Goal: Answer question/provide support: Share knowledge or assist other users

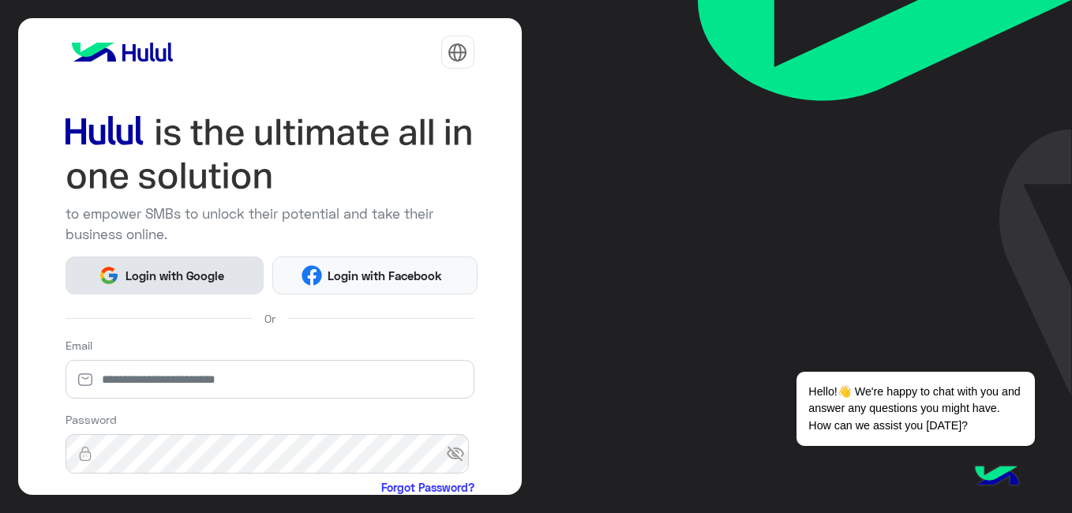
click at [170, 270] on span "Login with Google" at bounding box center [174, 276] width 110 height 18
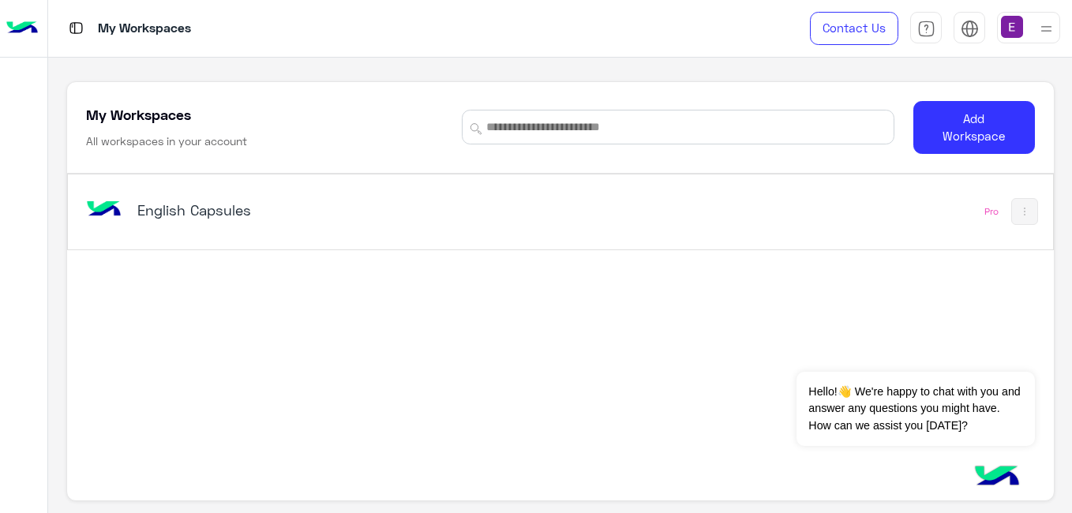
click at [171, 204] on h5 "English Capsules" at bounding box center [309, 209] width 344 height 19
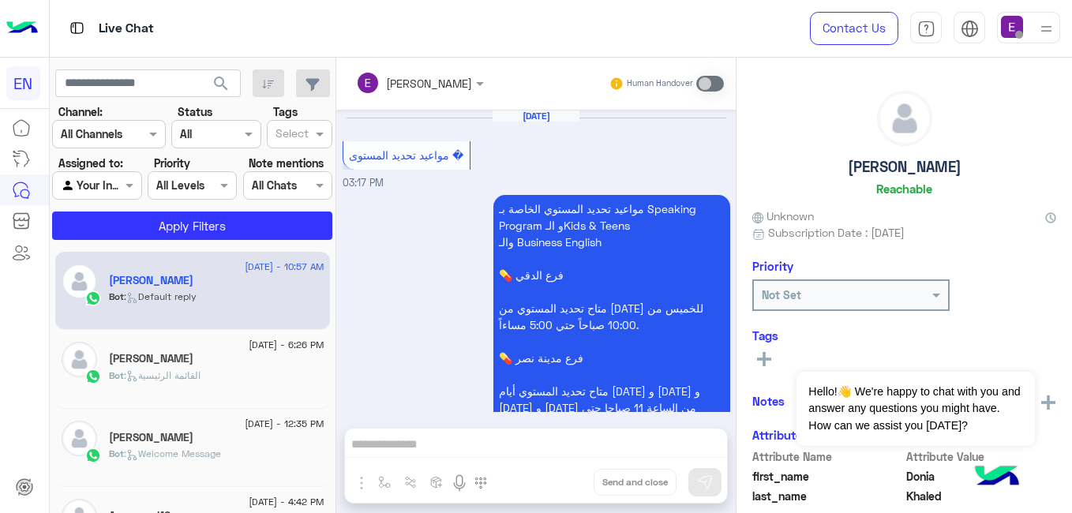
scroll to position [892, 0]
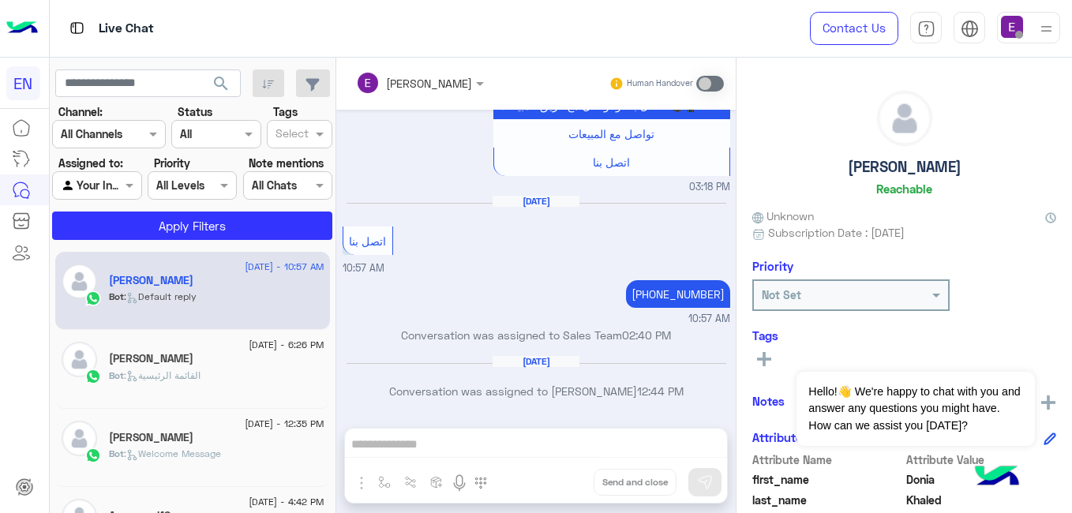
click at [104, 170] on label "Assigned to:" at bounding box center [90, 163] width 65 height 17
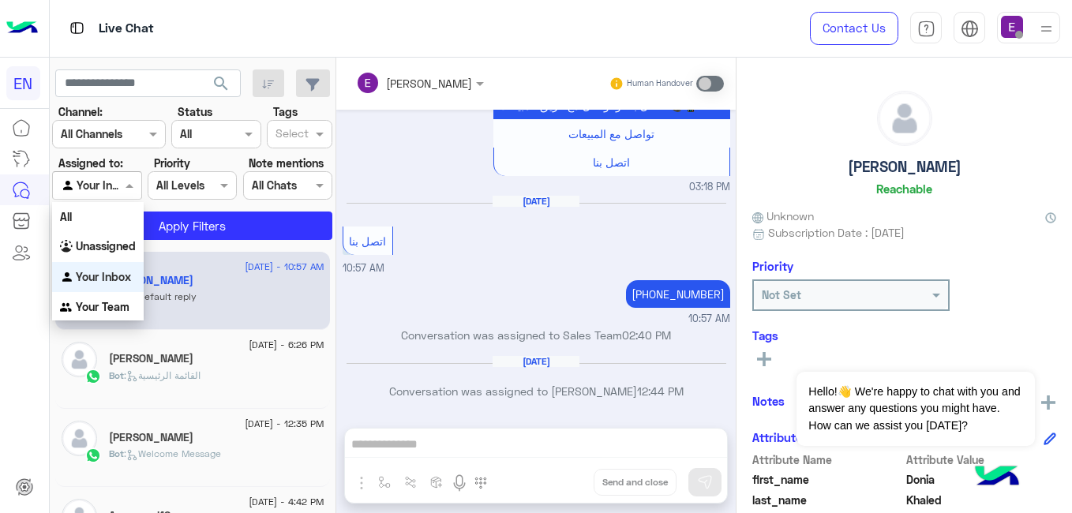
click at [114, 187] on div at bounding box center [97, 185] width 88 height 18
click at [125, 309] on b "Your Team" at bounding box center [103, 306] width 54 height 13
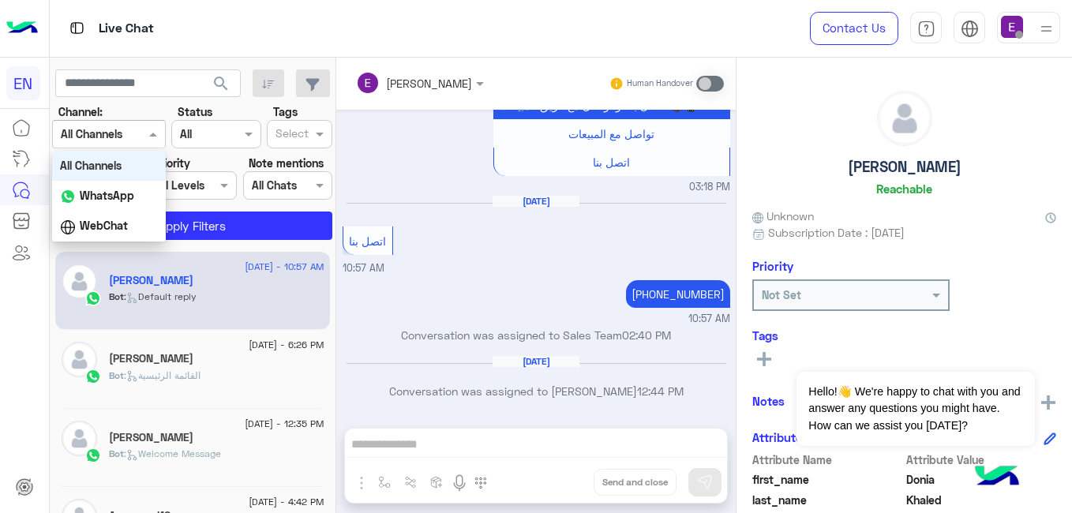
click at [125, 125] on div at bounding box center [109, 134] width 112 height 18
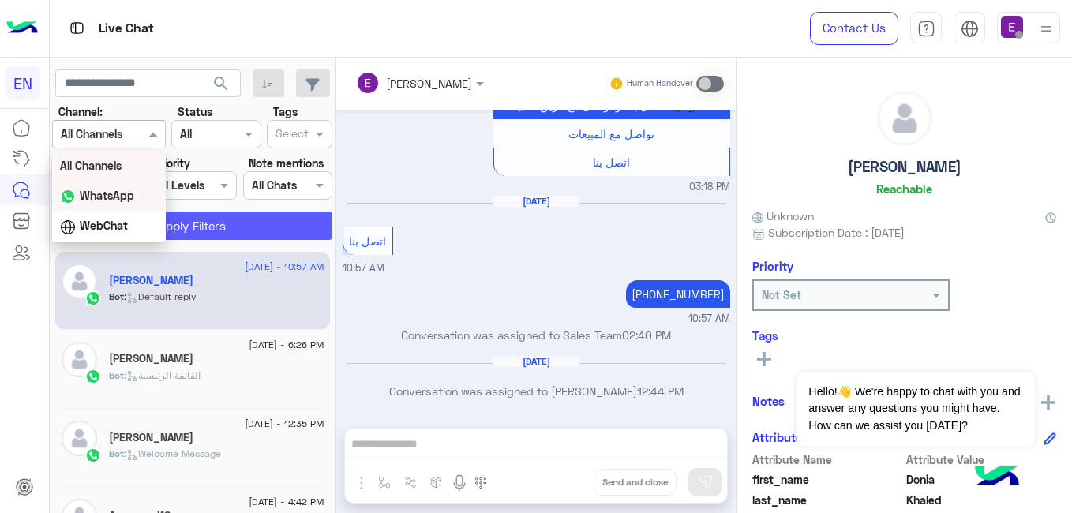
drag, startPoint x: 124, startPoint y: 195, endPoint x: 151, endPoint y: 220, distance: 36.9
click at [124, 196] on b "WhatsApp" at bounding box center [107, 195] width 54 height 13
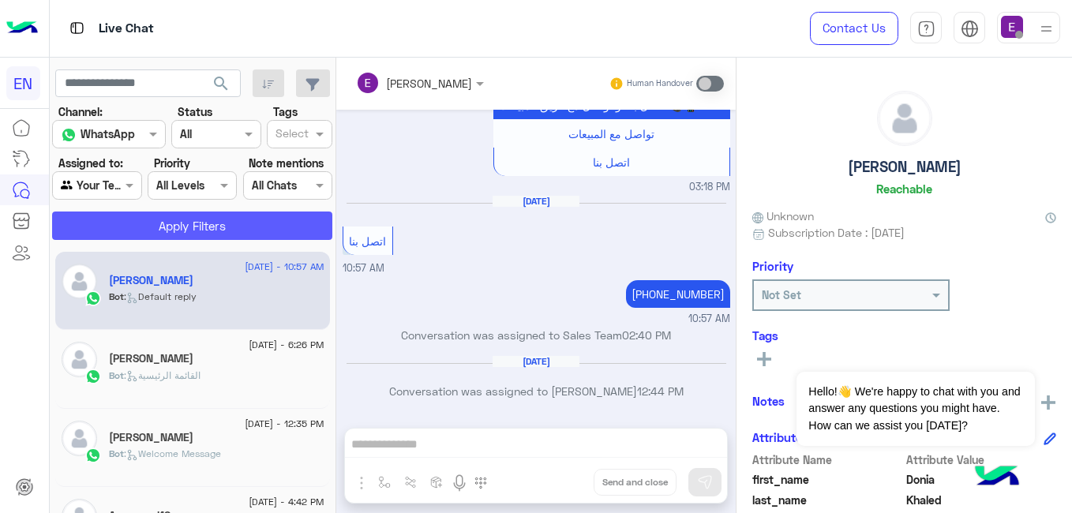
click at [167, 230] on button "Apply Filters" at bounding box center [192, 226] width 280 height 28
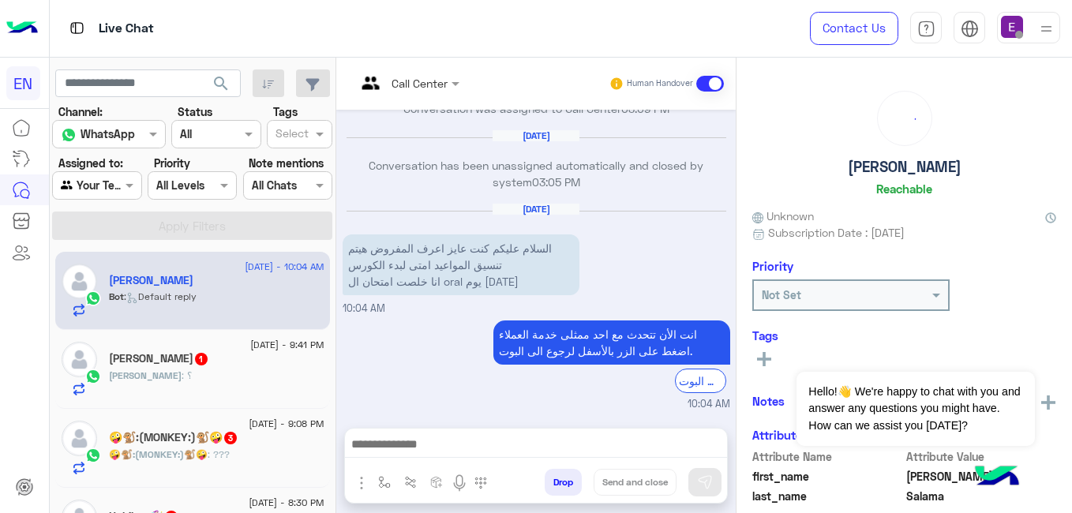
scroll to position [312, 0]
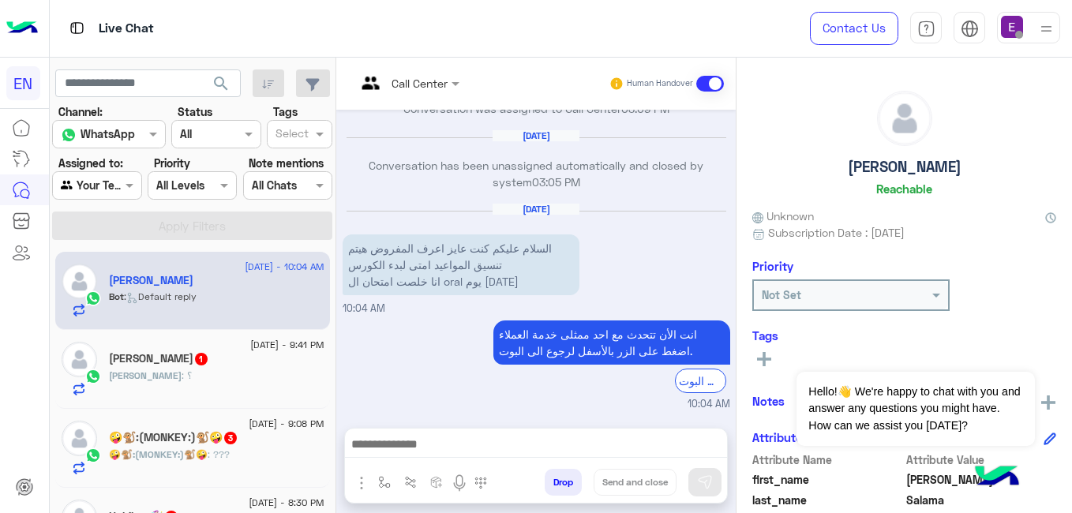
click at [325, 348] on div "25 August - 10:04 AM Omar Salama Bot : Default reply 24 August - 9:41 PM Abdull…" at bounding box center [193, 381] width 286 height 273
click at [325, 350] on div "25 August - 10:04 AM Omar Salama Bot : Default reply 24 August - 9:41 PM Abdull…" at bounding box center [193, 381] width 286 height 273
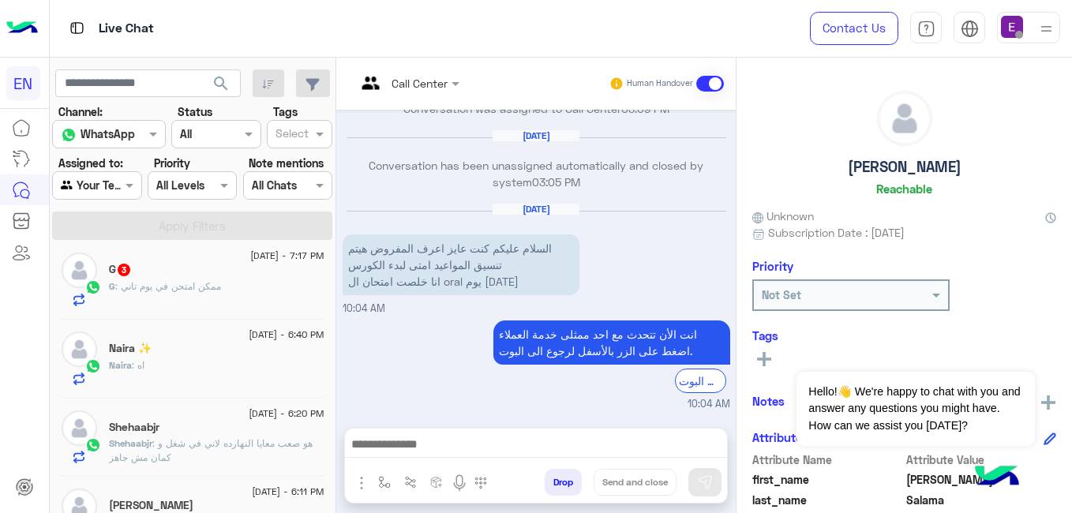
scroll to position [479, 0]
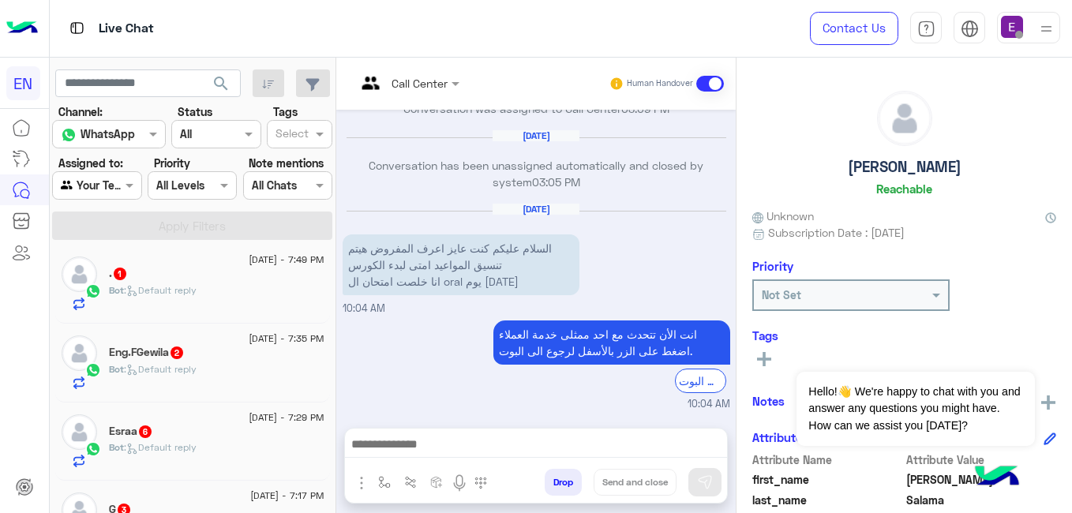
click at [328, 409] on div "25 August - 10:04 AM Omar Salama Bot : Default reply 24 August - 9:41 PM Abdull…" at bounding box center [193, 381] width 286 height 273
click at [328, 410] on div "25 August - 10:04 AM Omar Salama Bot : Default reply 24 August - 9:41 PM Abdull…" at bounding box center [193, 381] width 286 height 273
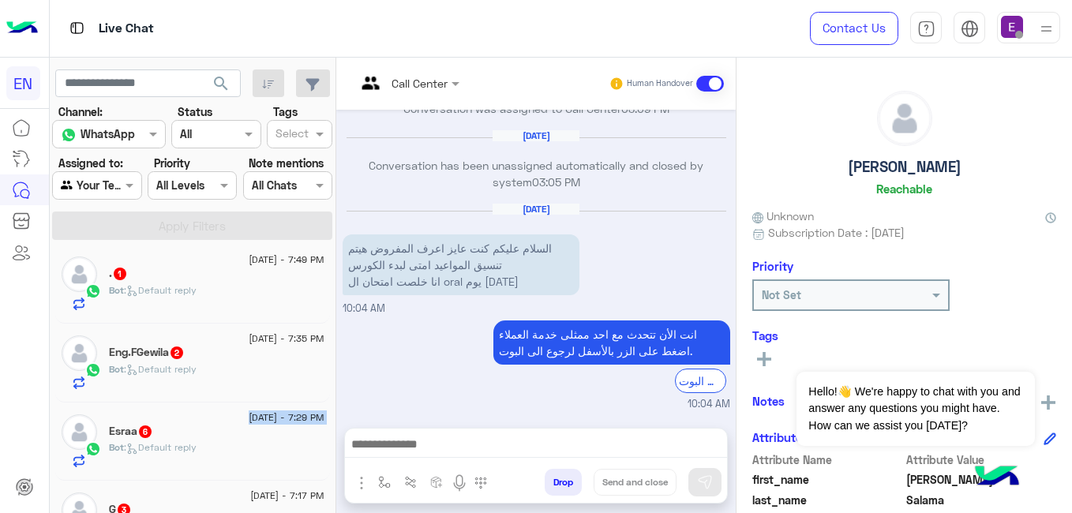
click at [328, 410] on div "25 August - 10:04 AM Omar Salama Bot : Default reply 24 August - 9:41 PM Abdull…" at bounding box center [193, 381] width 286 height 273
drag, startPoint x: 328, startPoint y: 410, endPoint x: 328, endPoint y: 429, distance: 18.2
click at [328, 429] on div "25 August - 10:04 AM Omar Salama Bot : Default reply 24 August - 9:41 PM Abdull…" at bounding box center [193, 381] width 286 height 273
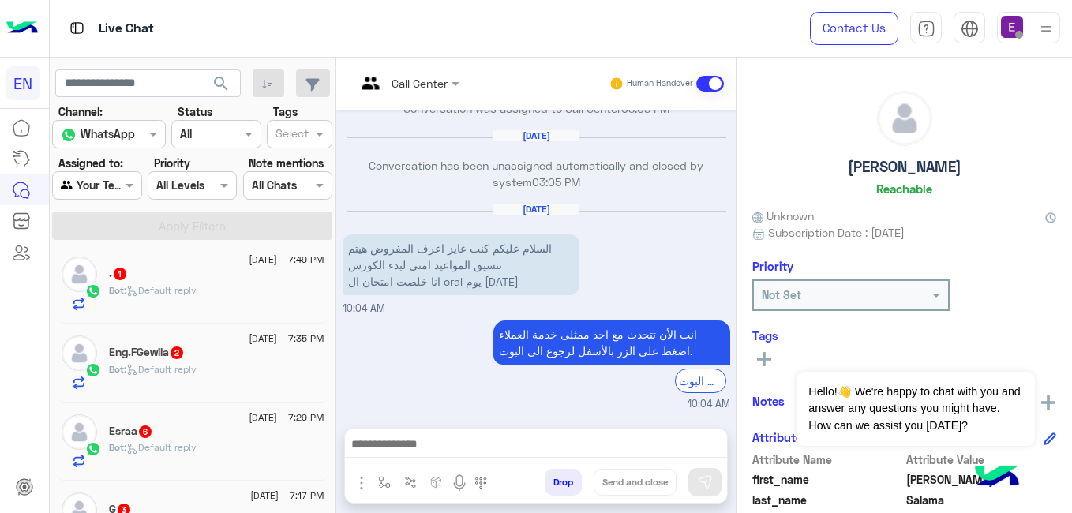
click at [329, 472] on div "25 August - 10:04 AM Omar Salama Bot : Default reply 24 August - 9:41 PM Abdull…" at bounding box center [193, 381] width 286 height 273
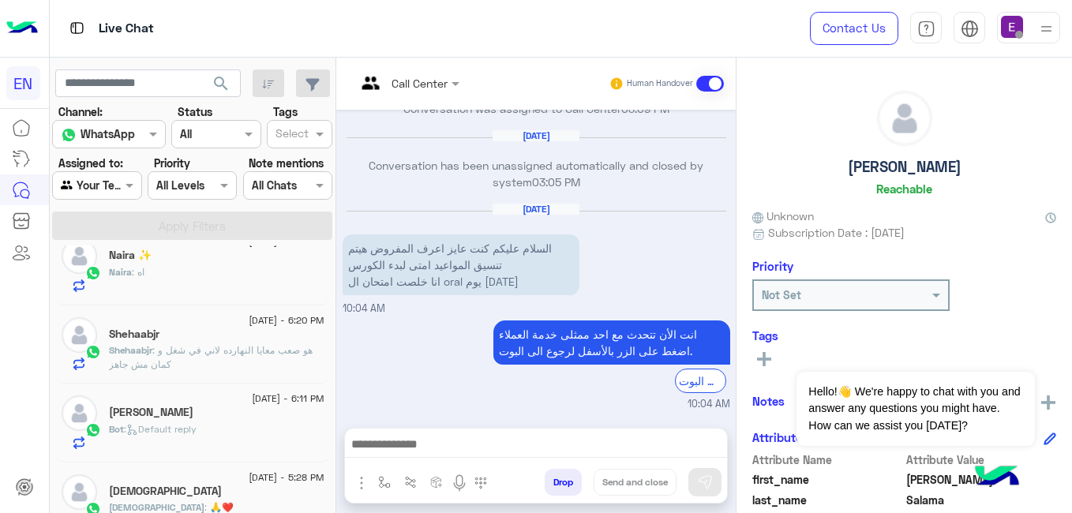
scroll to position [719, 0]
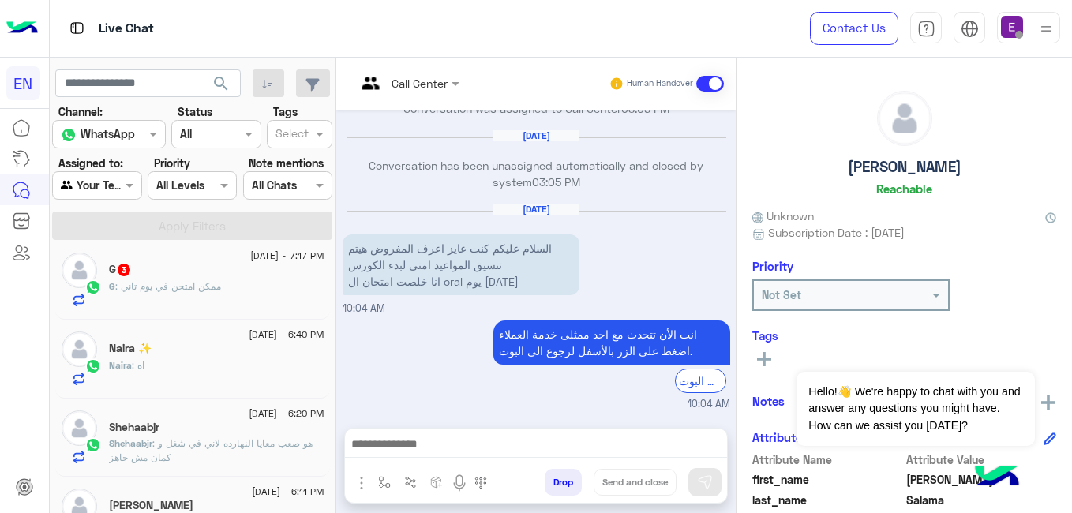
click at [235, 275] on div "G 3" at bounding box center [216, 271] width 215 height 17
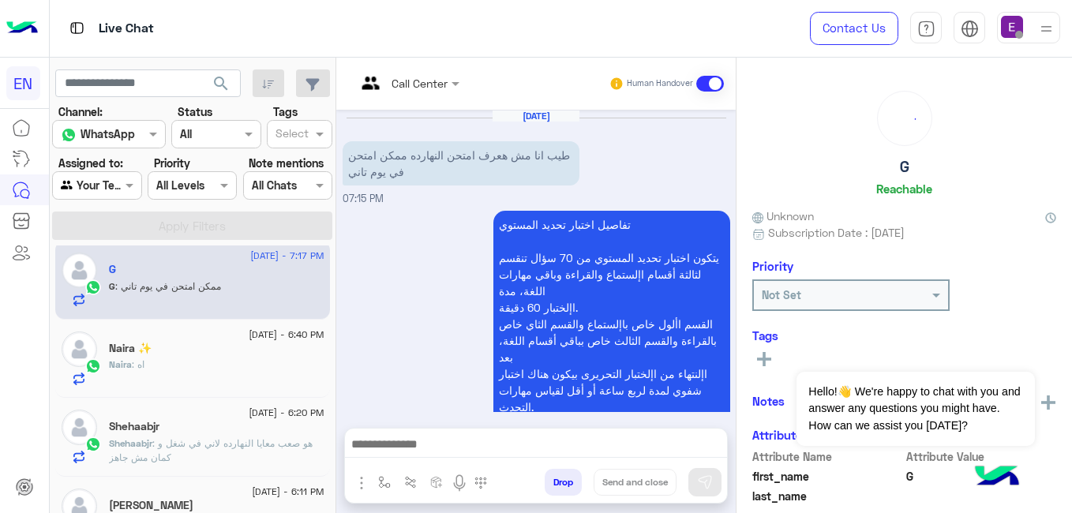
scroll to position [441, 0]
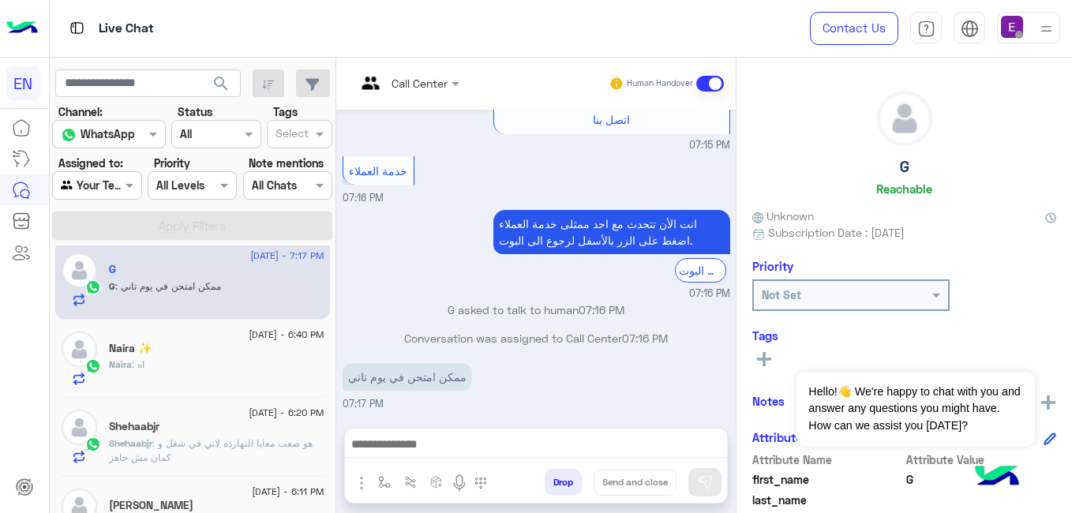
click at [1006, 269] on div "Priority" at bounding box center [904, 269] width 304 height 21
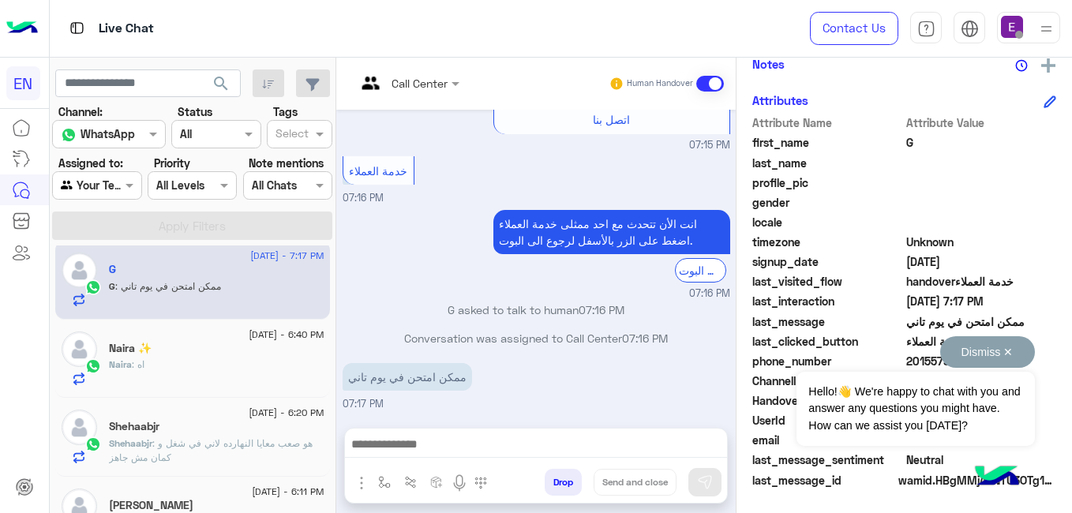
click at [1008, 354] on button "Dismiss ✕" at bounding box center [987, 352] width 95 height 32
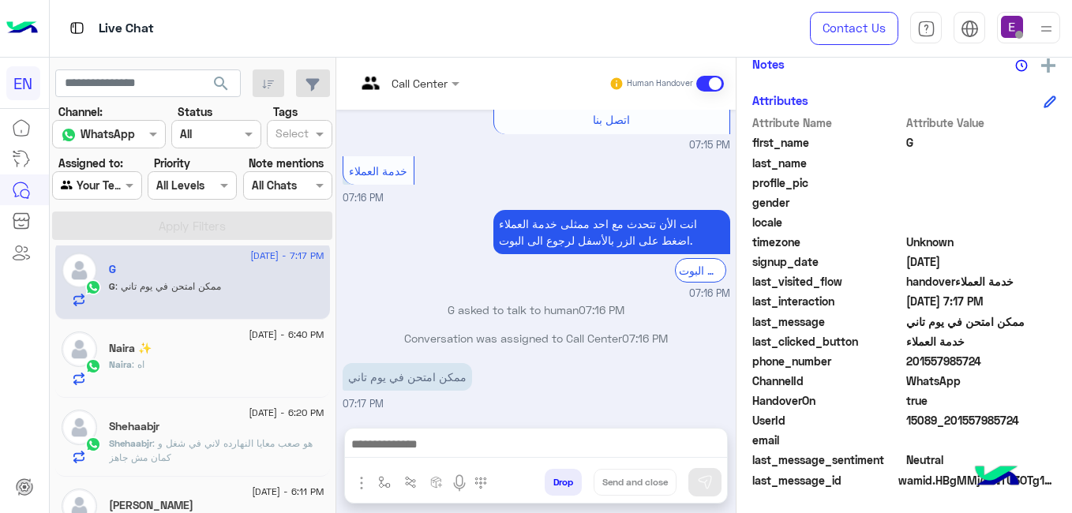
click at [968, 358] on span "201557985724" at bounding box center [981, 361] width 151 height 17
copy span "201557985724"
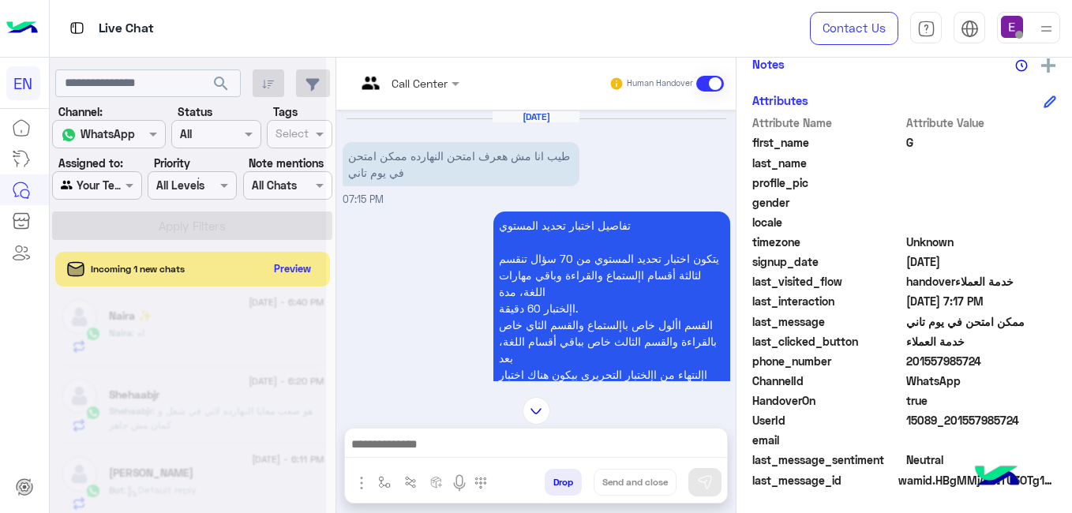
scroll to position [0, 0]
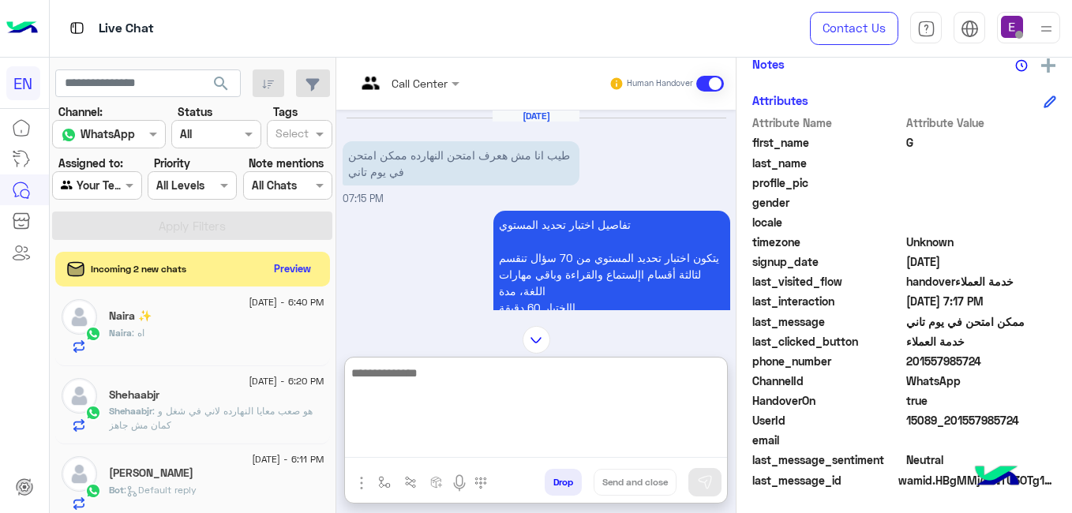
click at [470, 452] on textarea at bounding box center [536, 410] width 382 height 95
type textarea "*"
type textarea "**********"
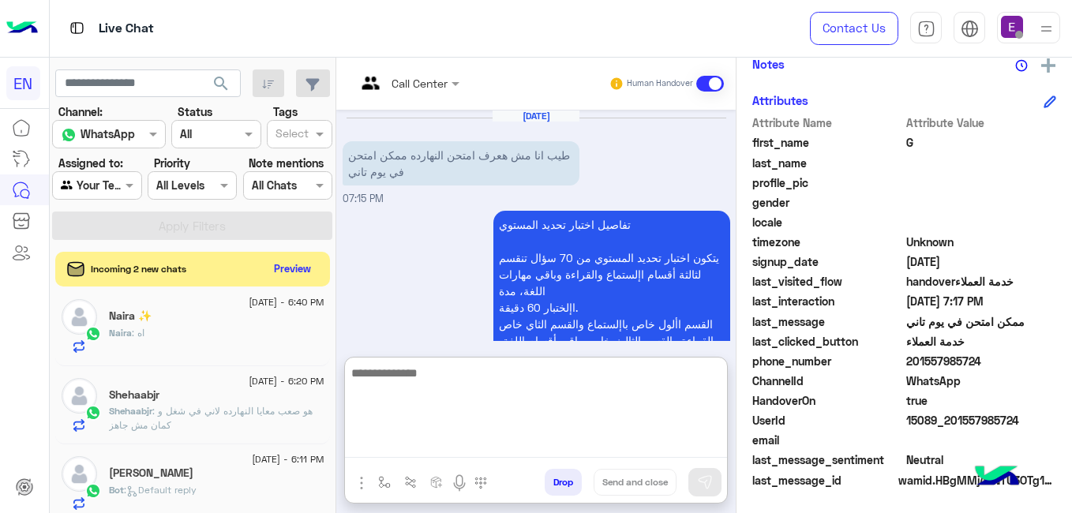
scroll to position [590, 0]
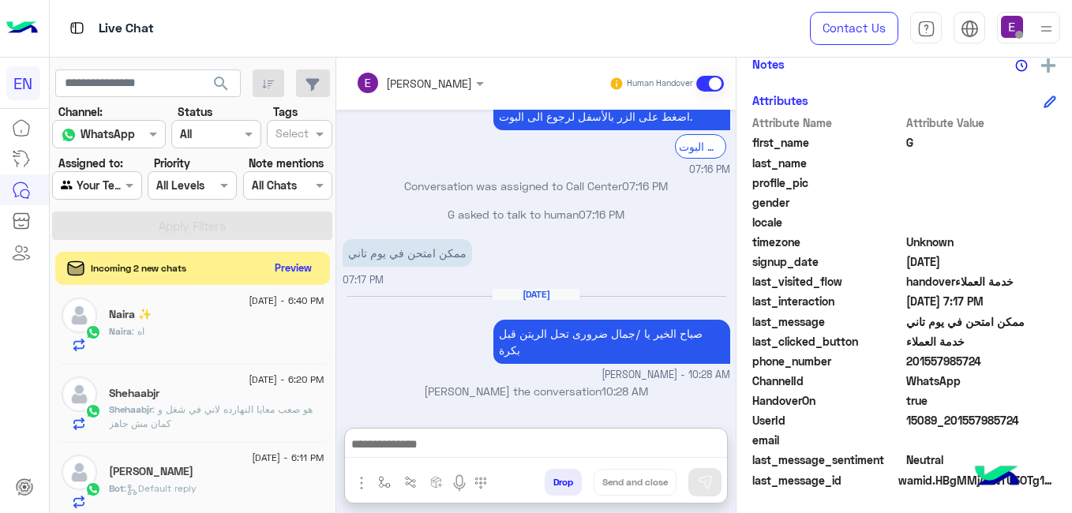
click at [318, 261] on button "Preview" at bounding box center [293, 267] width 49 height 21
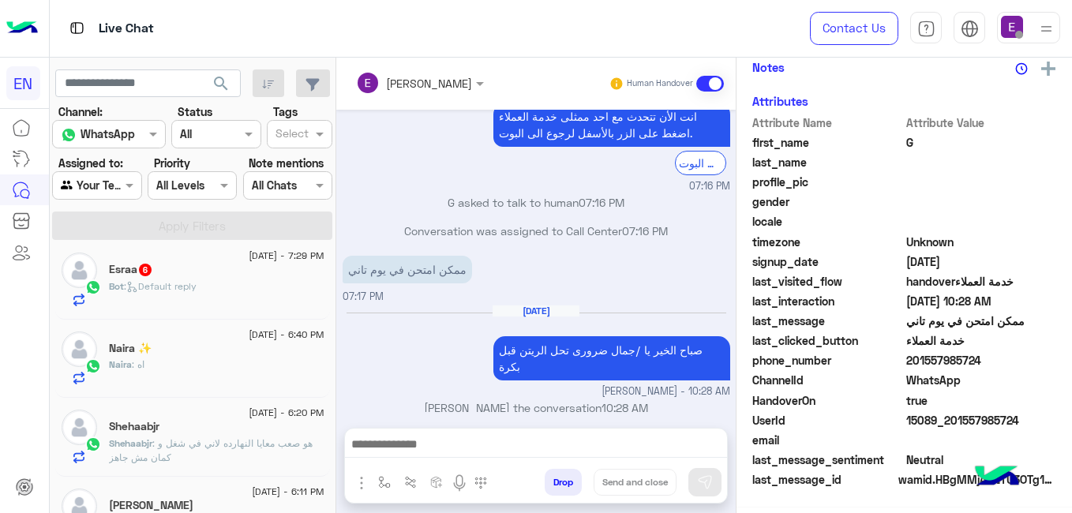
scroll to position [337, 0]
click at [299, 273] on div "Esraa 6" at bounding box center [216, 271] width 215 height 17
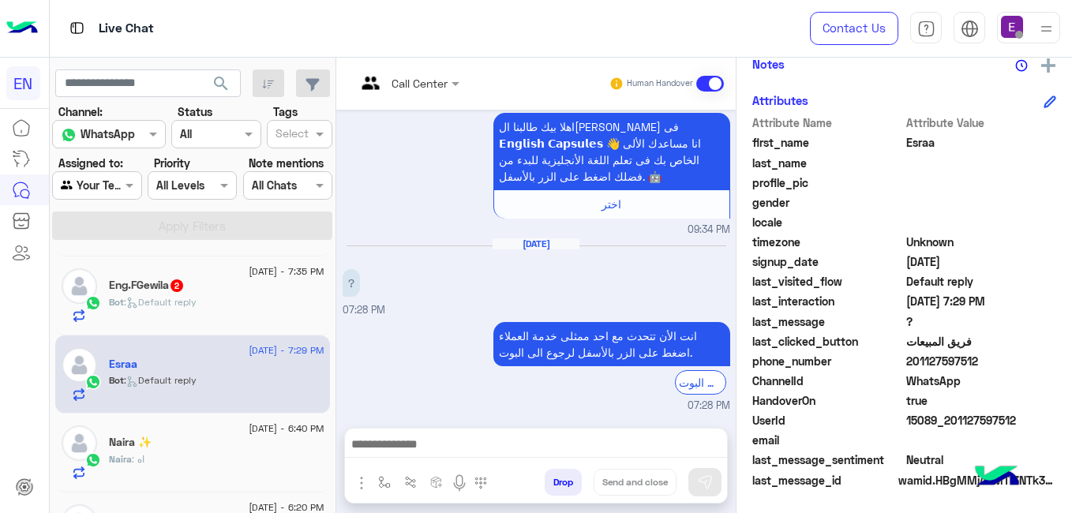
scroll to position [593, 0]
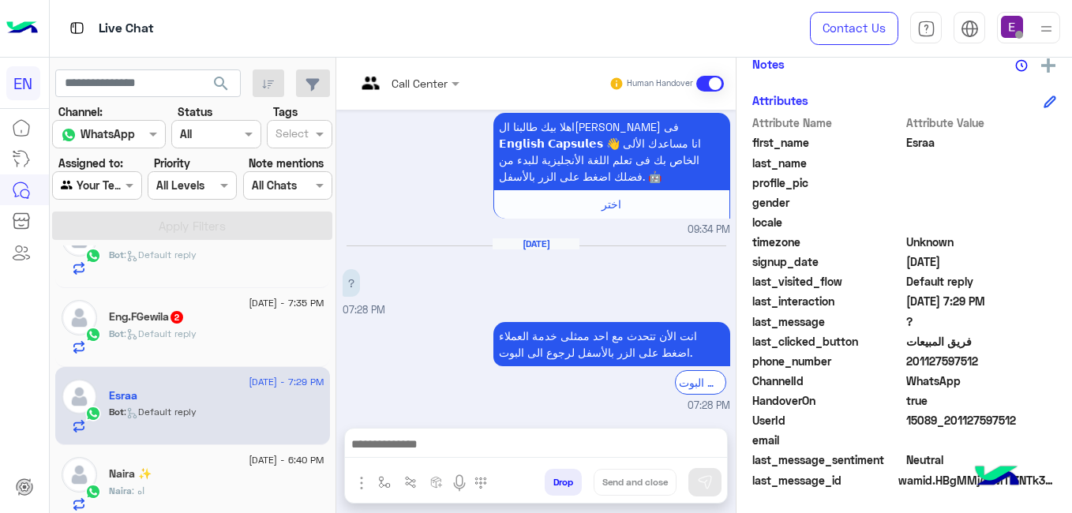
click at [736, 298] on div "Aug 23, 2025 اختر 09:32 PM لتصفح الخدمات التى يقدمها English Capsules 🎓📅 اضغط ع…" at bounding box center [535, 261] width 399 height 302
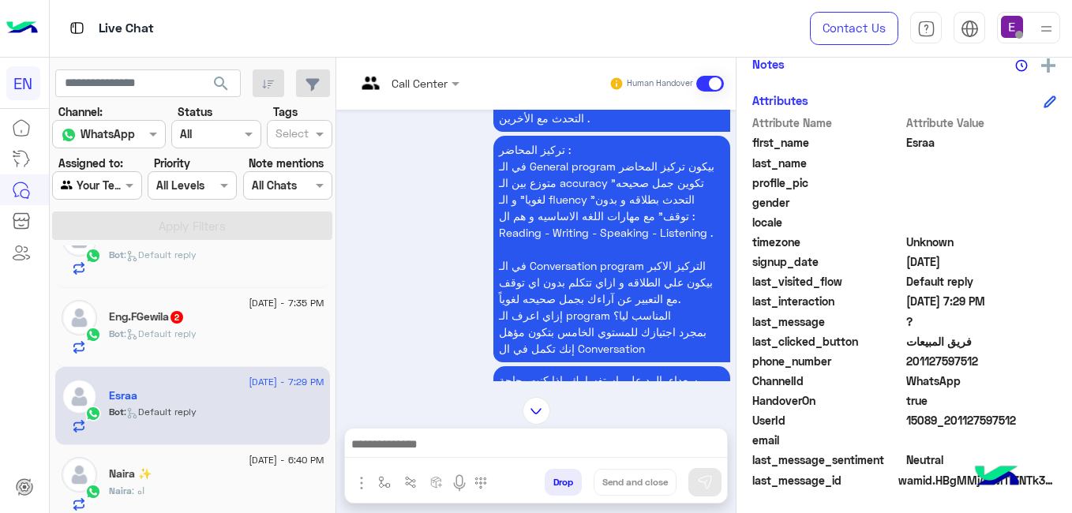
scroll to position [1123, 0]
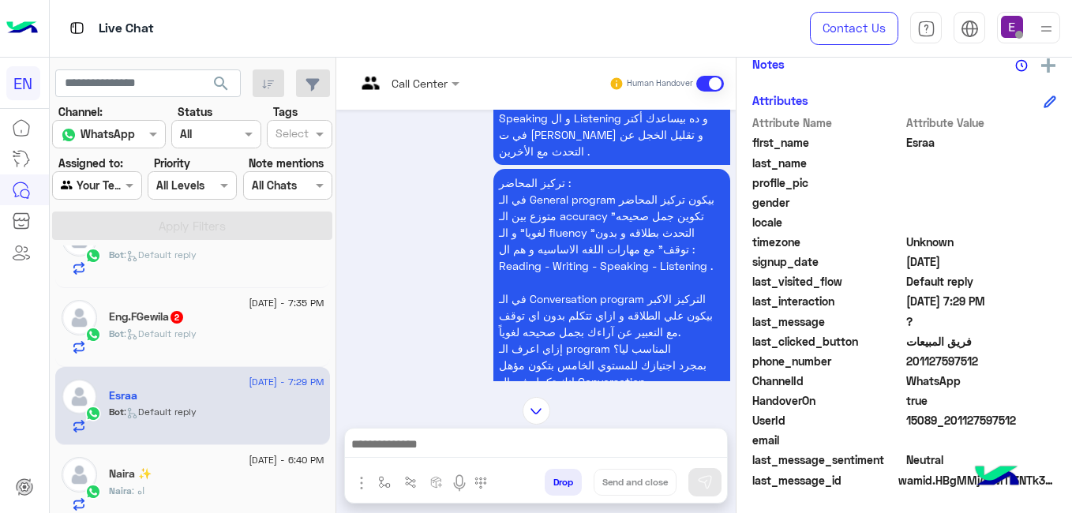
click at [736, 234] on div "Aug 23, 2025 اختر 09:32 PM لتصفح الخدمات التى يقدمها English Capsules 🎓📅 اضغط ع…" at bounding box center [535, 246] width 399 height 272
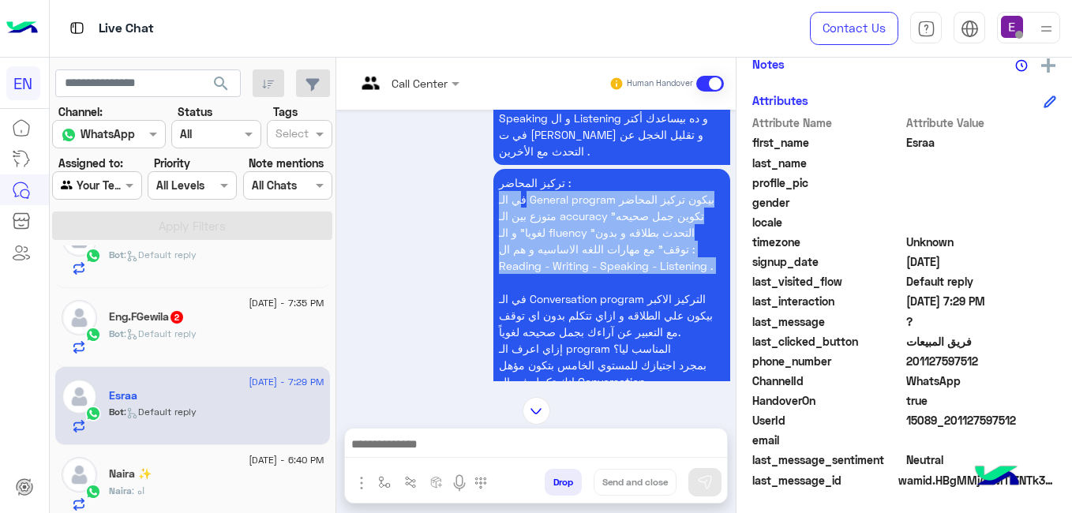
click at [736, 234] on div "Aug 23, 2025 اختر 09:32 PM لتصفح الخدمات التى يقدمها English Capsules 🎓📅 اضغط ع…" at bounding box center [535, 246] width 399 height 272
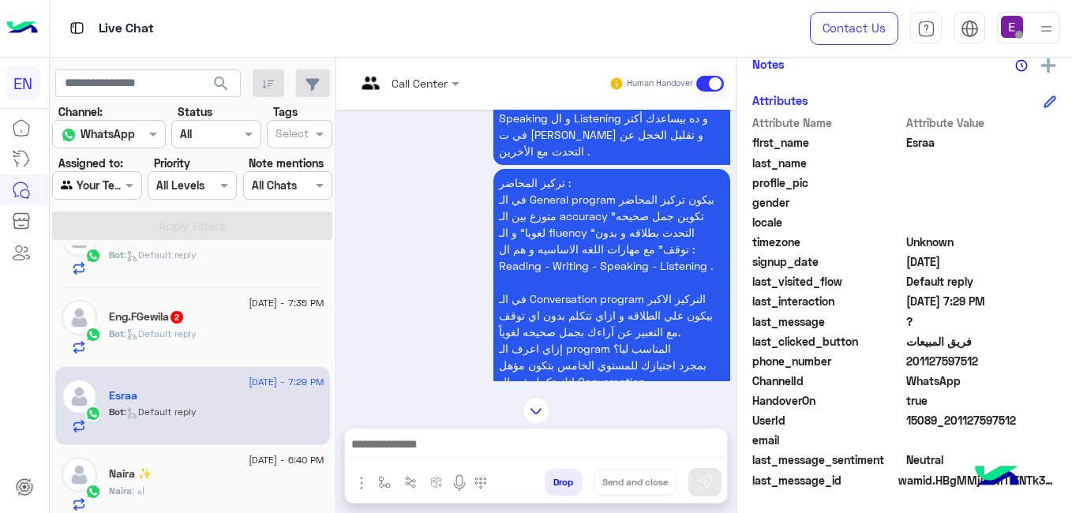
click at [736, 213] on div "Aug 23, 2025 اختر 09:32 PM لتصفح الخدمات التى يقدمها English Capsules 🎓📅 اضغط ع…" at bounding box center [535, 246] width 399 height 272
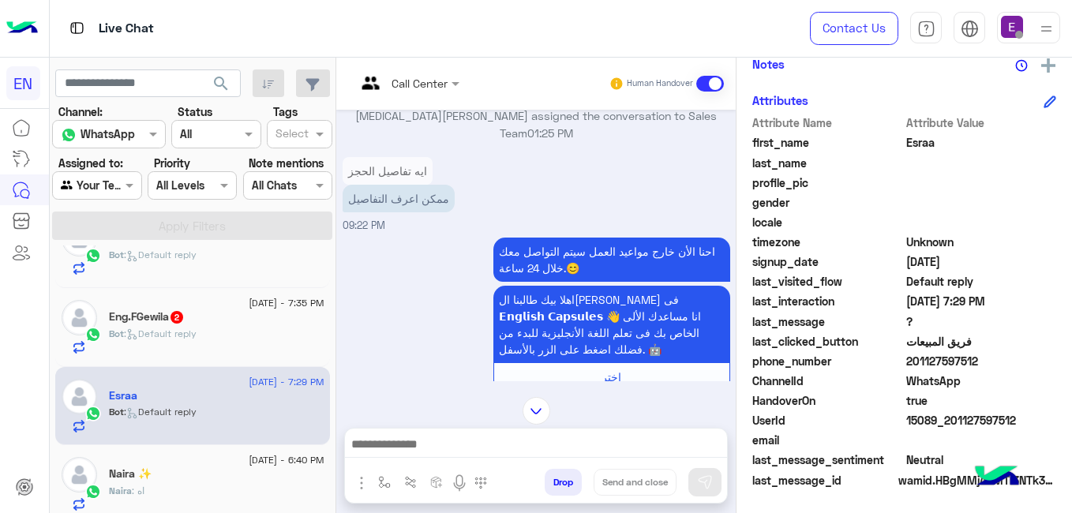
scroll to position [459, 0]
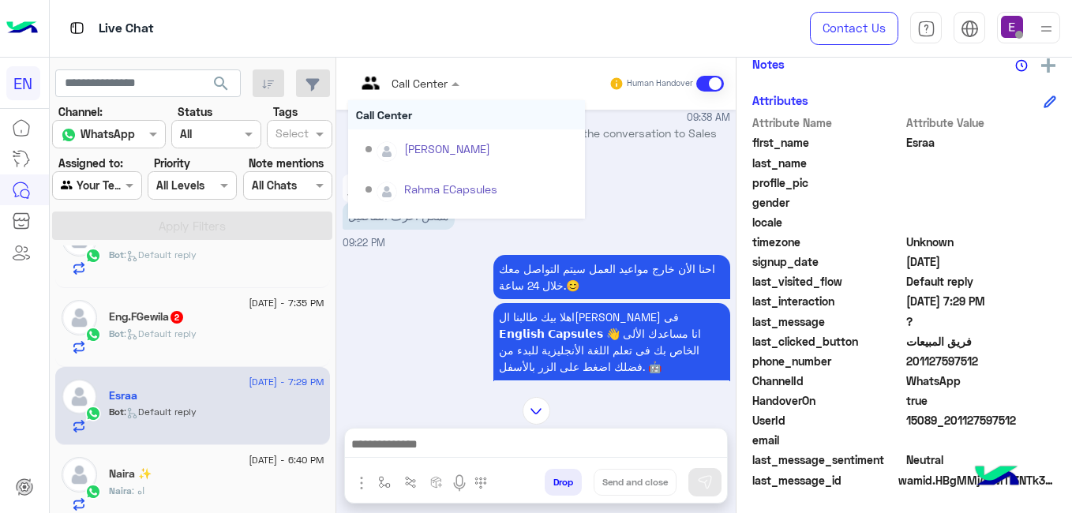
click at [467, 80] on div at bounding box center [407, 82] width 119 height 18
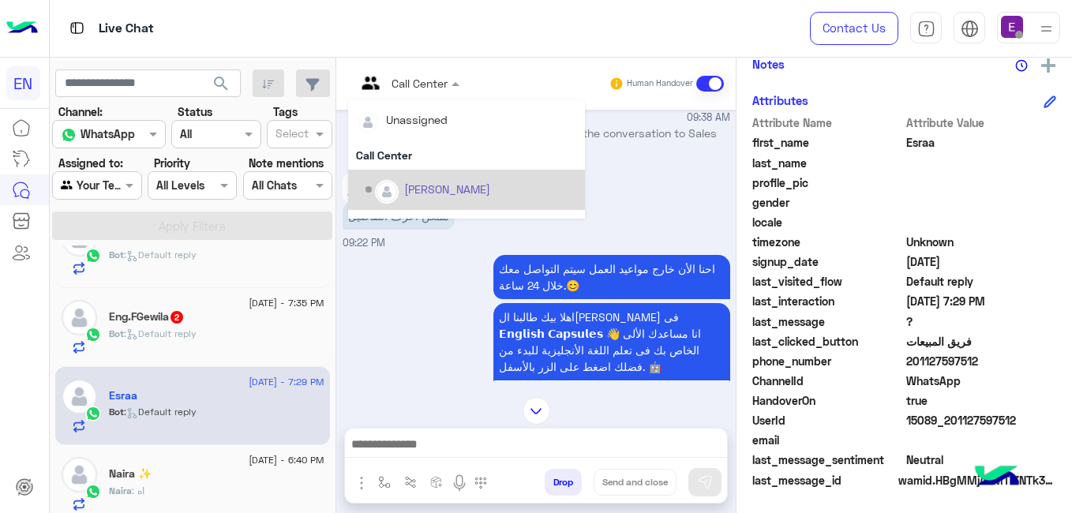
click at [585, 175] on div "Unassigned Call Center Shorouk Salah Rahma ECapsules Eman salman Bassant Ayman …" at bounding box center [466, 159] width 237 height 118
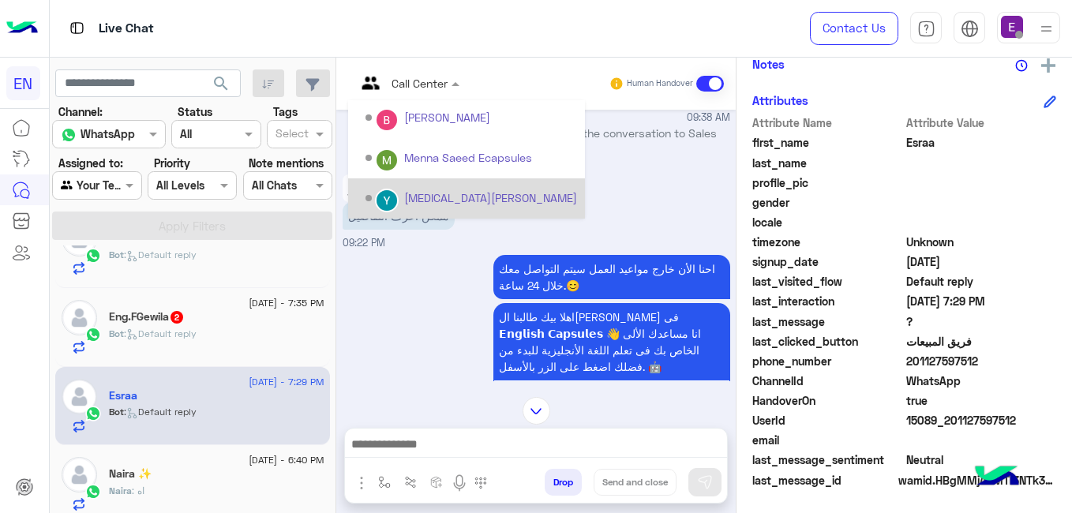
scroll to position [222, 0]
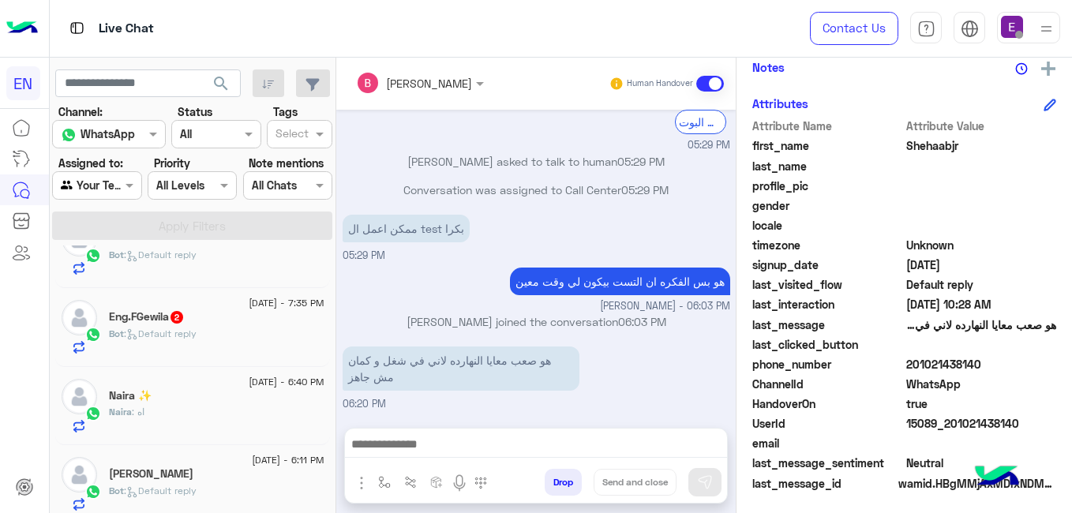
scroll to position [337, 0]
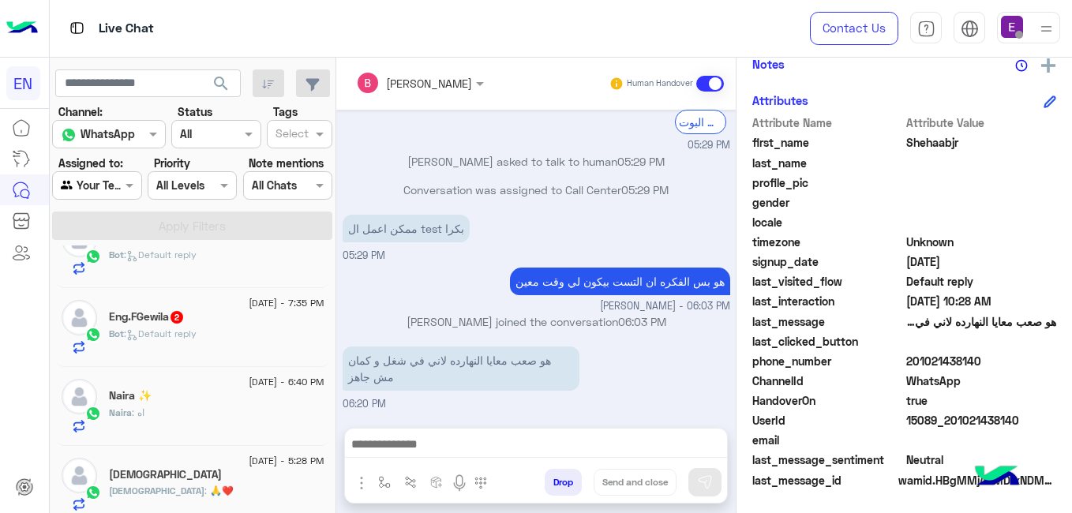
click at [324, 328] on div "Bot : Default reply" at bounding box center [216, 341] width 215 height 28
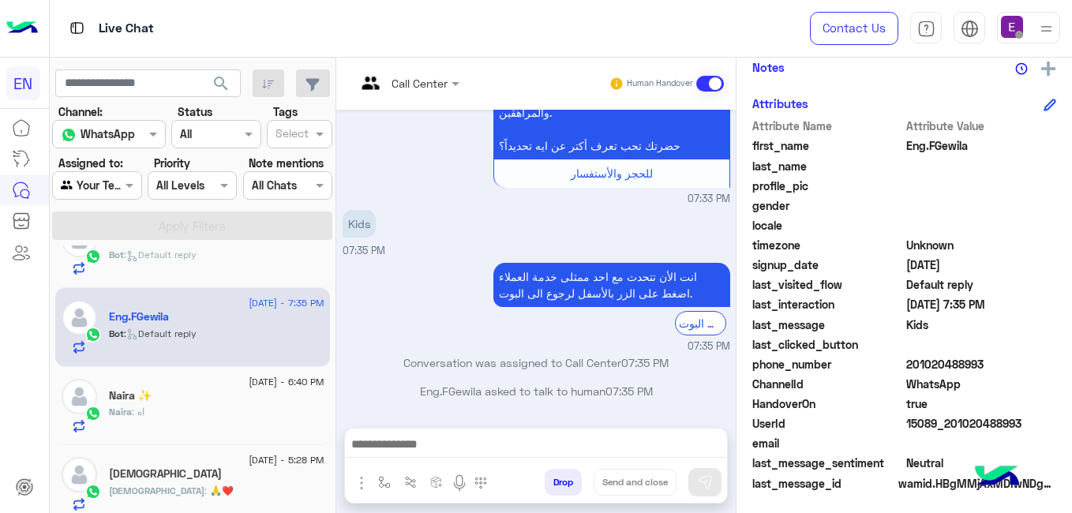
scroll to position [337, 0]
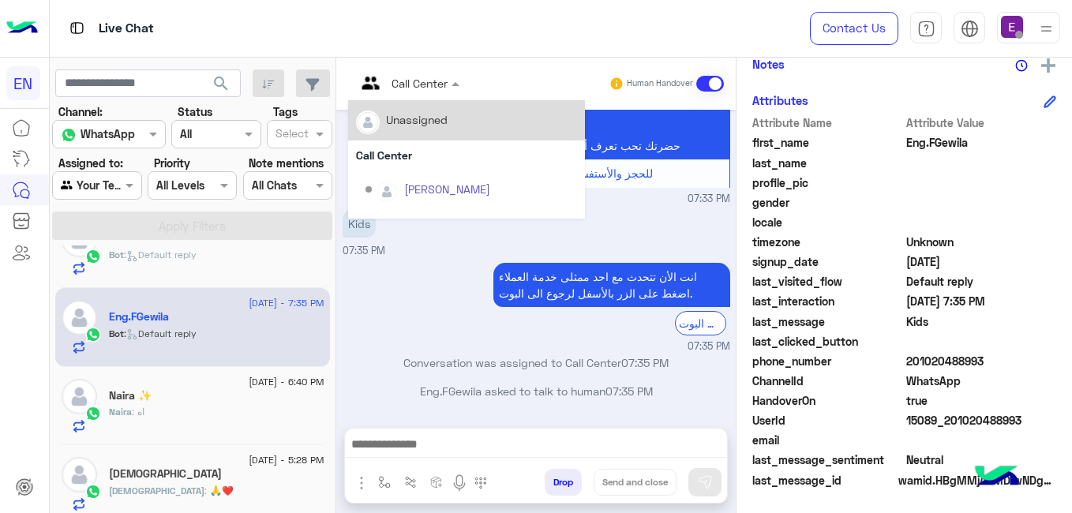
click at [420, 81] on input "text" at bounding box center [388, 83] width 64 height 17
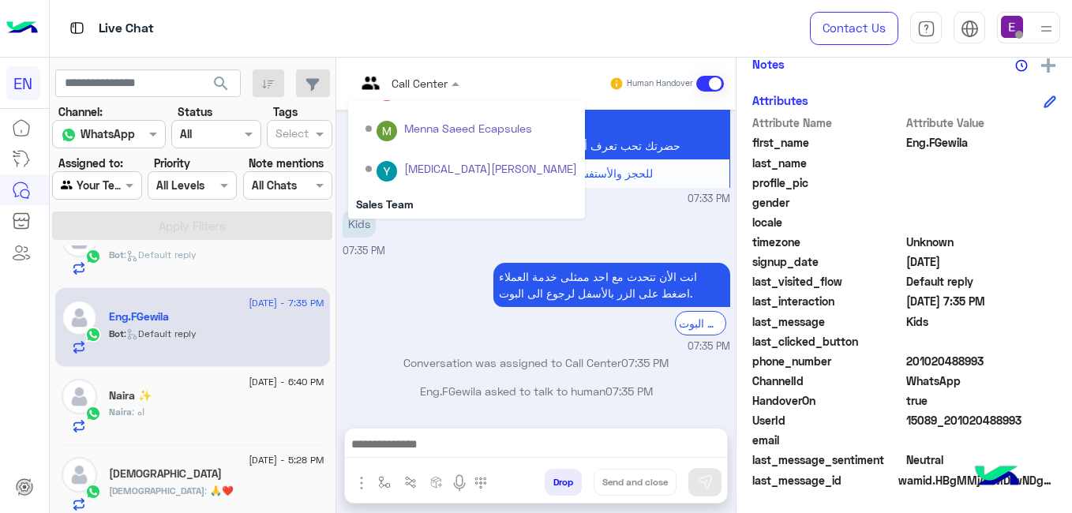
scroll to position [262, 0]
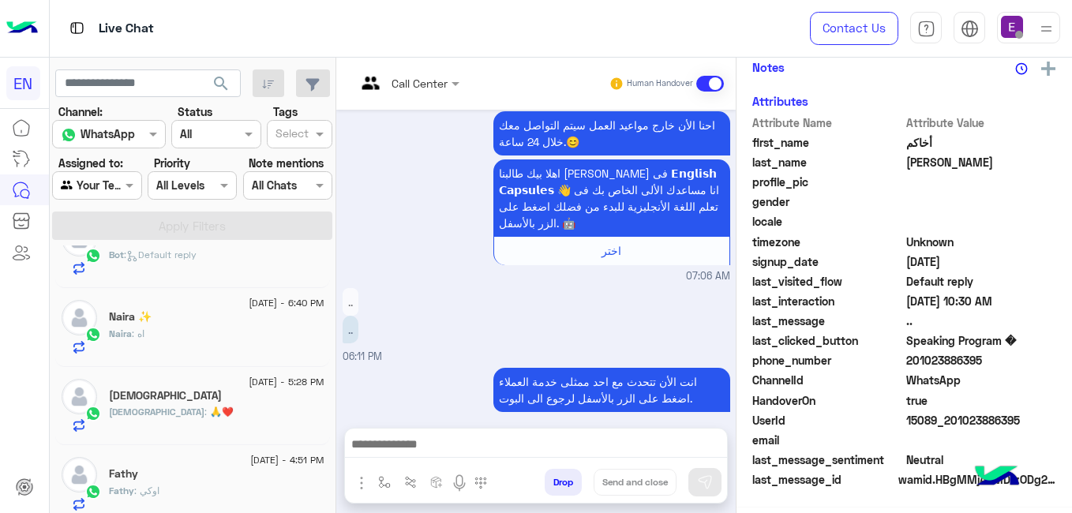
scroll to position [337, 0]
click at [736, 291] on div "Aug 23, 2025 مرحبا بك طالبنا العزيز 👐، نأمل منك اختيار مايناسبك. 🤩 08:18 AM تفا…" at bounding box center [535, 261] width 399 height 302
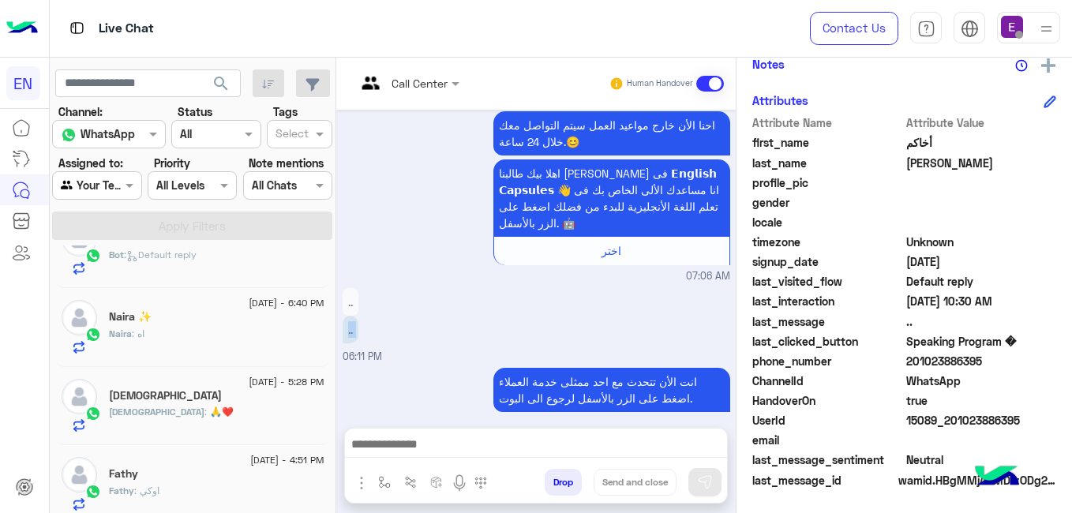
click at [736, 291] on div "Aug 23, 2025 مرحبا بك طالبنا العزيز 👐، نأمل منك اختيار مايناسبك. 🤩 08:18 AM تفا…" at bounding box center [535, 261] width 399 height 302
click at [491, 269] on small "07:06 AM" at bounding box center [537, 276] width 388 height 15
click at [736, 242] on div "Aug 23, 2025 مرحبا بك طالبنا العزيز 👐، نأمل منك اختيار مايناسبك. 🤩 08:18 AM تفا…" at bounding box center [535, 261] width 399 height 302
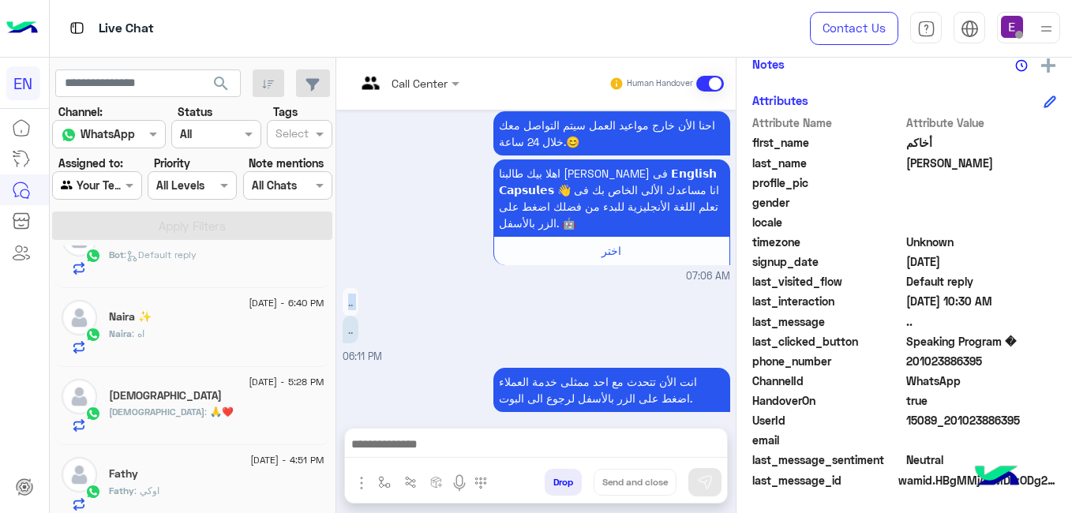
click at [736, 242] on div "Aug 23, 2025 مرحبا بك طالبنا العزيز 👐، نأمل منك اختيار مايناسبك. 🤩 08:18 AM تفا…" at bounding box center [535, 261] width 399 height 302
drag, startPoint x: 777, startPoint y: 242, endPoint x: 786, endPoint y: 367, distance: 125.1
click at [786, 367] on div "أخاكم أحمد Reachable Unknown Subscription Date : 08/23/2025 Priority Not Set Ta…" at bounding box center [903, 283] width 335 height 450
click at [599, 242] on div "اختر" at bounding box center [611, 250] width 223 height 17
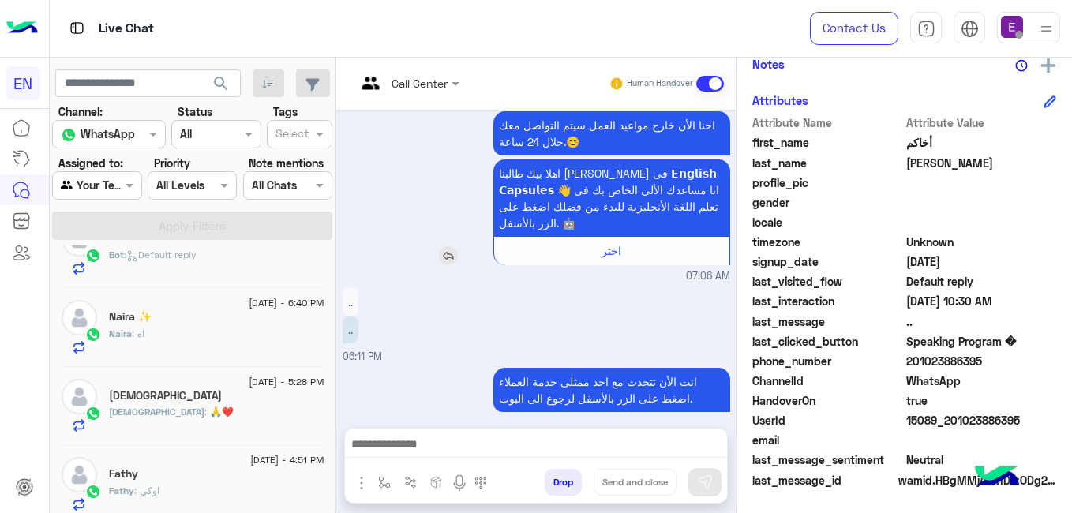
click at [599, 242] on div "اختر" at bounding box center [611, 250] width 223 height 17
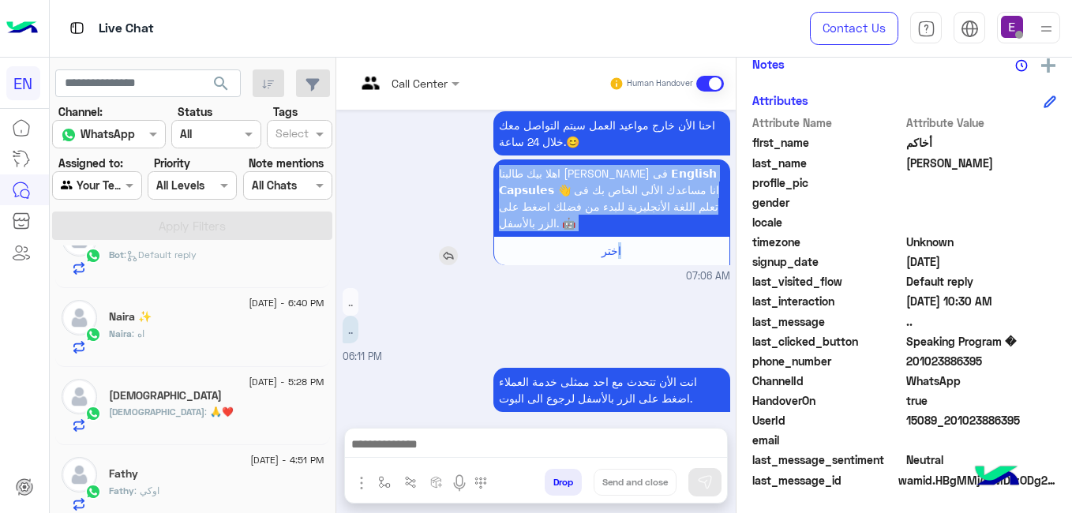
click at [599, 242] on div "اختر" at bounding box center [611, 250] width 223 height 17
click at [448, 159] on div "اهلا بيك طالبنا العزيز أخاكم فى 𝗘𝗻𝗴𝗹𝗶𝘀𝗵 𝗖𝗮𝗽𝘀𝘂𝗹𝗲𝘀 👋 انا مساعدك الألى الخاص بك فى…" at bounding box center [566, 212] width 327 height 106
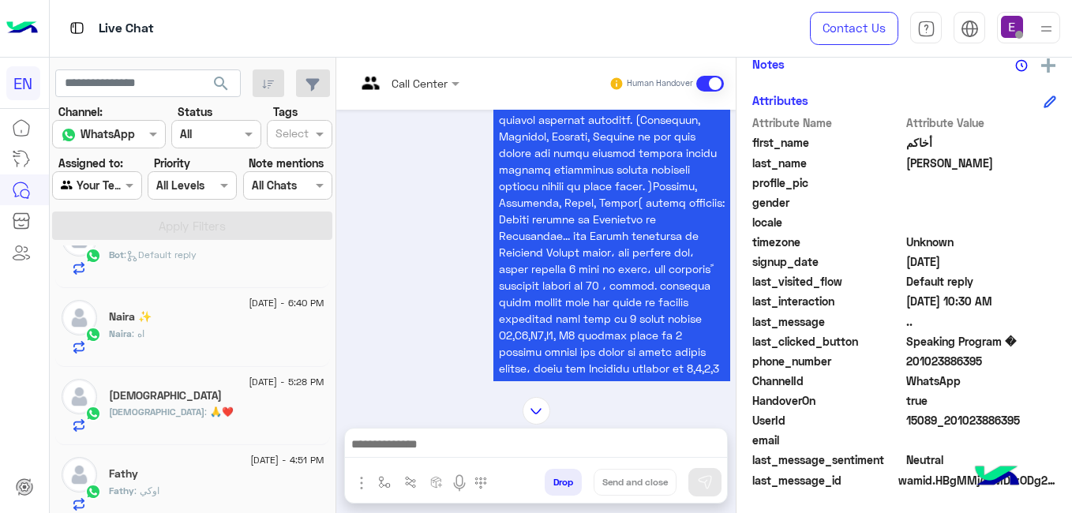
scroll to position [501, 0]
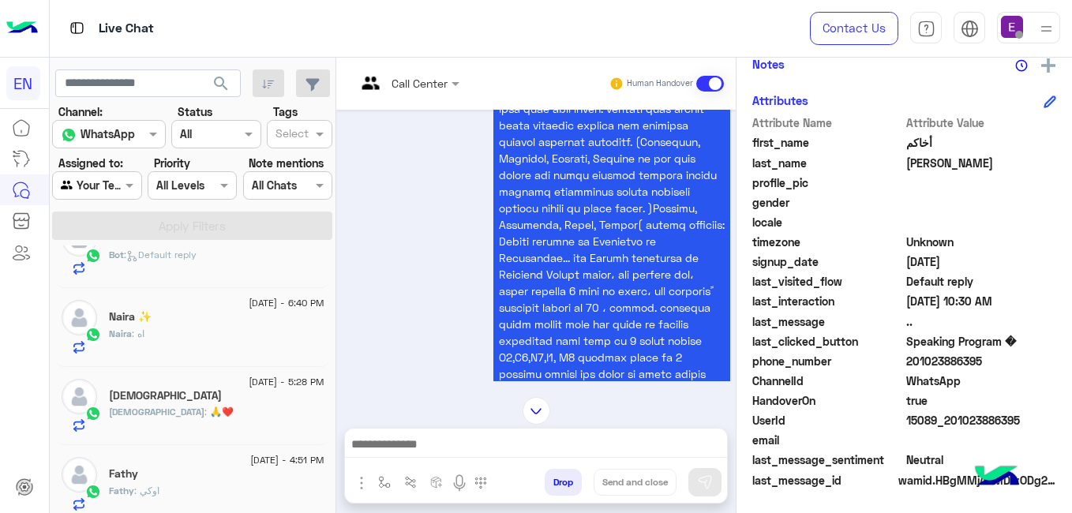
click at [736, 179] on div "Aug 23, 2025 مرحبا بك طالبنا العزيز 👐، نأمل منك اختيار مايناسبك. 🤩 08:18 AM تفا…" at bounding box center [535, 246] width 399 height 272
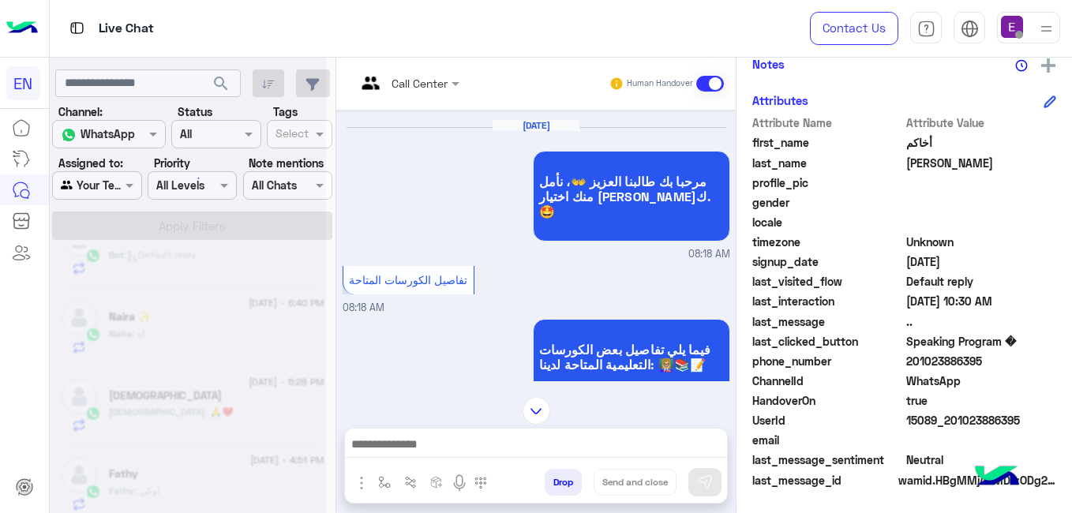
scroll to position [0, 0]
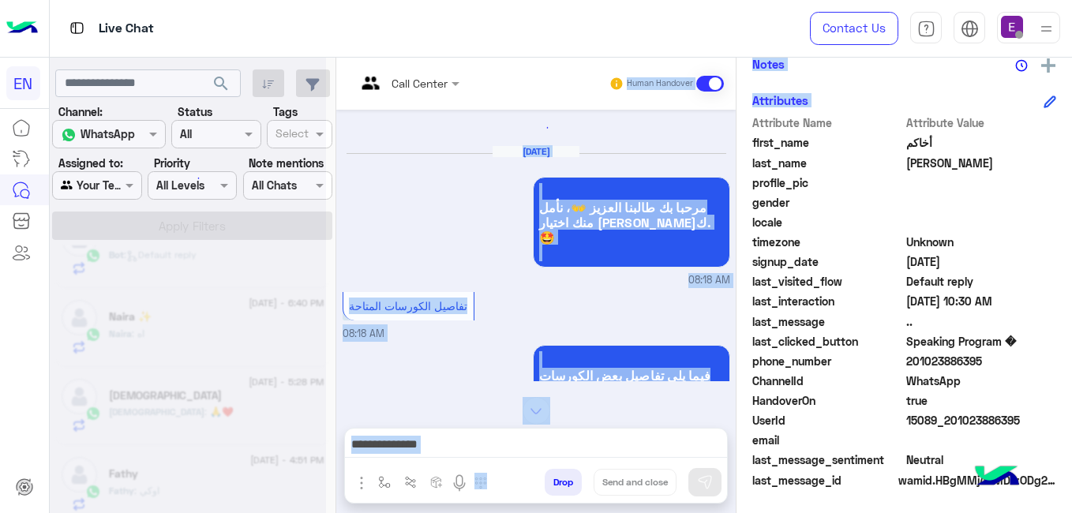
drag, startPoint x: 788, startPoint y: 122, endPoint x: 571, endPoint y: 84, distance: 220.2
click at [571, 84] on mat-drawer-container "Call Center Human Handover Aug 23, 2025 مرحبا بك طالبنا العزيز 👐، نأمل منك اختي…" at bounding box center [704, 289] width 736 height 462
drag, startPoint x: 571, startPoint y: 84, endPoint x: 493, endPoint y: 86, distance: 77.4
click at [467, 86] on div at bounding box center [407, 82] width 119 height 18
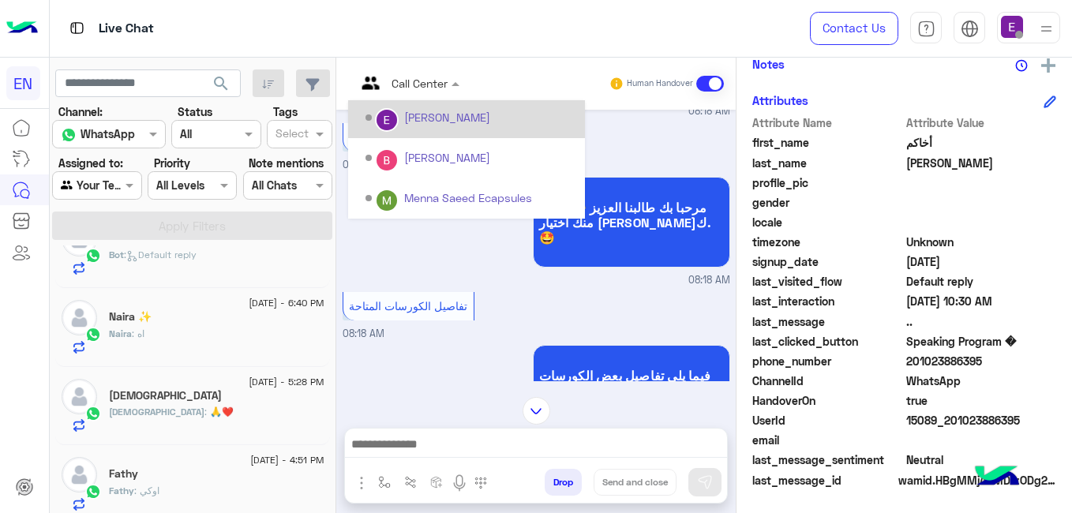
scroll to position [262, 0]
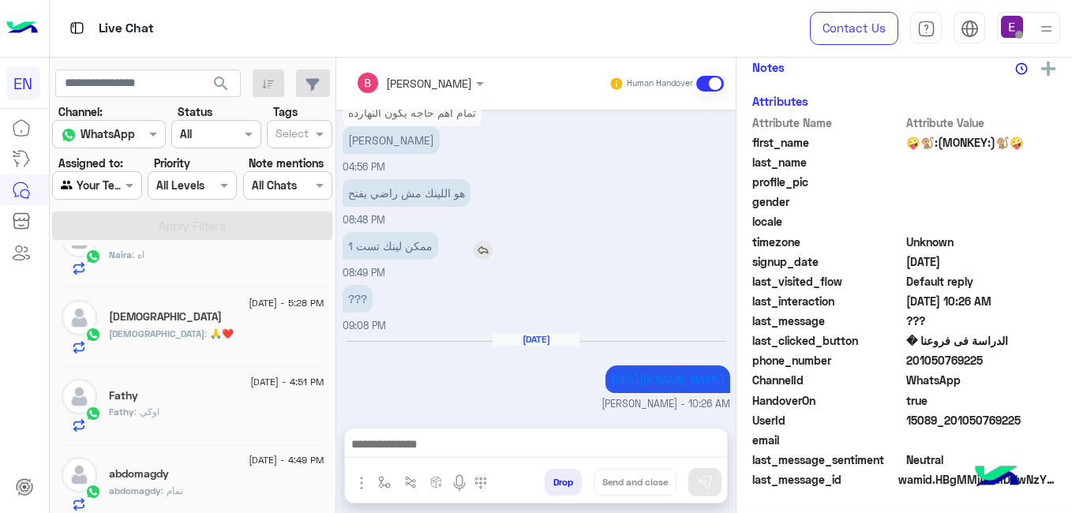
scroll to position [337, 0]
click at [384, 316] on mat-drawer "Bassant Ayman Human Handover [DATE] انت الأن تتحدث مع [DATE] ممثلى خدمة العملاء…" at bounding box center [703, 289] width 736 height 462
click at [336, 324] on div "25 August - 10:26 AM 🤪🐒:(MONKEY:)🐒🤪 Bassant (Agent) : https://englishcapsules.n…" at bounding box center [193, 381] width 286 height 273
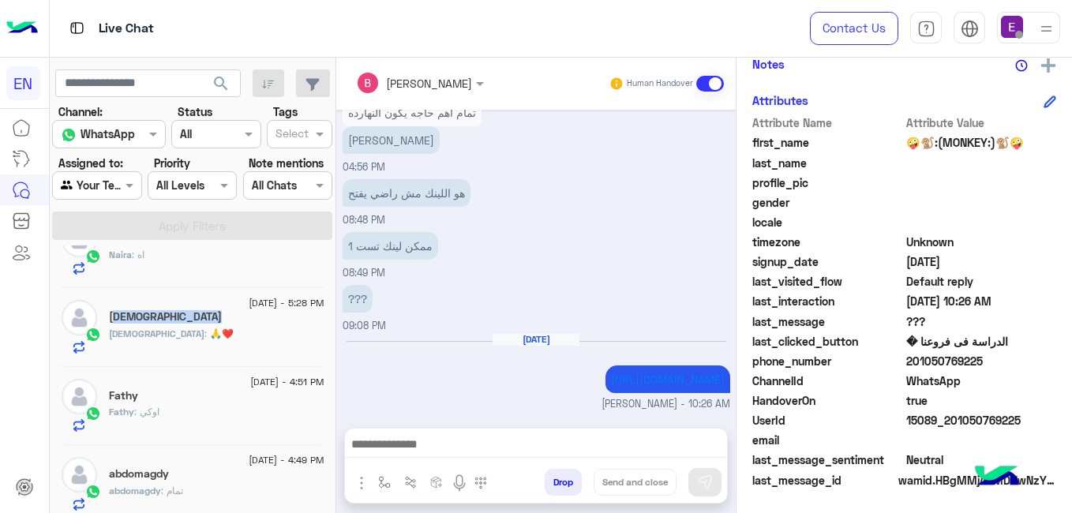
click at [336, 324] on div "25 August - 10:26 AM 🤪🐒:(MONKEY:)🐒🤪 Bassant (Agent) : https://englishcapsules.n…" at bounding box center [193, 381] width 286 height 273
click at [336, 328] on div "25 August - 10:26 AM 🤪🐒:(MONKEY:)🐒🤪 Bassant (Agent) : https://englishcapsules.n…" at bounding box center [193, 381] width 286 height 273
click at [330, 328] on div "24 August - 5:28 PM Muhammad Muhammad : 🙏❤️" at bounding box center [192, 327] width 275 height 79
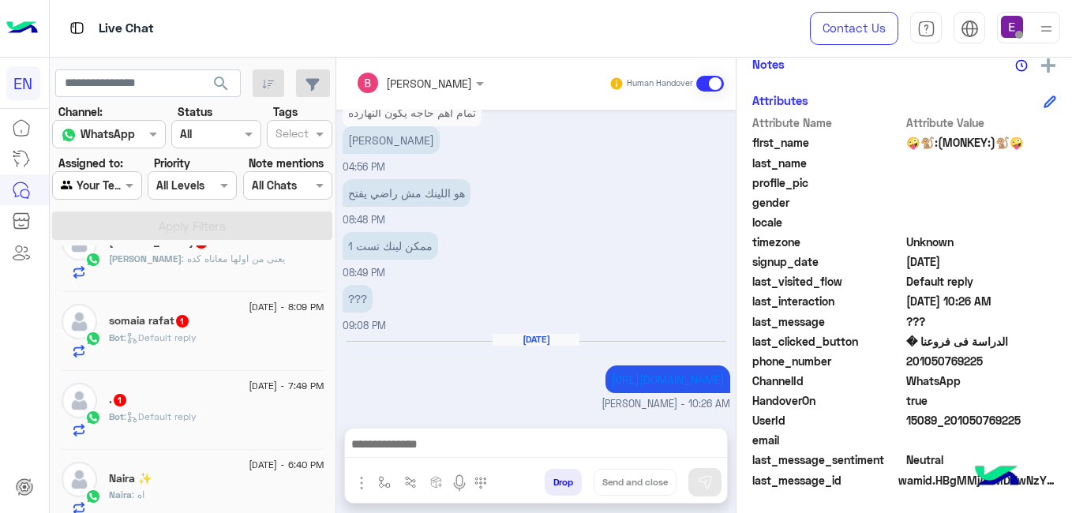
click at [285, 405] on div ". 1" at bounding box center [216, 401] width 215 height 17
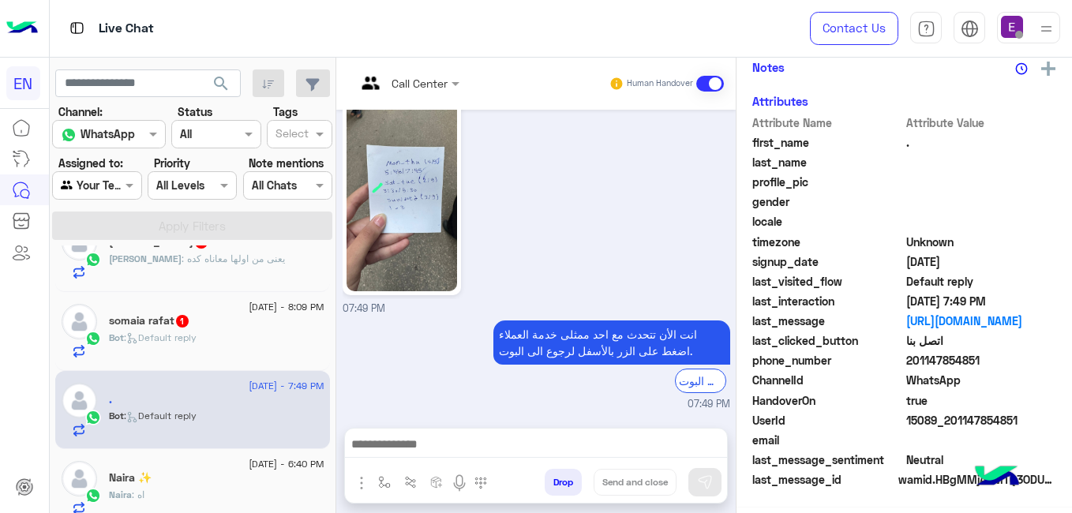
scroll to position [337, 0]
click at [457, 167] on img at bounding box center [401, 195] width 110 height 192
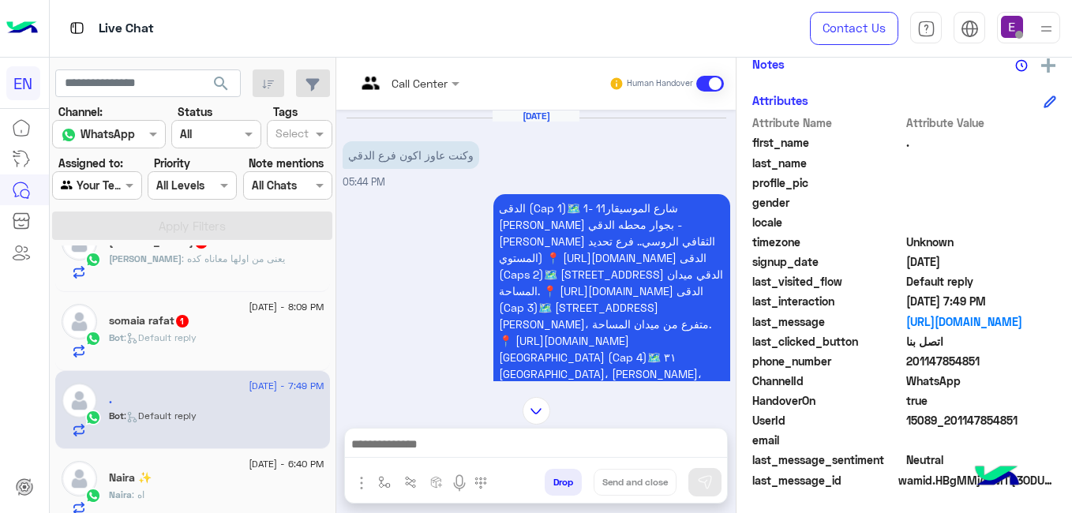
scroll to position [1250, 0]
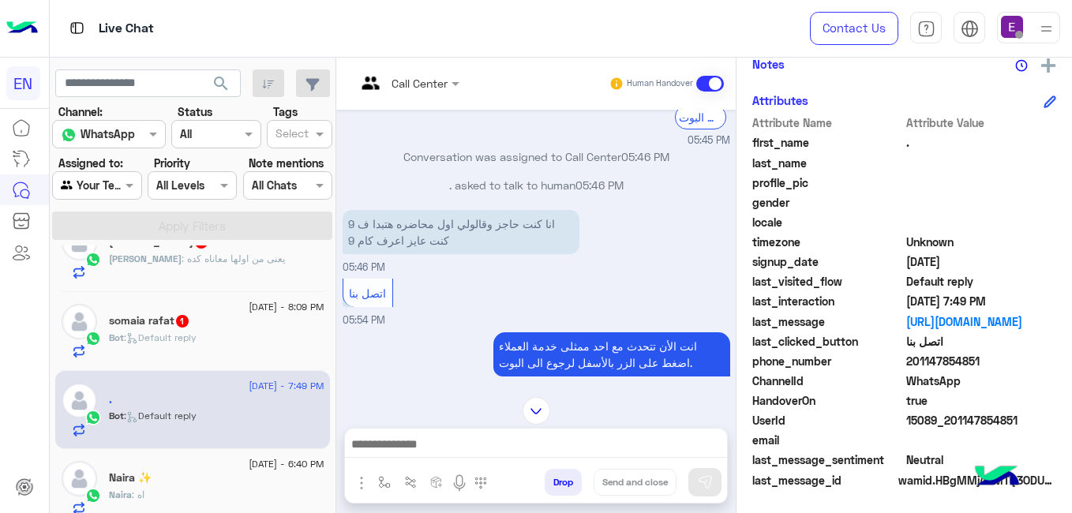
click at [1027, 364] on span "201147854851" at bounding box center [981, 361] width 151 height 17
copy span "201147854851"
click at [324, 331] on div "Bot : Default reply" at bounding box center [216, 345] width 215 height 28
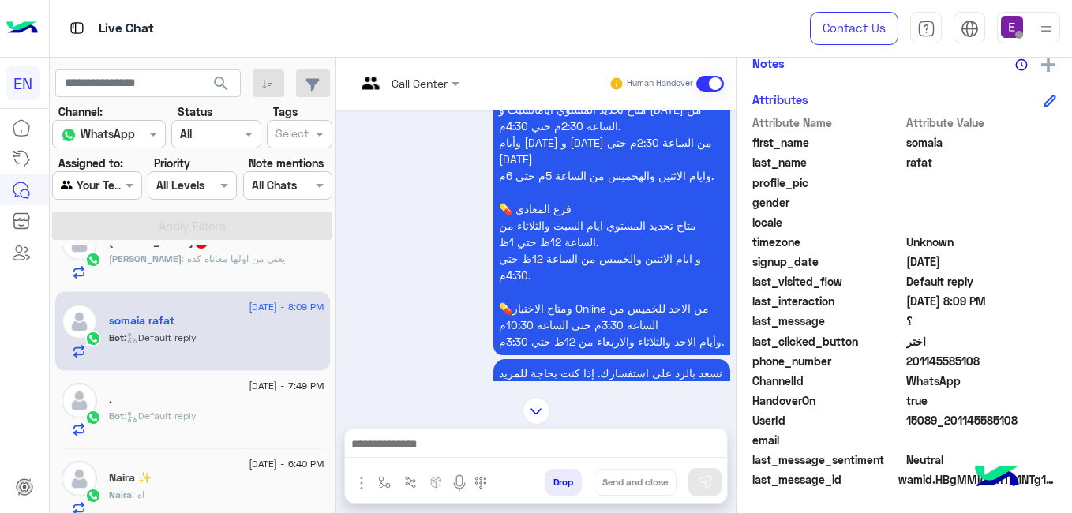
scroll to position [895, 0]
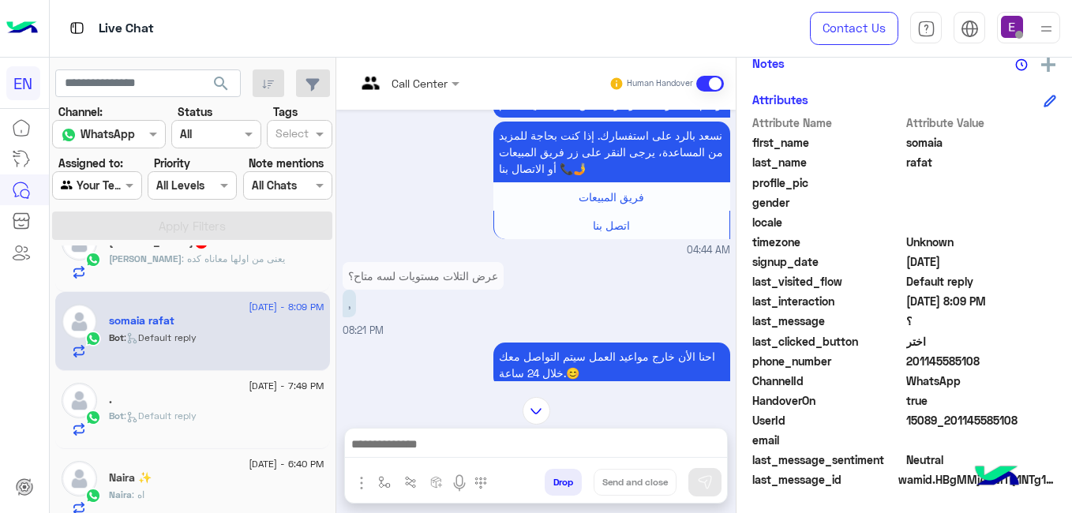
click at [467, 88] on div at bounding box center [407, 82] width 119 height 18
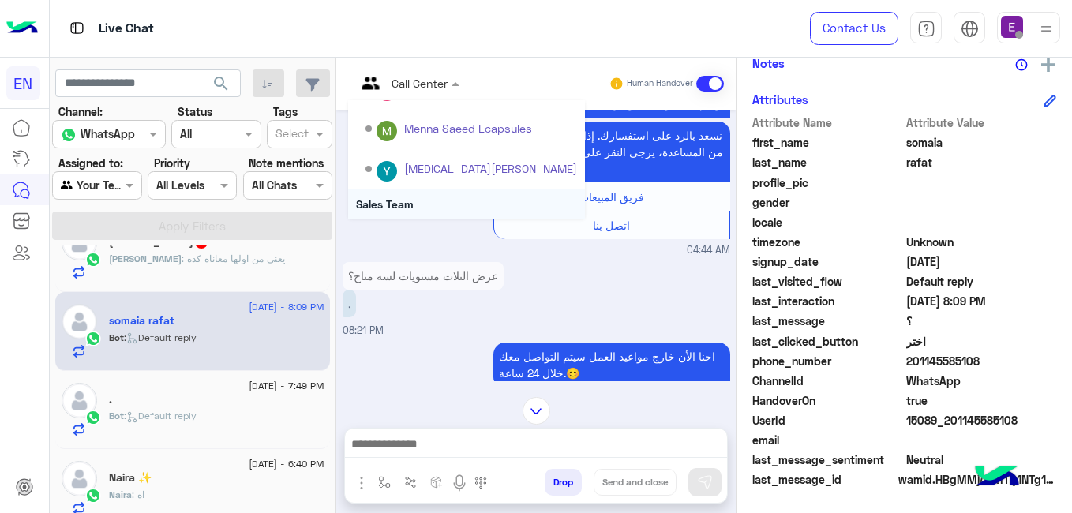
scroll to position [262, 0]
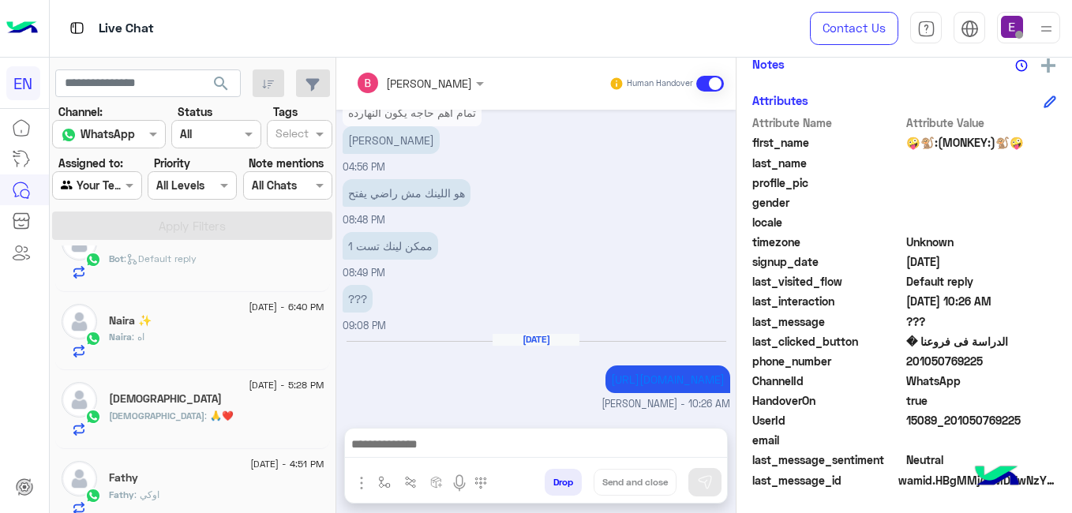
scroll to position [114, 0]
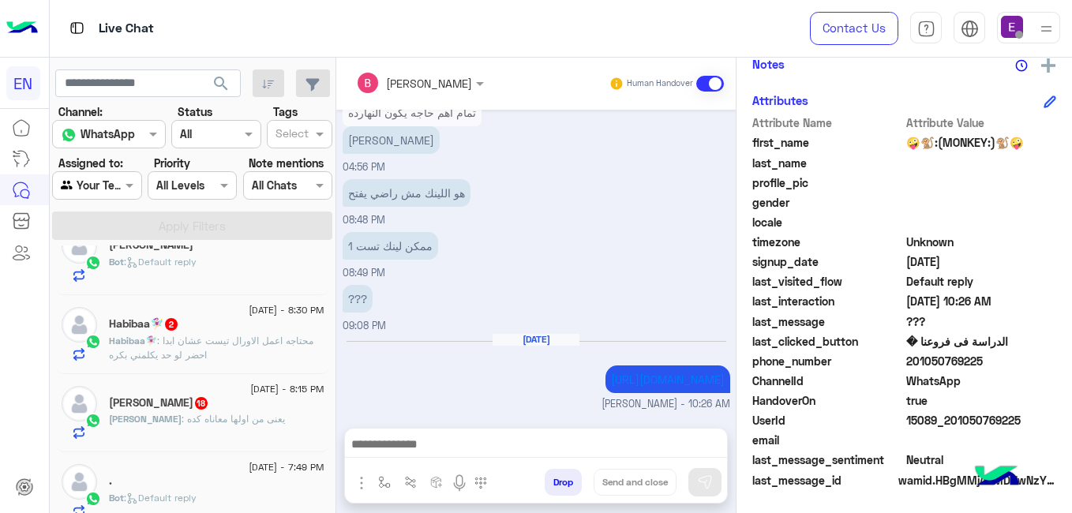
click at [254, 431] on div "Ahmed : يعنى من اولها معاناه كده" at bounding box center [216, 426] width 215 height 28
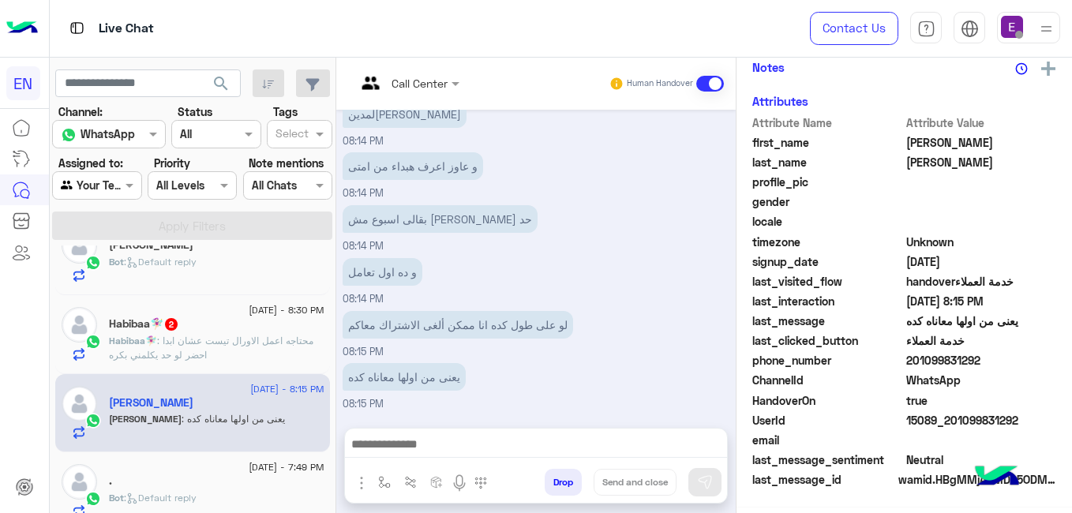
scroll to position [337, 0]
click at [987, 362] on span "201099831292" at bounding box center [981, 361] width 151 height 17
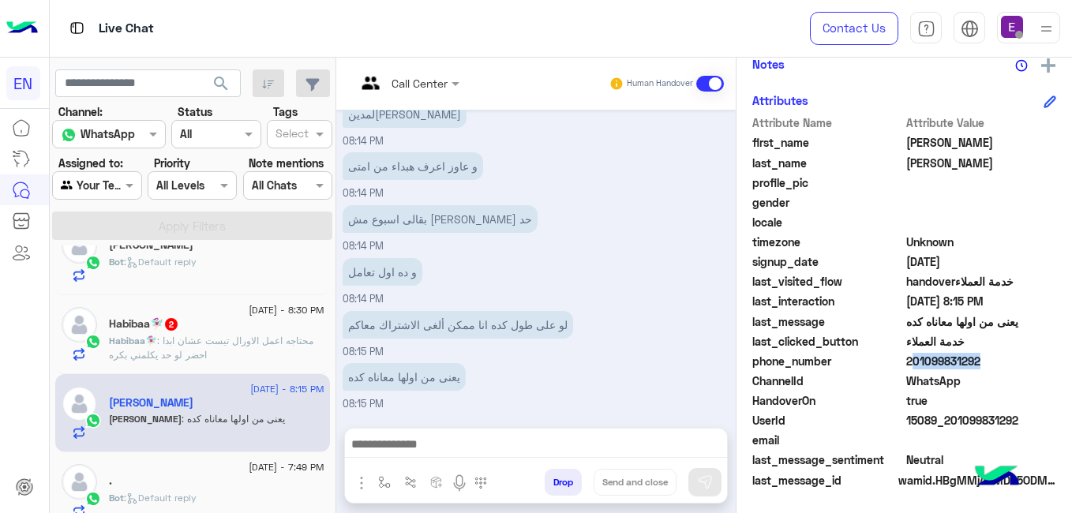
copy span "201099831292"
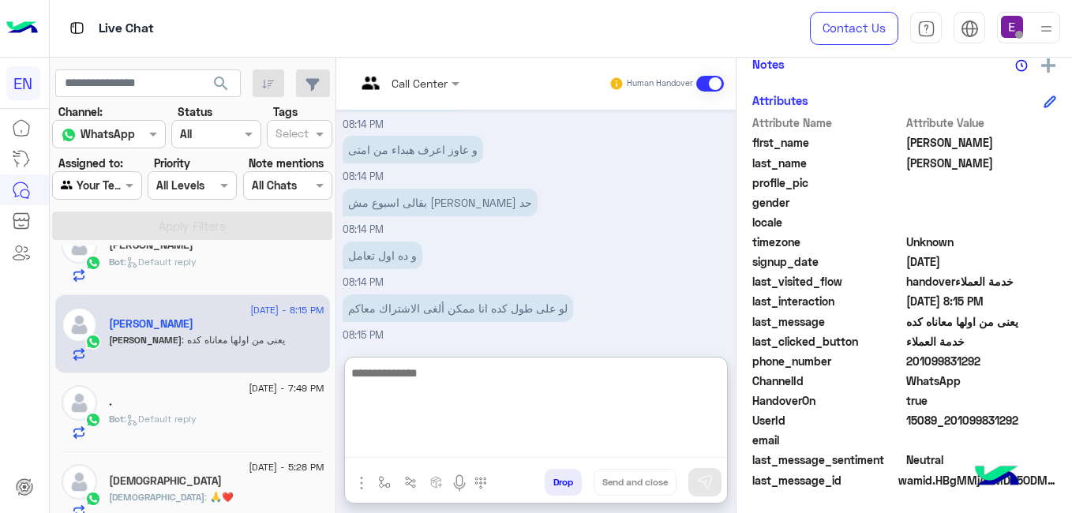
click at [451, 446] on textarea at bounding box center [536, 410] width 382 height 95
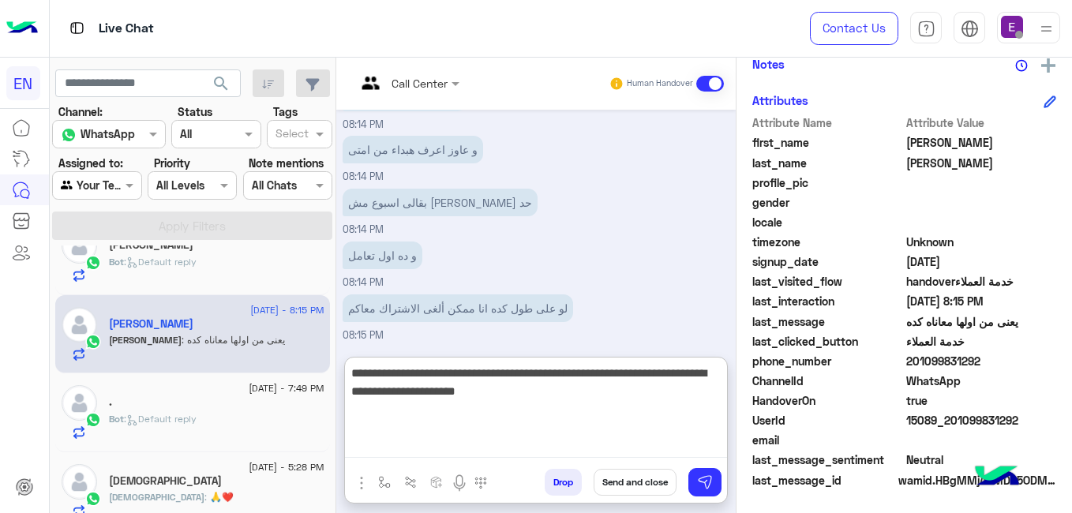
type textarea "**********"
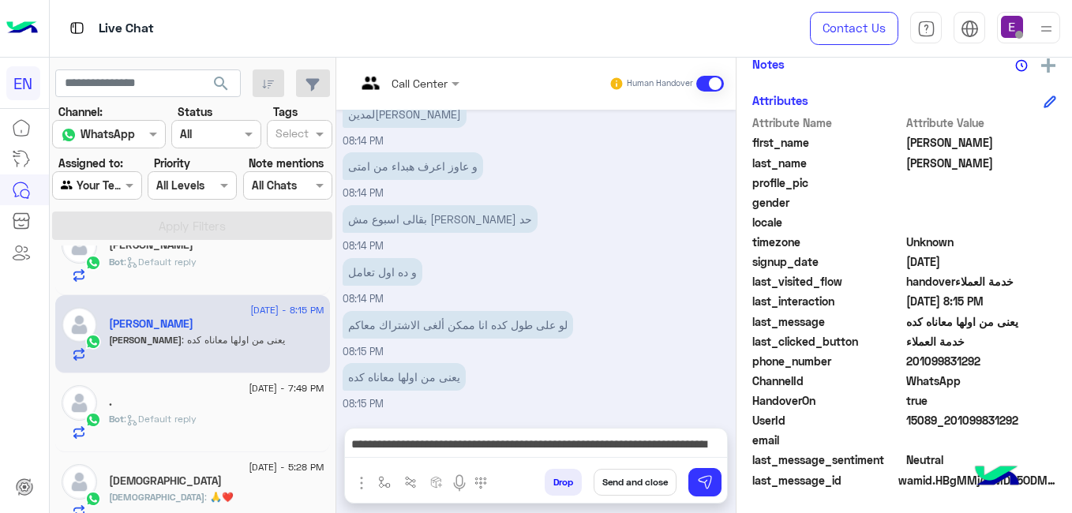
click at [645, 482] on button "Send and close" at bounding box center [635, 482] width 83 height 27
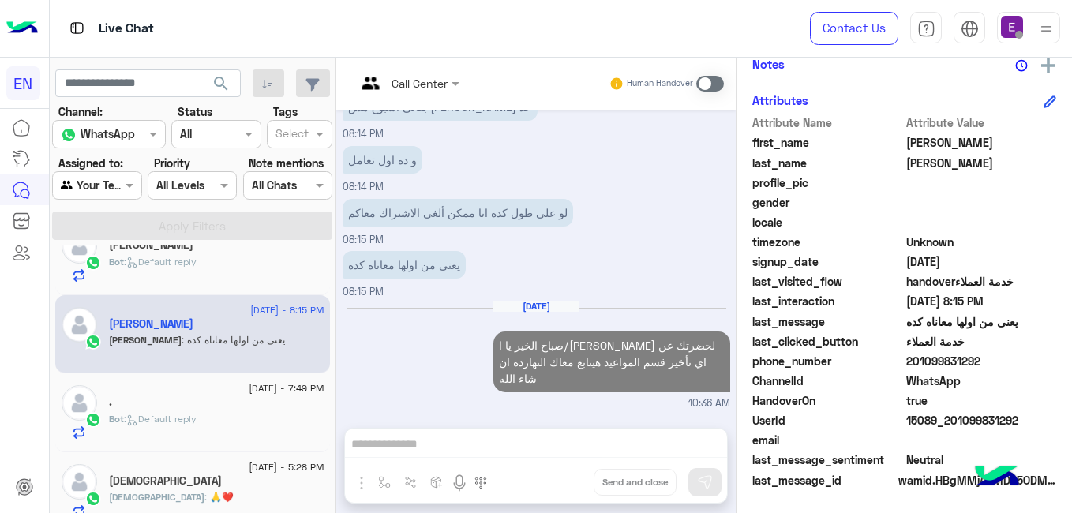
scroll to position [392, 0]
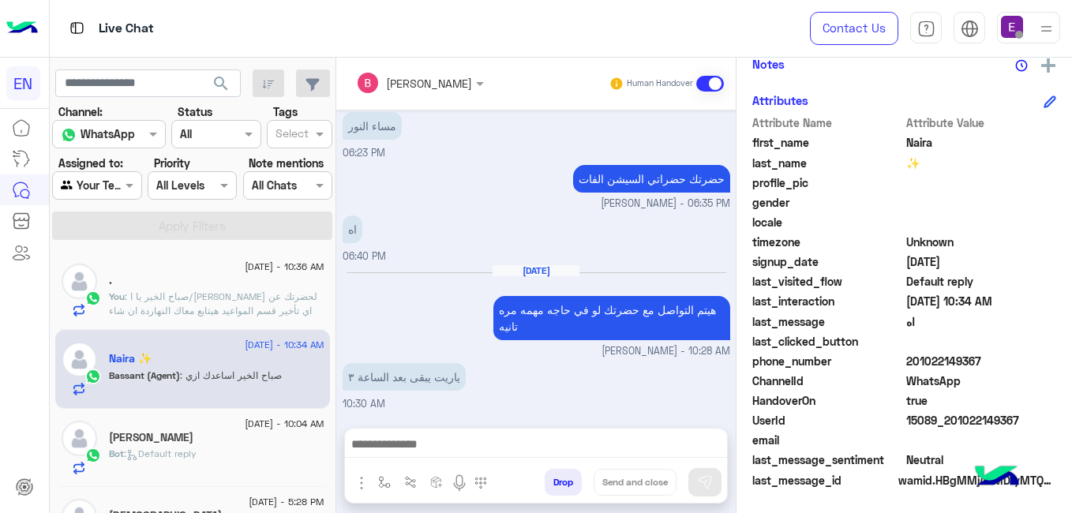
scroll to position [240, 0]
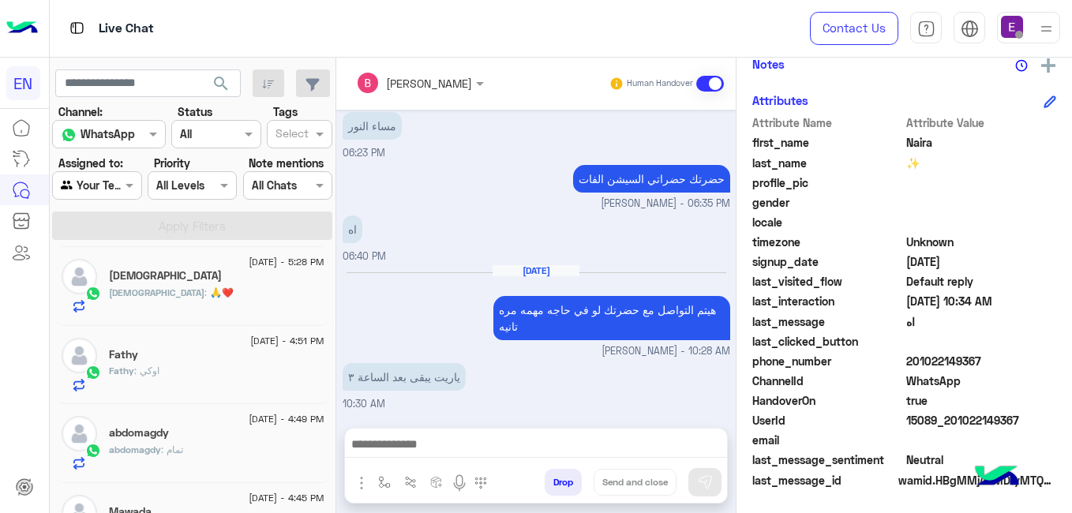
click at [250, 344] on span "24 August - 4:51 PM" at bounding box center [286, 341] width 73 height 14
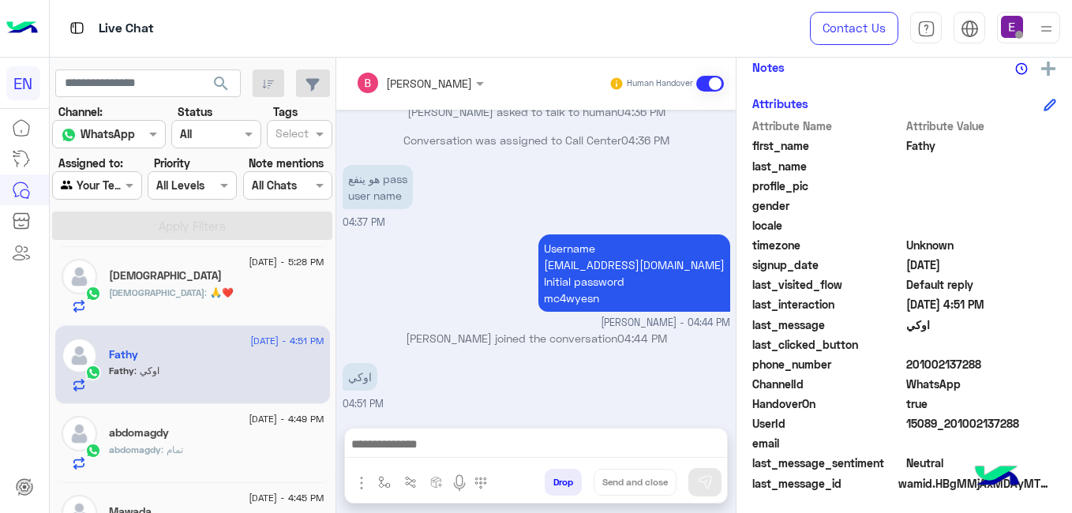
scroll to position [337, 0]
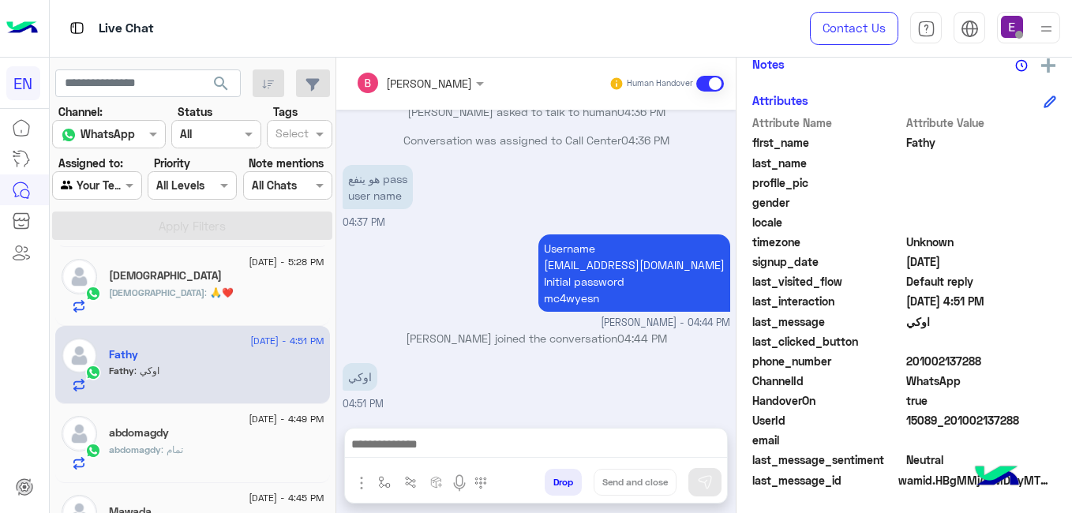
click at [217, 290] on div "Muhammad : 🙏❤️" at bounding box center [216, 300] width 215 height 28
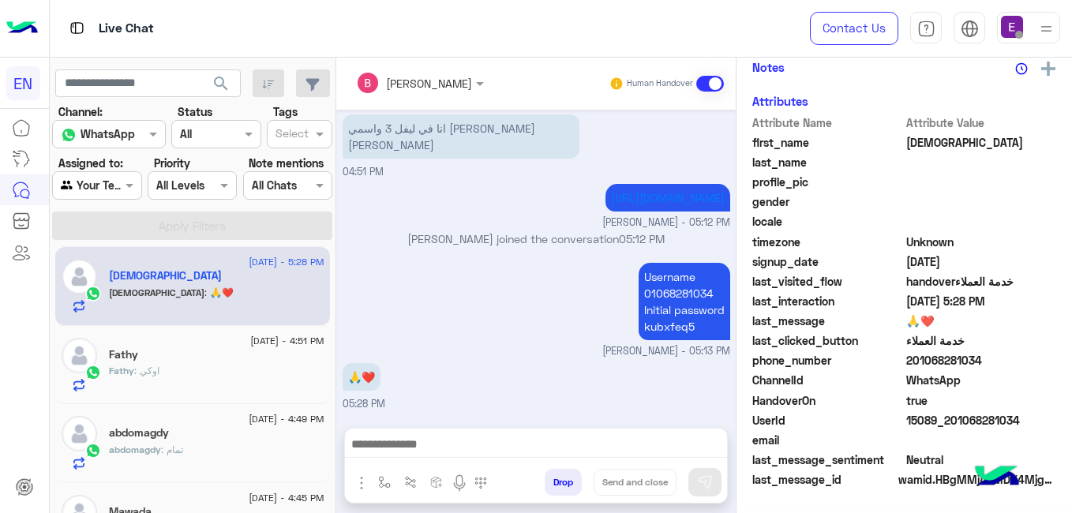
scroll to position [337, 0]
click at [335, 460] on div "25 August - 10:36 AM . You : صباح الخير يا ا/احمد بعتذر لحضرتك عن اي تأخير قسم …" at bounding box center [193, 381] width 286 height 273
click at [328, 463] on div "25 August - 10:36 AM . You : صباح الخير يا ا/احمد بعتذر لحضرتك عن اي تأخير قسم …" at bounding box center [193, 381] width 286 height 273
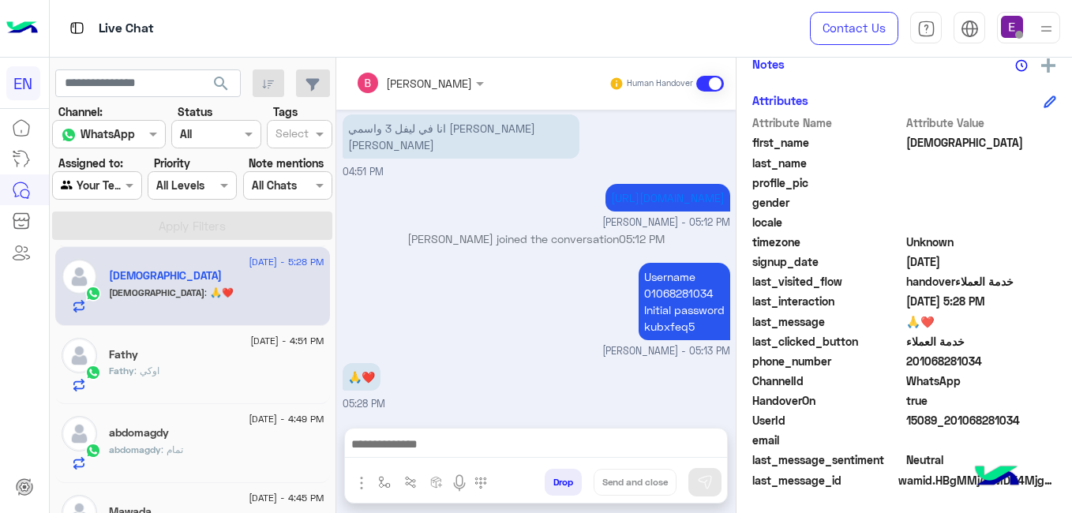
click at [330, 464] on div "25 August - 10:36 AM . You : صباح الخير يا ا/احمد بعتذر لحضرتك عن اي تأخير قسم …" at bounding box center [193, 381] width 286 height 273
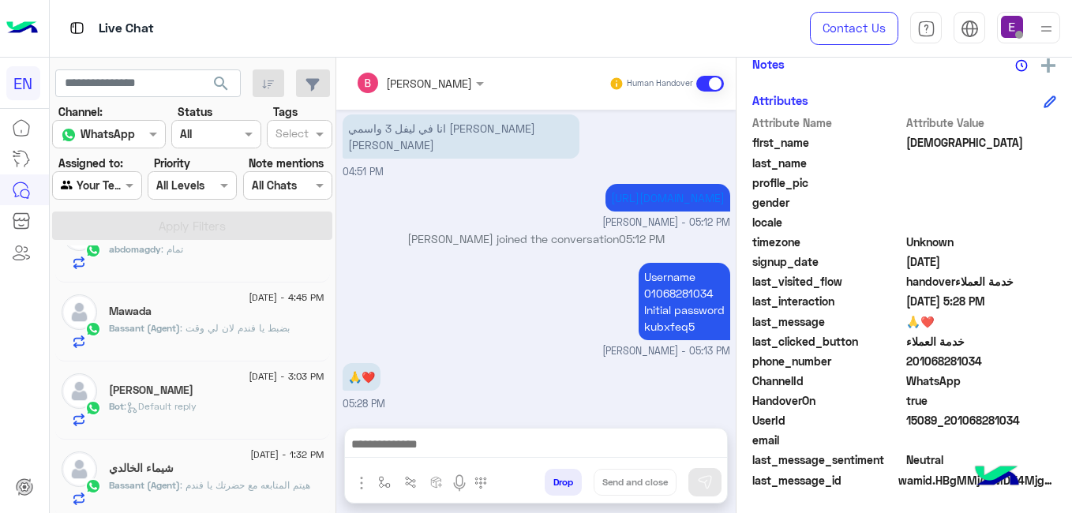
scroll to position [479, 0]
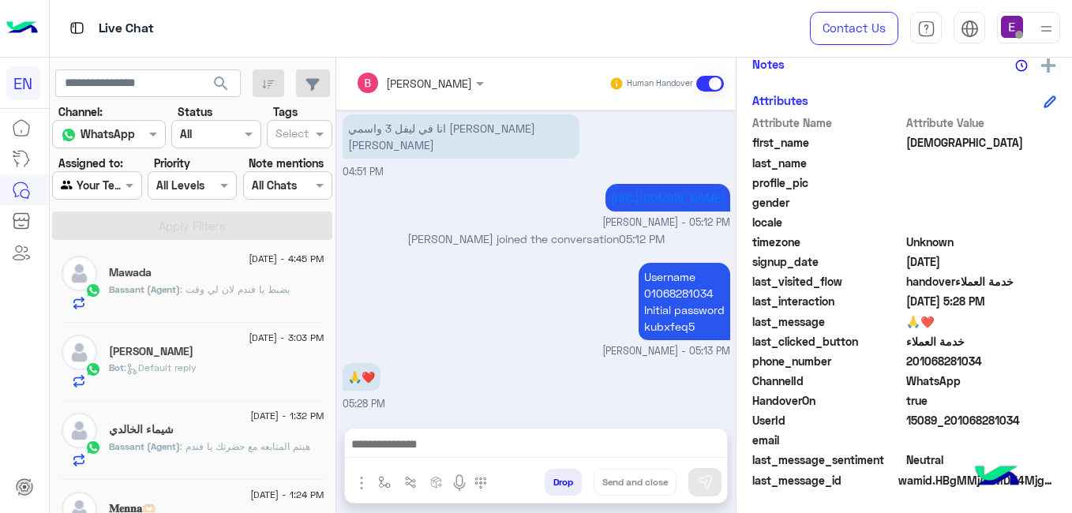
click at [335, 343] on mat-drawer "Bassant Ayman Human Handover Aug 24, 2025 انت الأن تتحدث مع احد ممثلى خدمة العم…" at bounding box center [703, 289] width 736 height 462
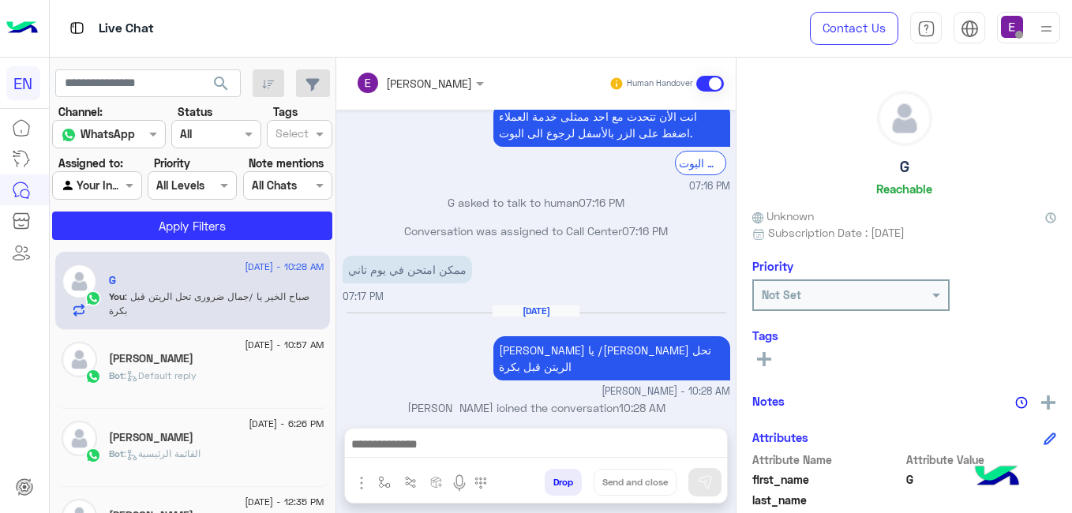
scroll to position [240, 0]
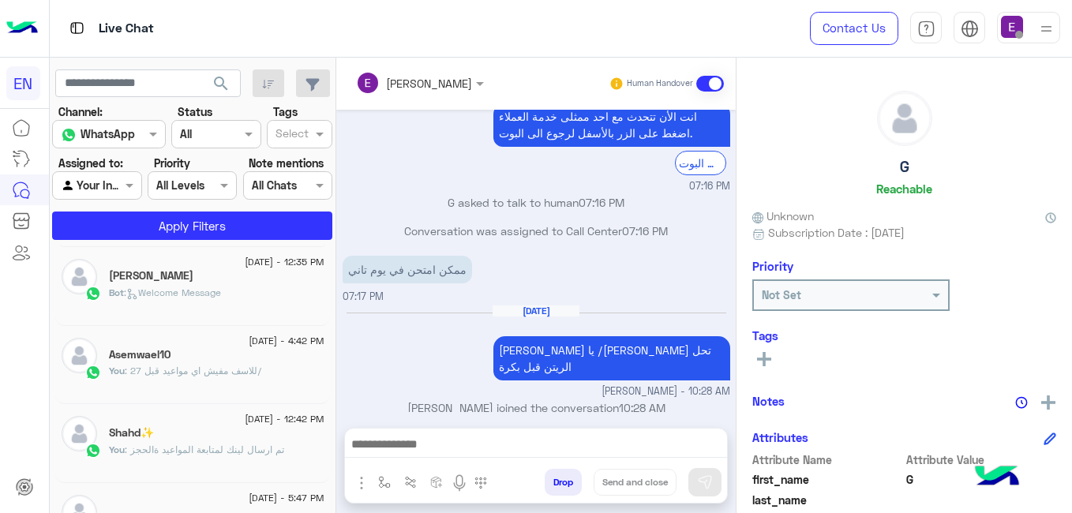
click at [285, 375] on div "You : للاسف مفيش اي مواعيد قبل 27/" at bounding box center [216, 378] width 215 height 28
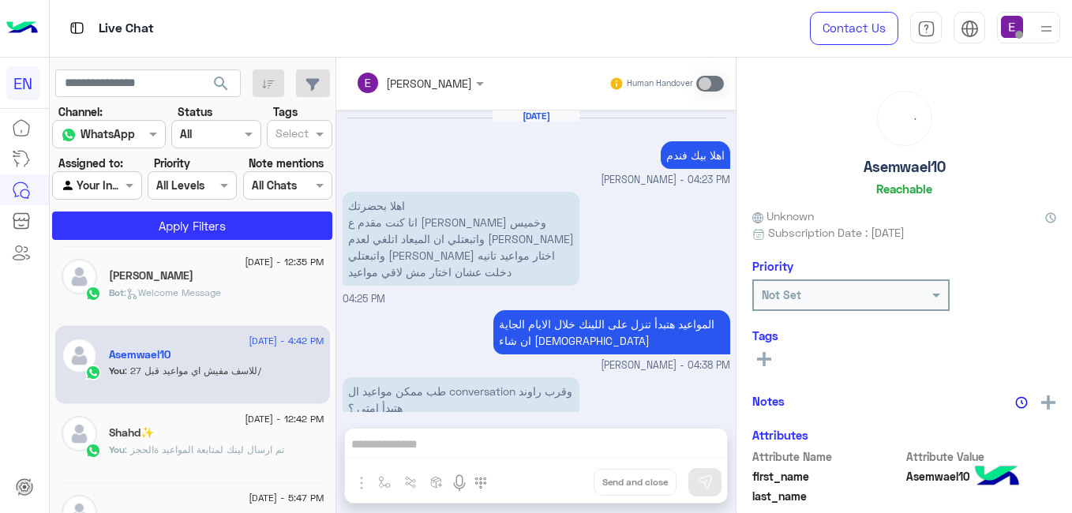
scroll to position [320, 0]
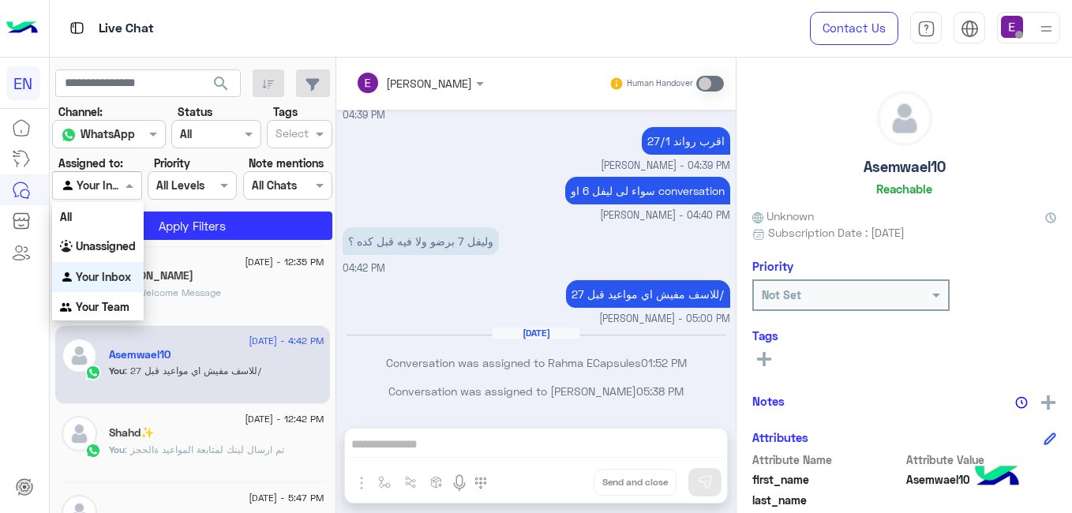
click at [123, 198] on div "Agent Filter Your Inbox" at bounding box center [96, 185] width 89 height 28
click at [124, 299] on div "Your Team" at bounding box center [98, 307] width 92 height 31
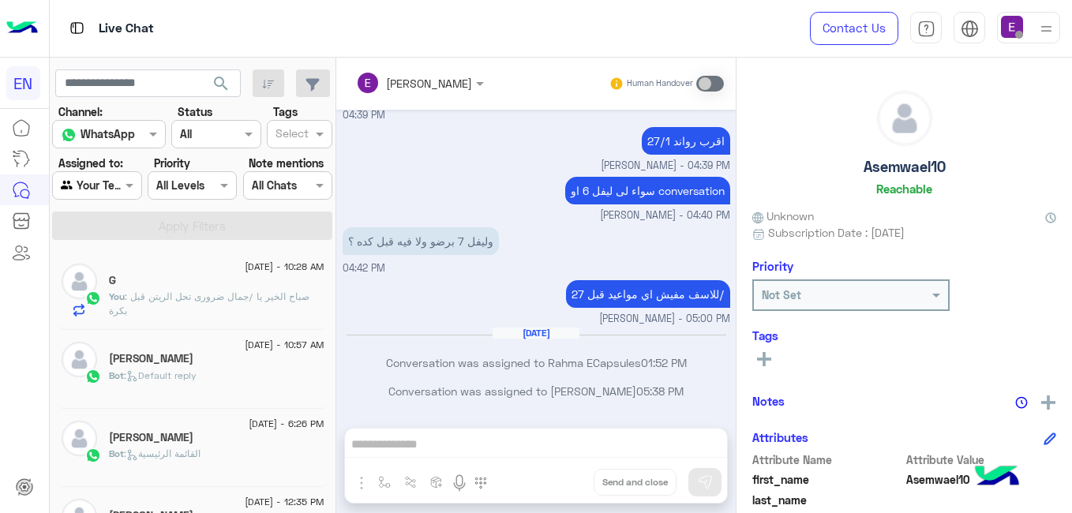
scroll to position [240, 0]
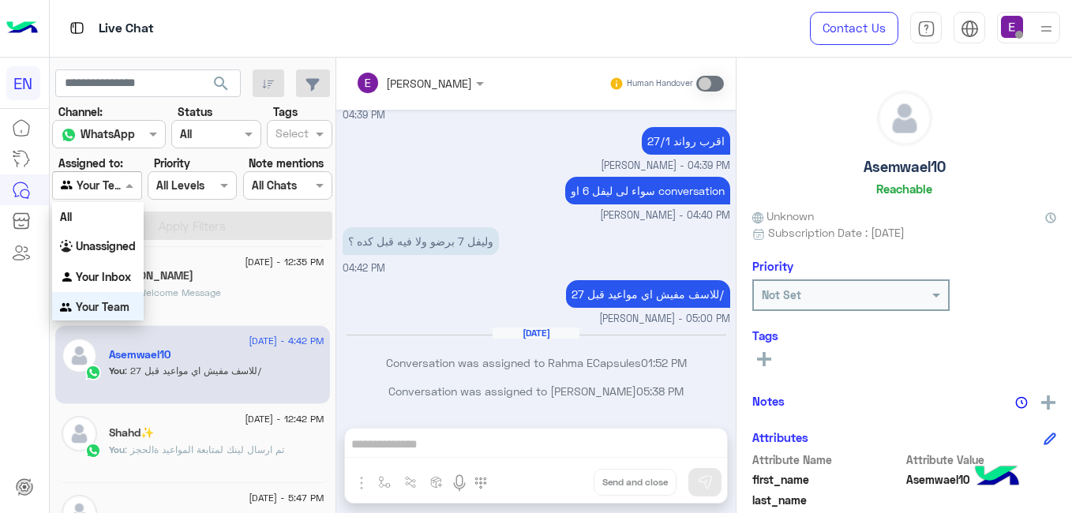
click at [117, 184] on div at bounding box center [97, 185] width 88 height 18
click at [123, 305] on b "Your Team" at bounding box center [103, 304] width 54 height 13
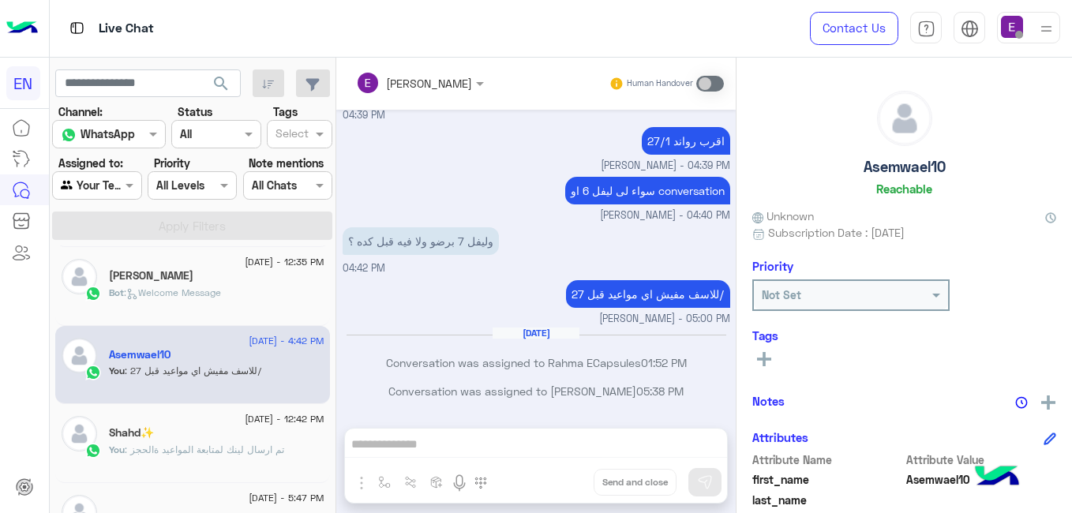
click at [140, 144] on section "Channel: Channel WhatsApp Status Channel All Tags Select Assigned to: Agent Fil…" at bounding box center [193, 171] width 263 height 137
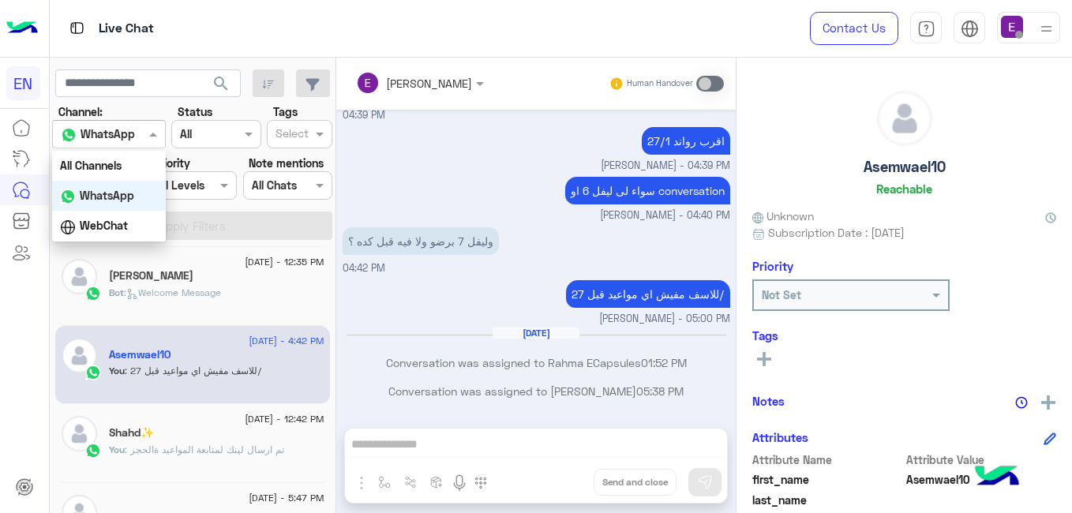
click at [140, 144] on div "Channel WhatsApp" at bounding box center [109, 134] width 114 height 28
click at [131, 204] on div "WhatsApp" at bounding box center [109, 196] width 114 height 31
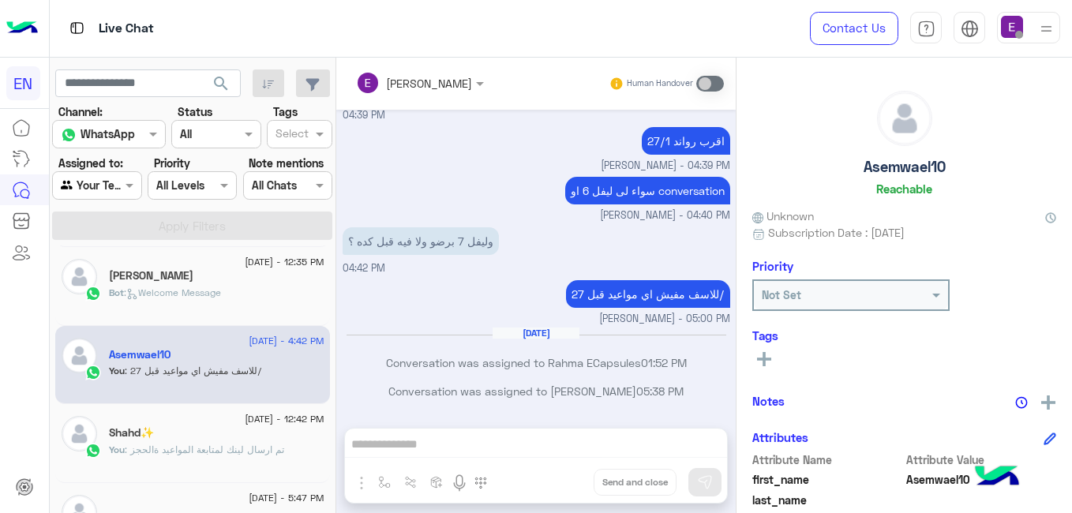
click at [144, 208] on section "Channel: Channel WhatsApp Status Channel All Tags Select Assigned to: Agent Fil…" at bounding box center [193, 171] width 263 height 137
click at [204, 253] on div "search Channel: Channel WhatsApp Status Channel All Tags Select Assigned to: Ag…" at bounding box center [193, 289] width 286 height 462
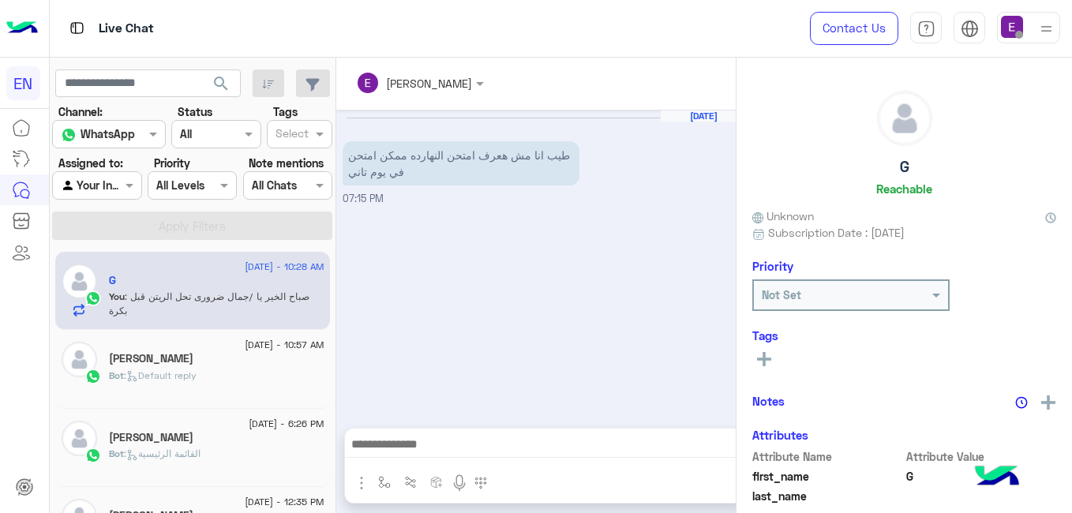
scroll to position [549, 0]
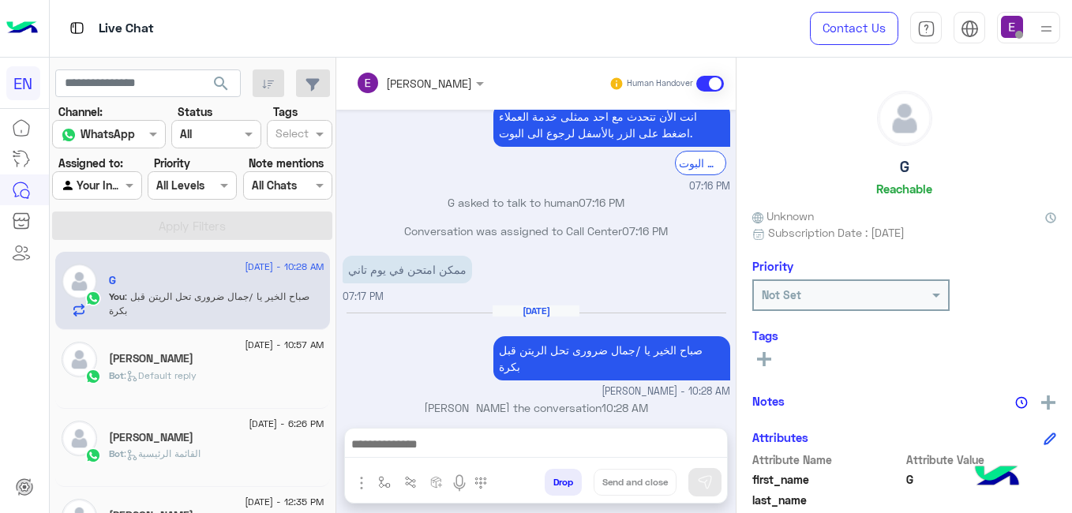
click at [123, 196] on div "Agent Filter Your Inbox" at bounding box center [96, 185] width 89 height 28
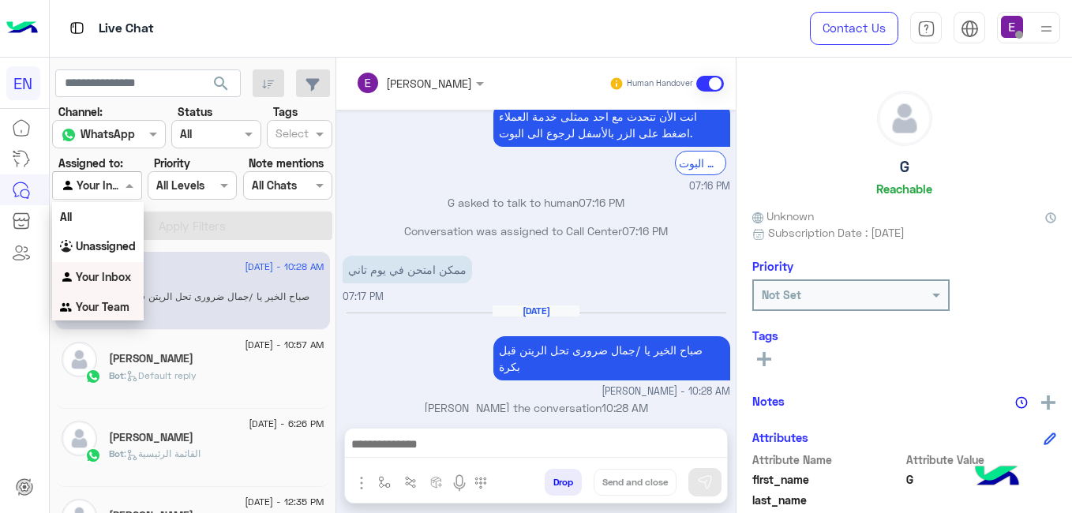
click at [122, 309] on b "Your Team" at bounding box center [103, 306] width 54 height 13
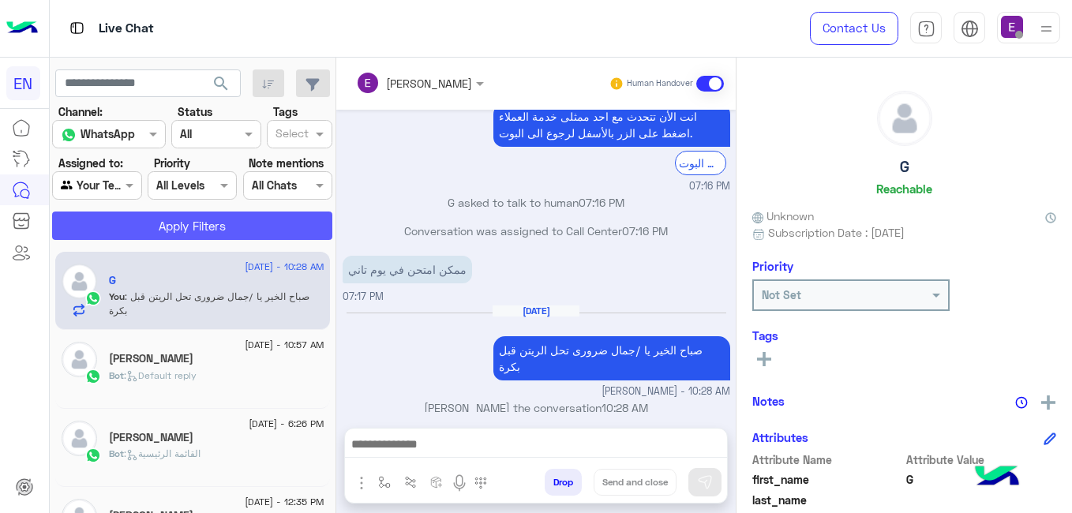
click at [158, 234] on button "Apply Filters" at bounding box center [192, 226] width 280 height 28
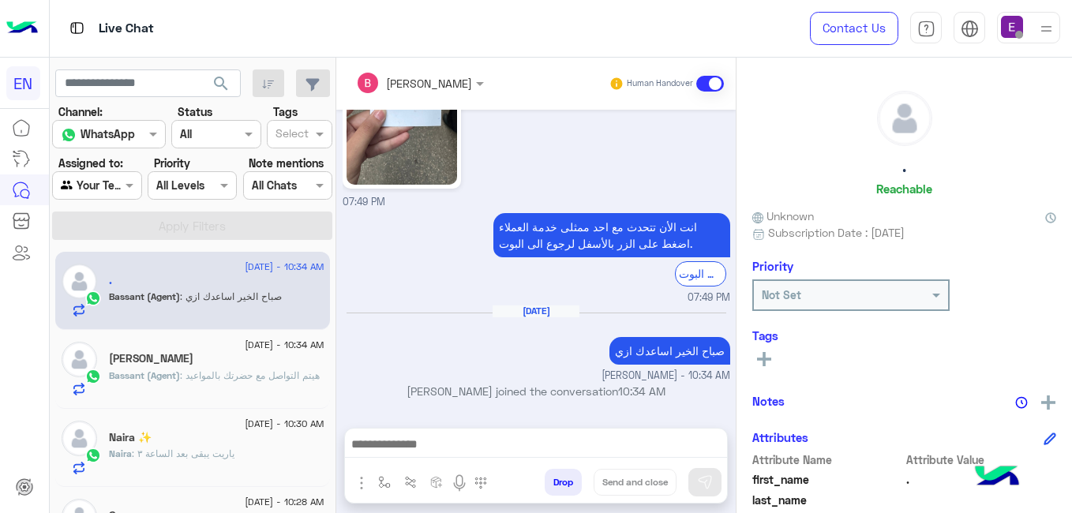
scroll to position [266, 0]
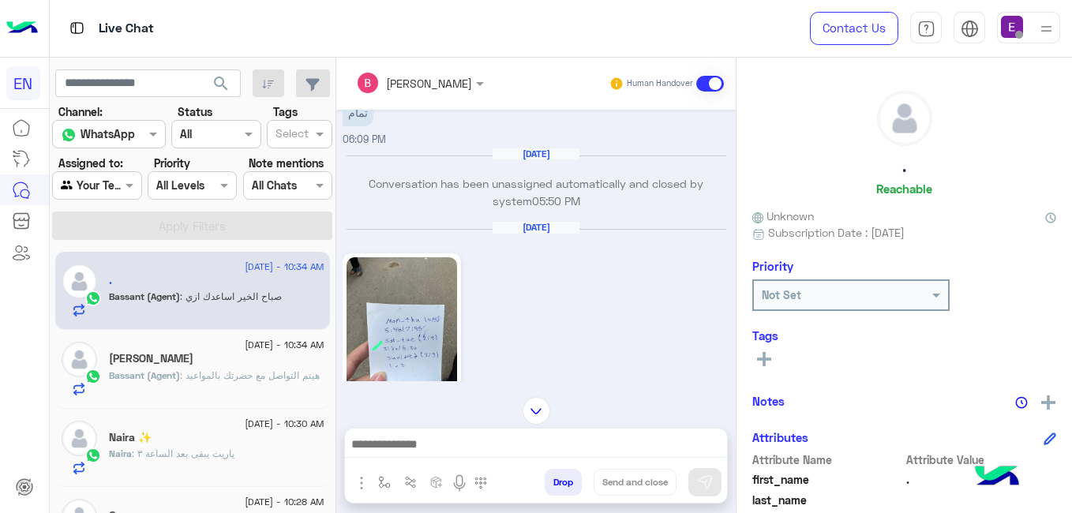
click at [280, 437] on div "Naira ✨" at bounding box center [216, 439] width 215 height 17
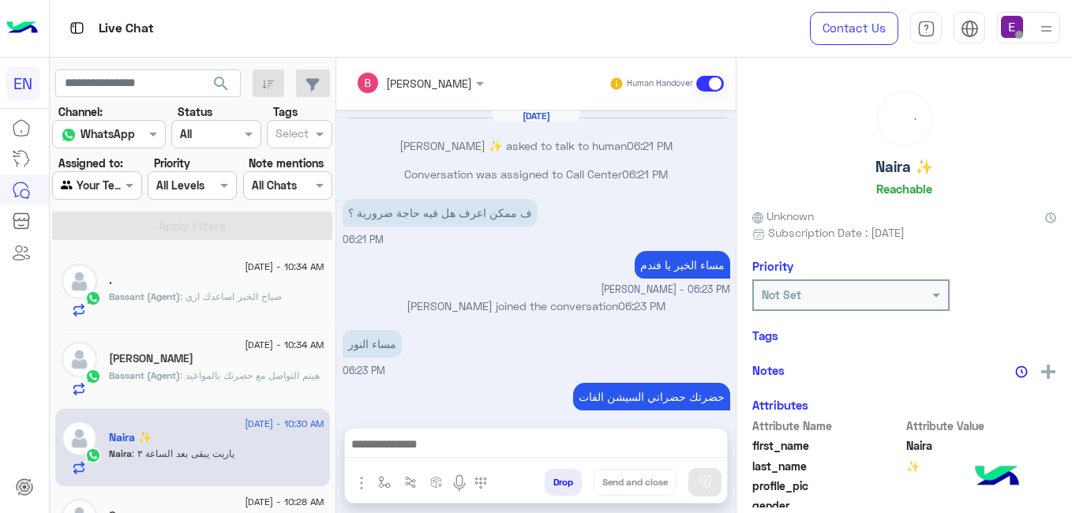
scroll to position [218, 0]
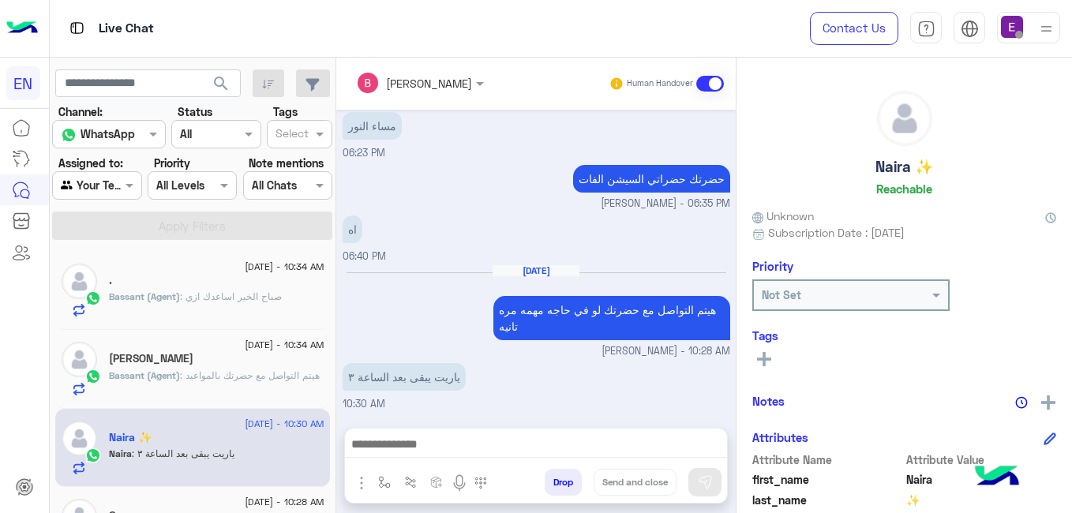
click at [384, 353] on mat-drawer "Bassant Ayman Human Handover Aug 24, 2025 Naira ✨ asked to talk to human 06:21 …" at bounding box center [703, 289] width 736 height 462
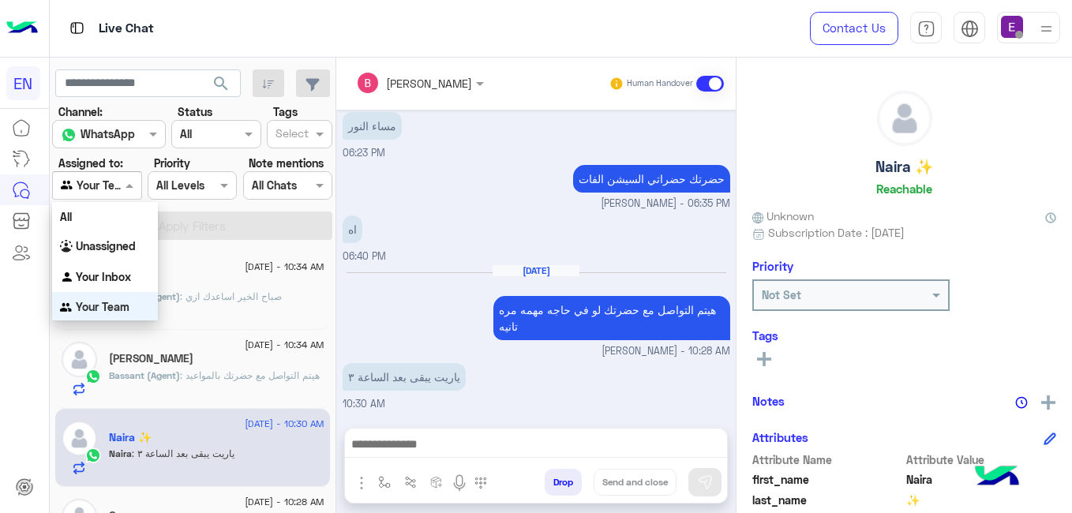
scroll to position [1, 0]
click at [141, 174] on div "Agent Filter Your Team" at bounding box center [96, 185] width 89 height 28
click at [127, 234] on div "Unassigned" at bounding box center [105, 245] width 106 height 31
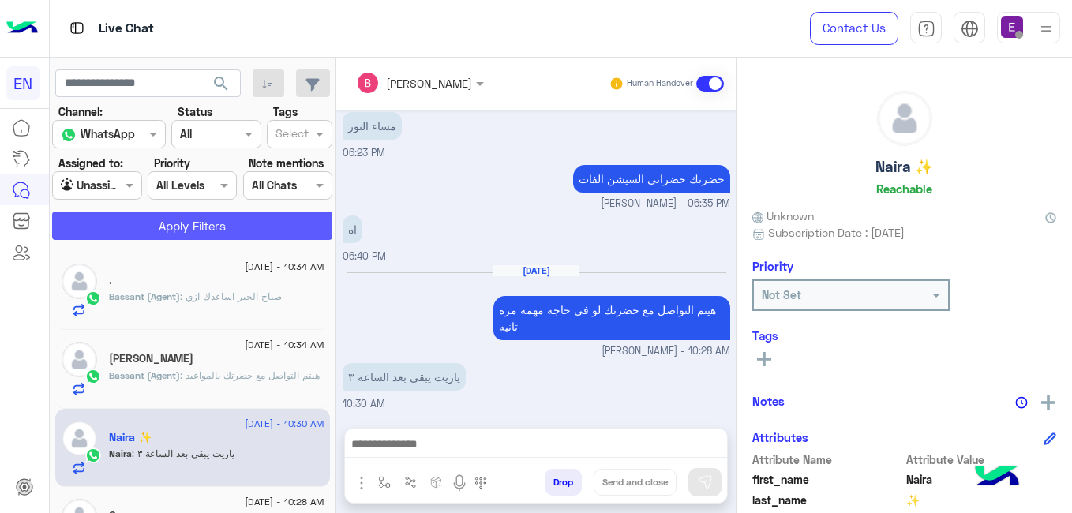
click at [142, 227] on button "Apply Filters" at bounding box center [192, 226] width 280 height 28
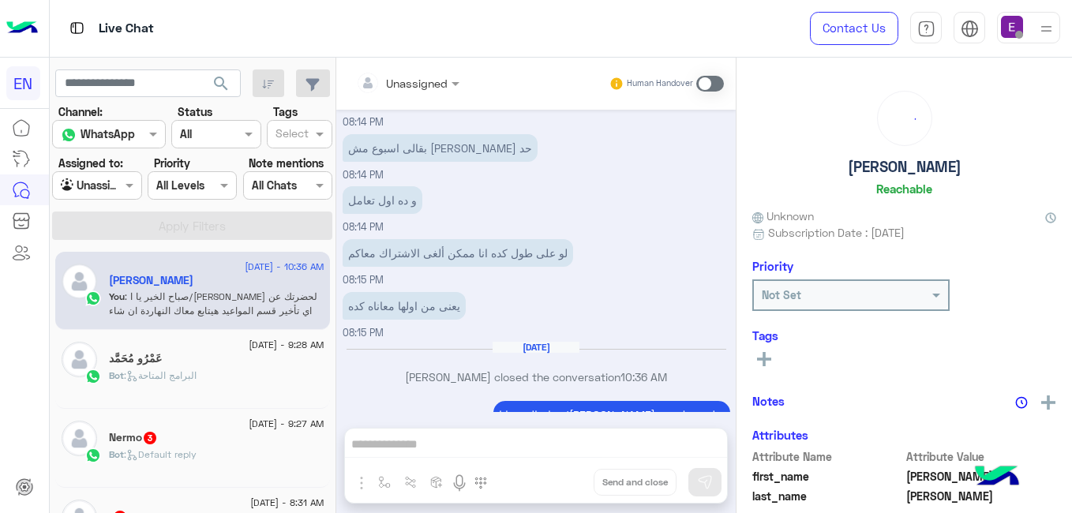
scroll to position [286, 0]
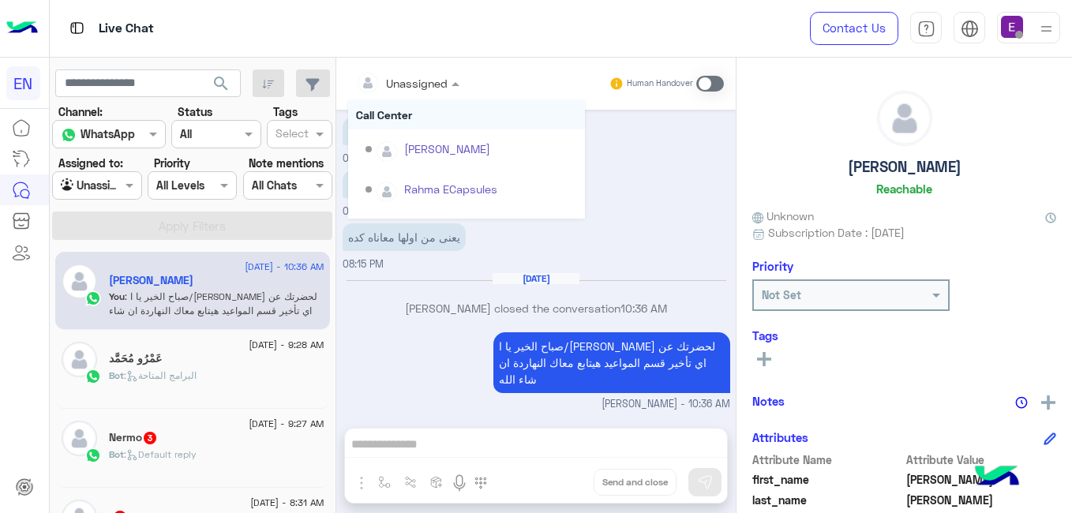
click at [458, 80] on span at bounding box center [458, 83] width 20 height 17
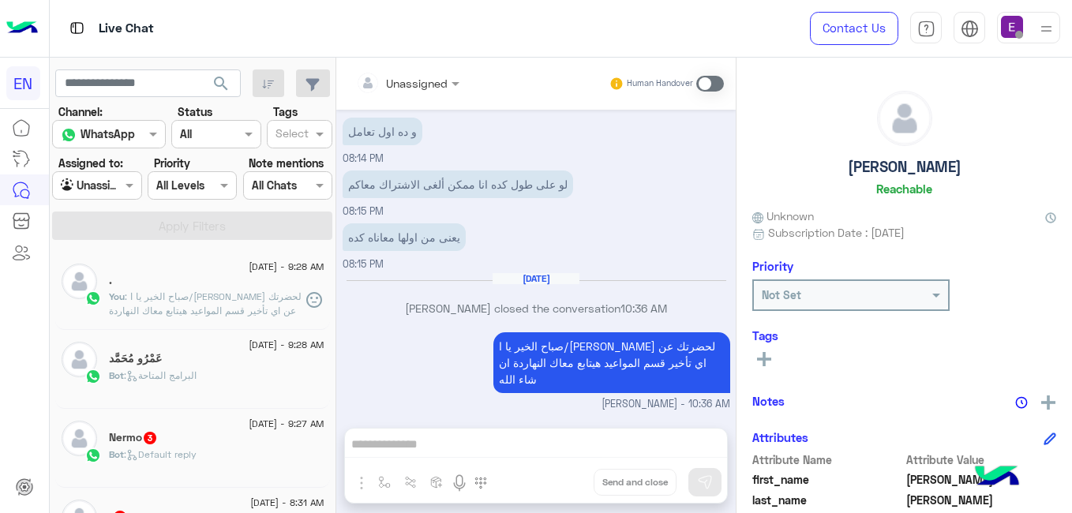
click at [311, 304] on icon at bounding box center [314, 299] width 19 height 19
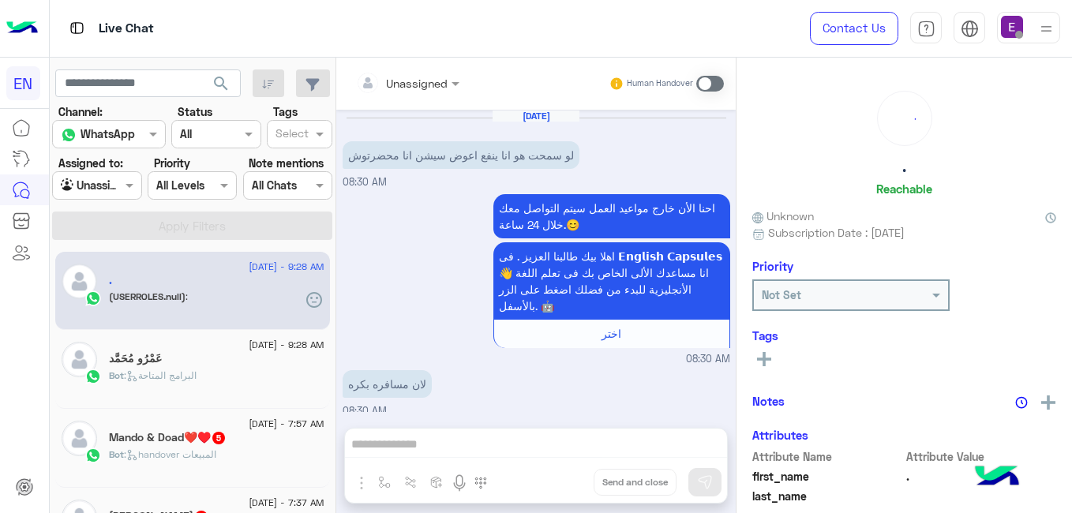
scroll to position [430, 0]
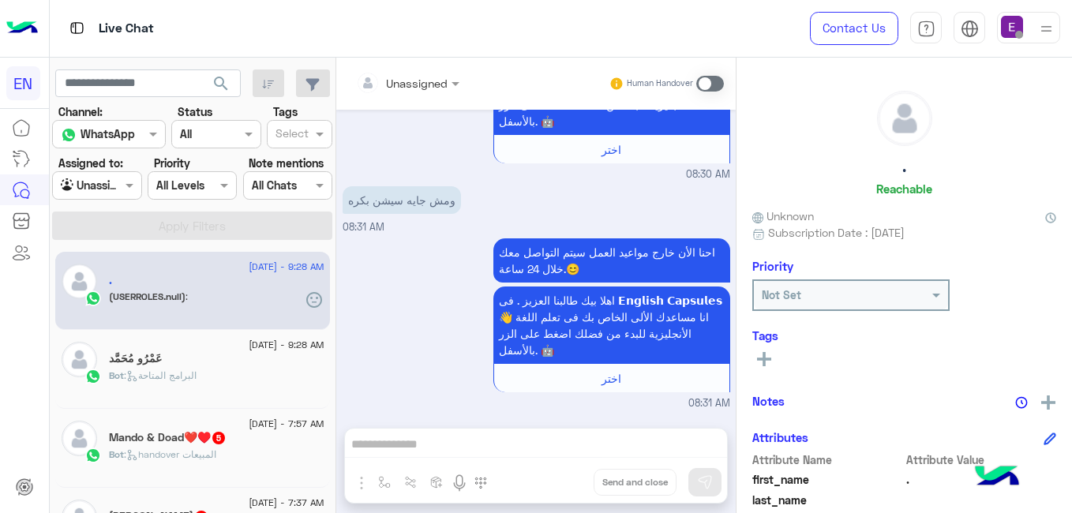
click at [736, 221] on div ". Reachable Unknown Subscription Date : 08/25/2025 Priority Not Set Tags See Al…" at bounding box center [903, 283] width 335 height 450
click at [729, 238] on div "Aug 25, 2025 لو سمحت هو انا ينفع اعوض سيشن انا محضرتوش 08:30 AM احنا الأن خارج …" at bounding box center [535, 261] width 399 height 302
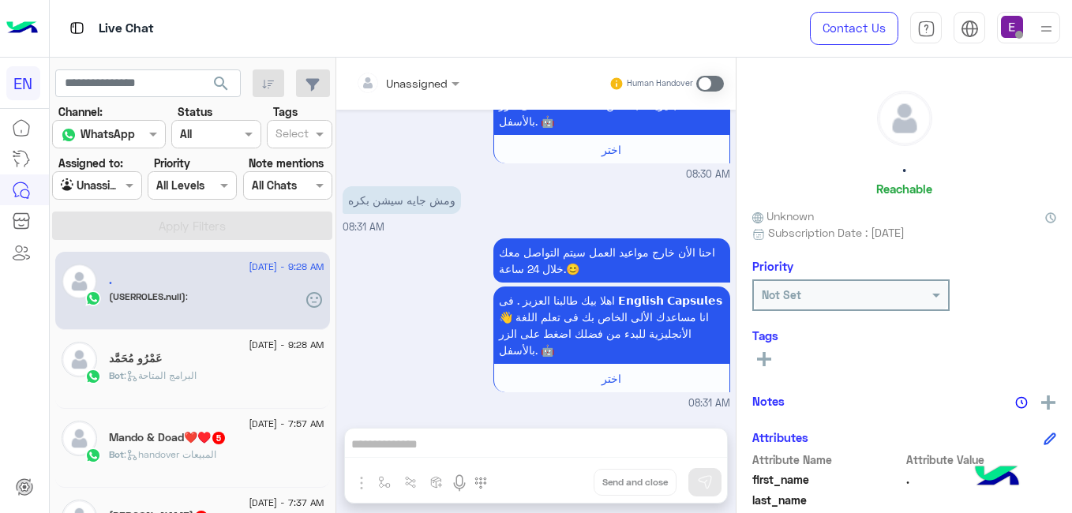
click at [729, 238] on div "Aug 25, 2025 لو سمحت هو انا ينفع اعوض سيشن انا محضرتوش 08:30 AM احنا الأن خارج …" at bounding box center [535, 261] width 399 height 302
click at [158, 460] on p "Bot : handover المبيعات" at bounding box center [162, 455] width 107 height 14
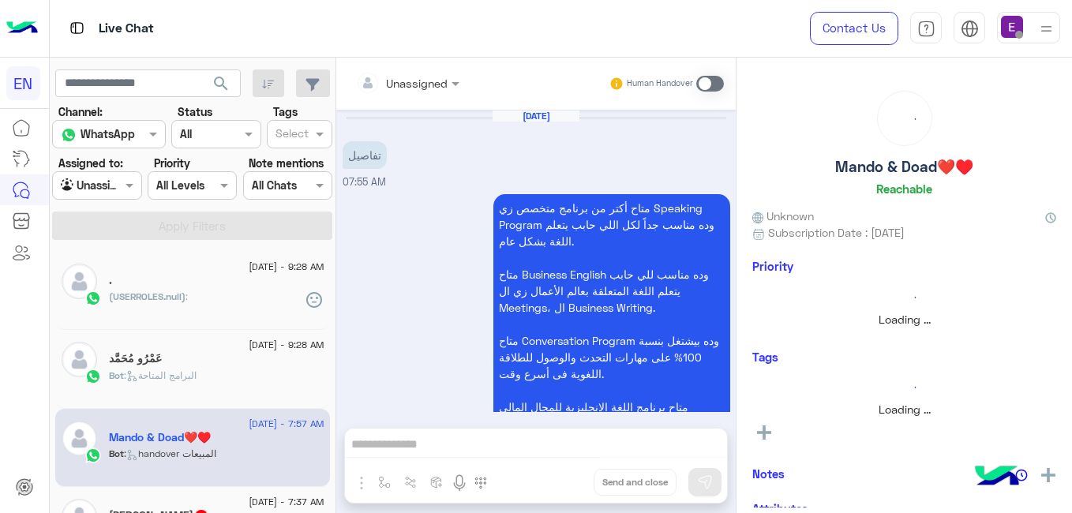
scroll to position [1585, 0]
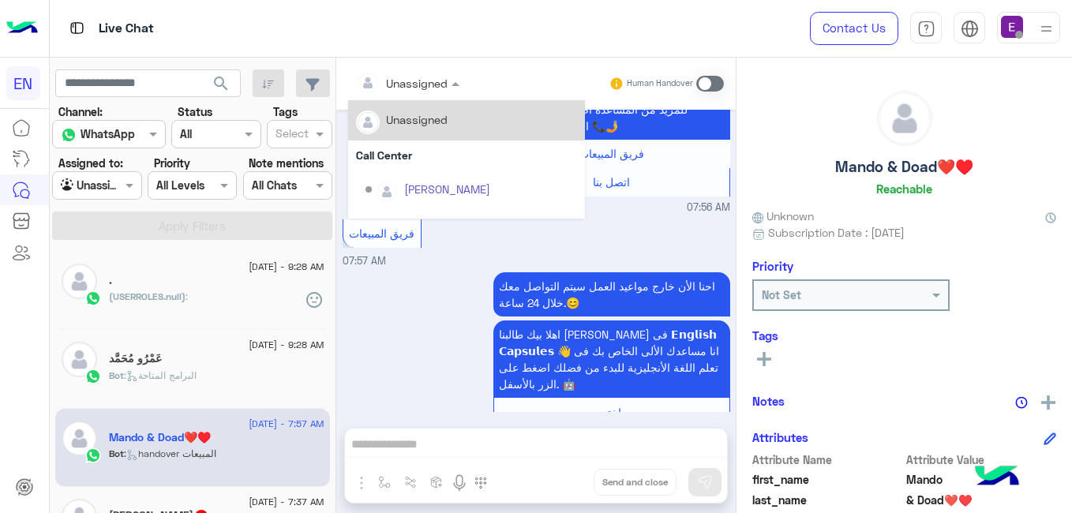
click at [423, 85] on div at bounding box center [407, 82] width 119 height 18
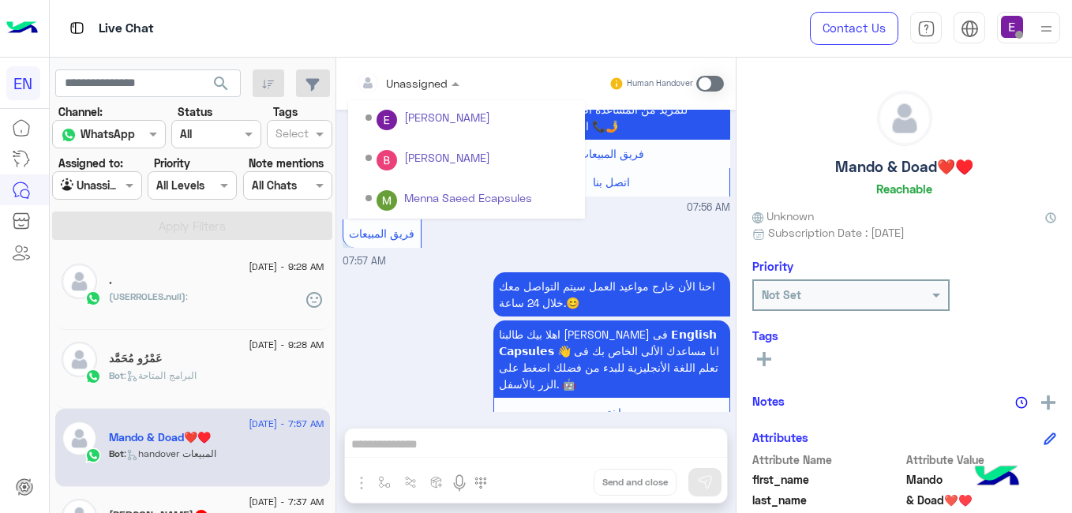
scroll to position [262, 0]
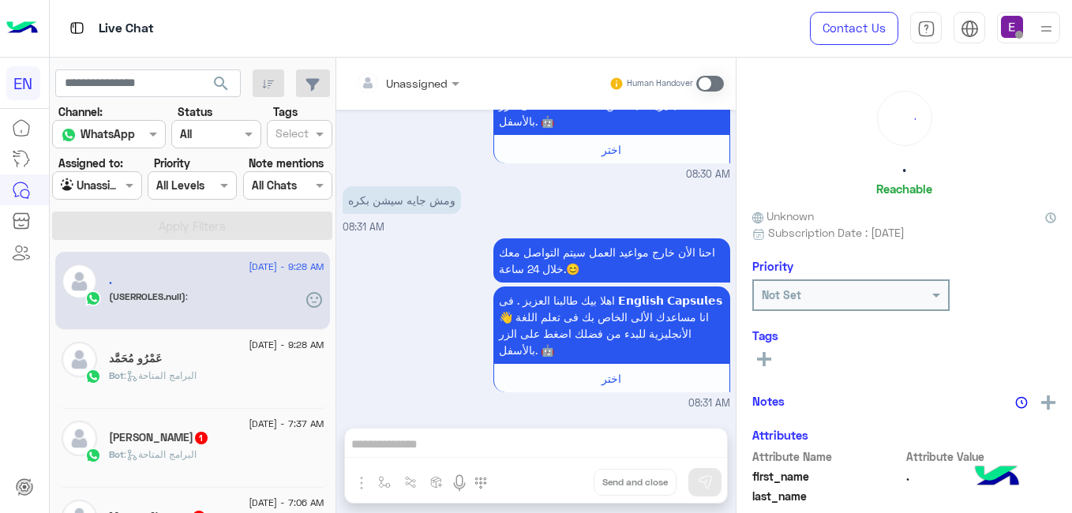
scroll to position [459, 0]
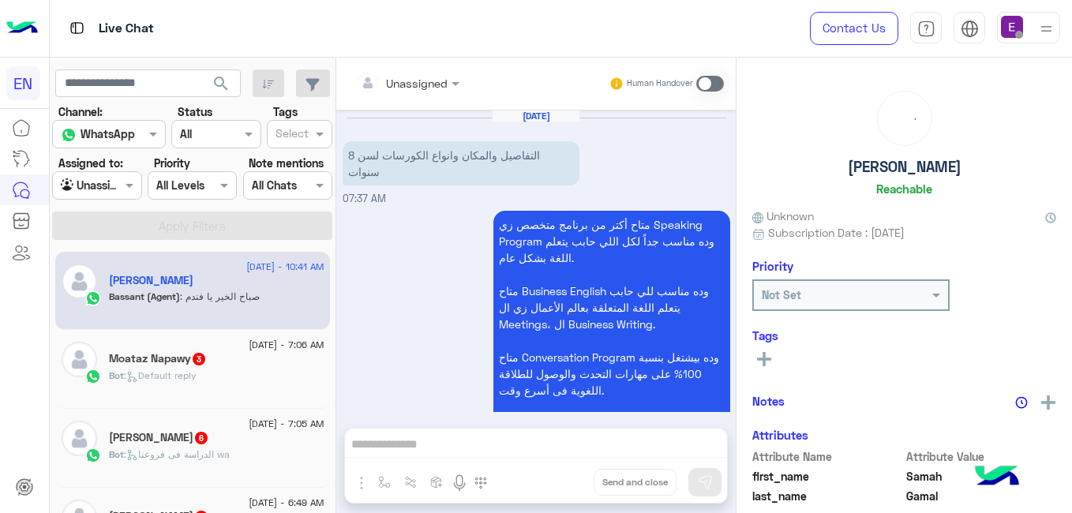
scroll to position [3101, 0]
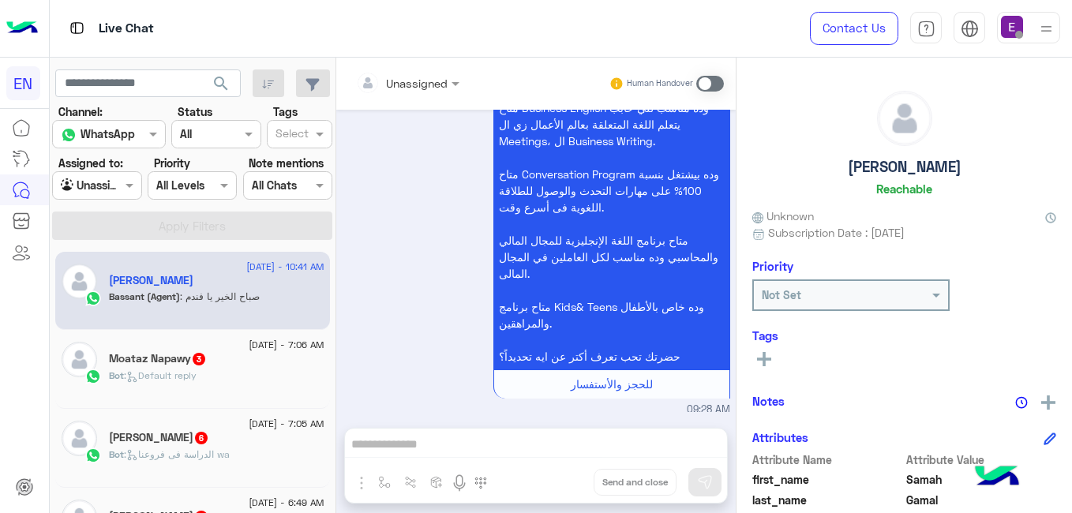
click at [284, 362] on div "Moataz Napawy 3" at bounding box center [216, 360] width 215 height 17
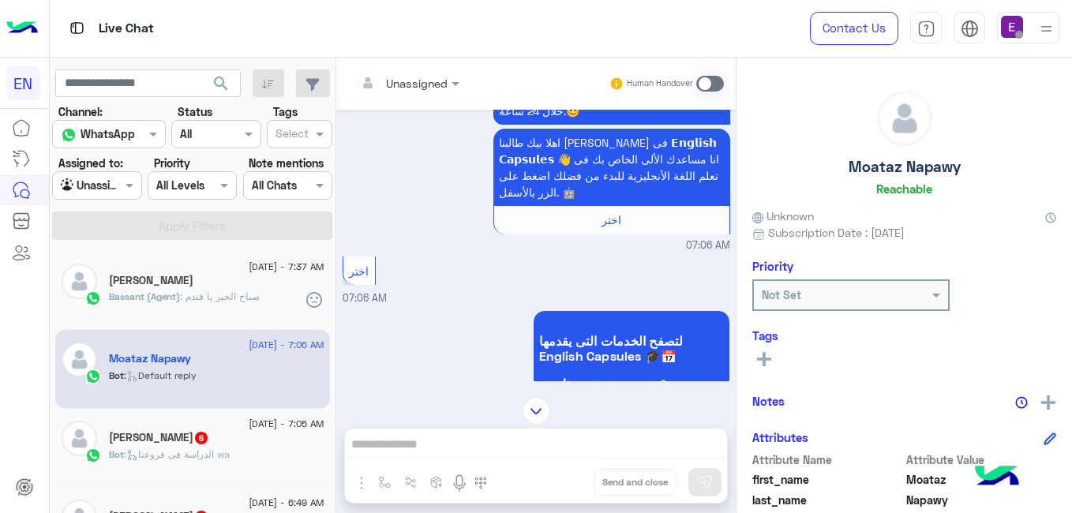
scroll to position [351, 0]
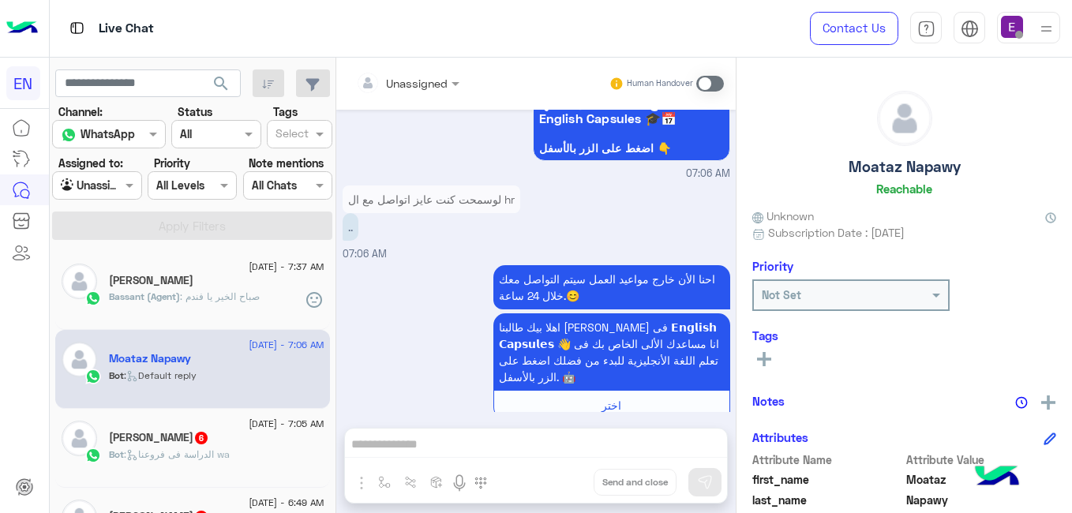
click at [492, 440] on div "Unassigned Human Handover Aug 25, 2025 لوسمحت كنت عايز اتواصل مع ال hr 07:06 AM…" at bounding box center [535, 289] width 399 height 462
click at [711, 88] on span at bounding box center [710, 84] width 28 height 16
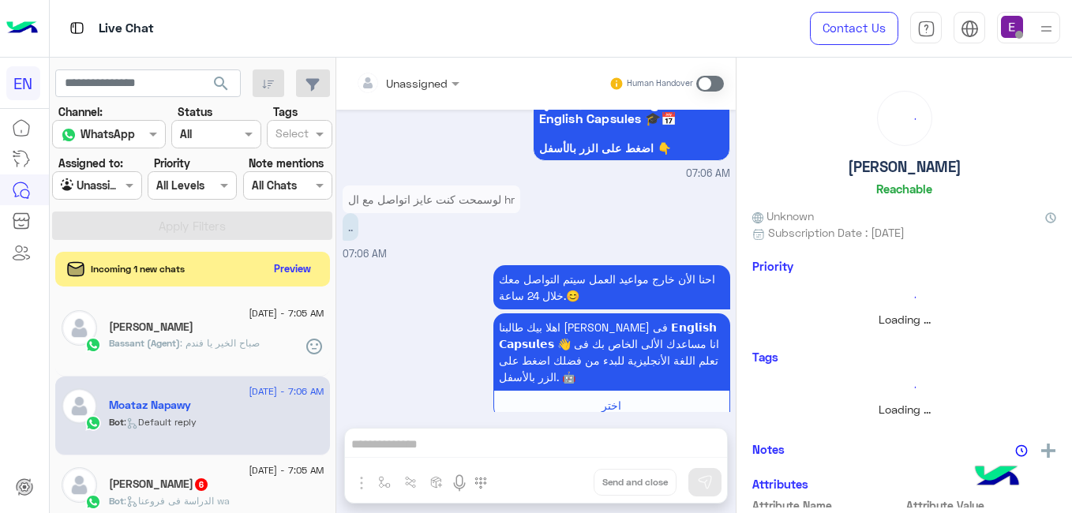
scroll to position [406, 0]
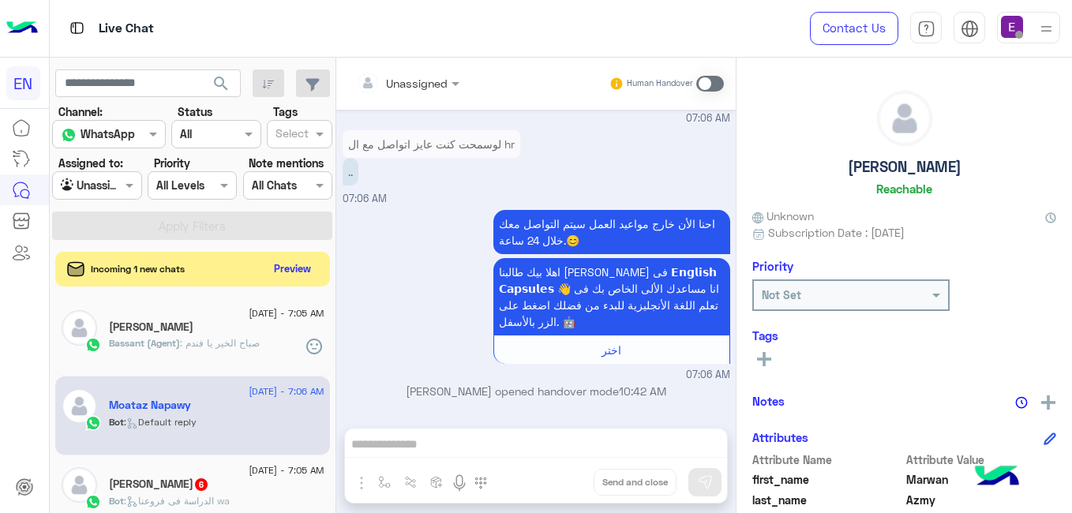
click at [711, 88] on span at bounding box center [710, 84] width 28 height 16
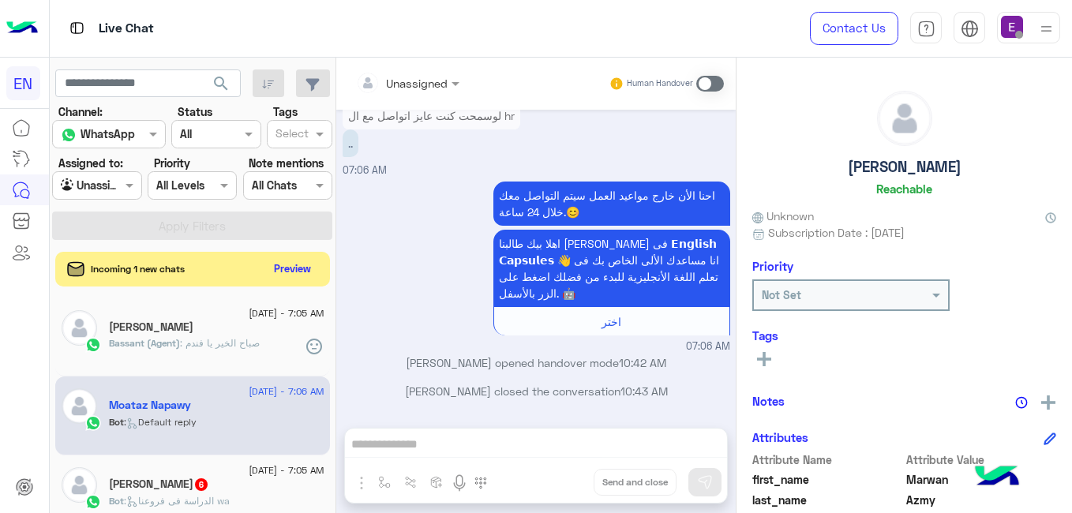
click at [711, 88] on span at bounding box center [710, 84] width 28 height 16
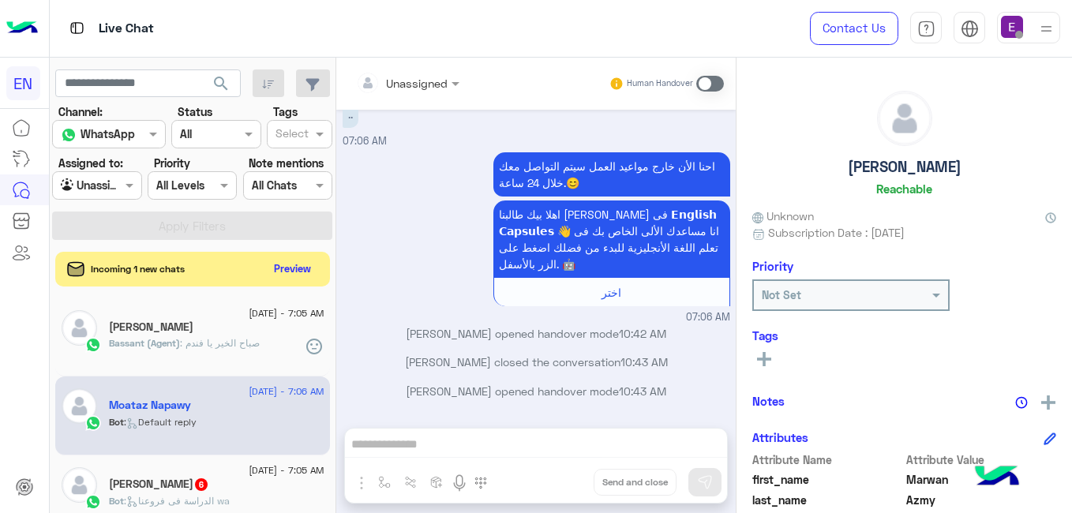
click at [702, 87] on span at bounding box center [710, 84] width 28 height 16
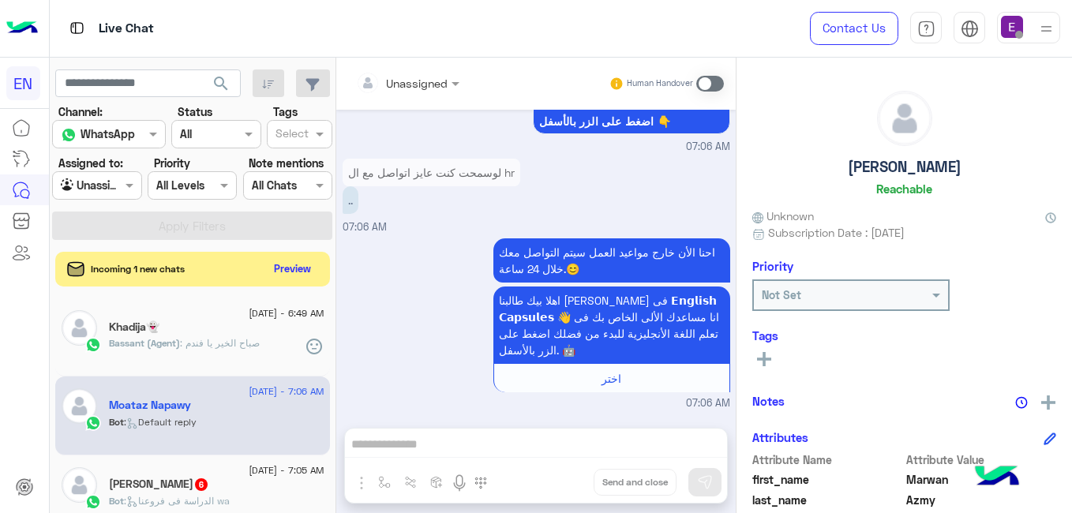
scroll to position [378, 0]
click at [442, 452] on div "Unassigned Human Handover Aug 25, 2025 لوسمحت كنت عايز اتواصل مع ال hr 07:06 AM…" at bounding box center [535, 289] width 399 height 462
click at [717, 85] on span at bounding box center [710, 84] width 28 height 16
click at [706, 76] on span at bounding box center [710, 84] width 28 height 16
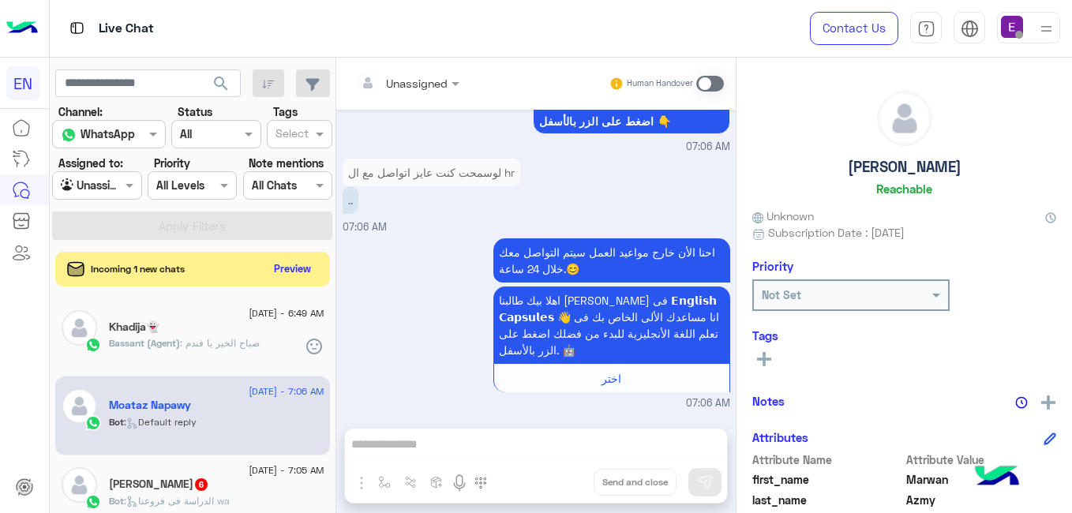
click at [706, 76] on span at bounding box center [710, 84] width 28 height 16
click at [705, 76] on span at bounding box center [710, 84] width 28 height 16
click at [714, 84] on span at bounding box center [710, 84] width 28 height 16
click at [174, 482] on h5 "Marwan Azmy 6" at bounding box center [159, 483] width 100 height 13
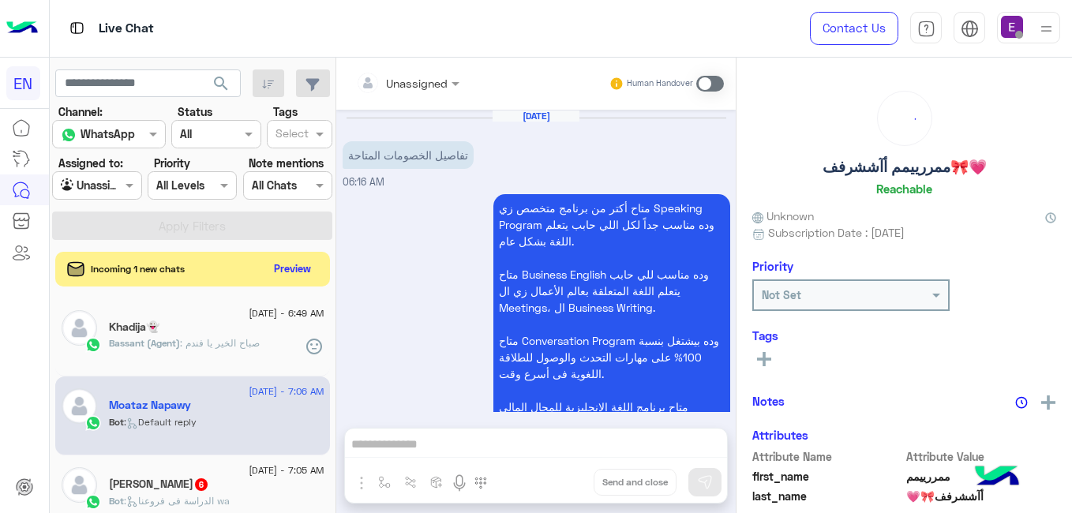
scroll to position [172, 0]
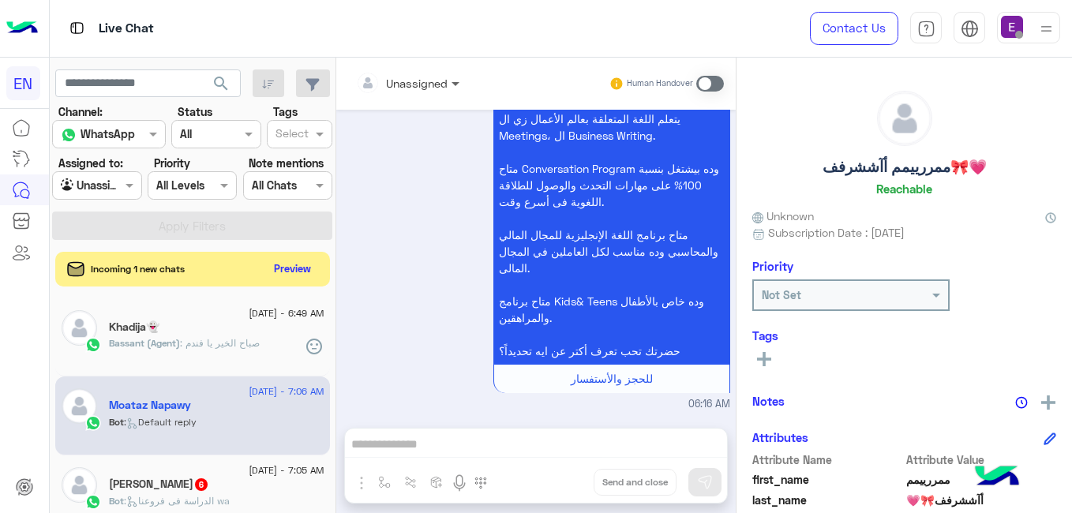
click at [449, 88] on span at bounding box center [458, 83] width 20 height 17
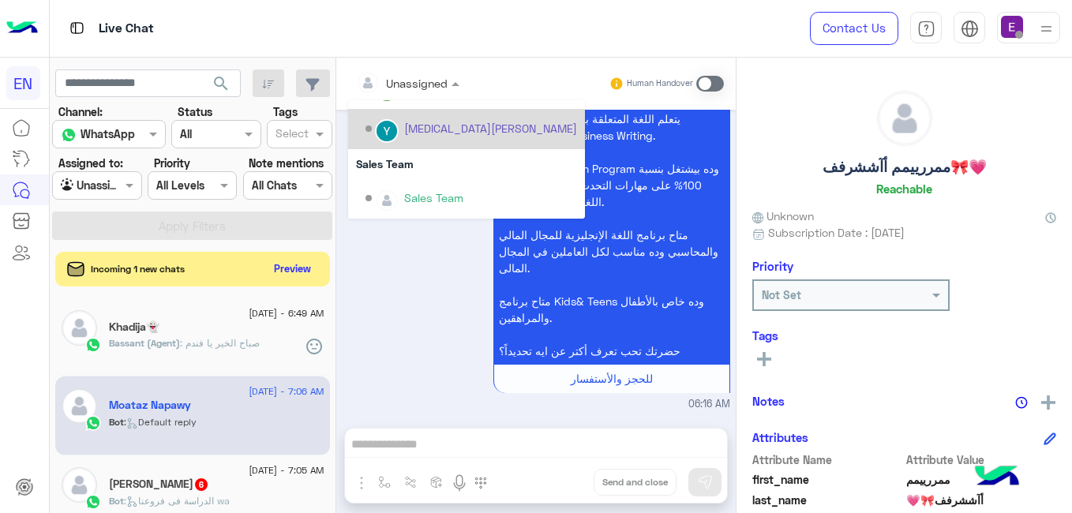
scroll to position [0, 0]
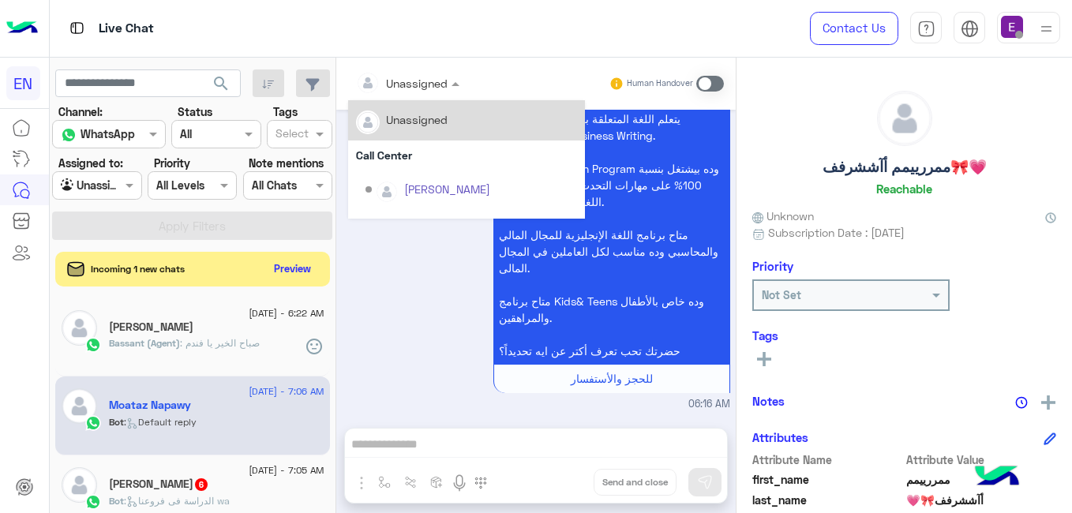
scroll to position [262, 0]
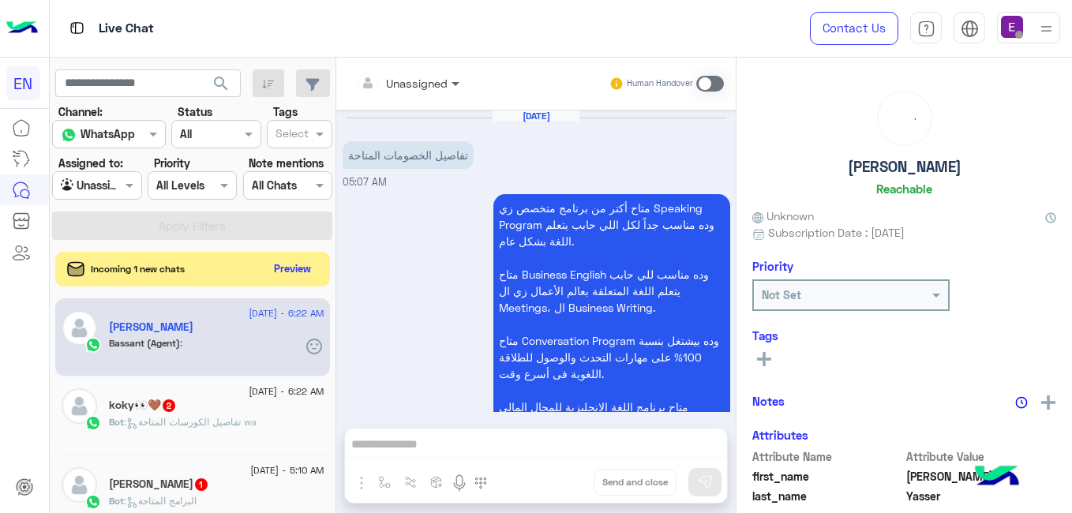
scroll to position [325, 0]
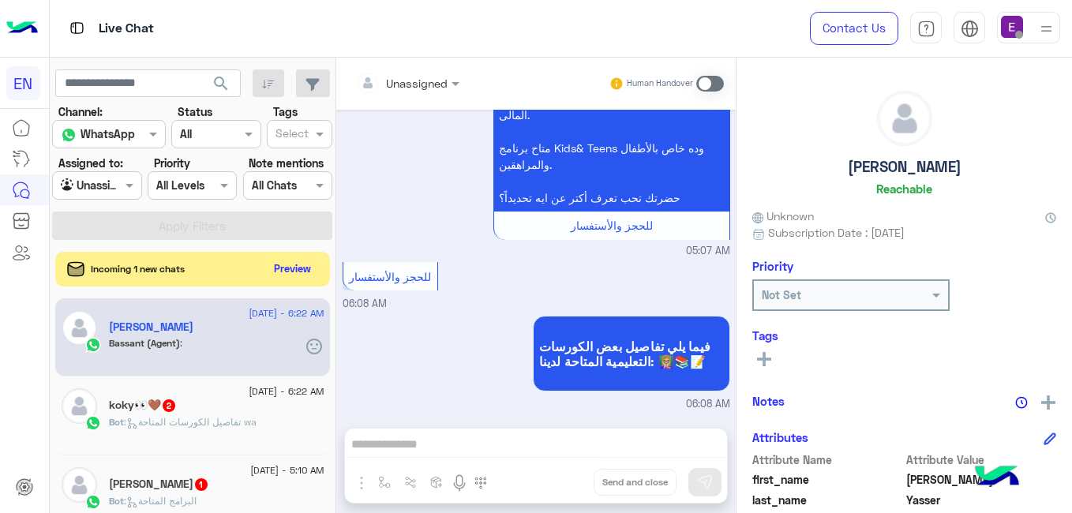
click at [267, 324] on div "Mahmoud Yasser" at bounding box center [216, 328] width 215 height 17
click at [291, 278] on button "Preview" at bounding box center [293, 267] width 49 height 21
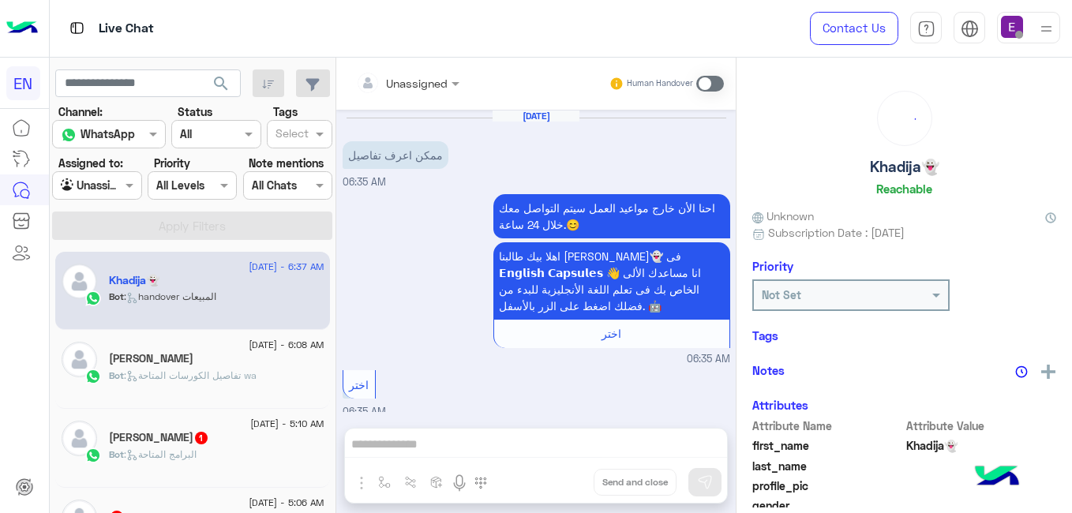
scroll to position [1705, 0]
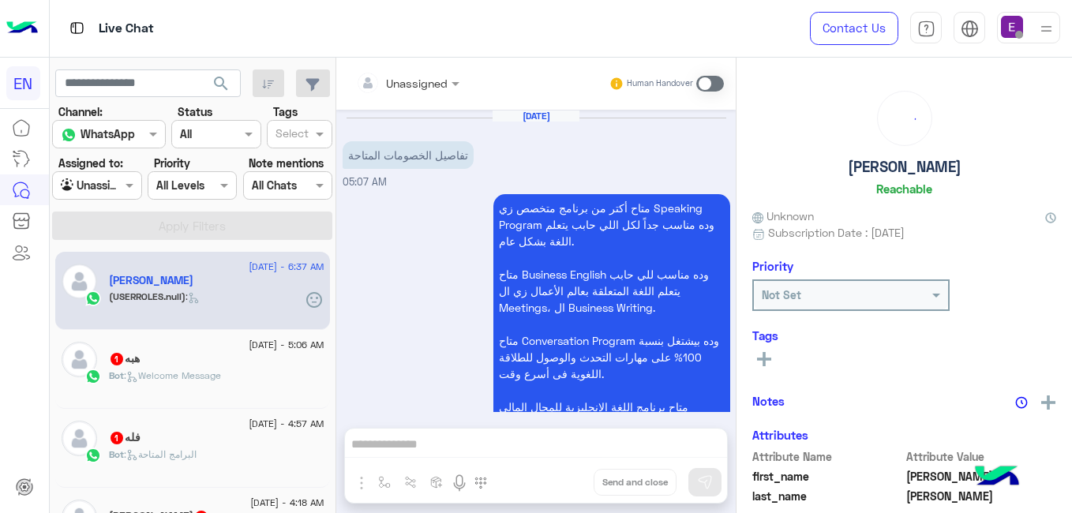
scroll to position [772, 0]
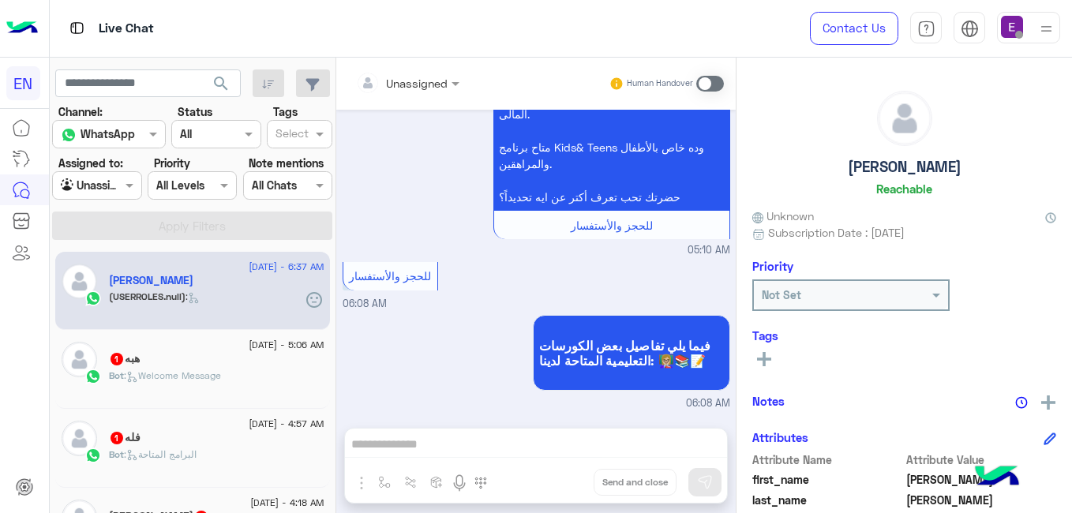
click at [182, 369] on p "Bot : Welcome Message" at bounding box center [165, 376] width 112 height 14
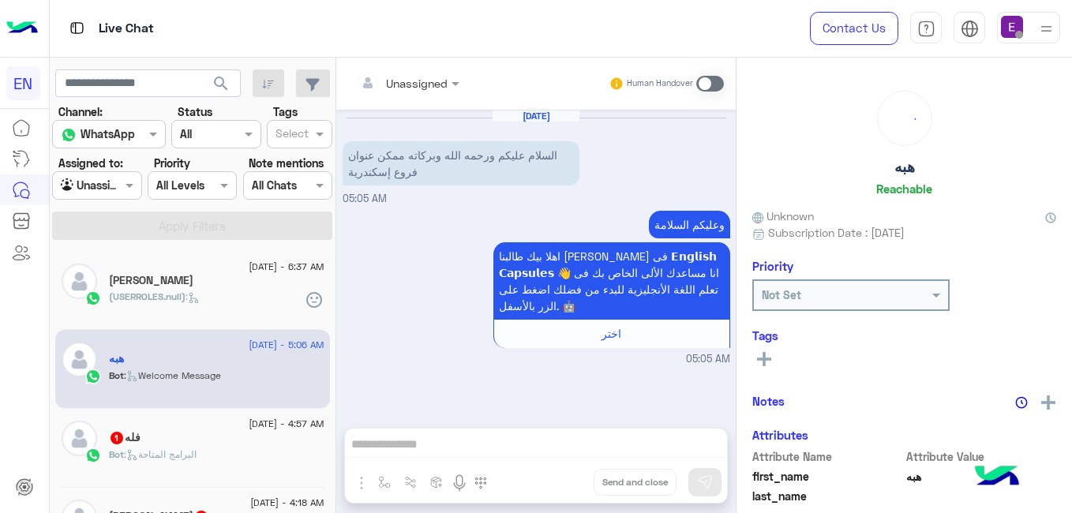
click at [207, 294] on div "(USERROLES.null) :" at bounding box center [216, 304] width 215 height 28
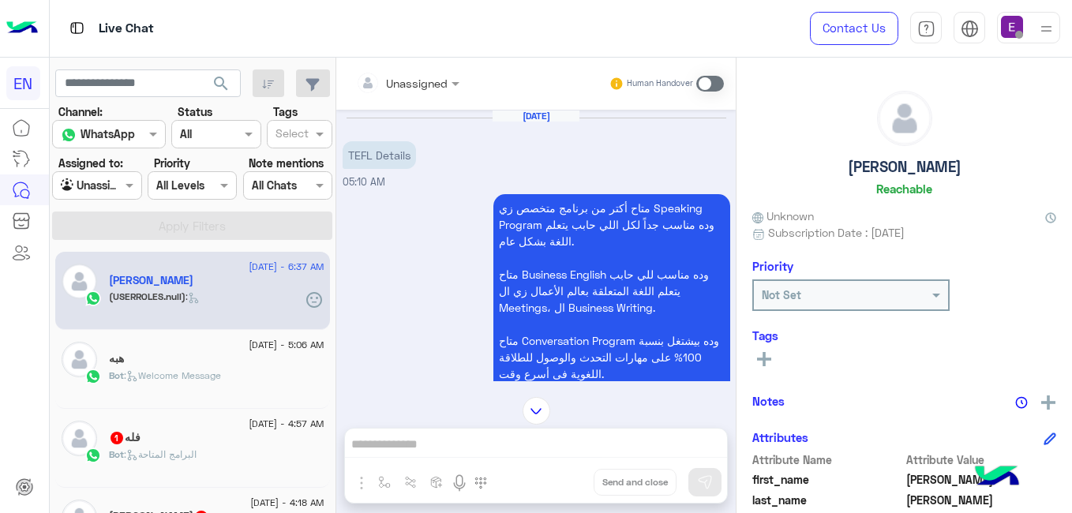
scroll to position [171, 0]
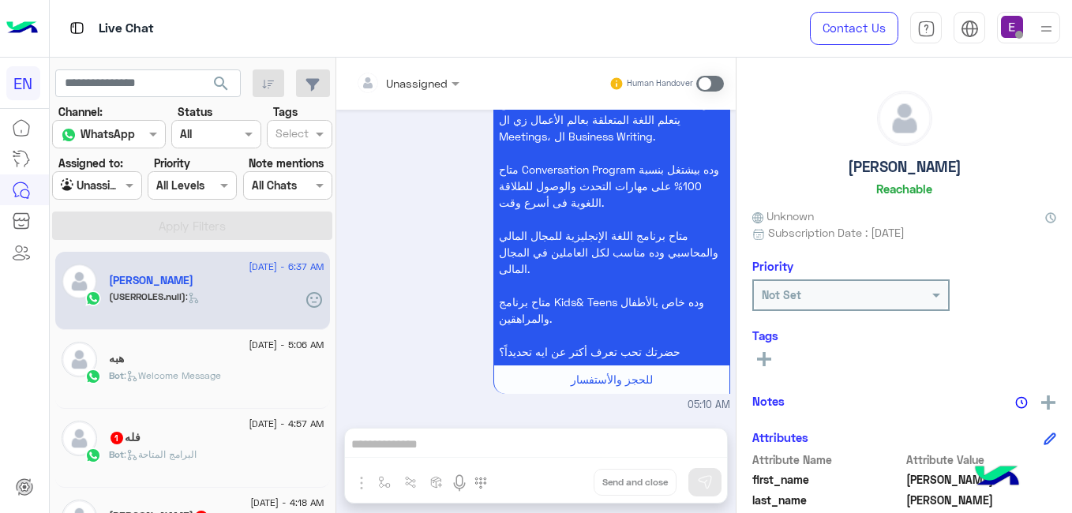
click at [729, 183] on div "Aug 25, 2025 TEFL Details 05:10 AM متاح أكتر من برنامج متخصص زي Speaking Progra…" at bounding box center [535, 261] width 399 height 302
click at [392, 90] on div "Unassigned" at bounding box center [417, 83] width 62 height 17
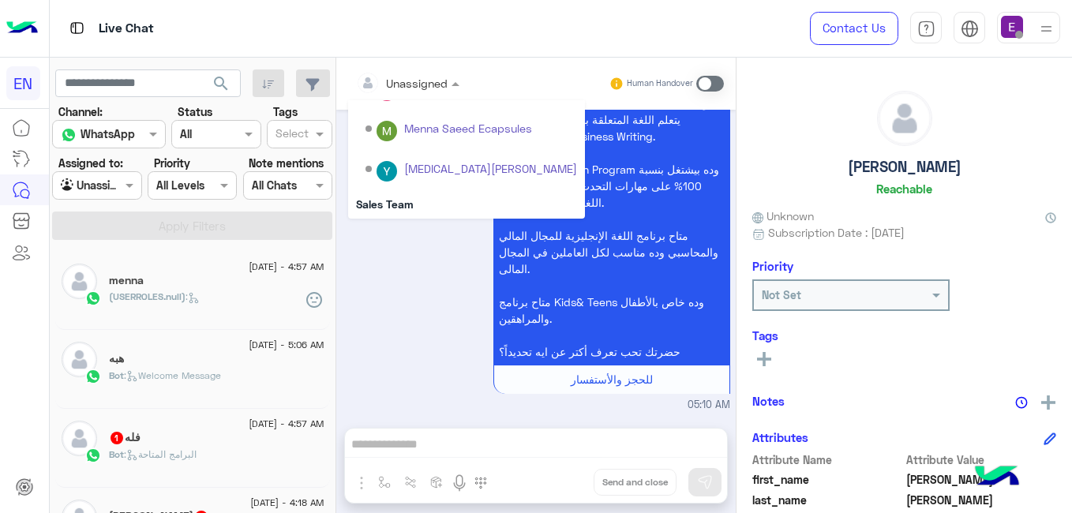
scroll to position [262, 0]
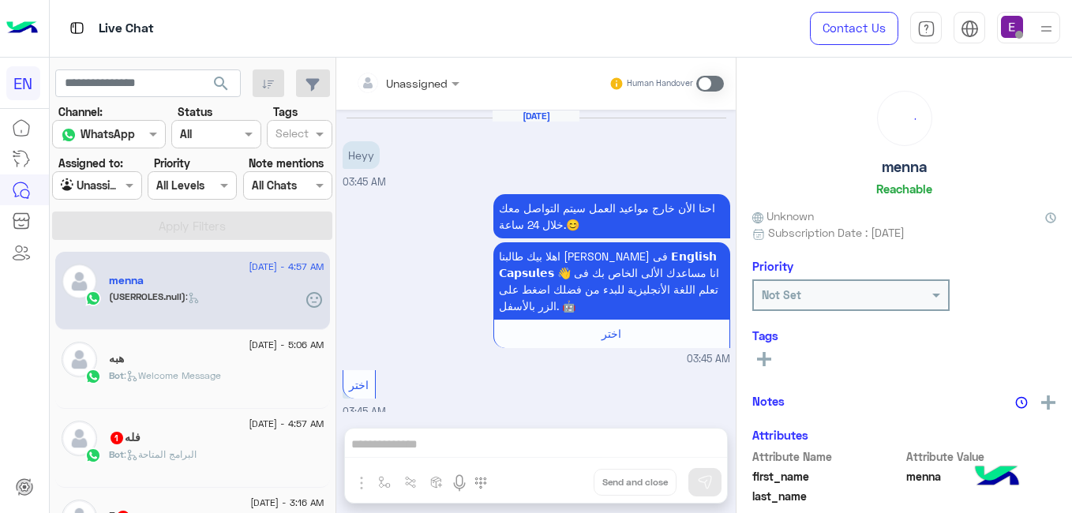
scroll to position [567, 0]
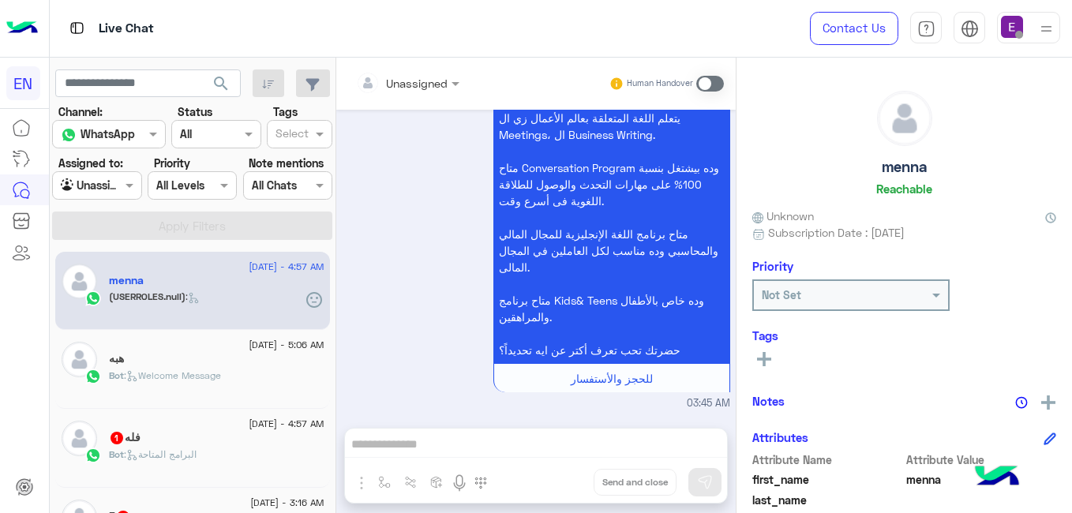
click at [215, 279] on div "menna" at bounding box center [216, 282] width 215 height 17
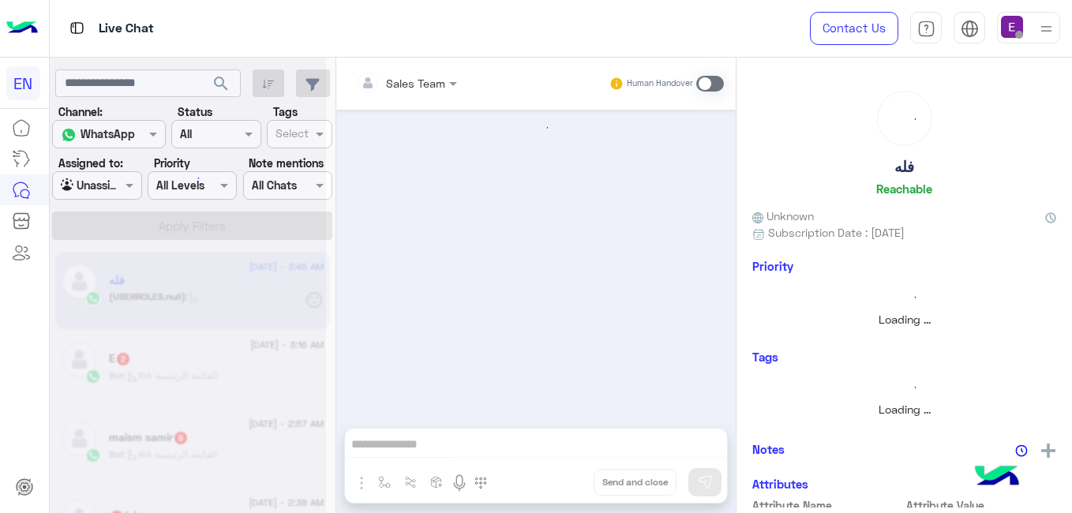
click at [159, 439] on div at bounding box center [188, 262] width 276 height 513
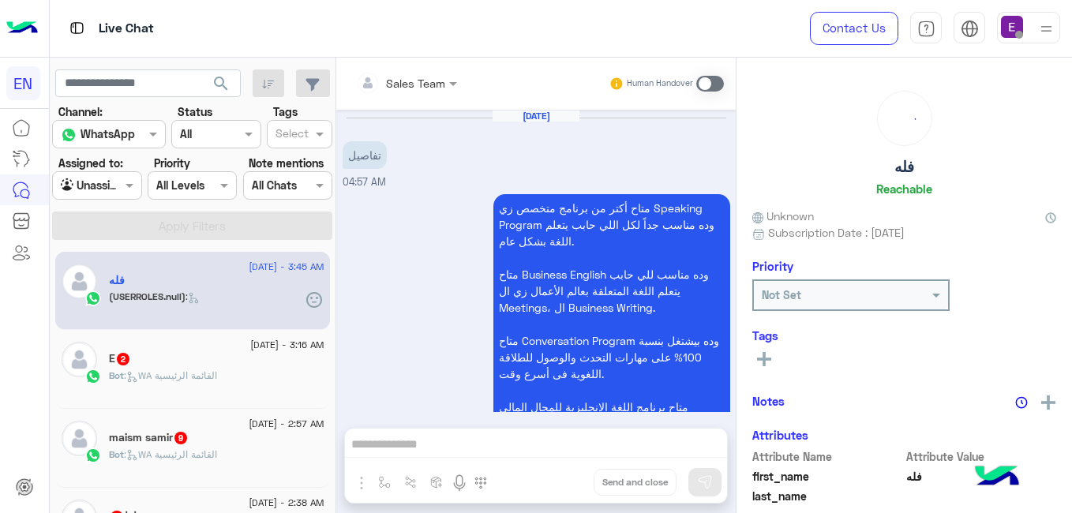
scroll to position [430, 0]
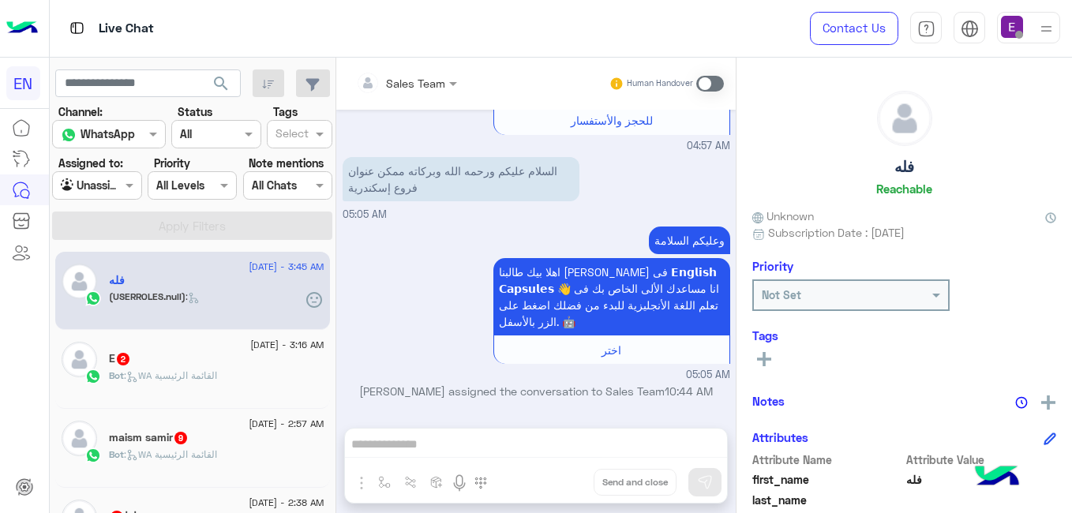
click at [727, 231] on div "Aug 25, 2025 تفاصيل 04:57 AM متاح أكتر من برنامج متخصص زي Speaking Program وده …" at bounding box center [535, 261] width 399 height 302
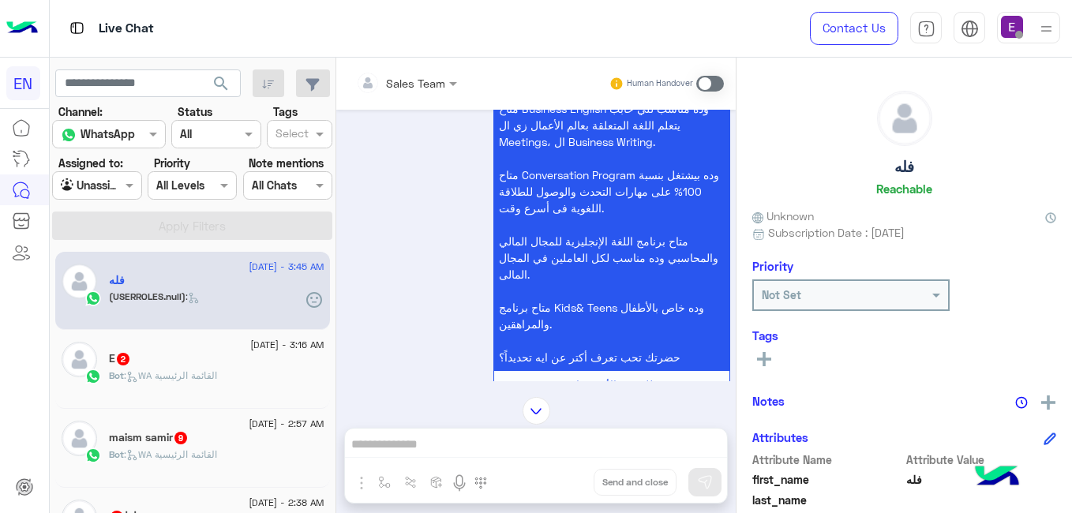
scroll to position [403, 0]
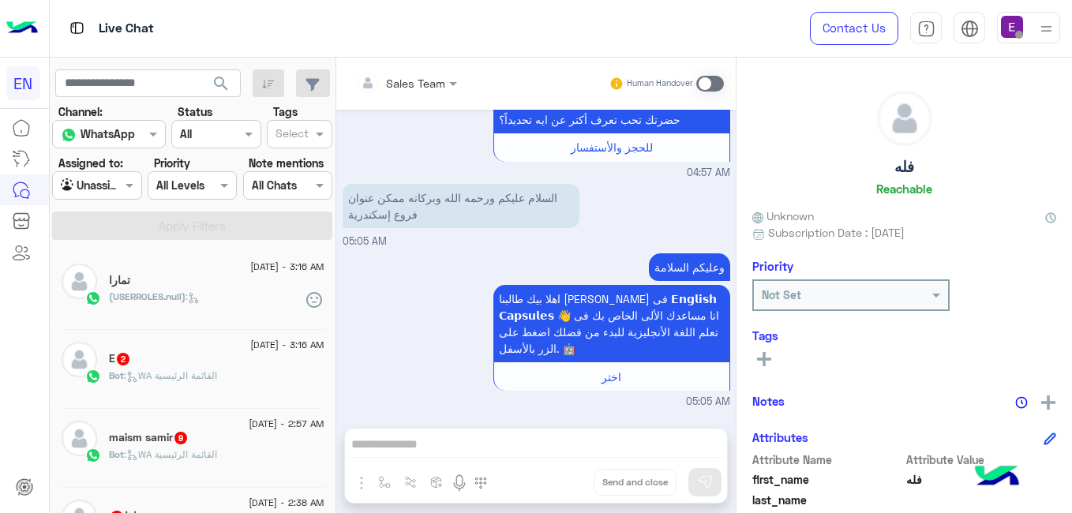
click at [545, 441] on div "Sales Team Human Handover Aug 25, 2025 تفاصيل 04:57 AM متاح أكتر من برنامج متخص…" at bounding box center [535, 289] width 399 height 462
click at [714, 81] on span at bounding box center [710, 84] width 28 height 16
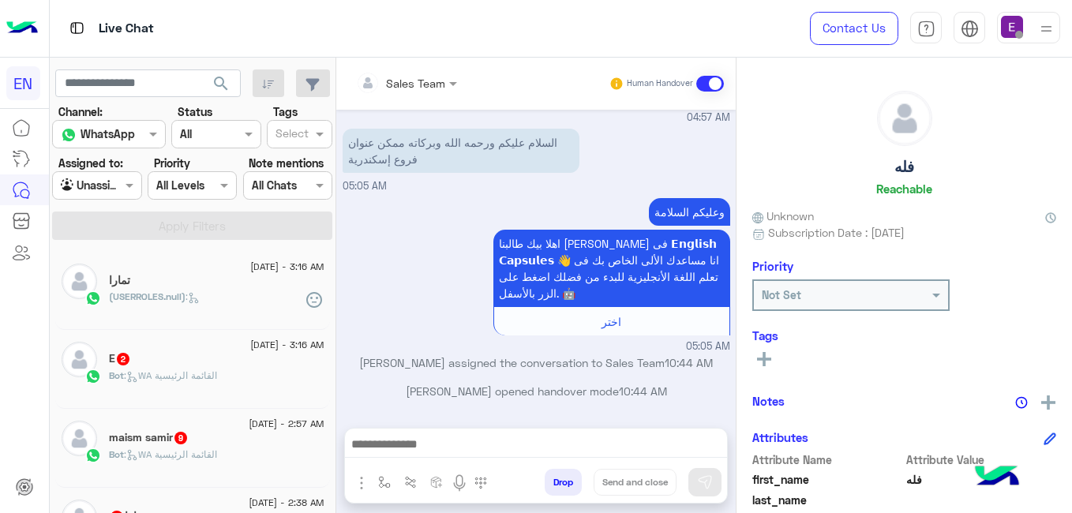
click at [190, 353] on div "E 2" at bounding box center [216, 360] width 215 height 17
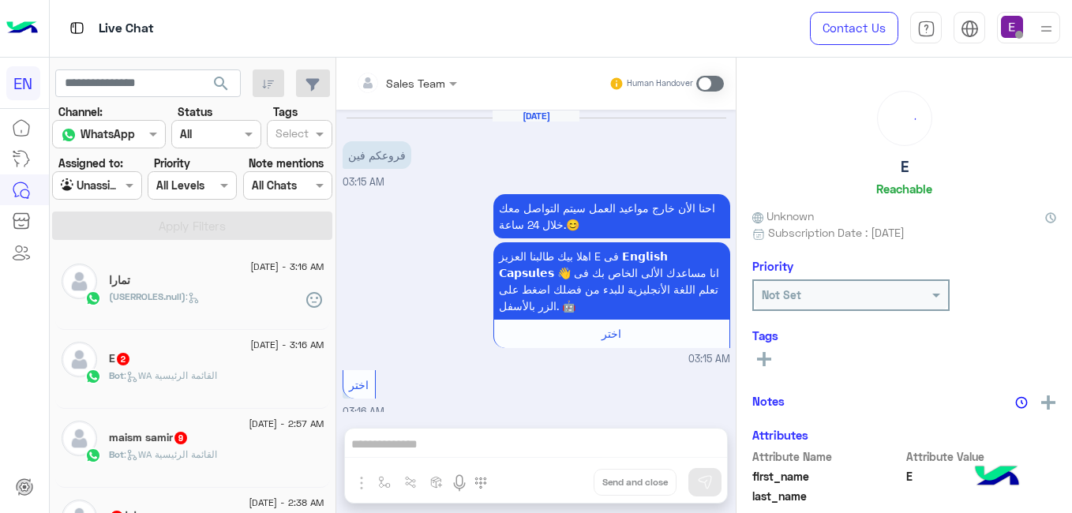
scroll to position [150, 0]
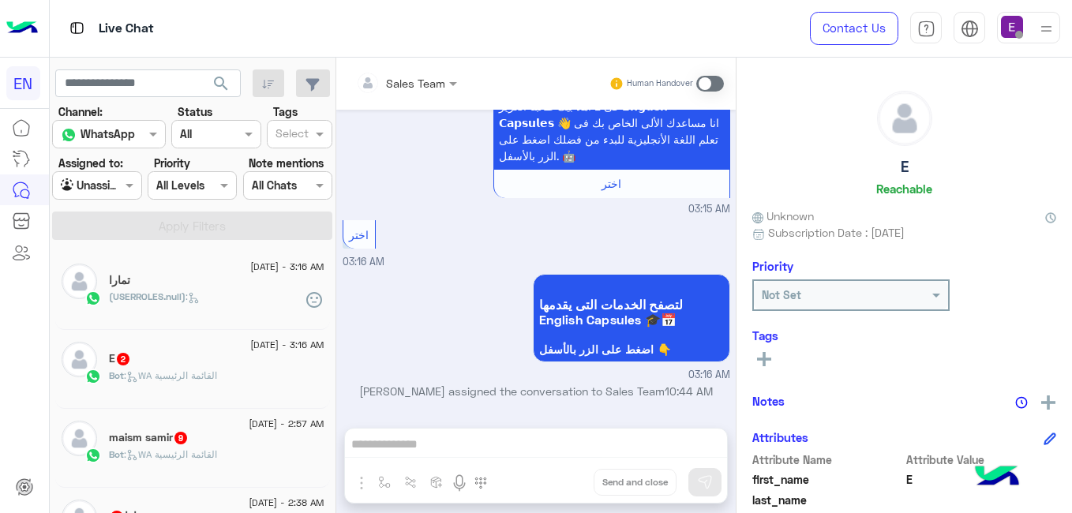
click at [134, 357] on div "E 2" at bounding box center [216, 360] width 215 height 17
click at [186, 359] on div "E 2" at bounding box center [216, 360] width 215 height 17
click at [193, 357] on div "E 2" at bounding box center [216, 360] width 215 height 17
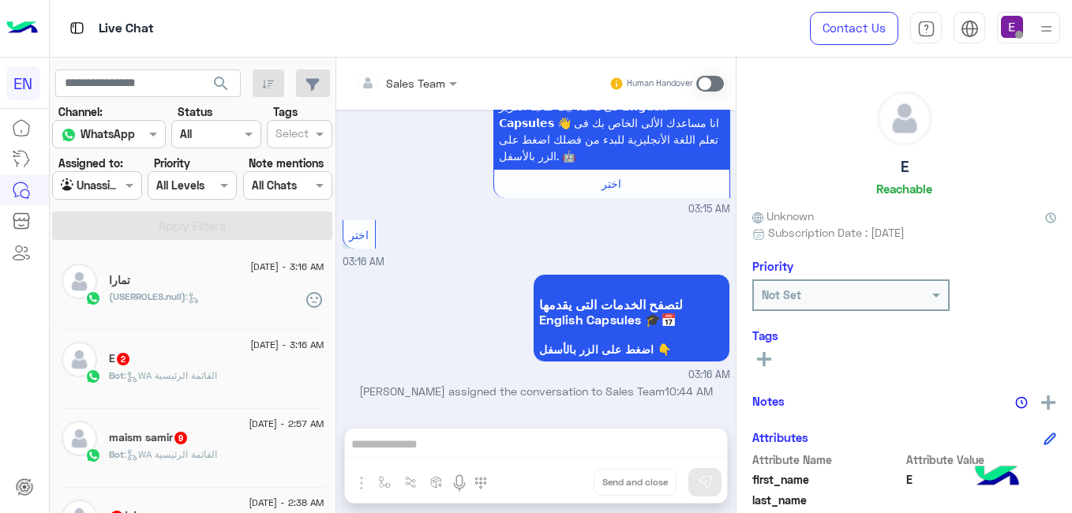
click at [191, 368] on div "E 2" at bounding box center [216, 360] width 215 height 17
click at [192, 370] on span ": WA القائمة الرئيسية" at bounding box center [170, 375] width 93 height 12
click at [193, 427] on div "25 August - 2:57 AM" at bounding box center [216, 426] width 215 height 10
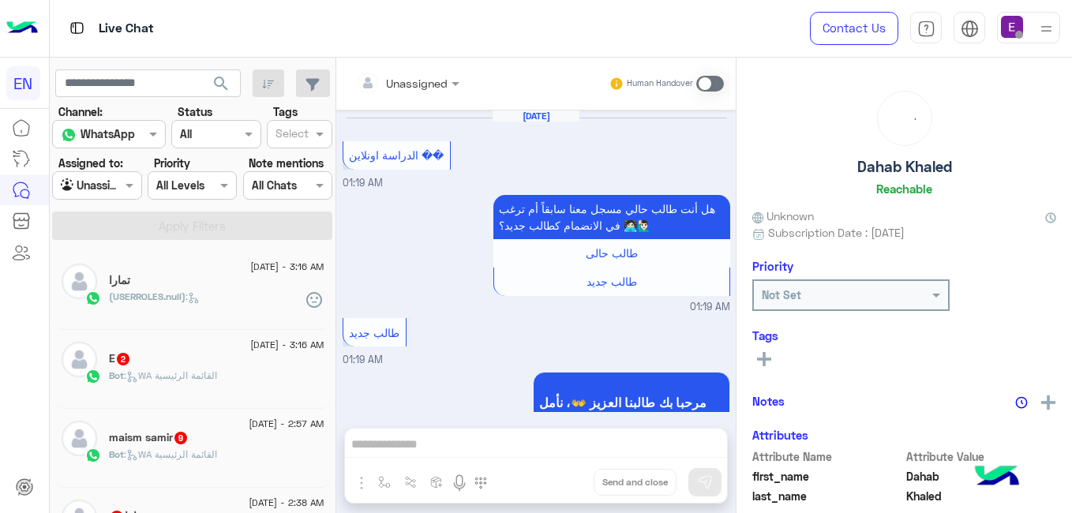
scroll to position [1287, 0]
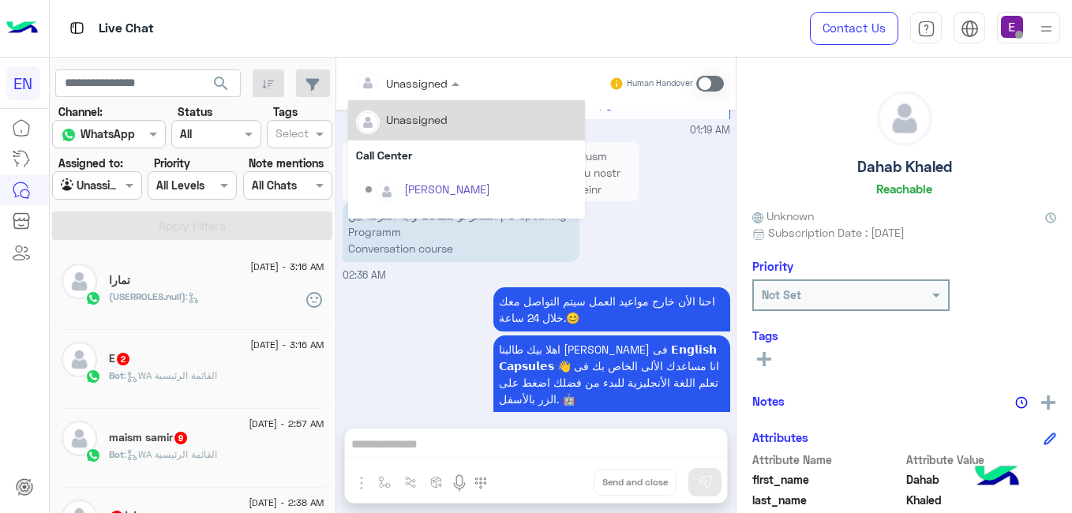
click at [448, 92] on div "Unassigned" at bounding box center [407, 83] width 119 height 28
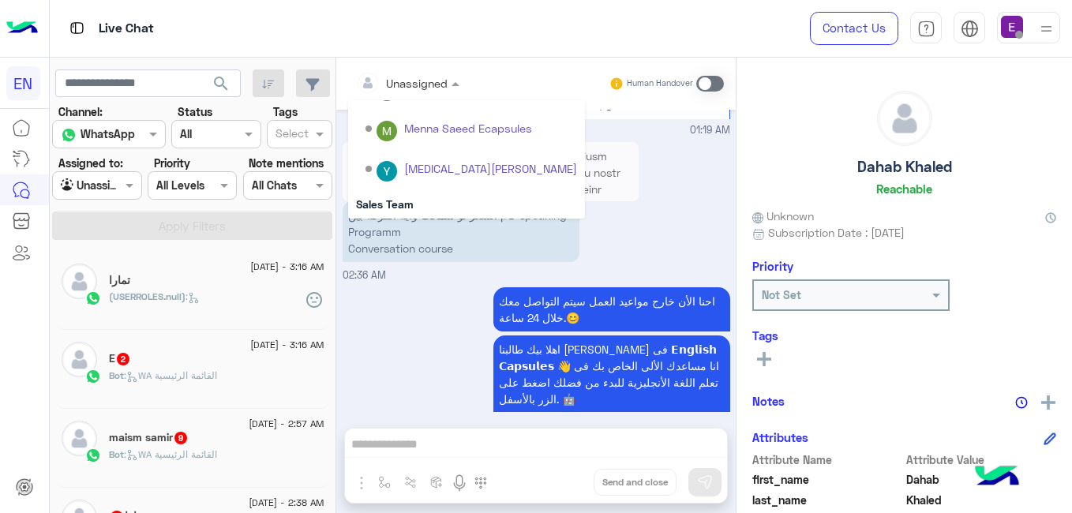
scroll to position [262, 0]
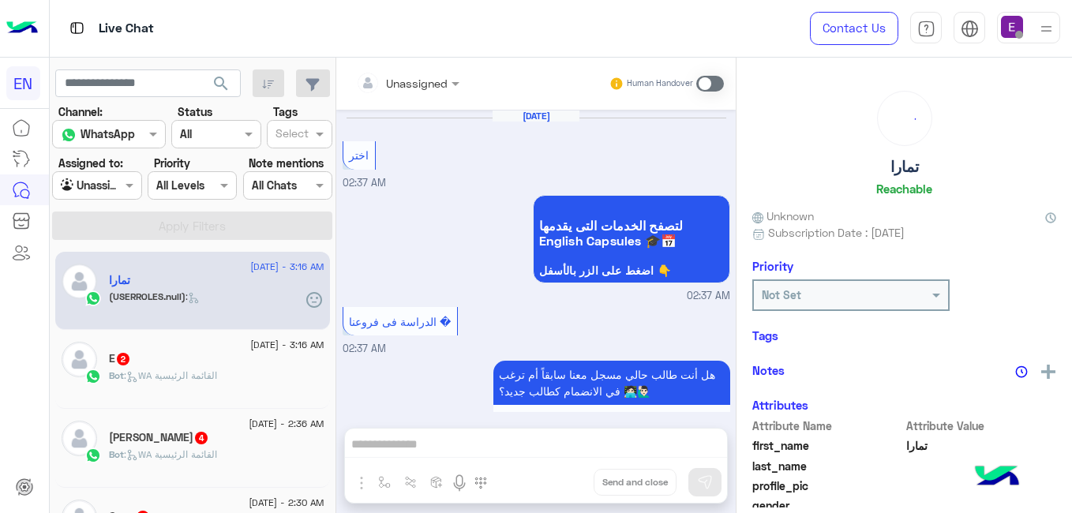
scroll to position [660, 0]
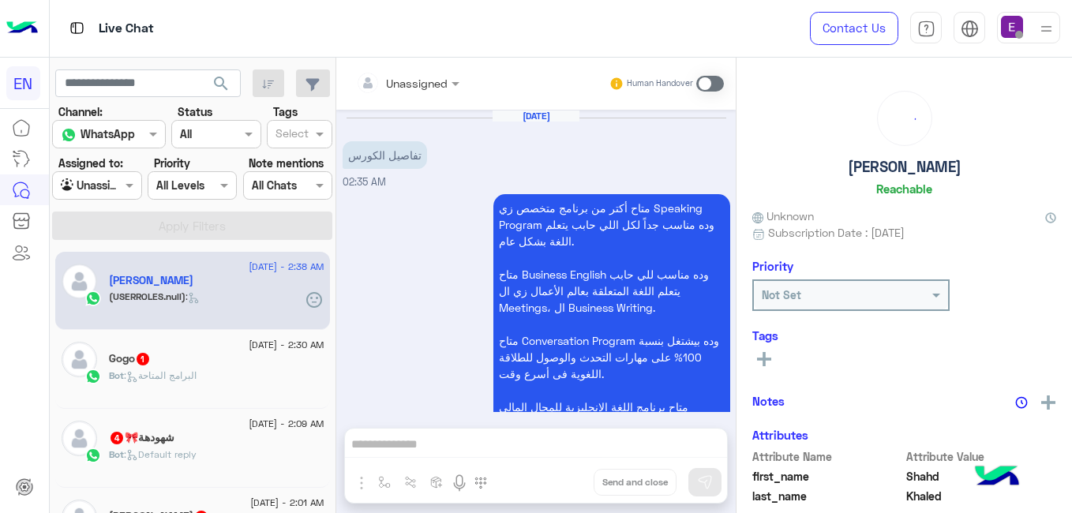
scroll to position [1144, 0]
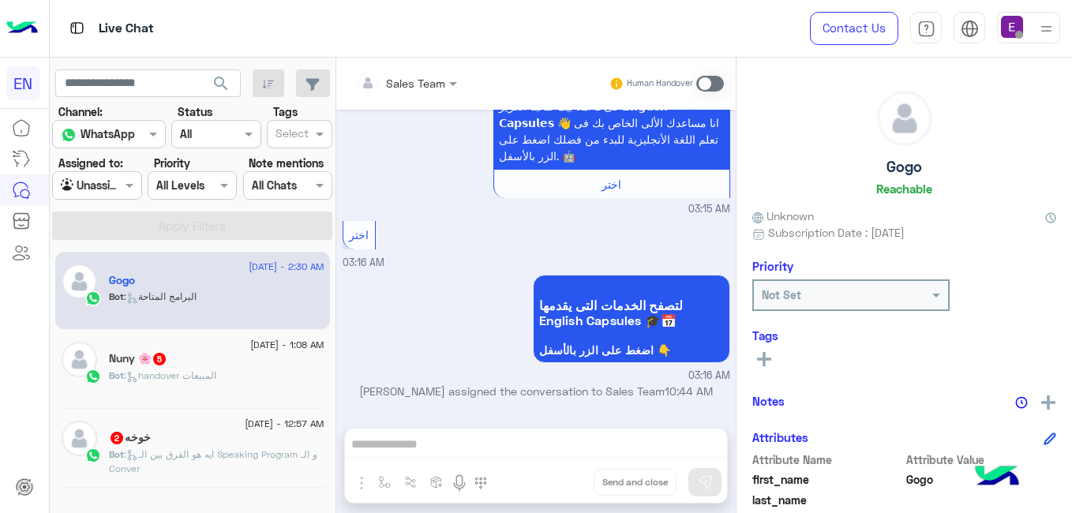
scroll to position [1174, 0]
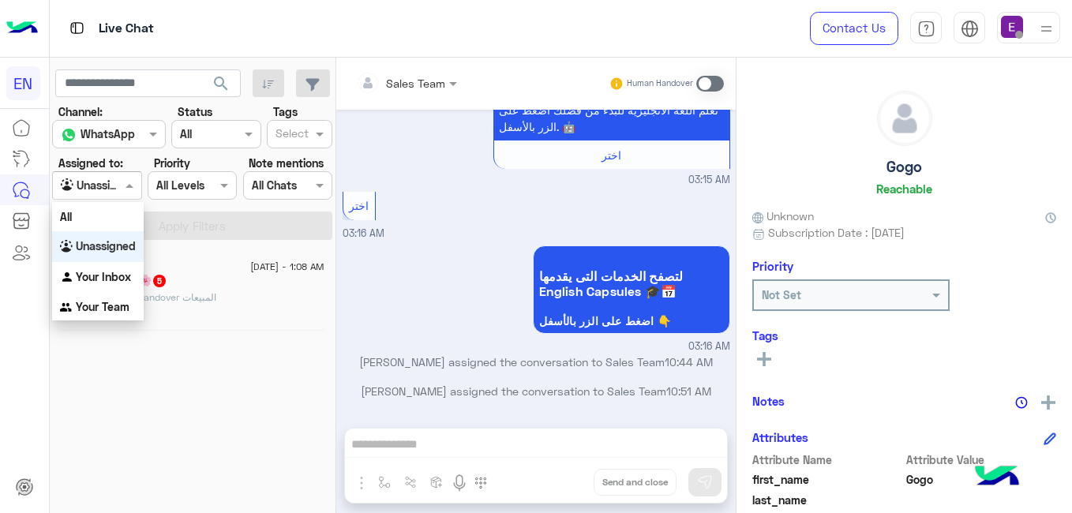
click at [114, 195] on div "Agent Filter Unassigned" at bounding box center [96, 185] width 89 height 28
click at [123, 248] on b "Unassigned" at bounding box center [106, 245] width 60 height 13
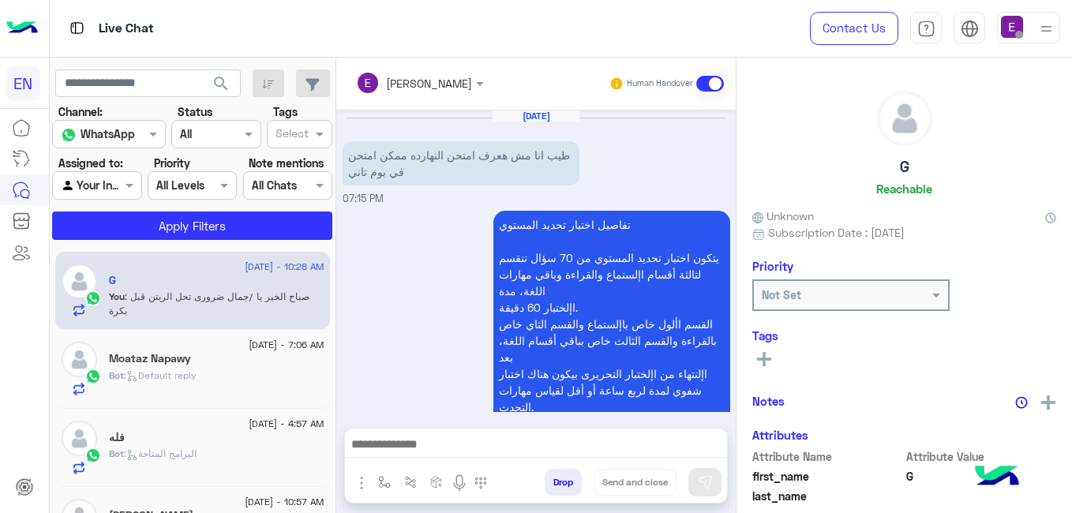
scroll to position [549, 0]
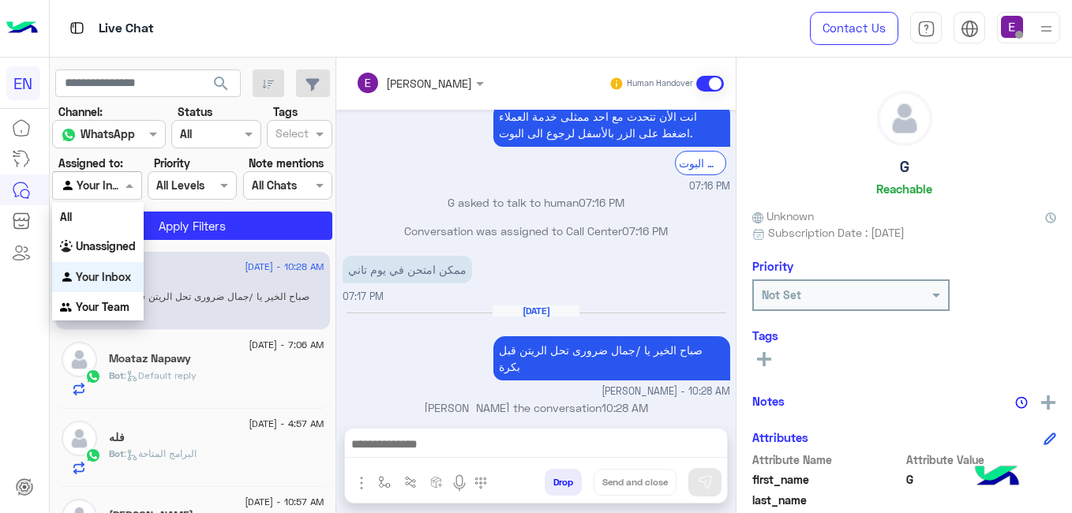
click at [107, 181] on div at bounding box center [97, 185] width 88 height 18
click at [115, 301] on b "Your Team" at bounding box center [103, 306] width 54 height 13
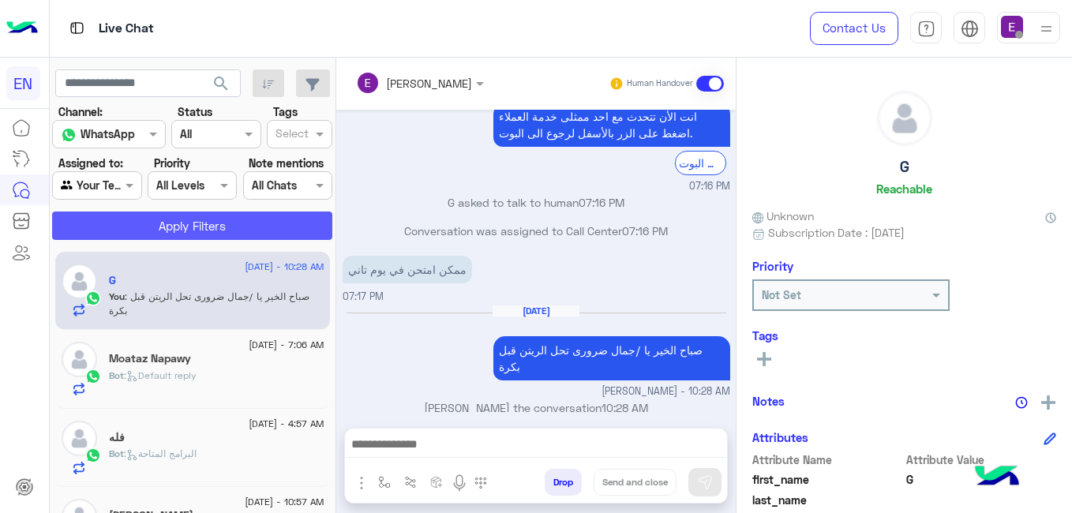
click at [164, 227] on button "Apply Filters" at bounding box center [192, 226] width 280 height 28
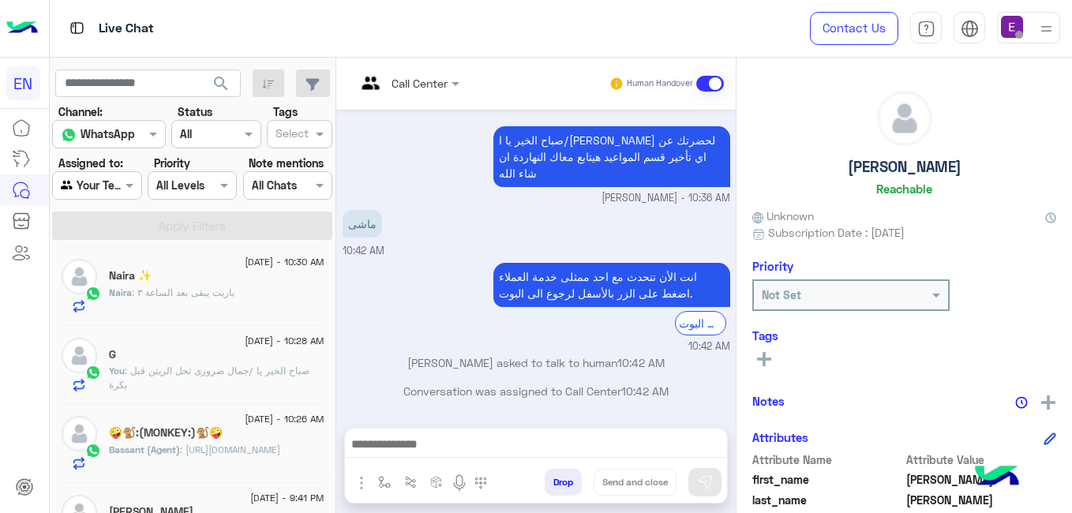
scroll to position [479, 0]
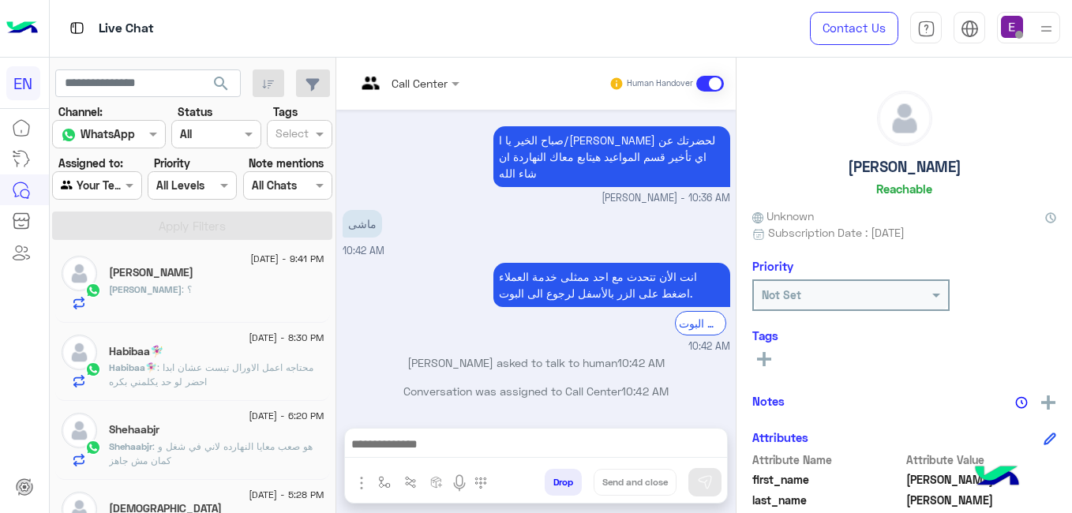
click at [324, 283] on div "[PERSON_NAME] : ؟" at bounding box center [216, 297] width 215 height 28
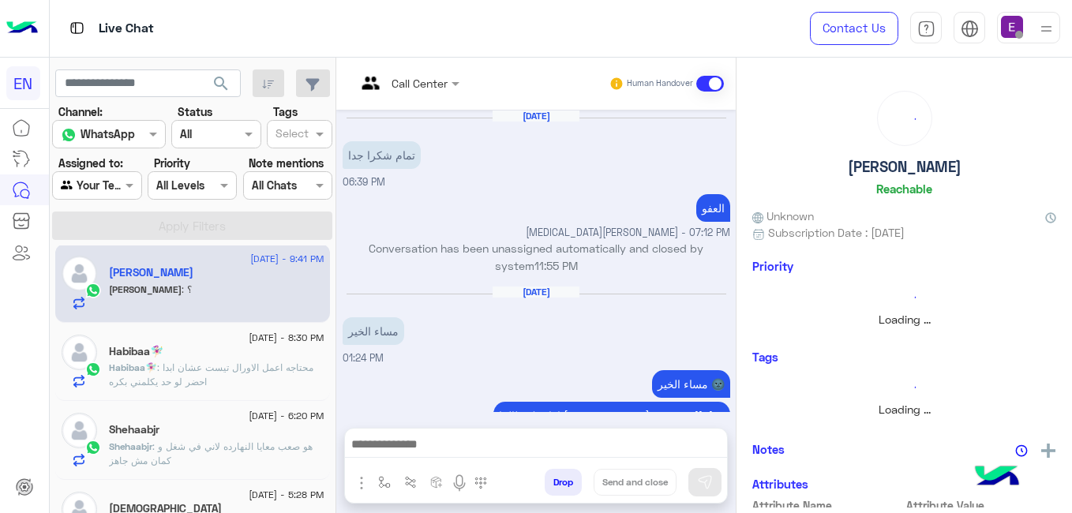
scroll to position [373, 0]
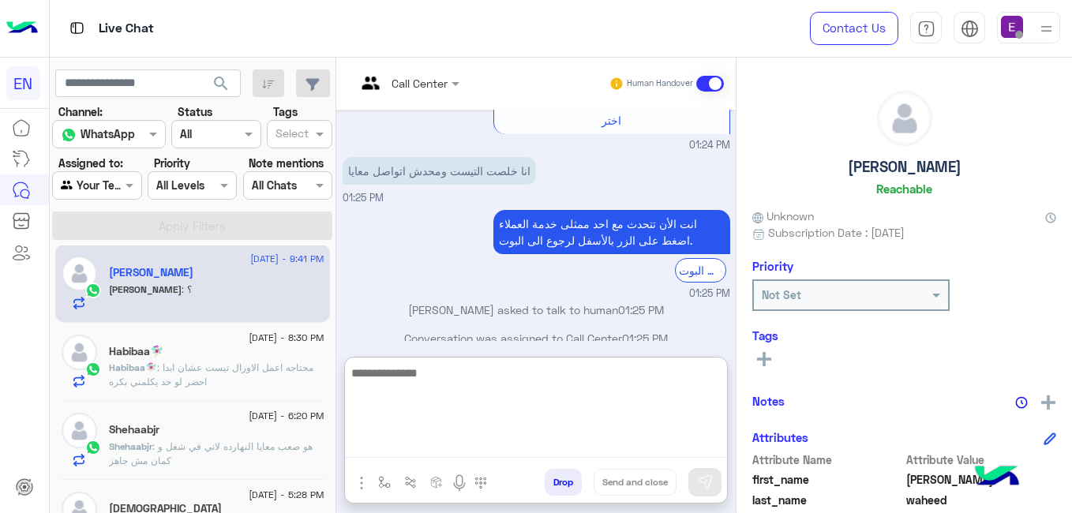
click at [640, 436] on textarea at bounding box center [536, 410] width 382 height 95
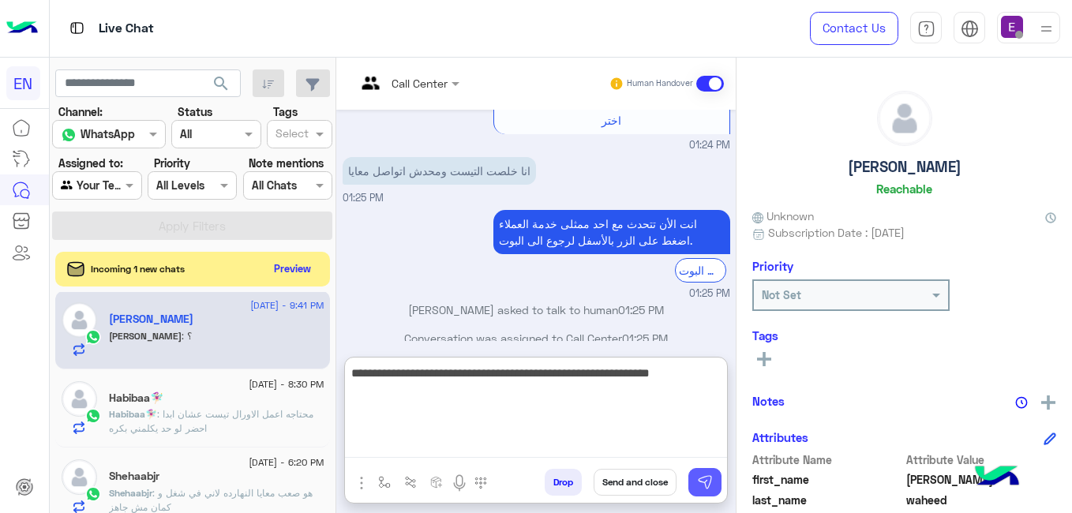
type textarea "**********"
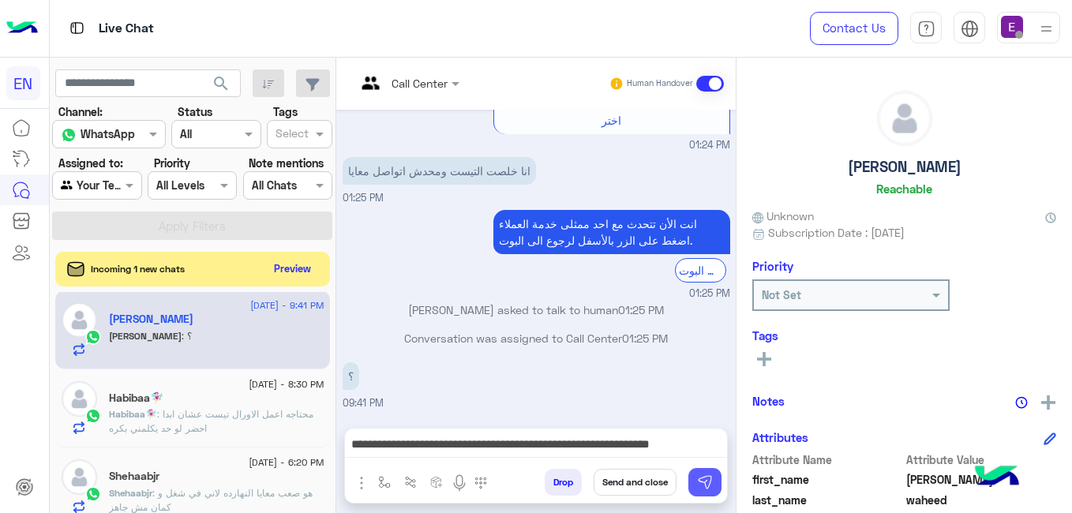
click at [713, 483] on img at bounding box center [705, 482] width 16 height 16
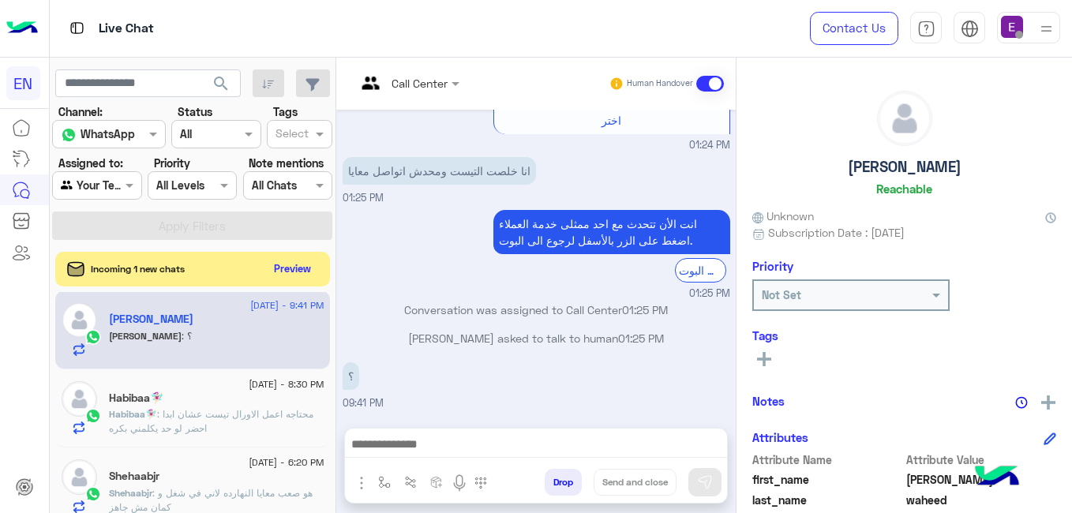
scroll to position [468, 0]
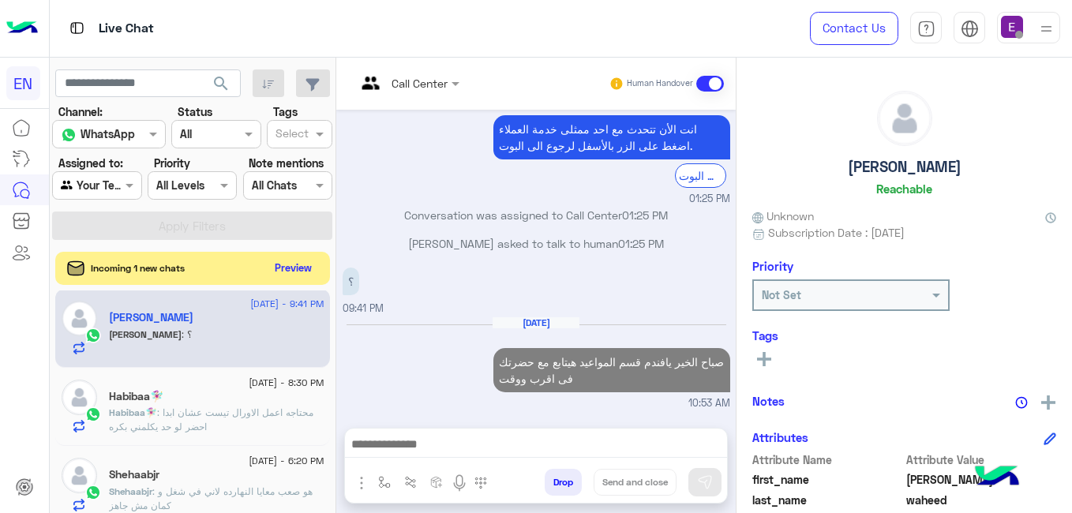
click at [318, 261] on button "Preview" at bounding box center [293, 267] width 49 height 21
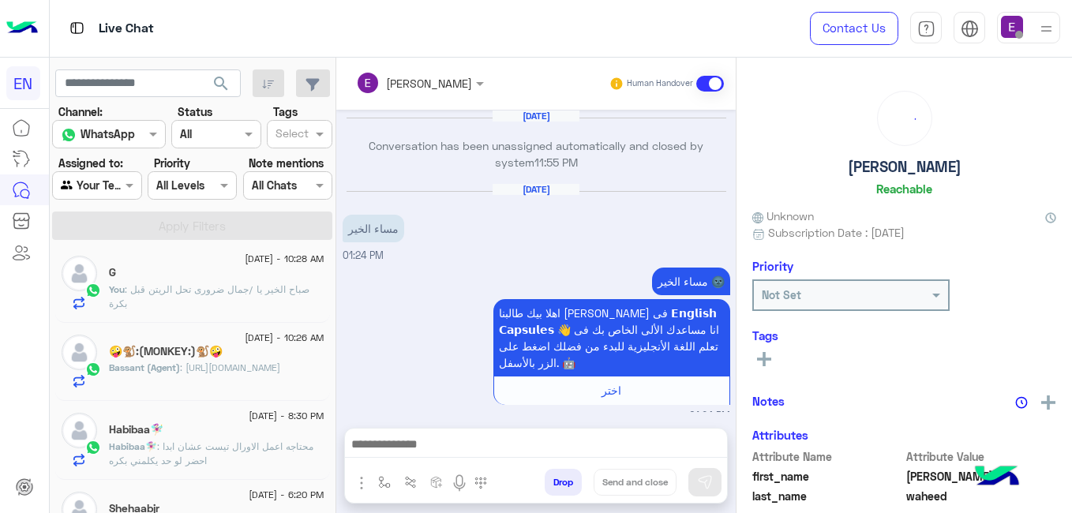
scroll to position [394, 0]
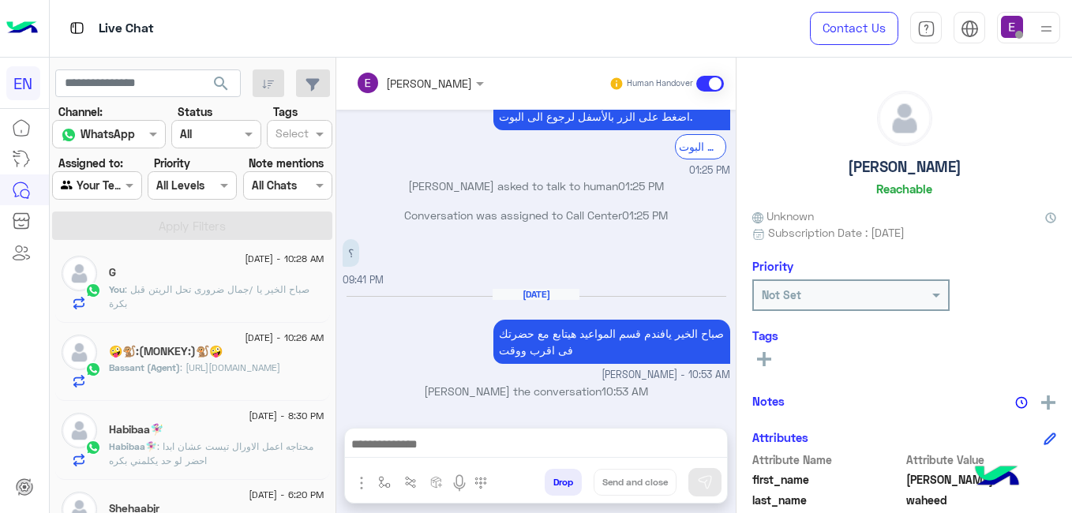
click at [219, 354] on h5 "🤪🐒:(MONKEY:)🐒🤪" at bounding box center [166, 351] width 114 height 13
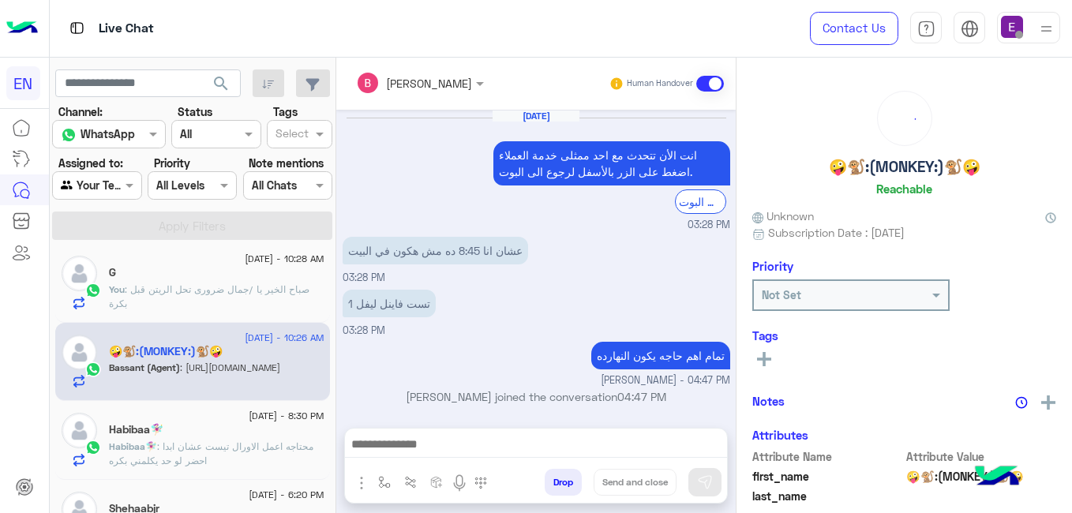
scroll to position [339, 0]
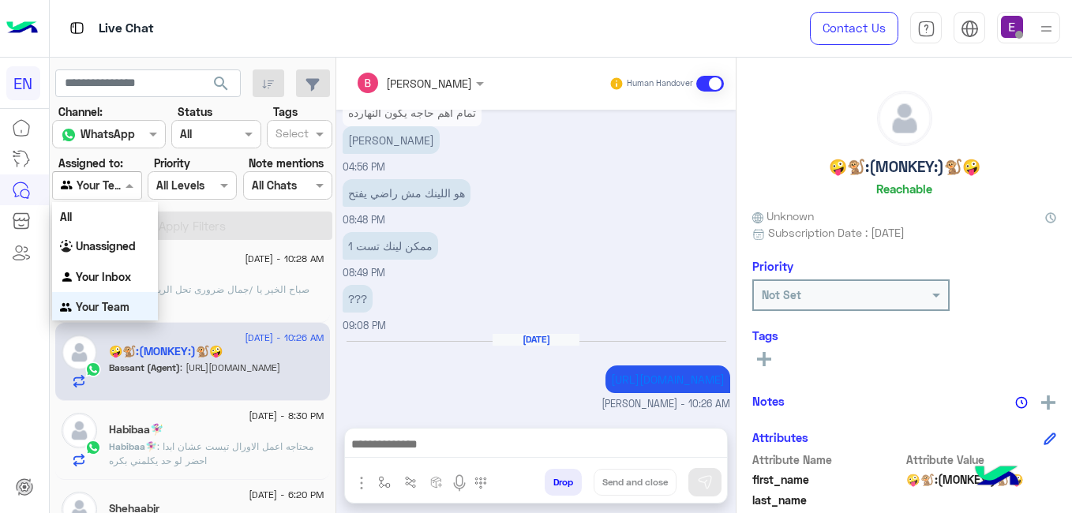
click at [139, 197] on div "Agent Filter Your Team" at bounding box center [96, 185] width 89 height 28
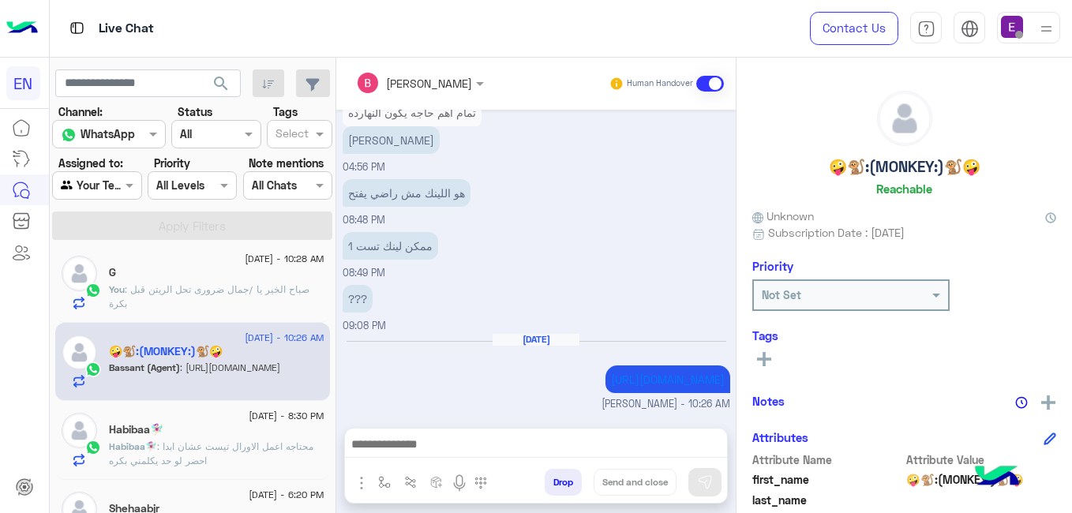
click at [386, 430] on div "Bassant Ayman Human Handover [DATE] انت الأن تتحدث مع [DATE] ممثلى خدمة العملاء…" at bounding box center [535, 289] width 399 height 462
click at [313, 449] on span ": محتاجه اعمل الاورال تيست عشان ابدا احضر لو حد يكلمني بكره" at bounding box center [211, 453] width 204 height 26
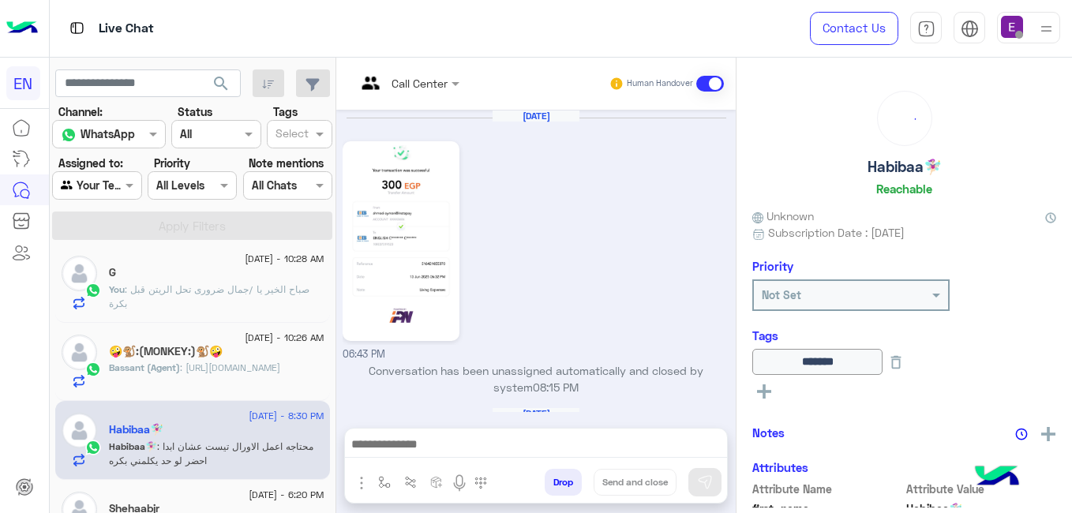
scroll to position [500, 0]
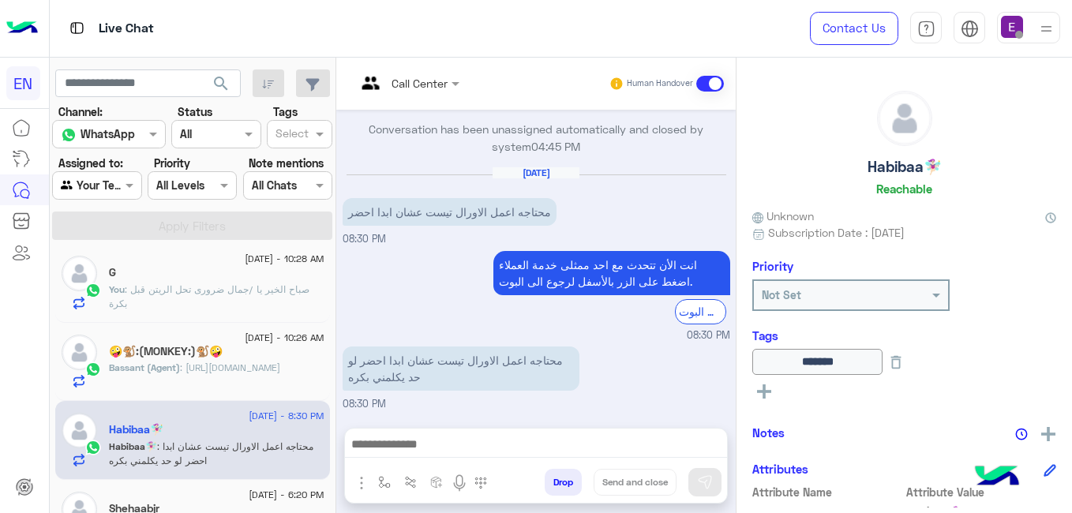
click at [191, 502] on div "Shehaabjr" at bounding box center [216, 510] width 215 height 17
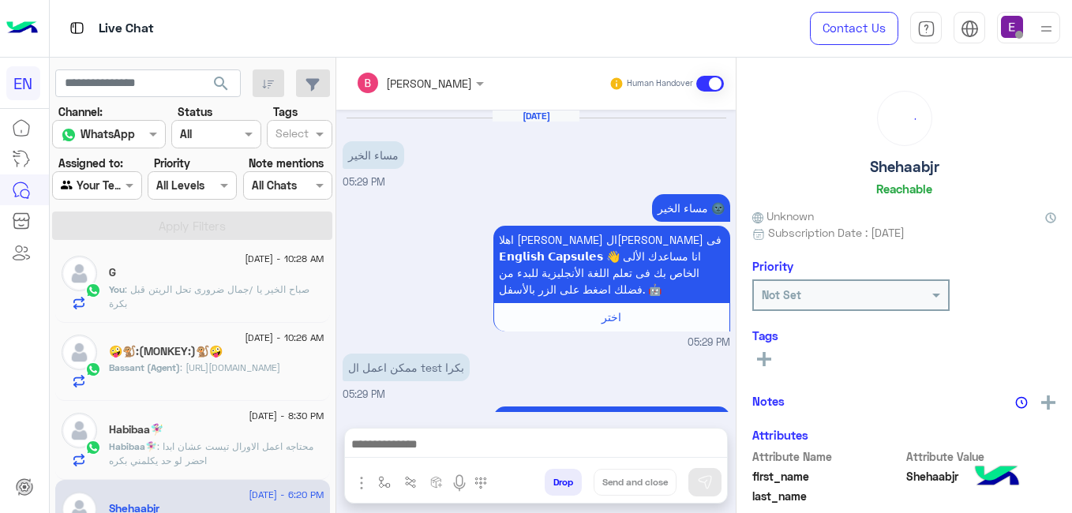
scroll to position [345, 0]
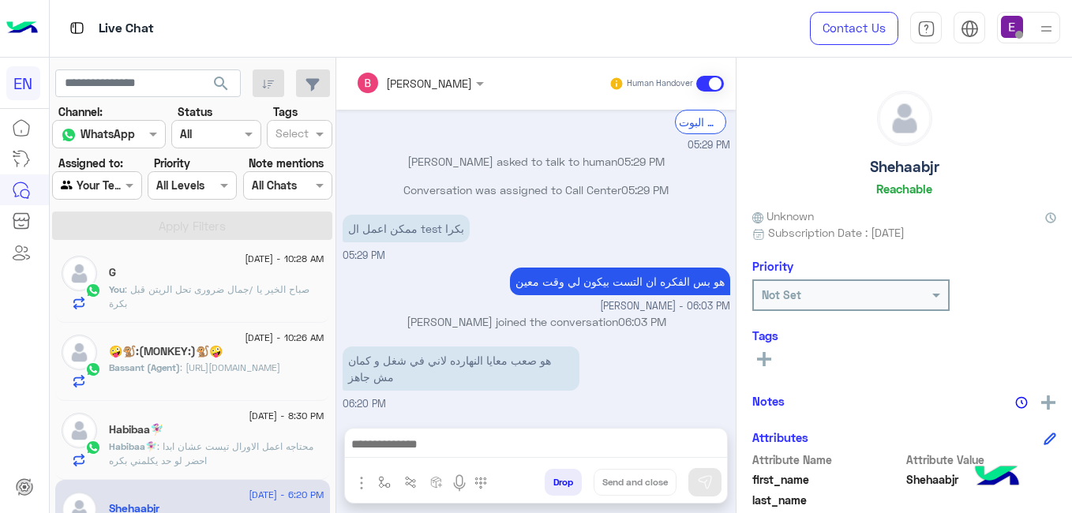
click at [324, 455] on p "Habibaa🧚🏻‍♀️ : محتاجه اعمل الاورال تيست عشان ابدا احضر لو حد يكلمني بكره" at bounding box center [216, 454] width 215 height 28
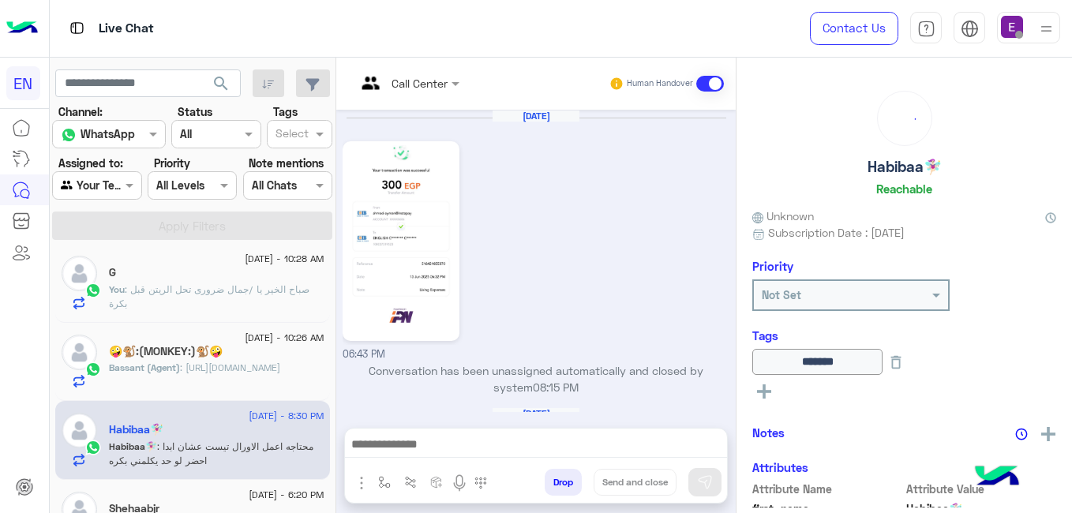
scroll to position [500, 0]
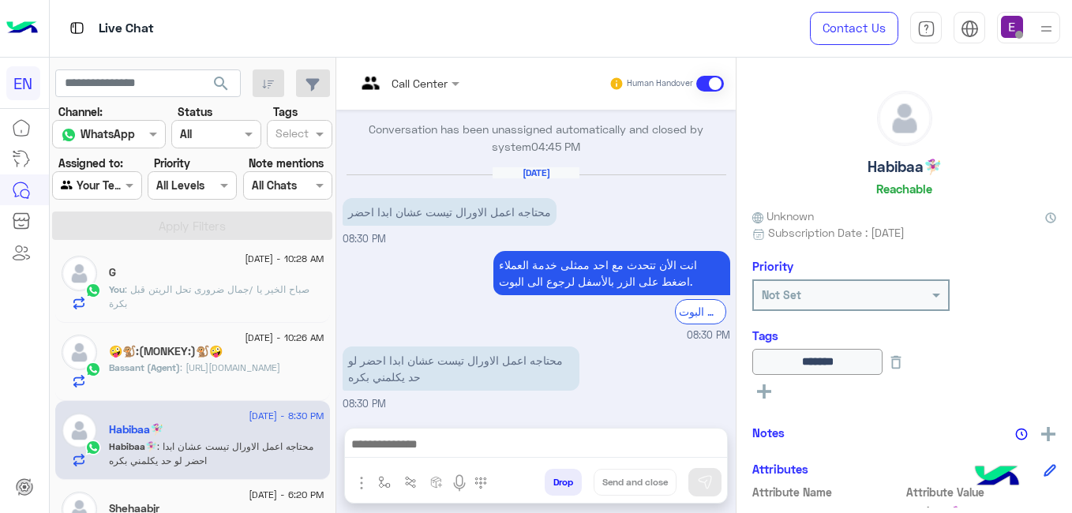
click at [1071, 388] on html "EN Live Chat Contact Us Help Center عربي English search Channel: Channel WhatsA…" at bounding box center [536, 256] width 1072 height 513
click at [1071, 381] on html "EN Live Chat Contact Us Help Center عربي English search Channel: Channel WhatsA…" at bounding box center [536, 256] width 1072 height 513
drag, startPoint x: 1071, startPoint y: 381, endPoint x: 1071, endPoint y: 410, distance: 29.2
click at [1071, 410] on html "EN Live Chat Contact Us Help Center عربي English search Channel: Channel WhatsA…" at bounding box center [536, 256] width 1072 height 513
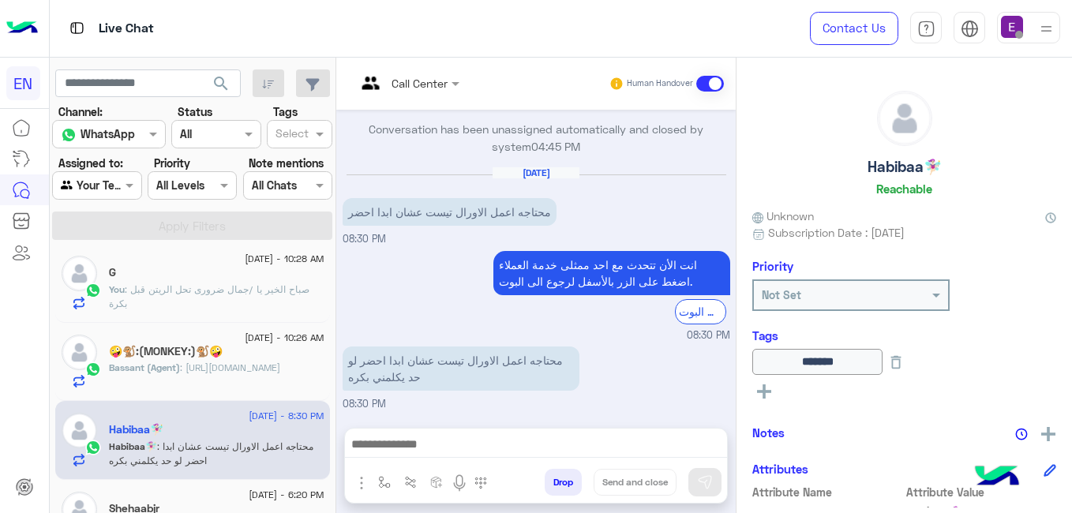
click at [1071, 410] on html "EN Live Chat Contact Us Help Center عربي English search Channel: Channel WhatsA…" at bounding box center [536, 256] width 1072 height 513
click at [1031, 383] on div "See All" at bounding box center [904, 390] width 304 height 19
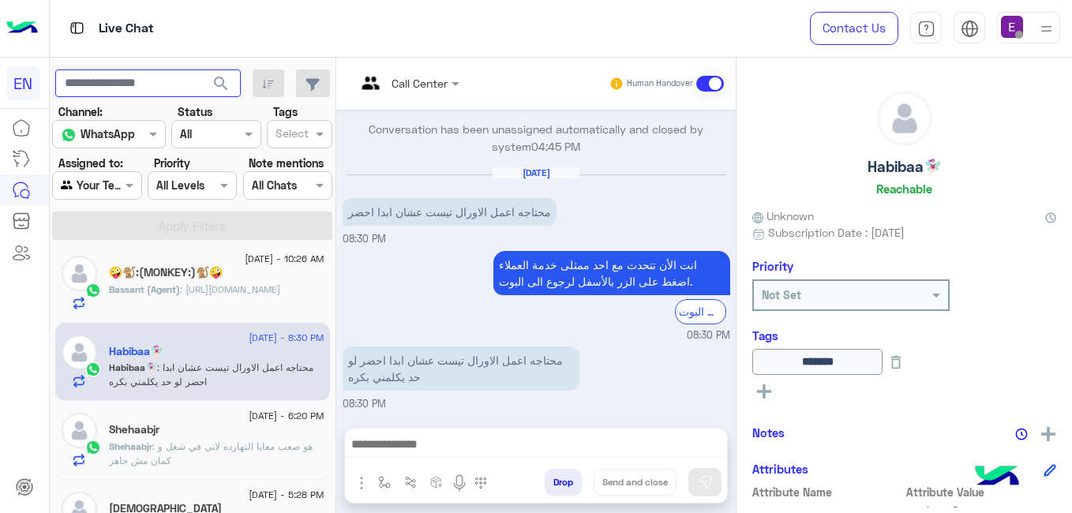
click at [216, 88] on input "text" at bounding box center [147, 83] width 185 height 28
type input "**********"
click at [241, 87] on button "search" at bounding box center [221, 86] width 39 height 34
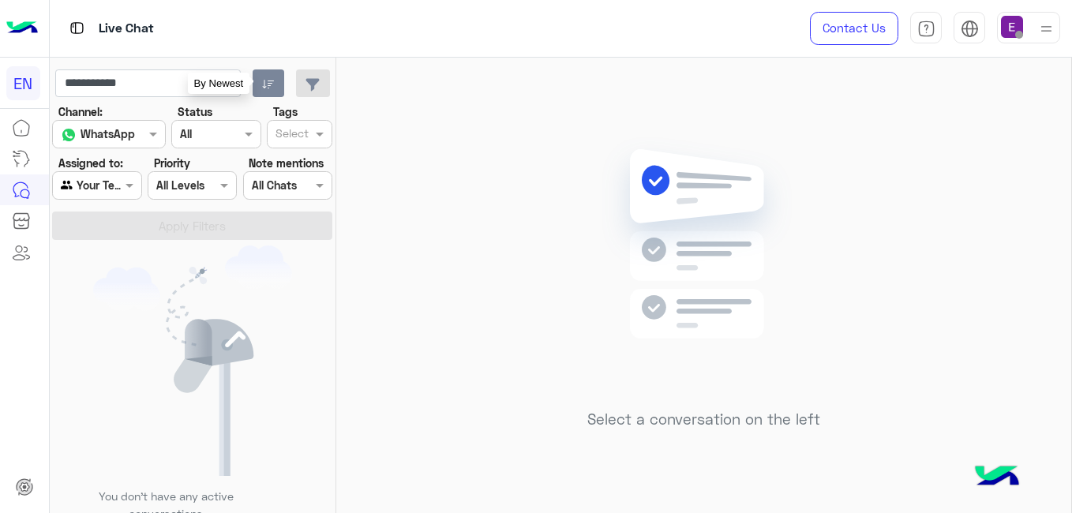
drag, startPoint x: 278, startPoint y: 88, endPoint x: 271, endPoint y: 80, distance: 10.6
click at [271, 80] on button "button" at bounding box center [269, 83] width 32 height 28
click at [163, 93] on input "**********" at bounding box center [147, 83] width 185 height 28
click at [220, 82] on span "search" at bounding box center [221, 83] width 19 height 19
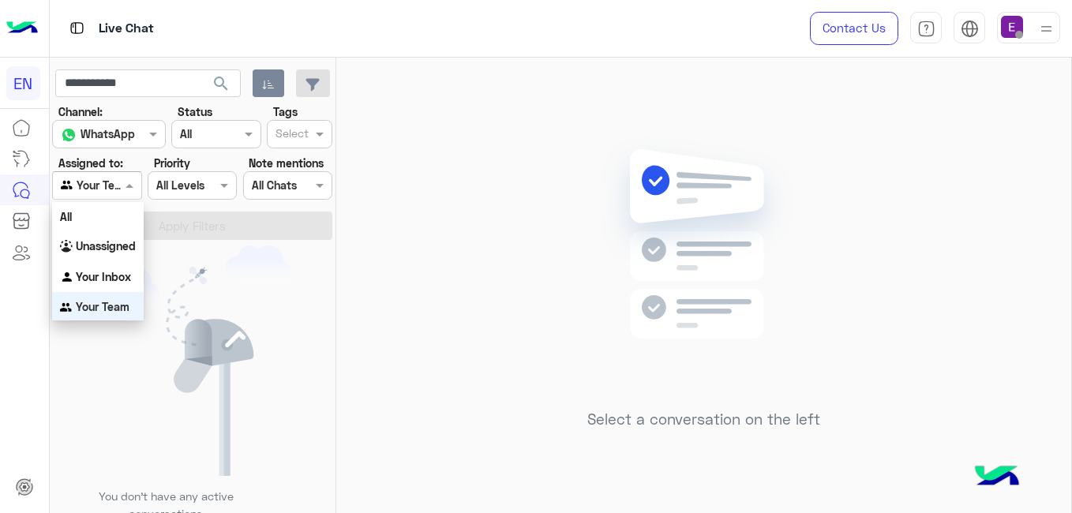
click at [124, 175] on div "Agent Filter Your Team" at bounding box center [96, 185] width 89 height 28
click at [99, 253] on div "Unassigned" at bounding box center [98, 245] width 92 height 31
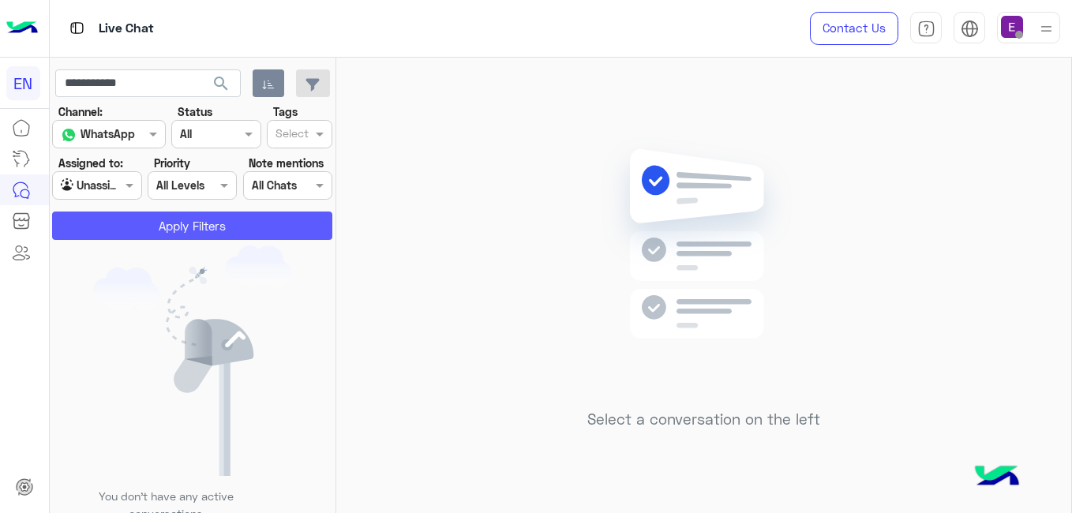
click at [130, 234] on button "Apply Filters" at bounding box center [192, 226] width 280 height 28
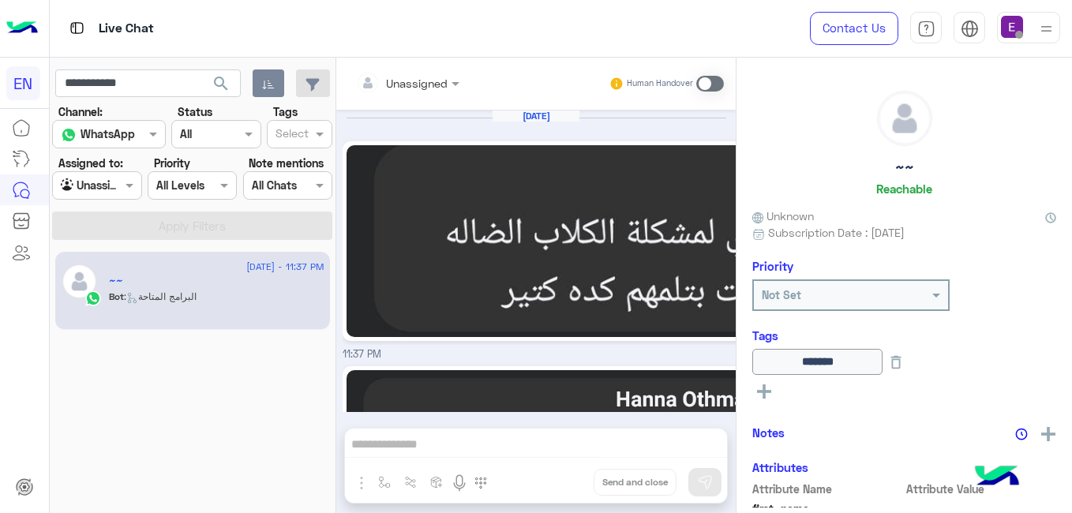
scroll to position [1247, 0]
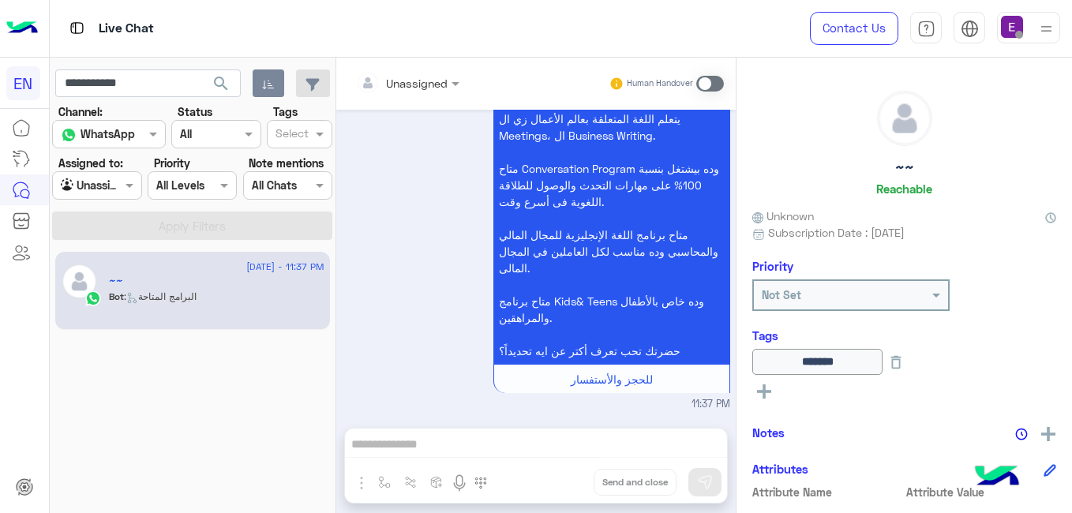
click at [736, 247] on div "~~ Reachable Unknown Subscription Date : [DATE] Priority Not Set Tags ****** Se…" at bounding box center [903, 283] width 335 height 450
click at [736, 255] on div "~~ Reachable Unknown Subscription Date : [DATE] Priority Not Set Tags ****** Se…" at bounding box center [903, 283] width 335 height 450
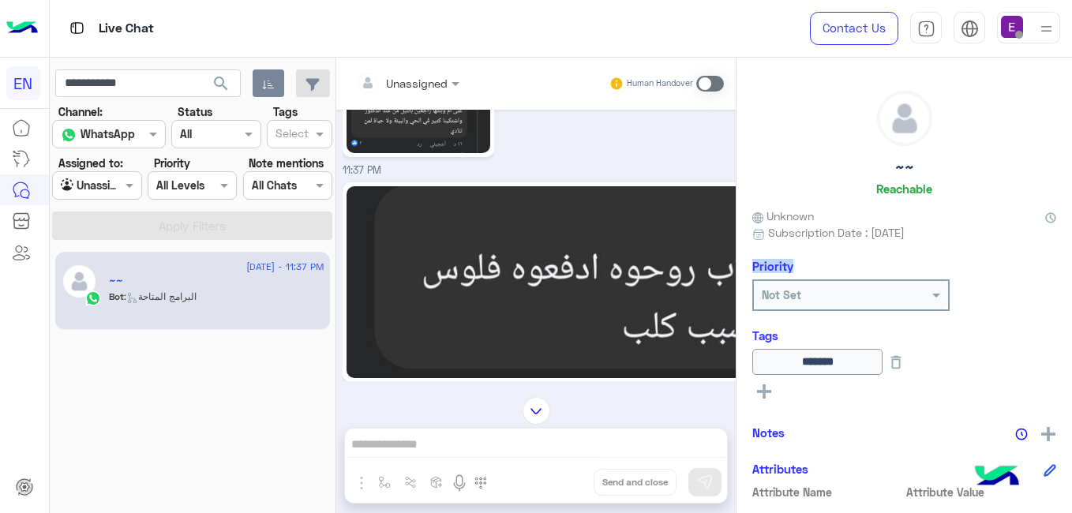
scroll to position [456, 0]
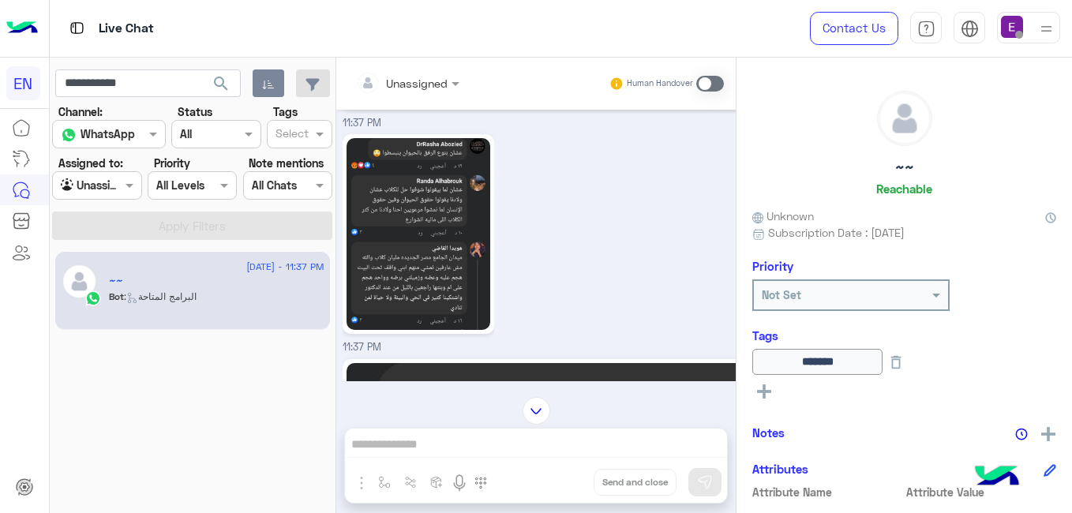
click at [741, 337] on div "~~ Reachable Unknown Subscription Date : [DATE] Priority Not Set Tags ****** Se…" at bounding box center [903, 283] width 335 height 450
click at [734, 337] on mat-drawer-container "Unassigned Human Handover [DATE] 11:37 PM 11:37 PM 11:37 PM 11:37 PM احنا الأن …" at bounding box center [704, 289] width 736 height 462
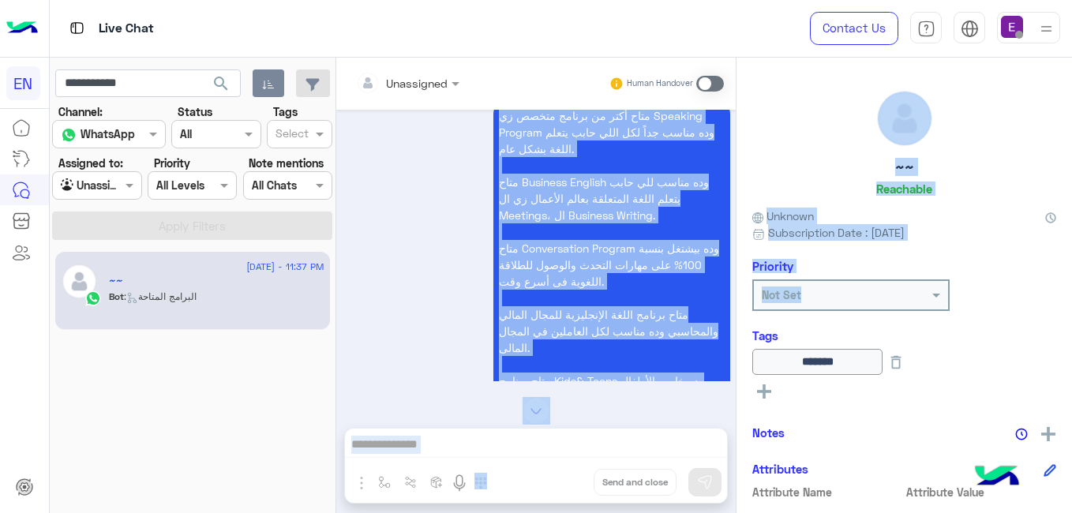
scroll to position [1169, 0]
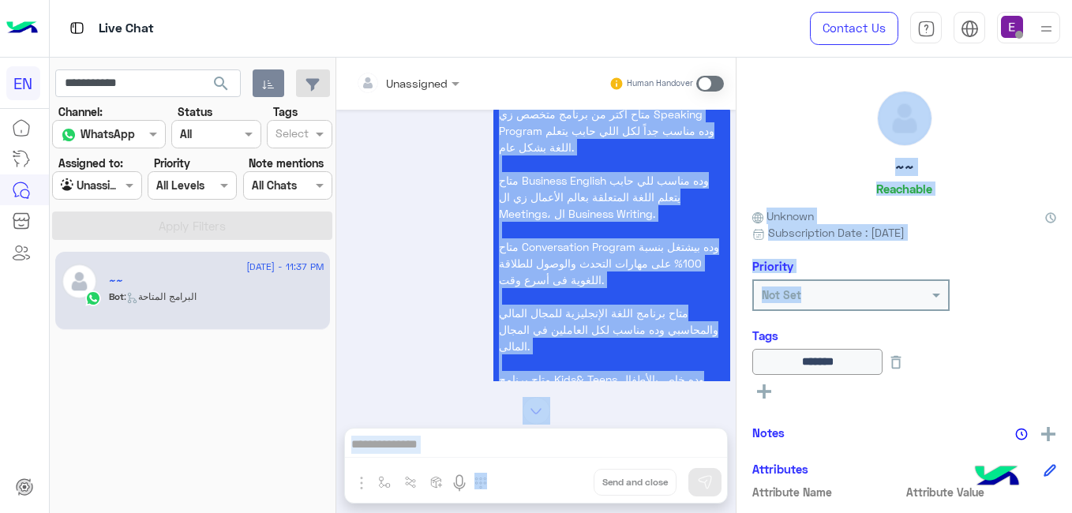
click at [413, 300] on div "متاح أكتر من برنامج متخصص زي Speaking Program وده مناسب جداً لكل اللي حابب يتعل…" at bounding box center [537, 293] width 388 height 394
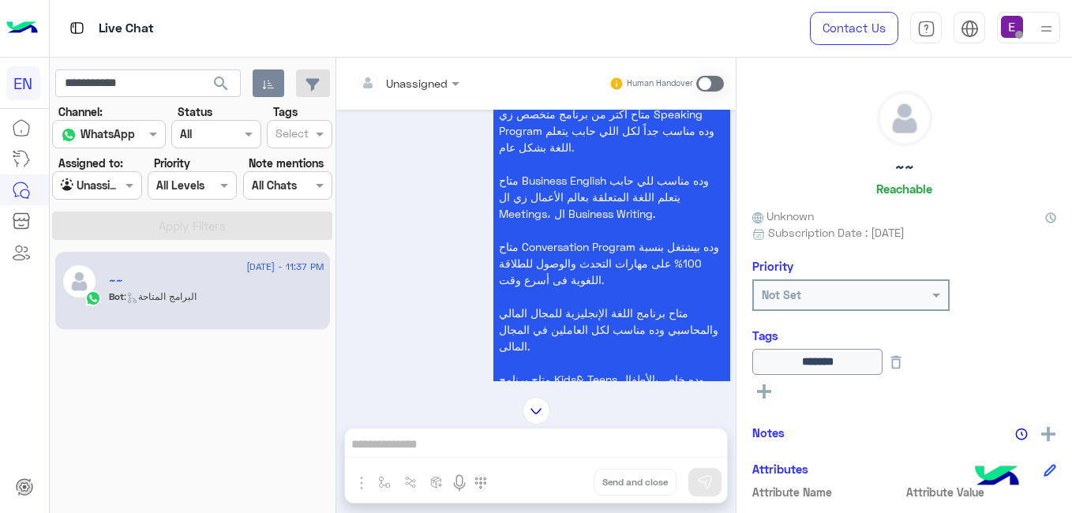
click at [413, 300] on div "متاح أكتر من برنامج متخصص زي Speaking Program وده مناسب جداً لكل اللي حابب يتعل…" at bounding box center [537, 293] width 388 height 394
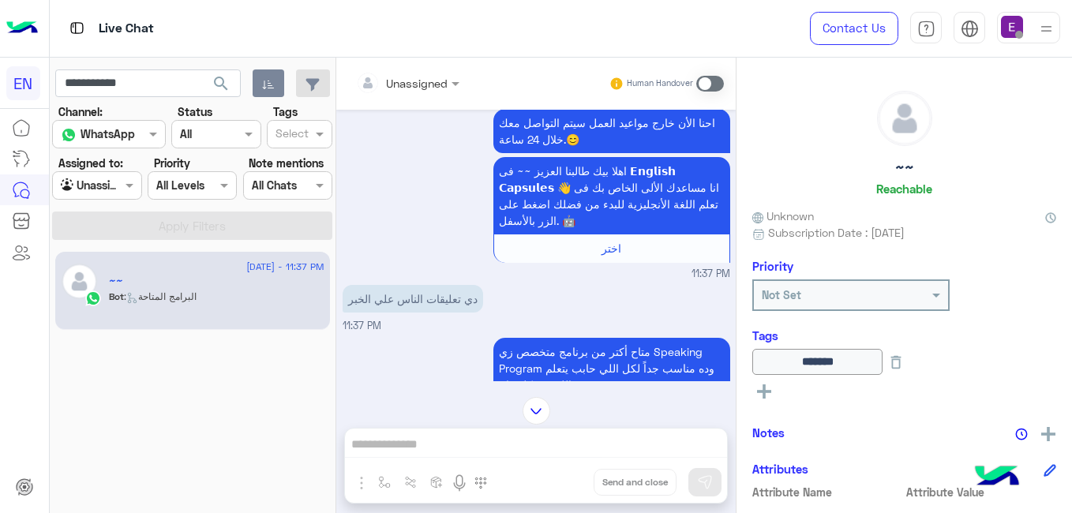
scroll to position [694, 0]
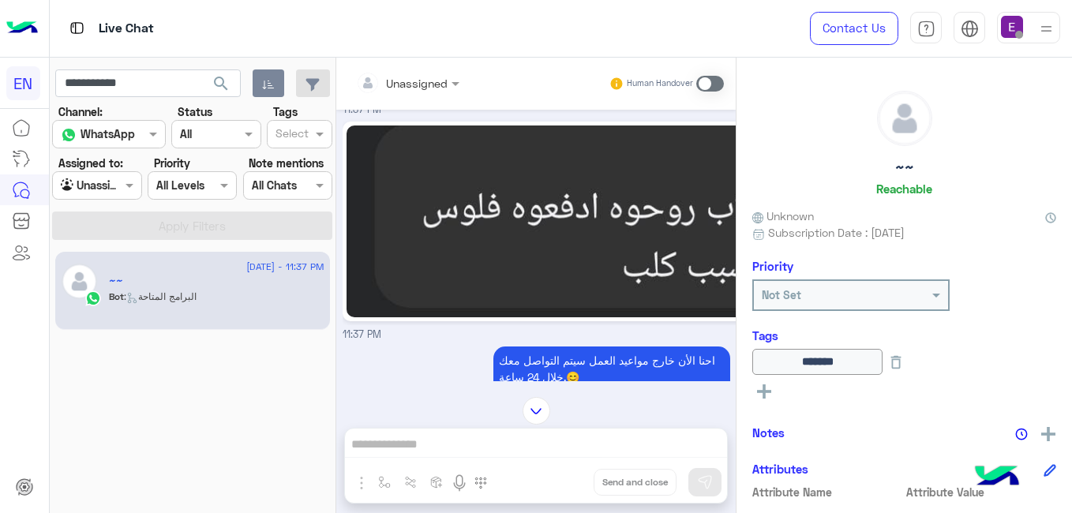
click at [703, 218] on img at bounding box center [767, 221] width 842 height 192
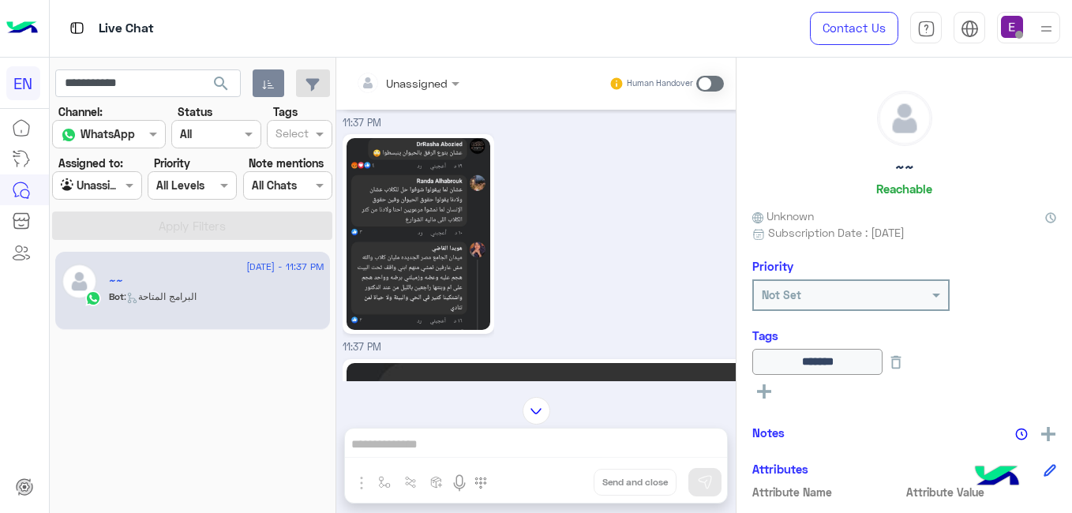
click at [381, 223] on img at bounding box center [418, 234] width 144 height 192
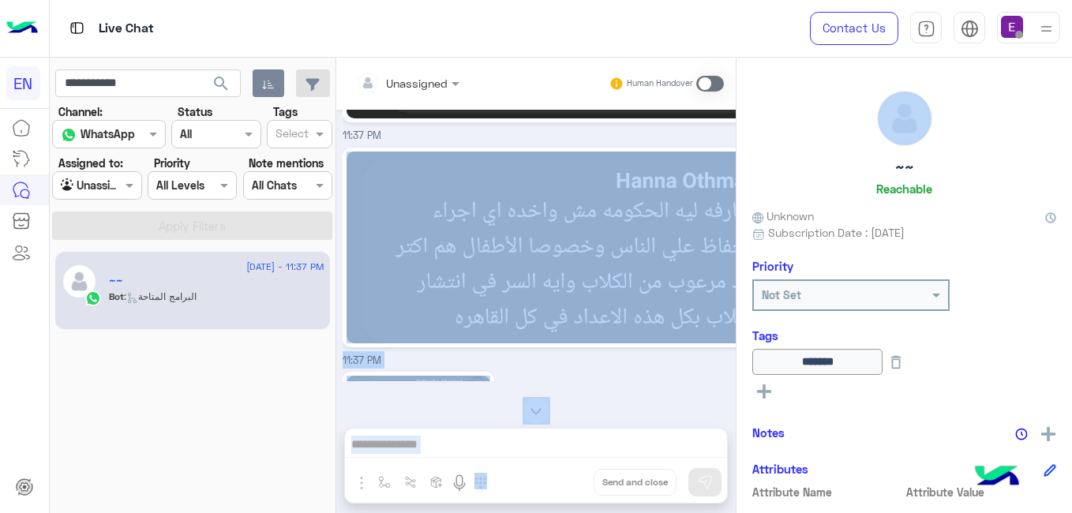
drag, startPoint x: 736, startPoint y: 124, endPoint x: 608, endPoint y: 215, distance: 157.3
click at [608, 215] on mat-drawer-container "Unassigned Human Handover [DATE] 11:37 PM 11:37 PM 11:37 PM 11:37 PM احنا الأن …" at bounding box center [704, 289] width 736 height 462
drag, startPoint x: 608, startPoint y: 215, endPoint x: 572, endPoint y: 287, distance: 80.1
click at [572, 287] on img at bounding box center [601, 248] width 510 height 192
click at [604, 397] on div at bounding box center [535, 411] width 399 height 28
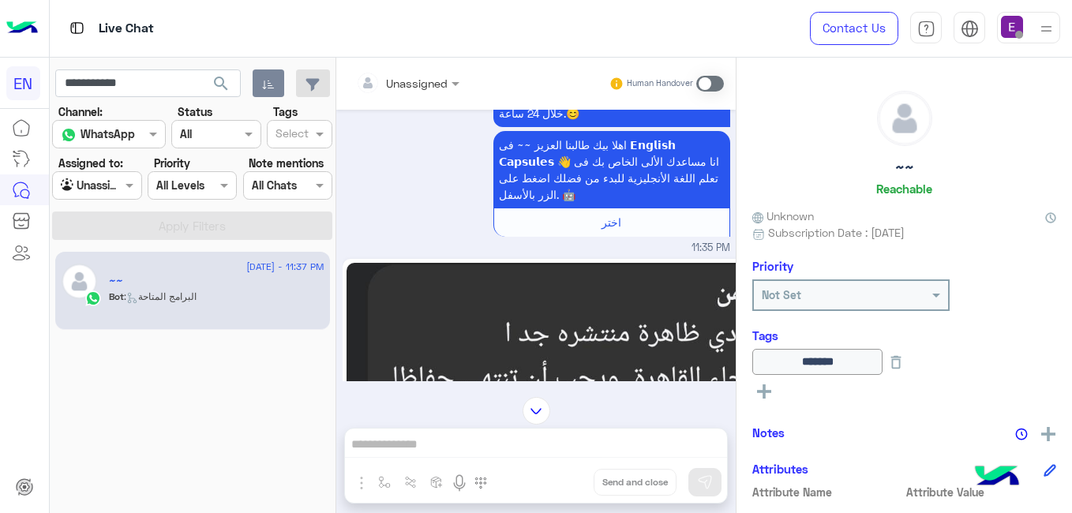
scroll to position [328, 0]
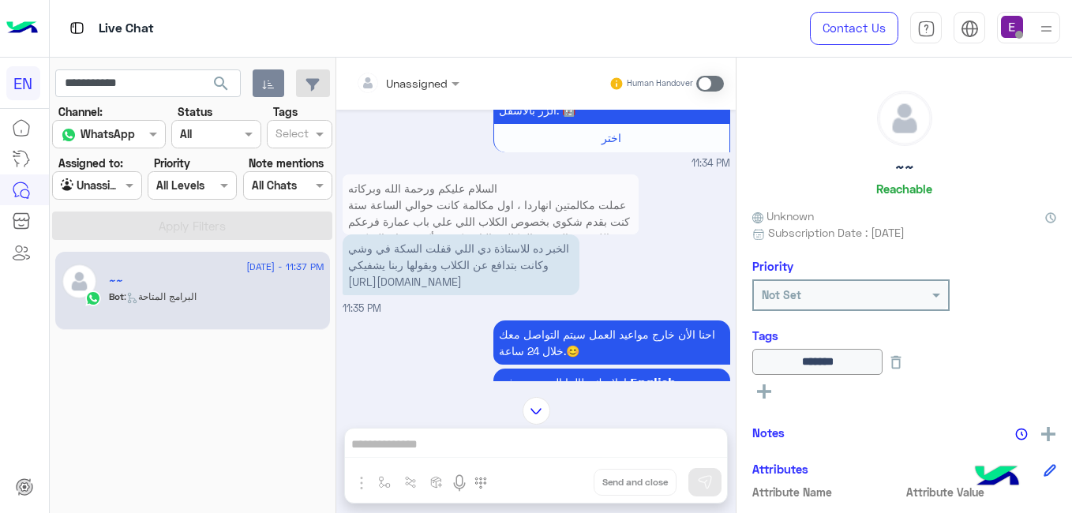
click at [706, 81] on span at bounding box center [710, 84] width 28 height 16
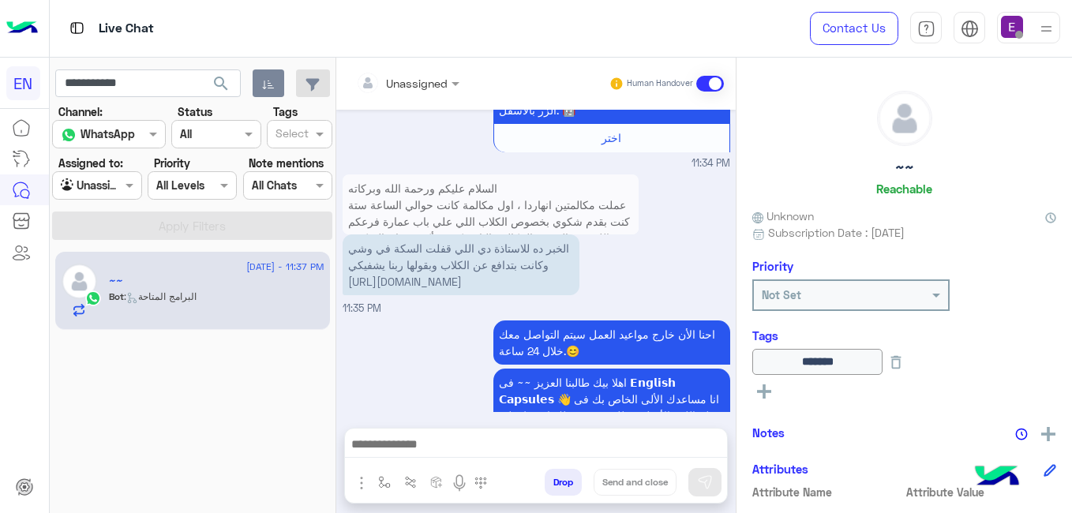
scroll to position [2855, 0]
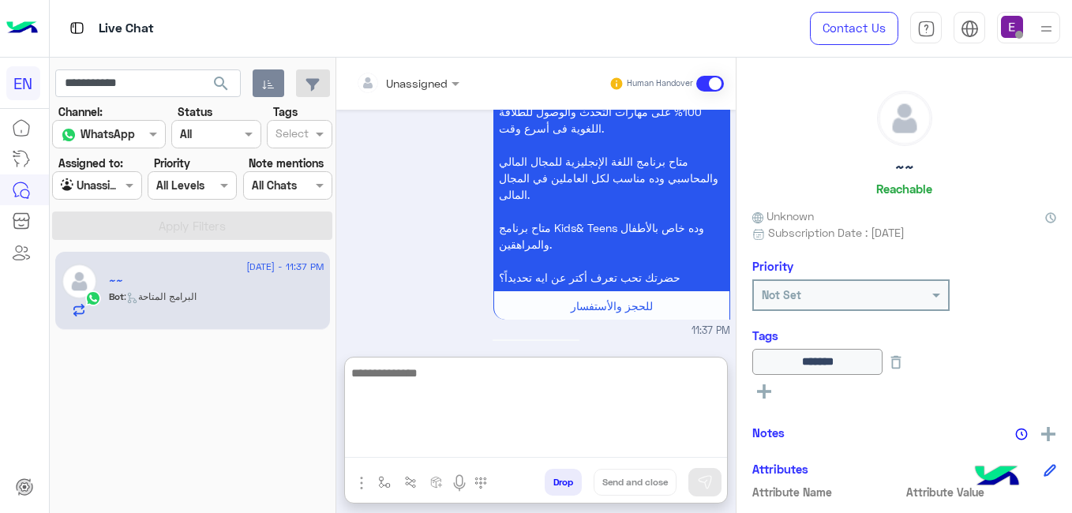
click at [521, 440] on textarea at bounding box center [536, 410] width 382 height 95
type textarea "**********"
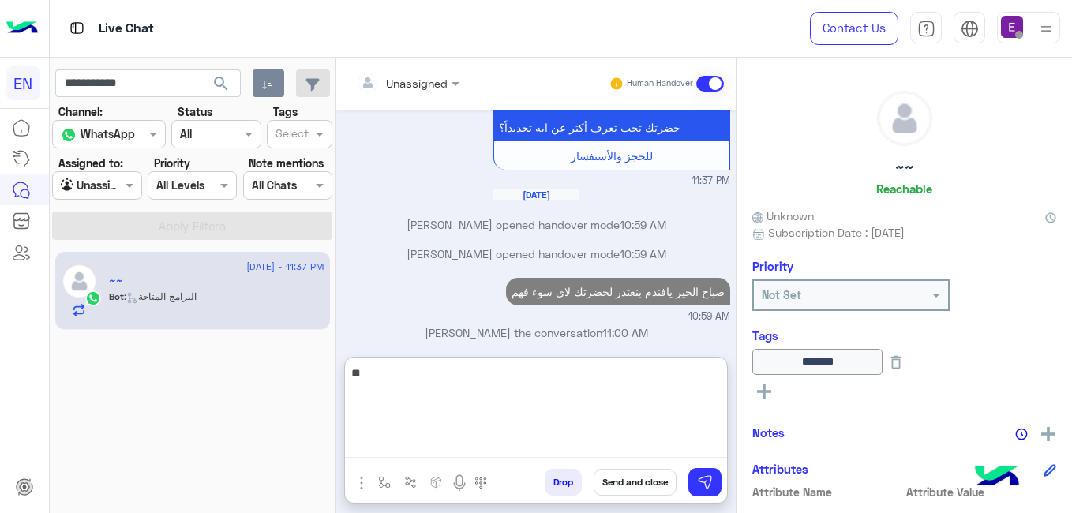
scroll to position [3034, 0]
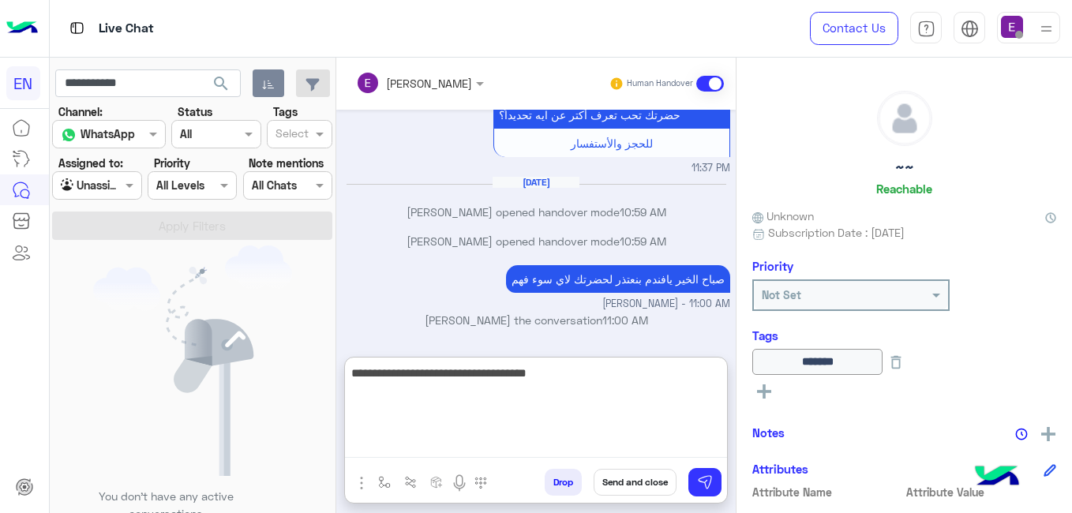
type textarea "**********"
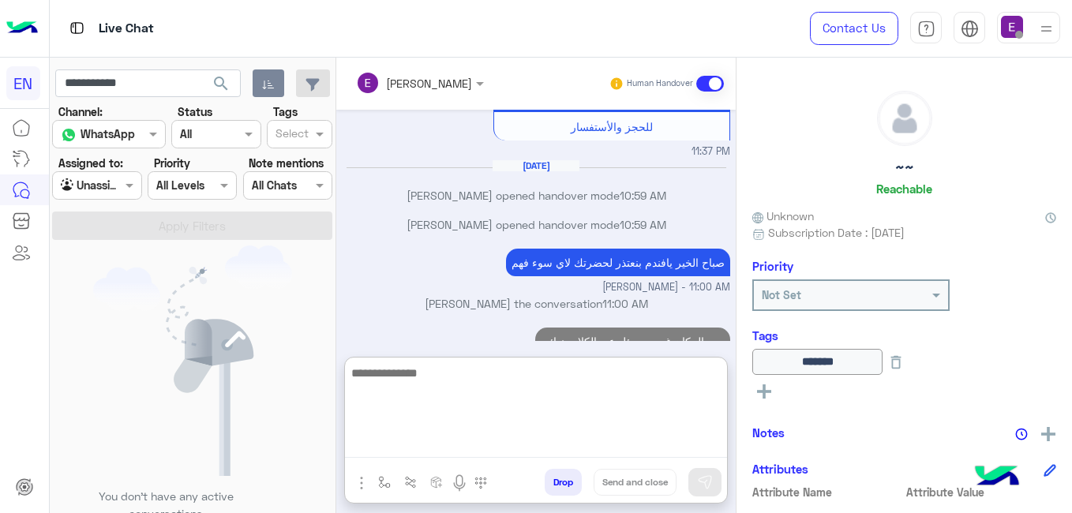
scroll to position [3084, 0]
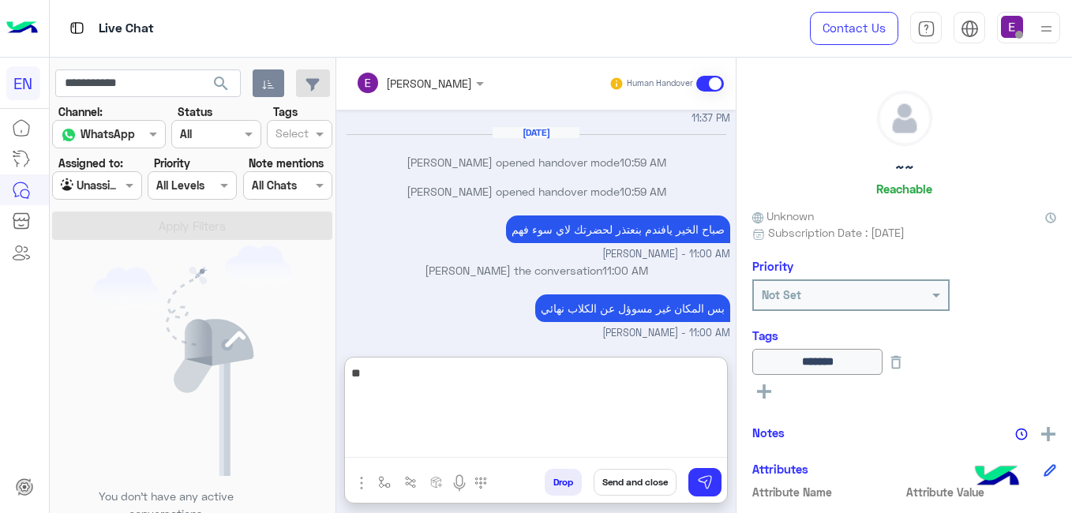
type textarea "*"
type textarea "**********"
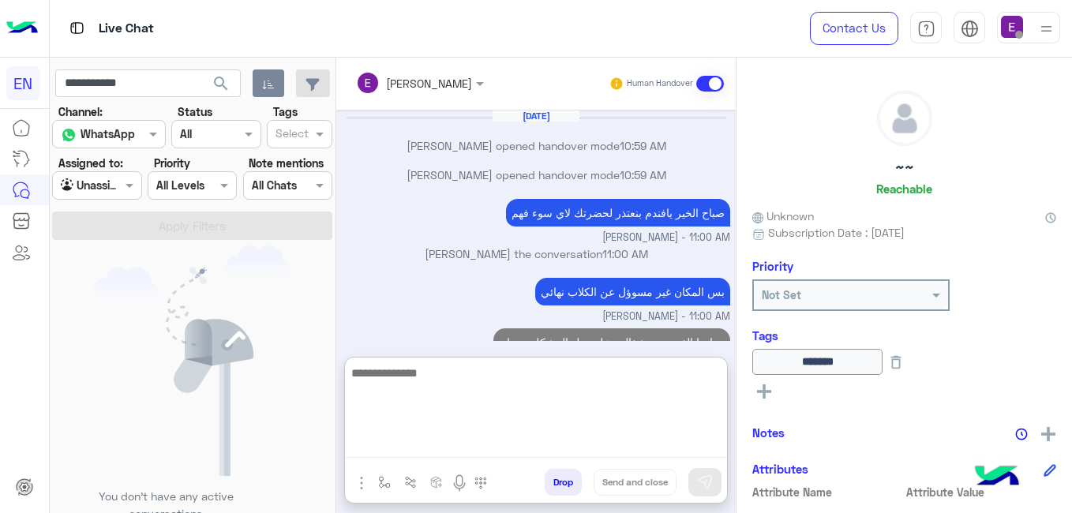
scroll to position [3151, 0]
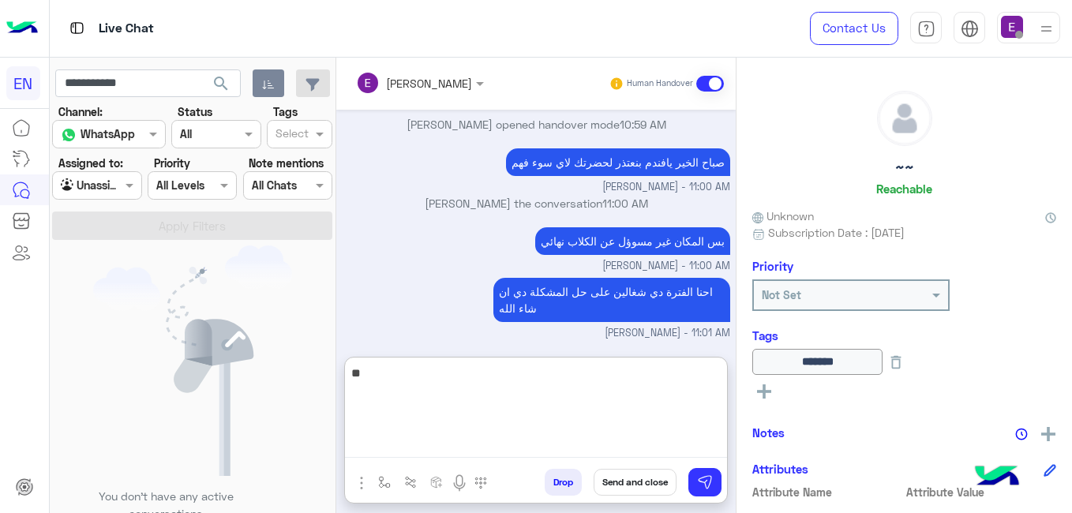
type textarea "*"
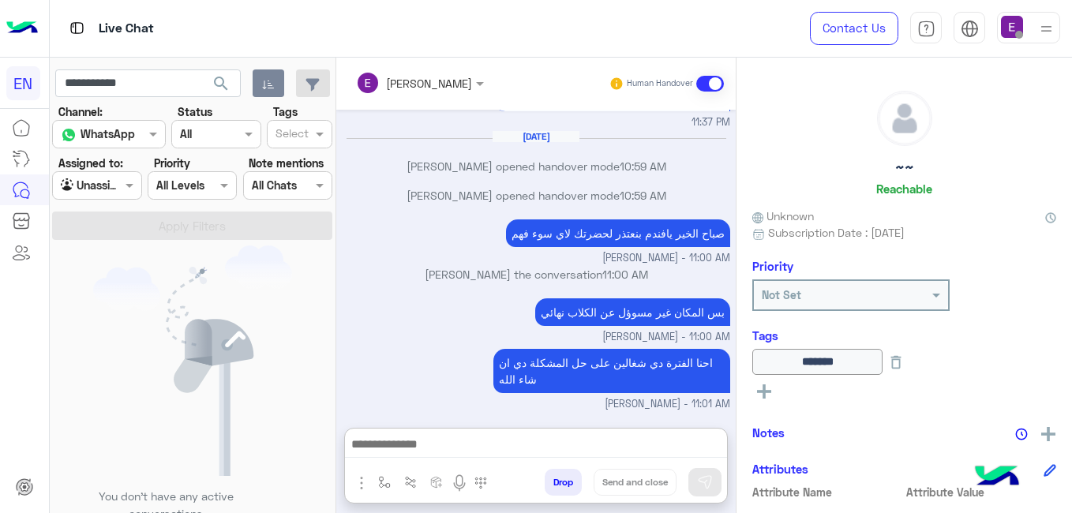
click at [399, 92] on div "[PERSON_NAME]" at bounding box center [429, 83] width 86 height 17
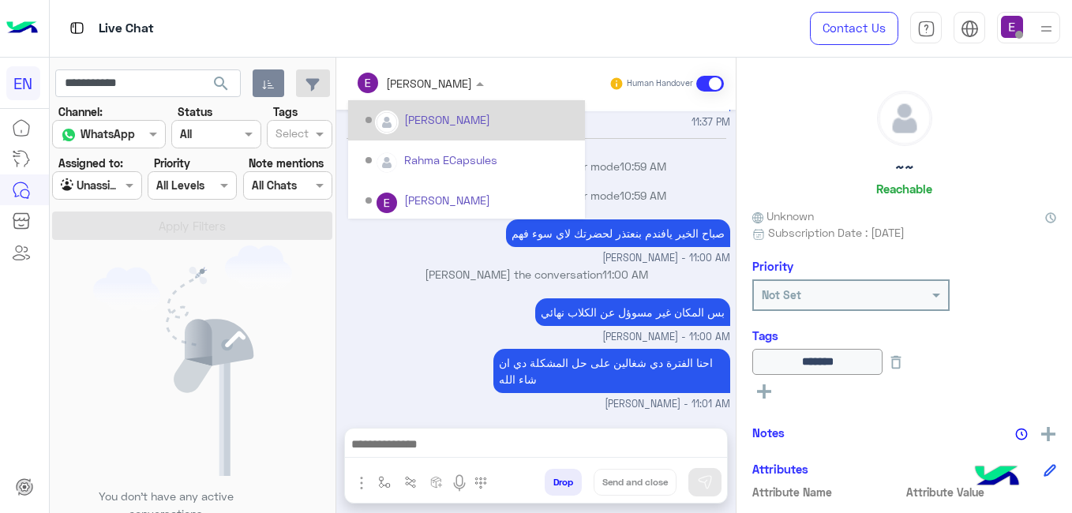
scroll to position [40, 0]
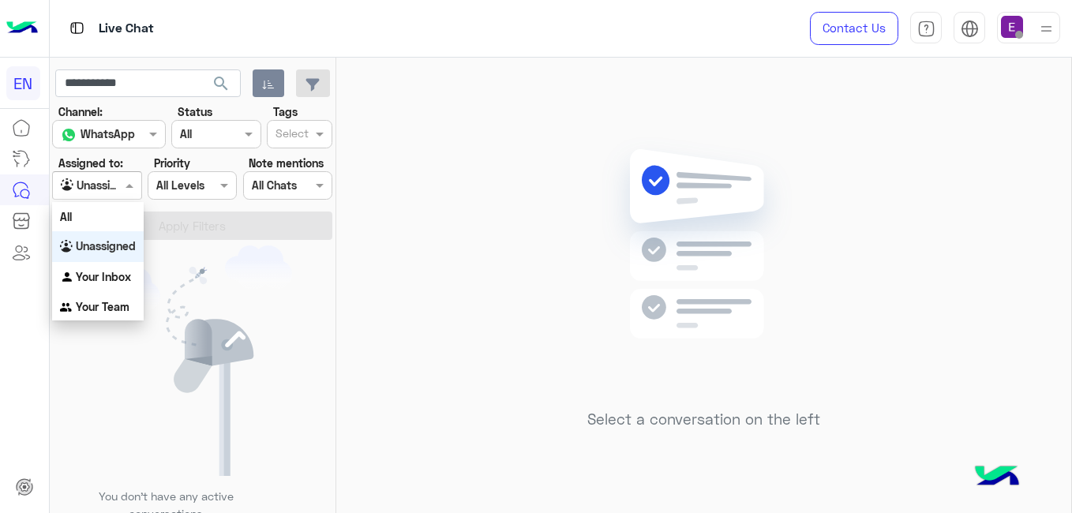
click at [76, 198] on div "Agent Filter Unassigned" at bounding box center [96, 185] width 89 height 28
click at [117, 296] on div "Your Team" at bounding box center [98, 307] width 92 height 31
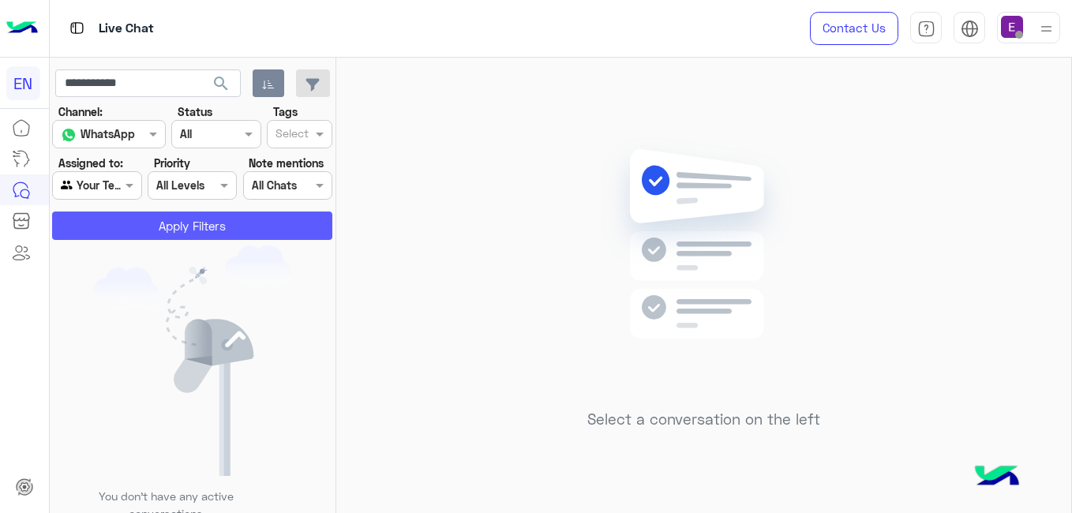
click at [151, 234] on button "Apply Filters" at bounding box center [192, 226] width 280 height 28
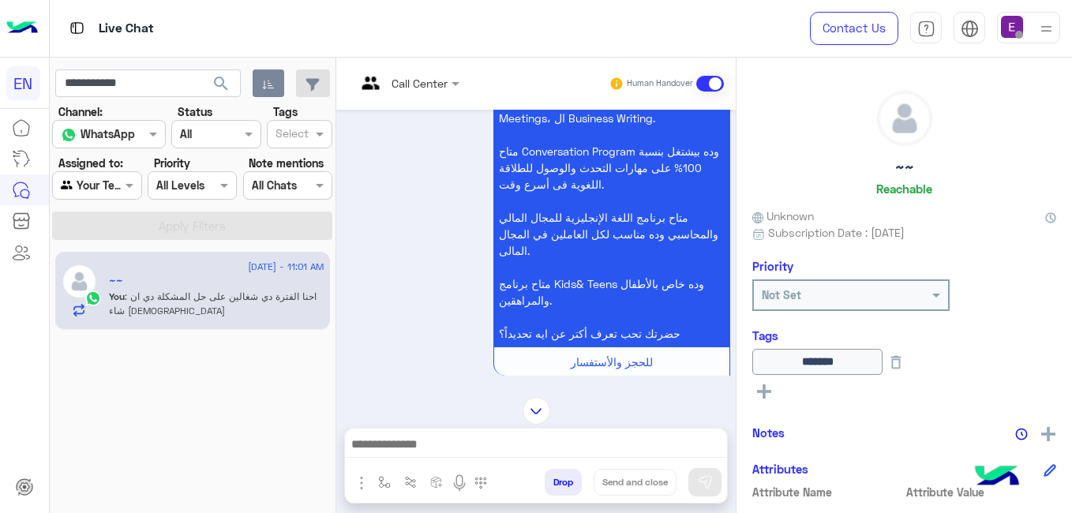
scroll to position [128, 0]
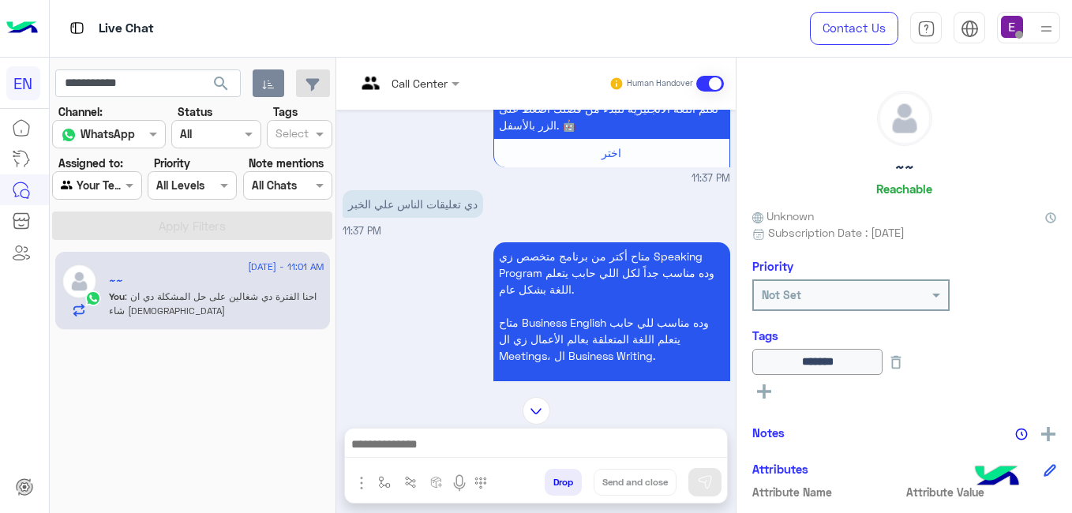
click at [729, 125] on div "[DATE] احنا الأن خارج مواعيد العمل سيتم التواصل معك خلال 24 ساعة.😊 اهلا بيك طال…" at bounding box center [535, 246] width 399 height 272
click at [729, 126] on div "[DATE] احنا الأن خارج مواعيد العمل سيتم التواصل معك خلال 24 ساعة.😊 اهلا بيك طال…" at bounding box center [535, 246] width 399 height 272
drag, startPoint x: 729, startPoint y: 127, endPoint x: 737, endPoint y: 126, distance: 7.9
click at [737, 126] on mat-drawer-container "Call Center Human Handover [DATE] احنا الأن خارج مواعيد العمل سيتم التواصل معك …" at bounding box center [704, 289] width 736 height 462
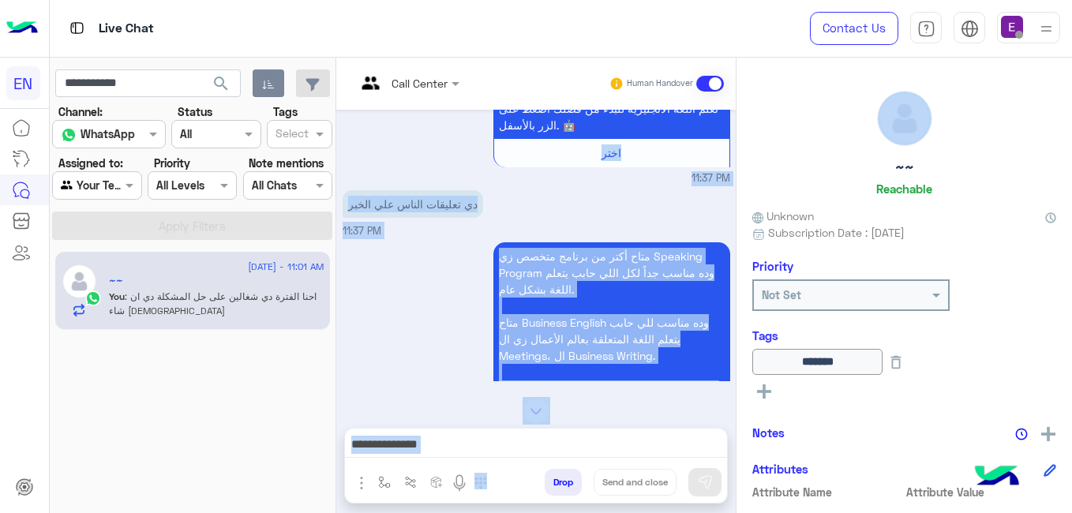
click at [737, 126] on div "~~ Reachable Unknown Subscription Date : [DATE] Priority Not Set Tags ****** Se…" at bounding box center [903, 283] width 335 height 450
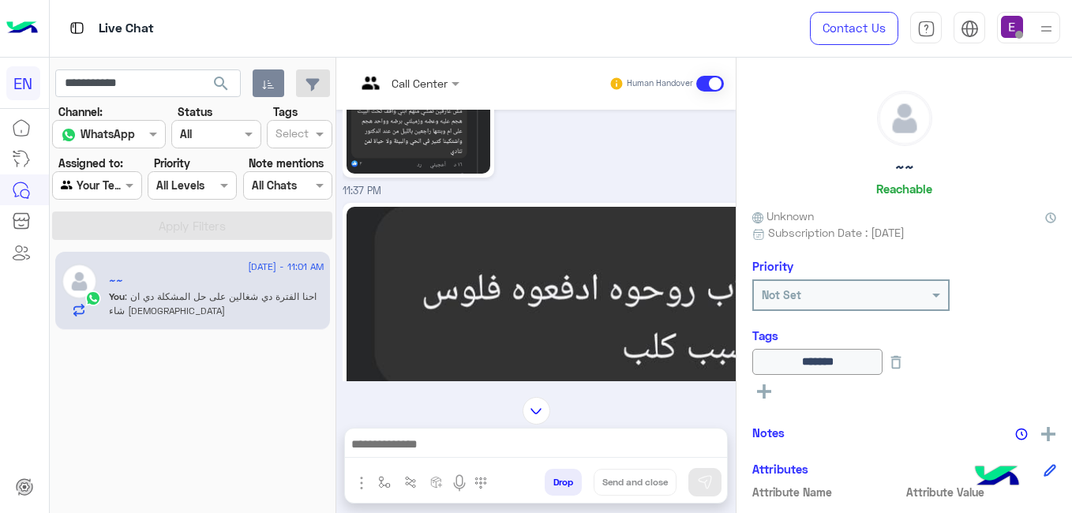
scroll to position [552, 0]
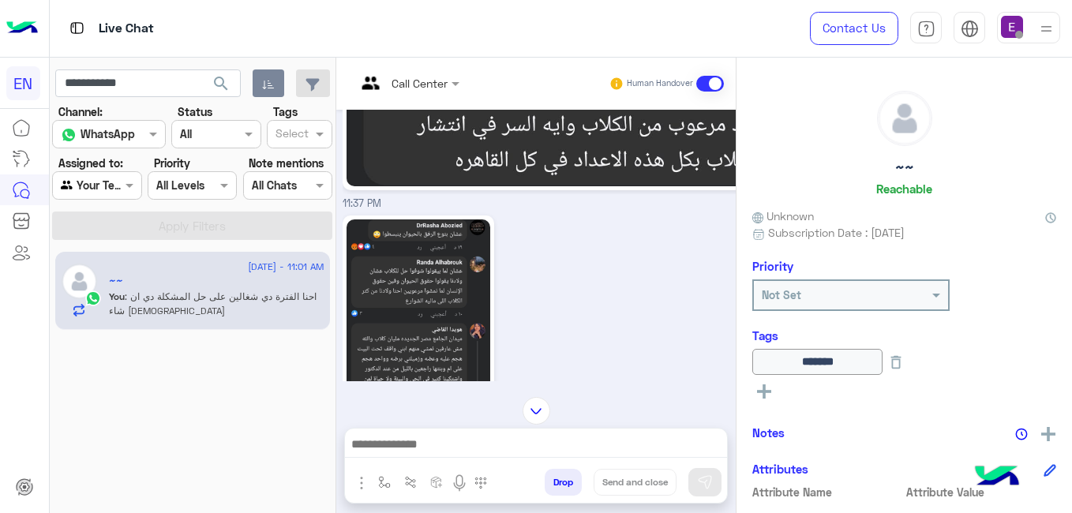
click at [388, 294] on img at bounding box center [418, 315] width 144 height 192
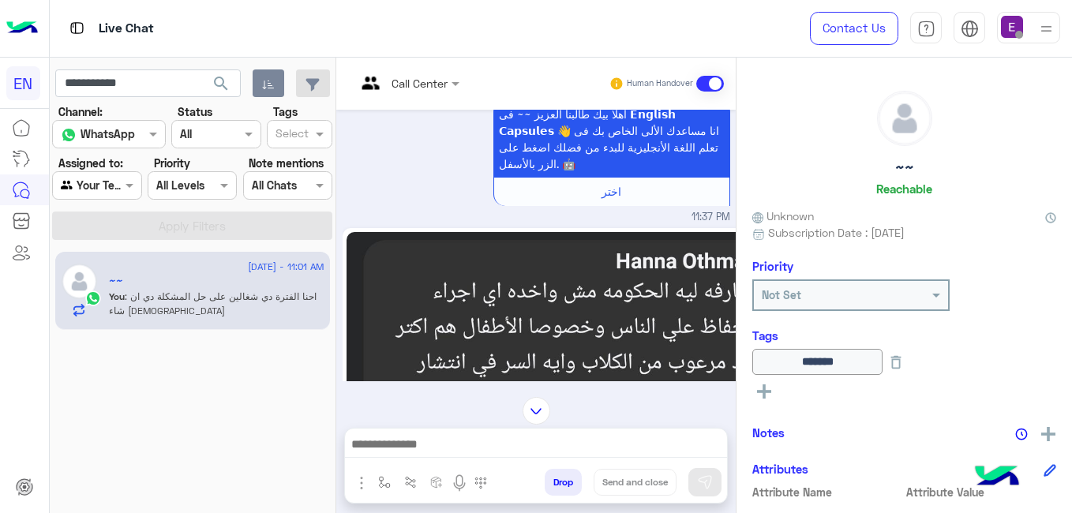
scroll to position [77, 0]
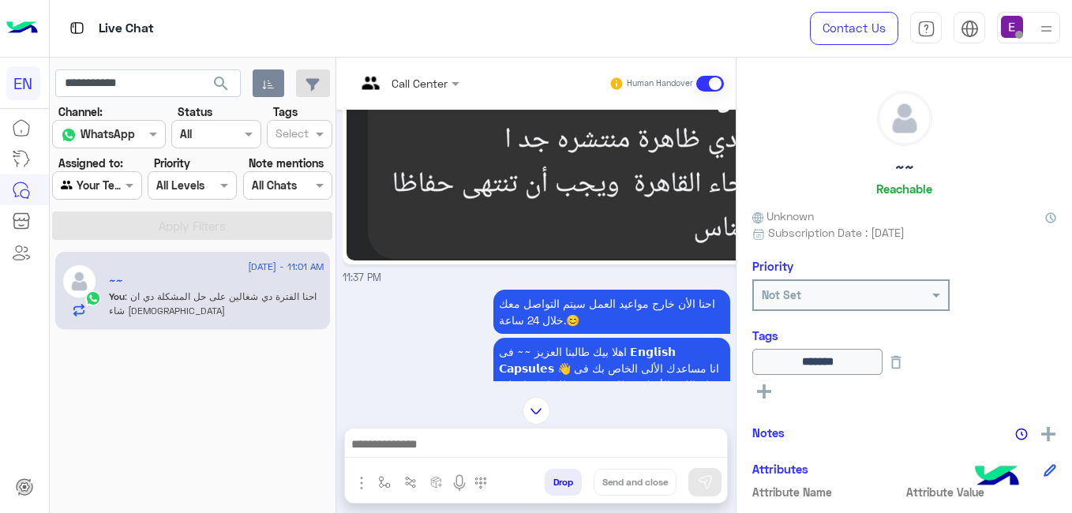
click at [421, 283] on div "[DATE] 11:37 PM" at bounding box center [537, 159] width 388 height 253
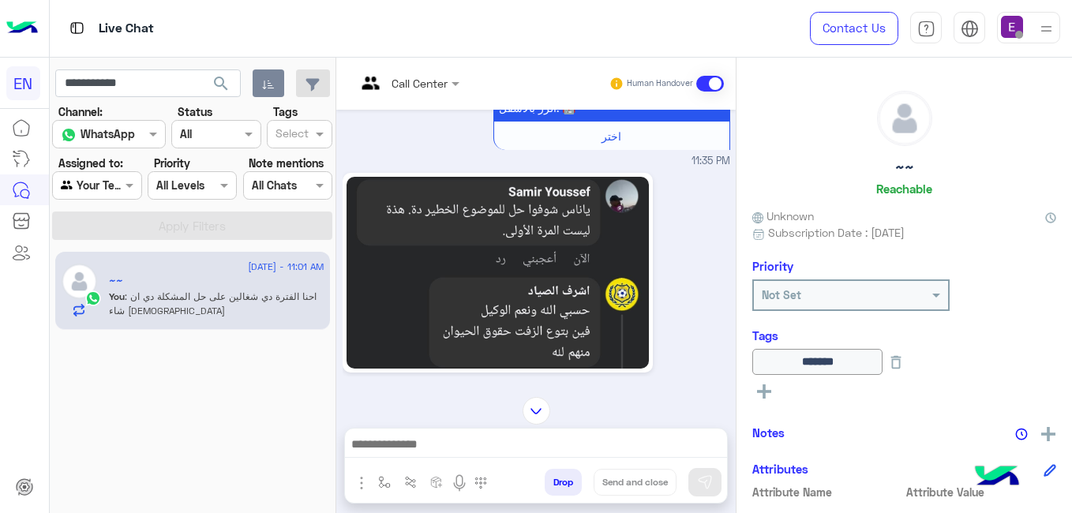
scroll to position [596, 0]
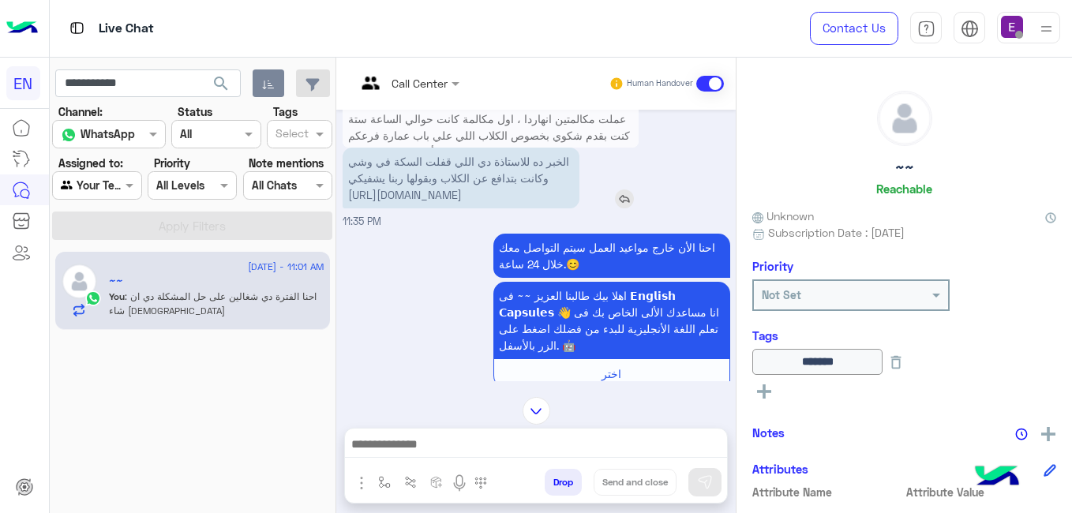
click at [514, 197] on span "الخبر ده للاستاذة دي اللي قفلت السكة في وشي وكانت بتدافع عن الكلاب وبقولها ربنا…" at bounding box center [458, 178] width 221 height 47
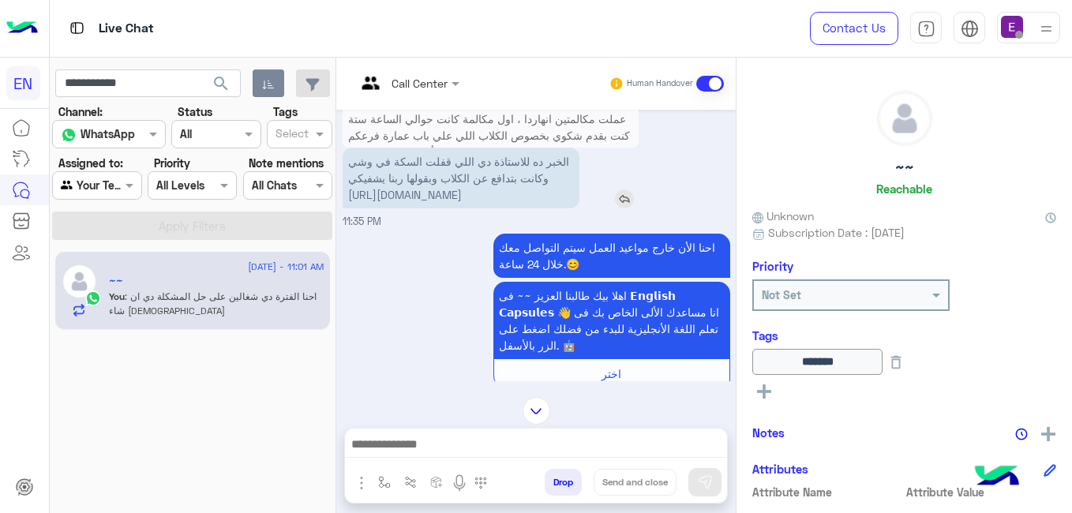
click at [514, 197] on span "الخبر ده للاستاذة دي اللي قفلت السكة في وشي وكانت بتدافع عن الكلاب وبقولها ربنا…" at bounding box center [458, 178] width 221 height 47
click at [356, 201] on span "الخبر ده للاستاذة دي اللي قفلت السكة في وشي وكانت بتدافع عن الكلاب وبقولها ربنا…" at bounding box center [458, 178] width 221 height 47
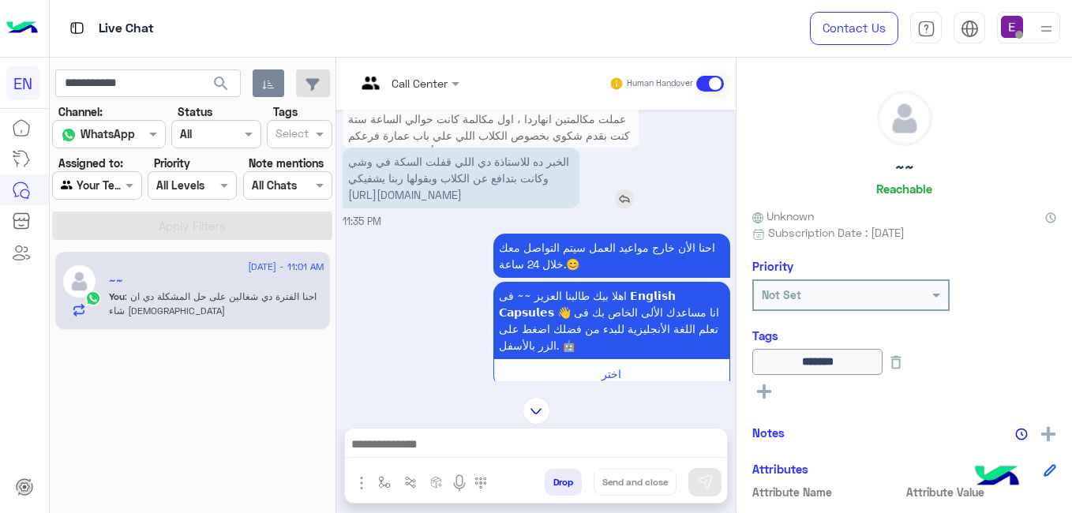
click at [357, 201] on span "الخبر ده للاستاذة دي اللي قفلت السكة في وشي وكانت بتدافع عن الكلاب وبقولها ربنا…" at bounding box center [458, 178] width 221 height 47
drag, startPoint x: 357, startPoint y: 207, endPoint x: 365, endPoint y: 215, distance: 11.7
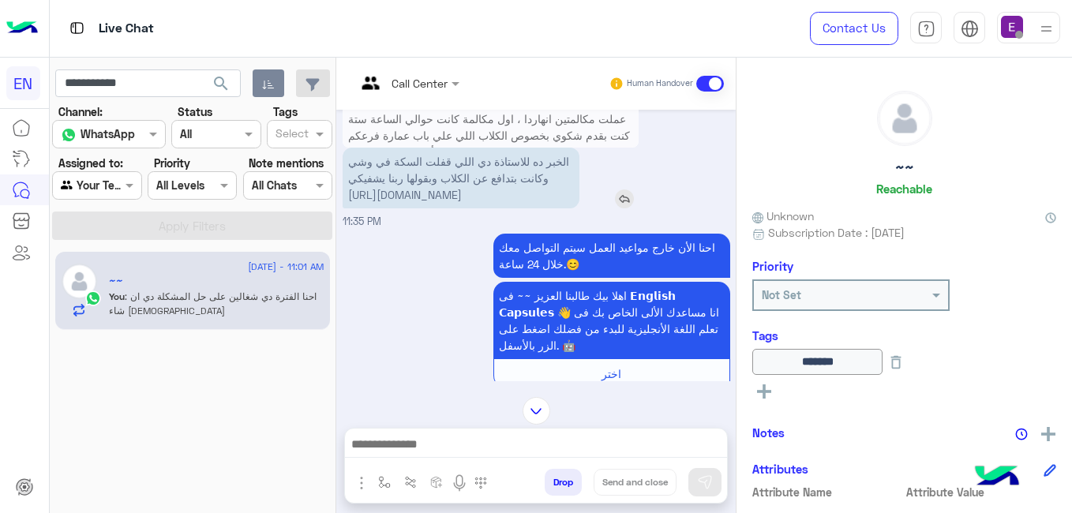
click at [365, 201] on span "الخبر ده للاستاذة دي اللي قفلت السكة في وشي وكانت بتدافع عن الكلاب وبقولها ربنا…" at bounding box center [458, 178] width 221 height 47
drag, startPoint x: 365, startPoint y: 215, endPoint x: 346, endPoint y: 190, distance: 31.4
click at [346, 190] on p "الخبر ده للاستاذة دي اللي قفلت السكة في وشي وكانت بتدافع عن الكلاب وبقولها ربنا…" at bounding box center [461, 178] width 237 height 61
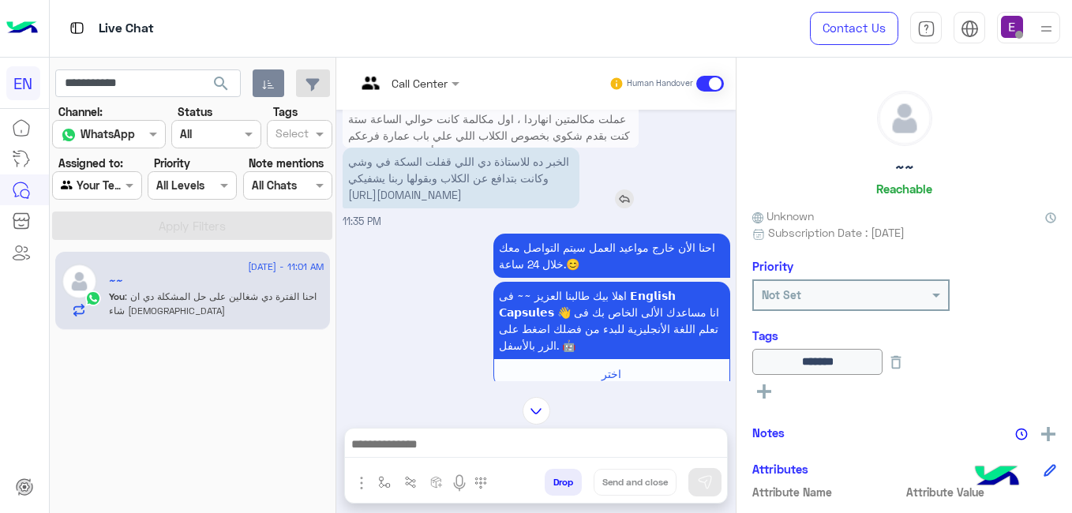
click at [346, 190] on p "الخبر ده للاستاذة دي اللي قفلت السكة في وشي وكانت بتدافع عن الكلاب وبقولها ربنا…" at bounding box center [461, 178] width 237 height 61
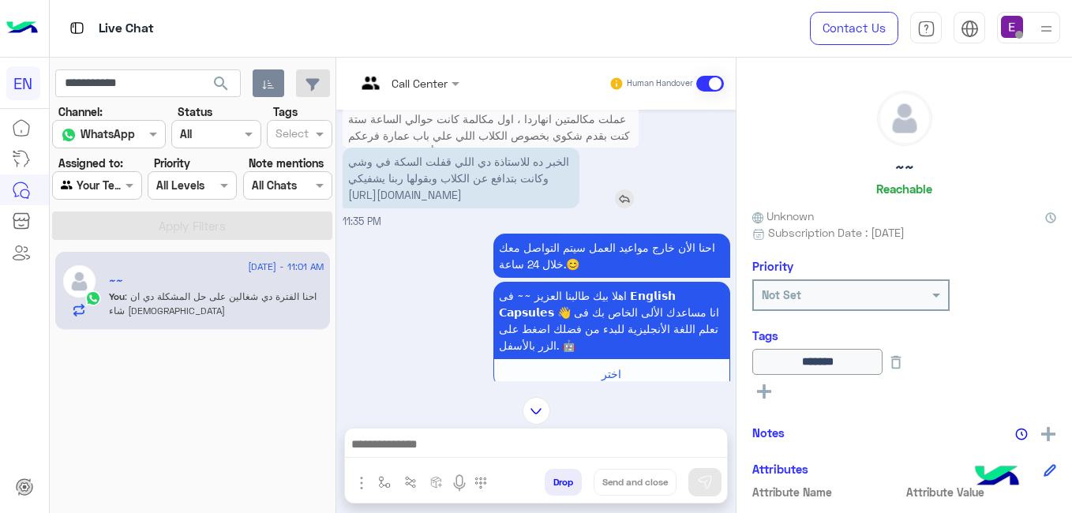
click at [346, 190] on p "الخبر ده للاستاذة دي اللي قفلت السكة في وشي وكانت بتدافع عن الكلاب وبقولها ربنا…" at bounding box center [461, 178] width 237 height 61
drag, startPoint x: 346, startPoint y: 190, endPoint x: 365, endPoint y: 95, distance: 96.6
click at [365, 95] on img at bounding box center [370, 90] width 29 height 26
click at [418, 272] on div "احنا الأن خارج مواعيد العمل سيتم التواصل معك خلال 24 ساعة.😊" at bounding box center [566, 256] width 327 height 44
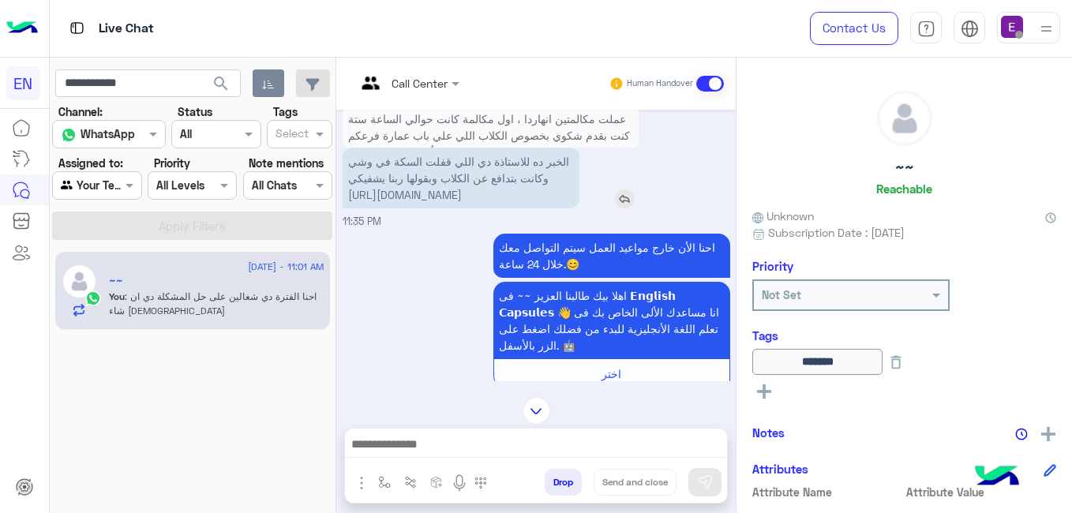
drag, startPoint x: 418, startPoint y: 272, endPoint x: 403, endPoint y: 203, distance: 70.3
click at [403, 203] on p "الخبر ده للاستاذة دي اللي قفلت السكة في وشي وكانت بتدافع عن الكلاب وبقولها ربنا…" at bounding box center [461, 178] width 237 height 61
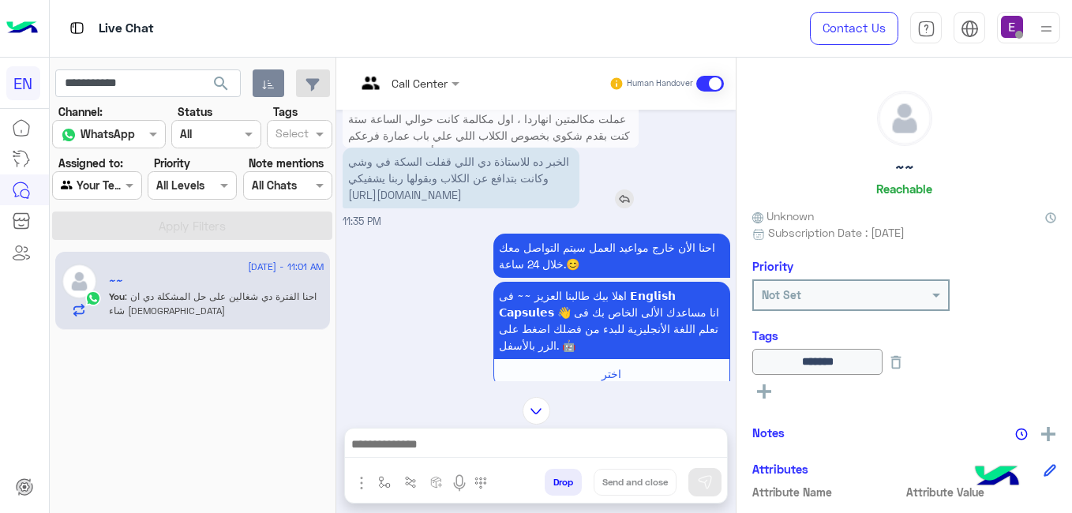
click at [403, 203] on p "الخبر ده للاستاذة دي اللي قفلت السكة في وشي وكانت بتدافع عن الكلاب وبقولها ربنا…" at bounding box center [461, 178] width 237 height 61
drag, startPoint x: 403, startPoint y: 203, endPoint x: 369, endPoint y: 208, distance: 34.4
click at [369, 201] on span "الخبر ده للاستاذة دي اللي قفلت السكة في وشي وكانت بتدافع عن الكلاب وبقولها ربنا…" at bounding box center [458, 178] width 221 height 47
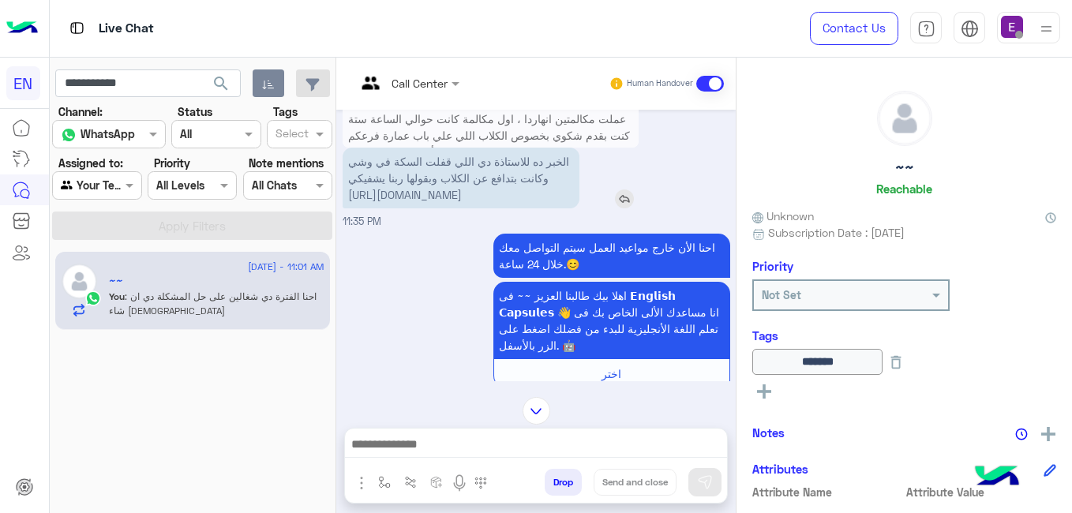
click at [369, 201] on span "الخبر ده للاستاذة دي اللي قفلت السكة في وشي وكانت بتدافع عن الكلاب وبقولها ربنا…" at bounding box center [458, 178] width 221 height 47
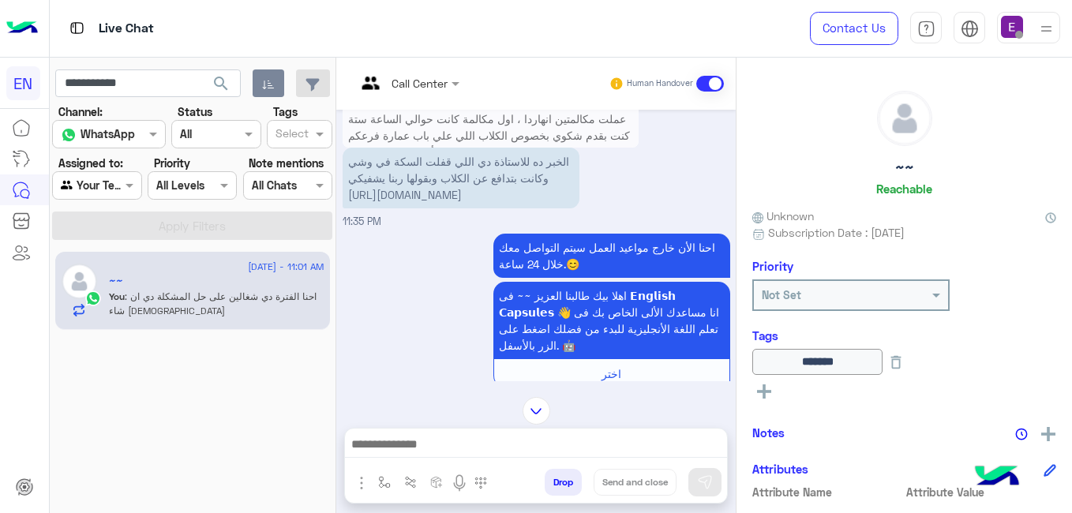
click at [114, 196] on div "Agent Filter Your Team" at bounding box center [96, 185] width 89 height 28
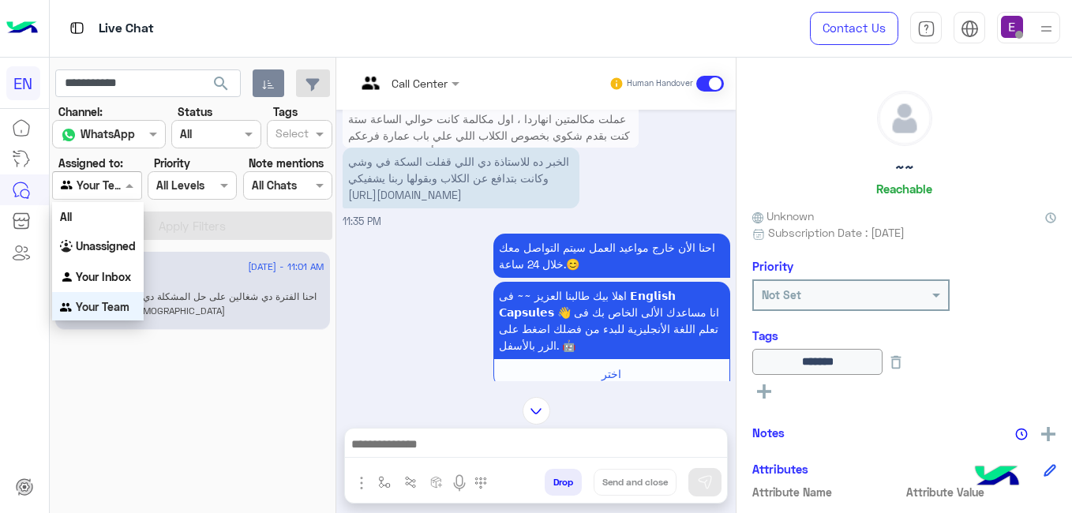
scroll to position [1, 0]
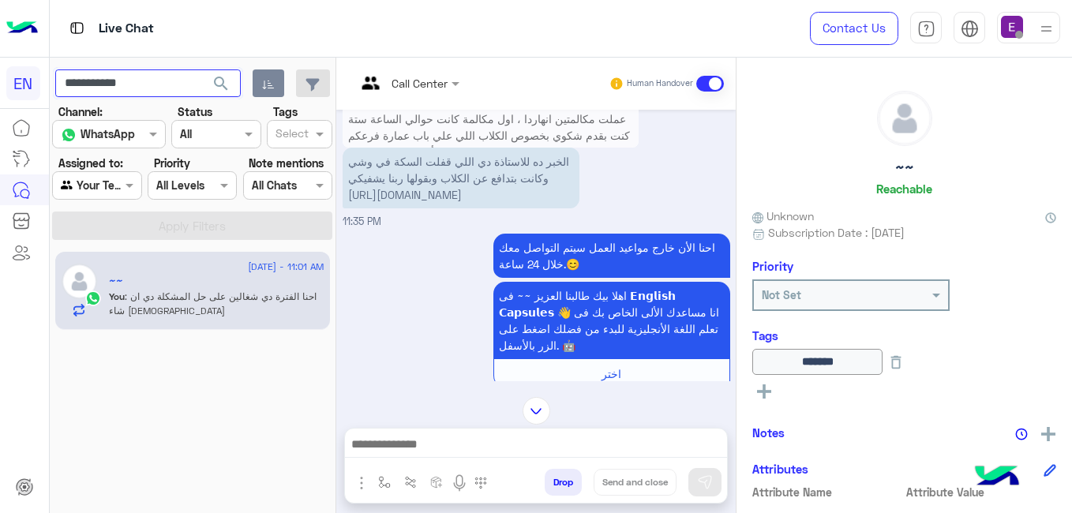
click at [155, 79] on input "**********" at bounding box center [147, 83] width 185 height 28
click at [223, 80] on span "search" at bounding box center [221, 83] width 19 height 19
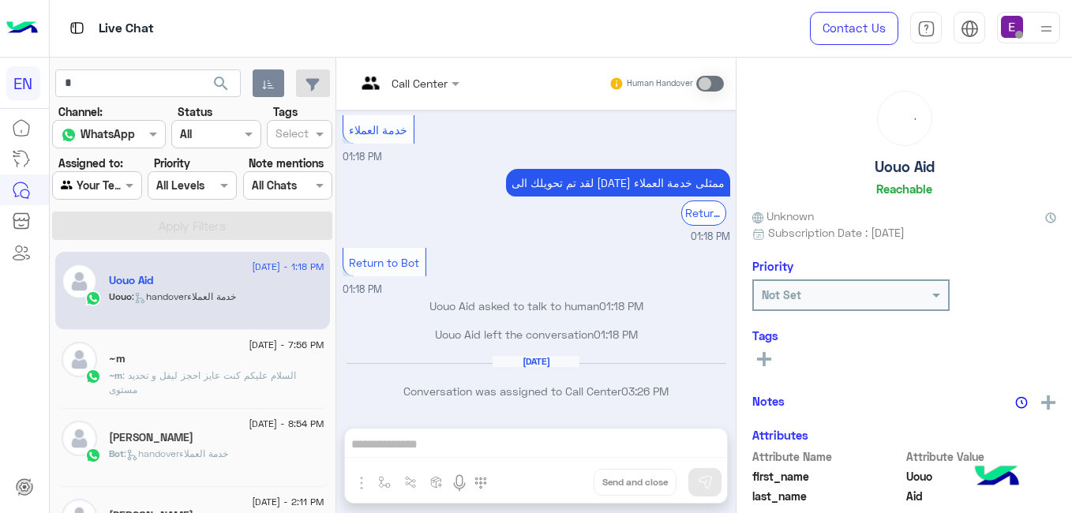
scroll to position [275, 0]
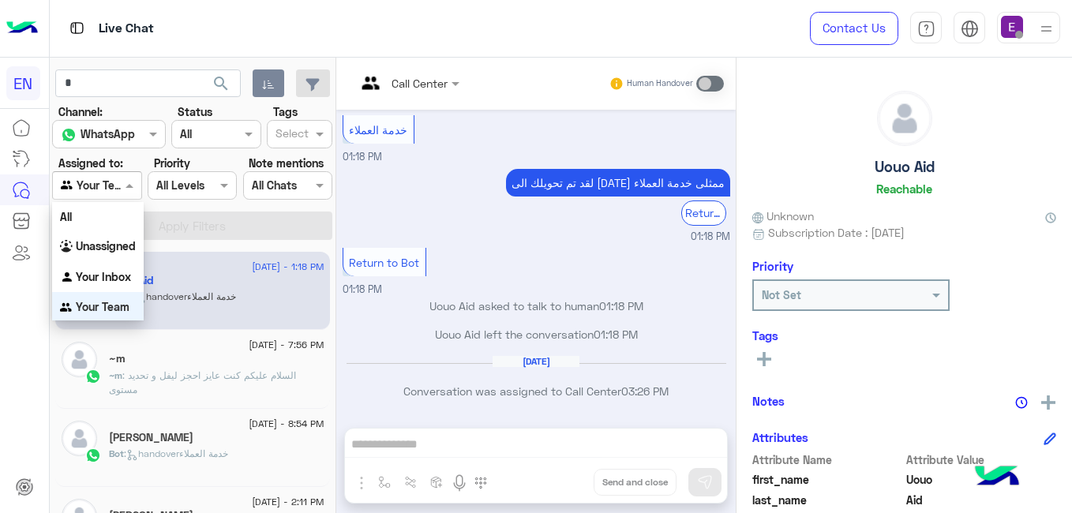
click at [118, 192] on div at bounding box center [97, 185] width 88 height 18
click at [114, 305] on b "Your Team" at bounding box center [103, 305] width 54 height 13
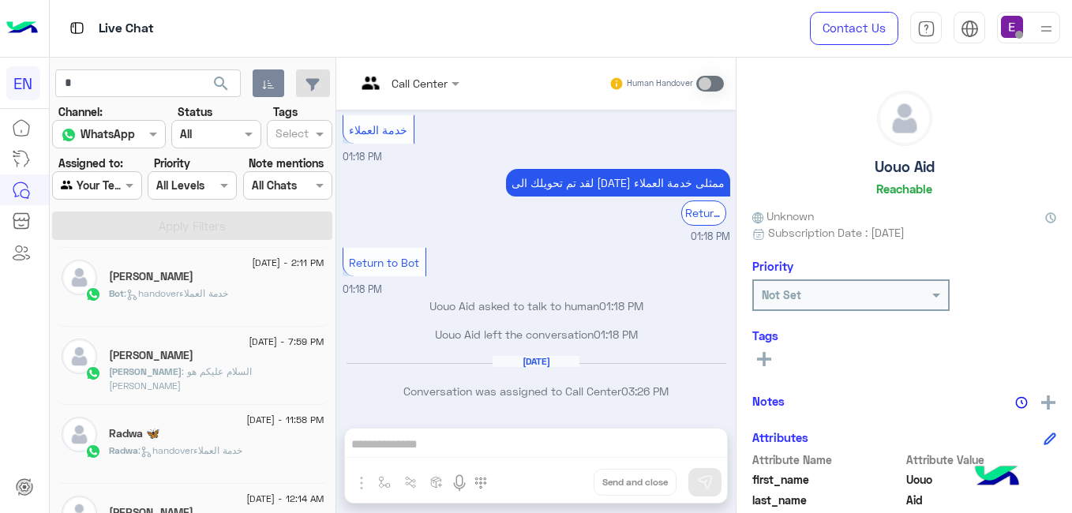
scroll to position [240, 0]
click at [280, 384] on div "احمد : السلام عليكم هو احمد جمال عليه فلوس كام" at bounding box center [216, 378] width 215 height 28
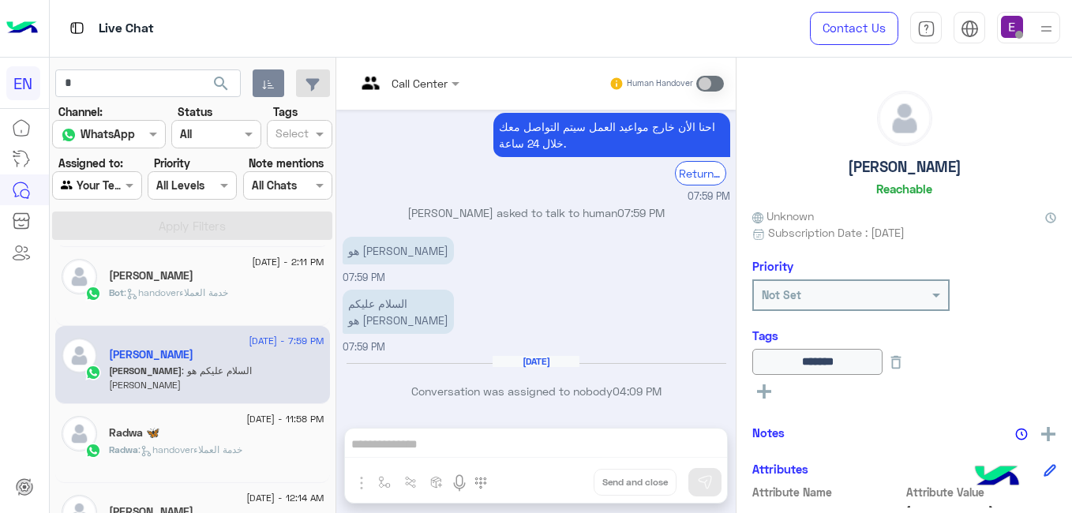
scroll to position [369, 0]
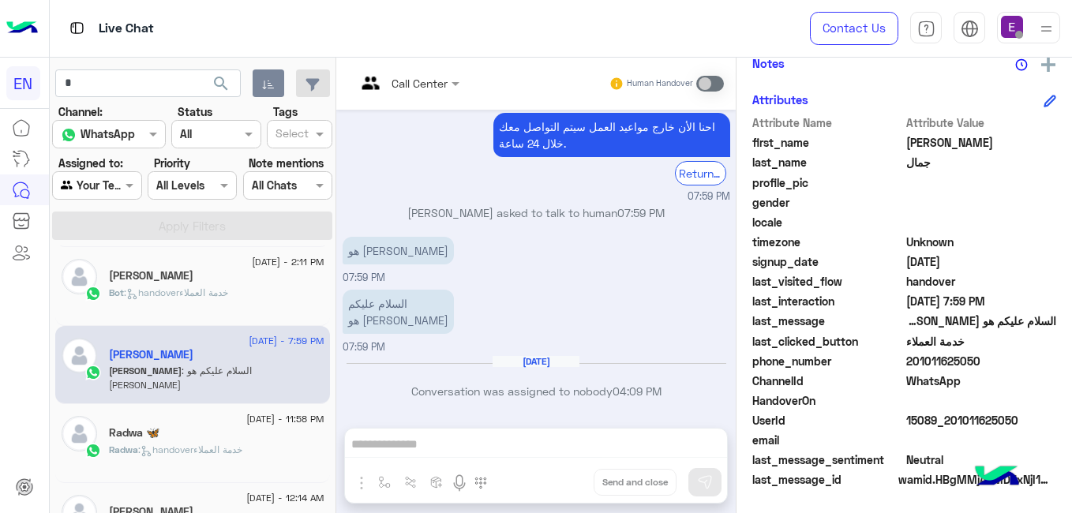
click at [963, 356] on span "201011625050" at bounding box center [981, 361] width 151 height 17
copy span "201011625050"
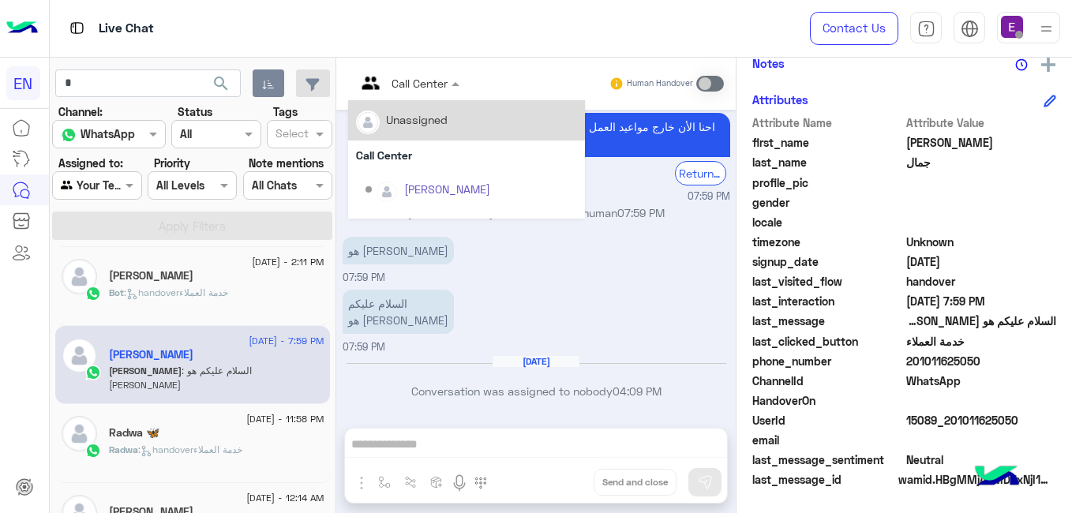
click at [429, 91] on div "Call Center" at bounding box center [419, 83] width 56 height 17
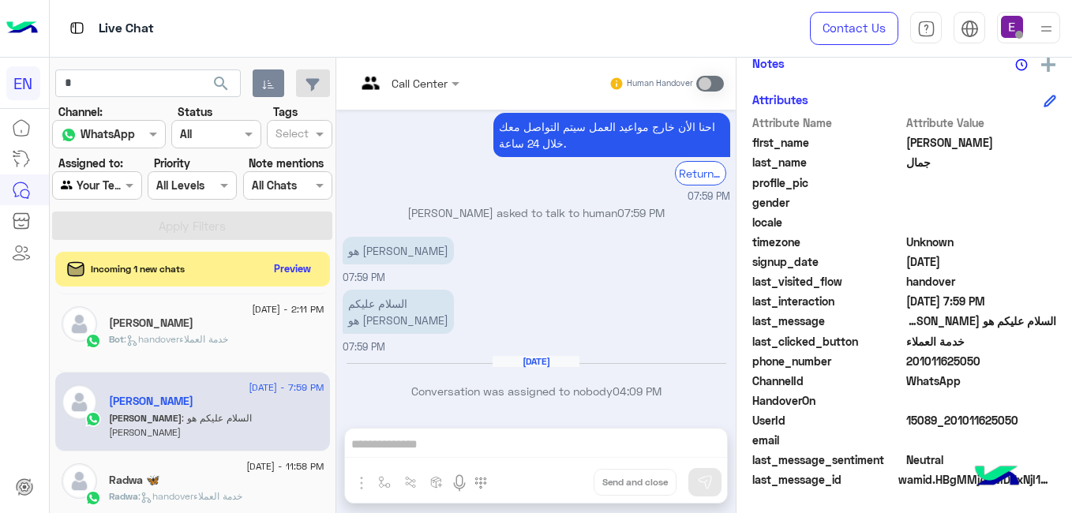
click at [451, 439] on div "Call Center Human Handover Jan 5, 2024 السلام عليكم هو احمد جمال عليه فلوس كاك …" at bounding box center [535, 289] width 399 height 462
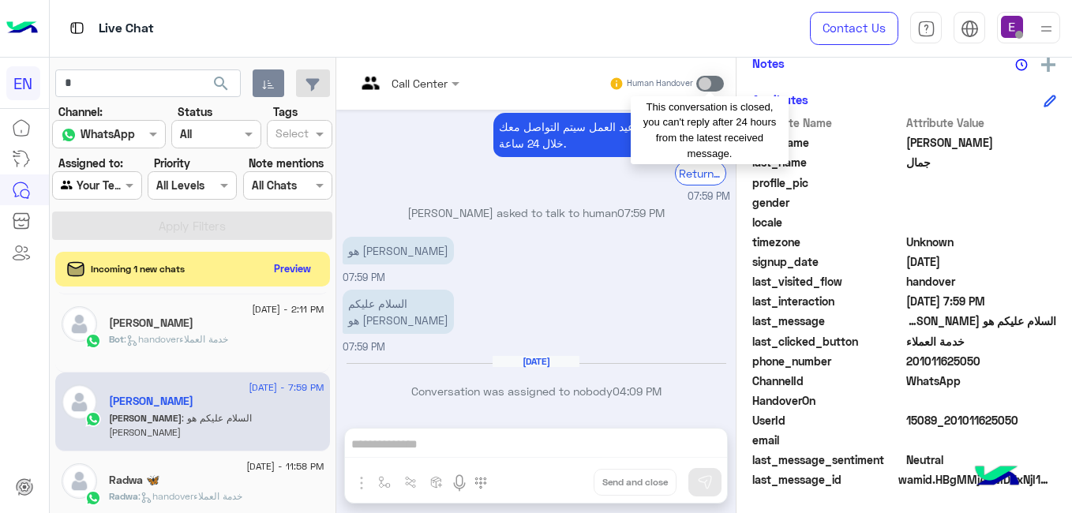
click at [710, 79] on span at bounding box center [710, 84] width 28 height 16
click at [706, 77] on span at bounding box center [710, 84] width 28 height 16
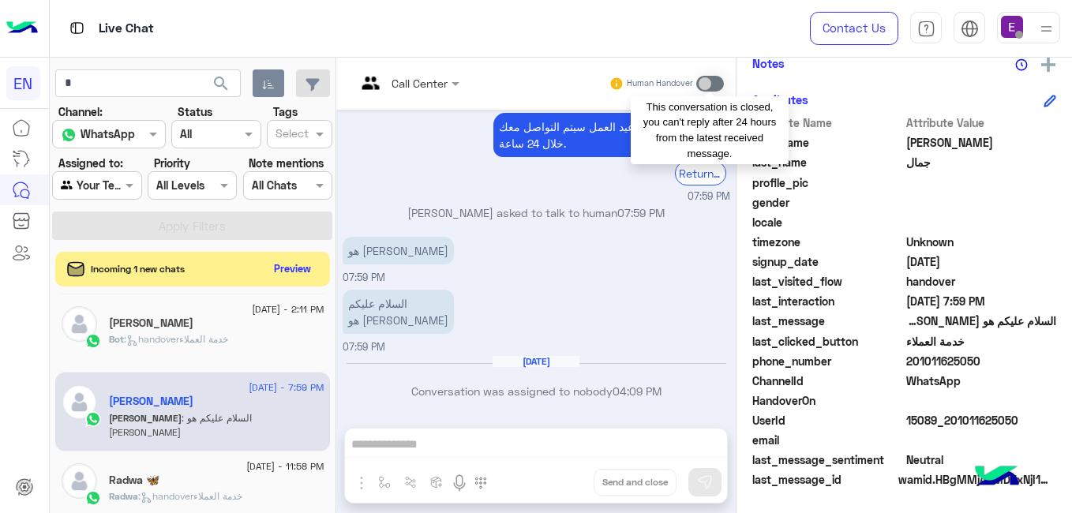
click at [706, 77] on span at bounding box center [710, 84] width 28 height 16
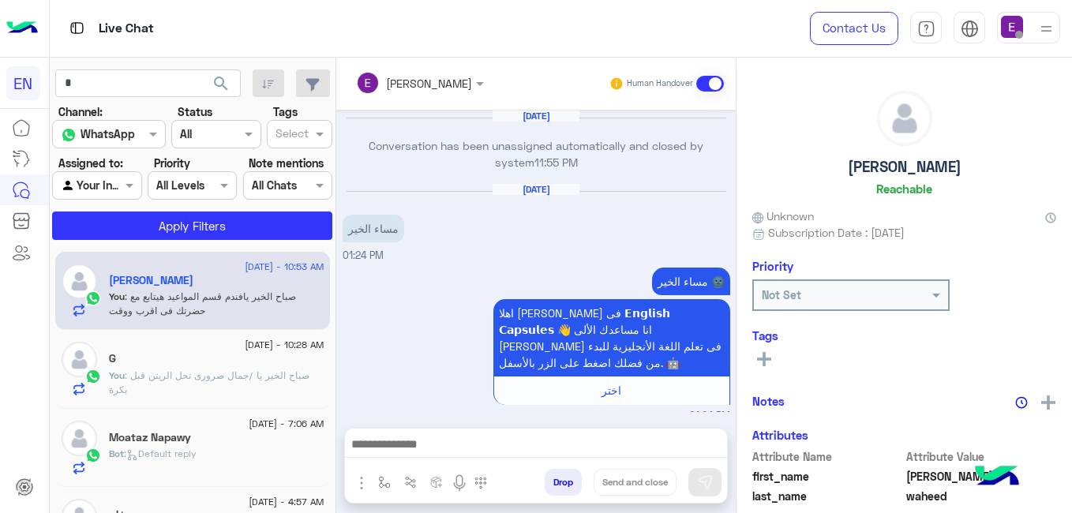
scroll to position [394, 0]
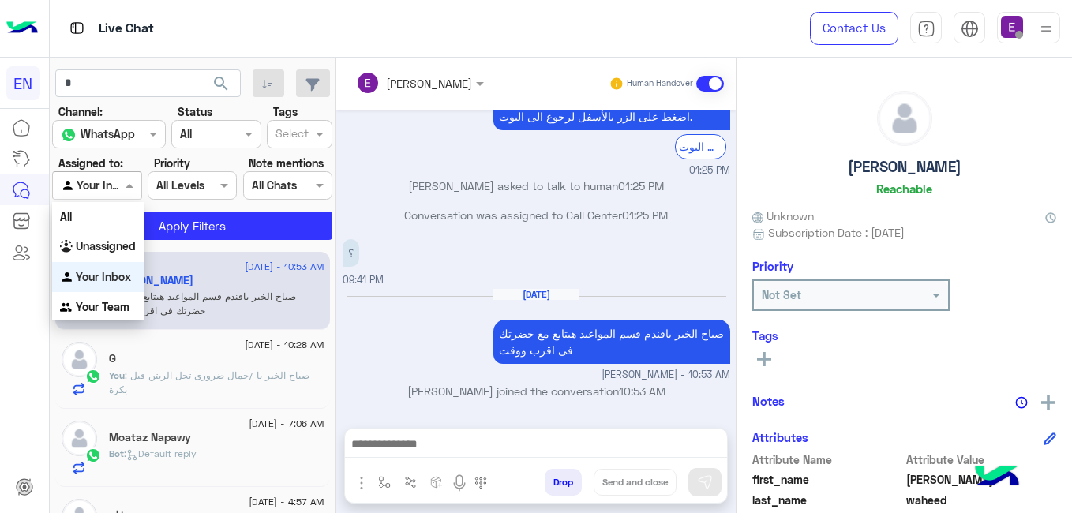
click at [95, 185] on input "text" at bounding box center [79, 186] width 36 height 17
click at [105, 305] on b "Your Team" at bounding box center [103, 306] width 54 height 13
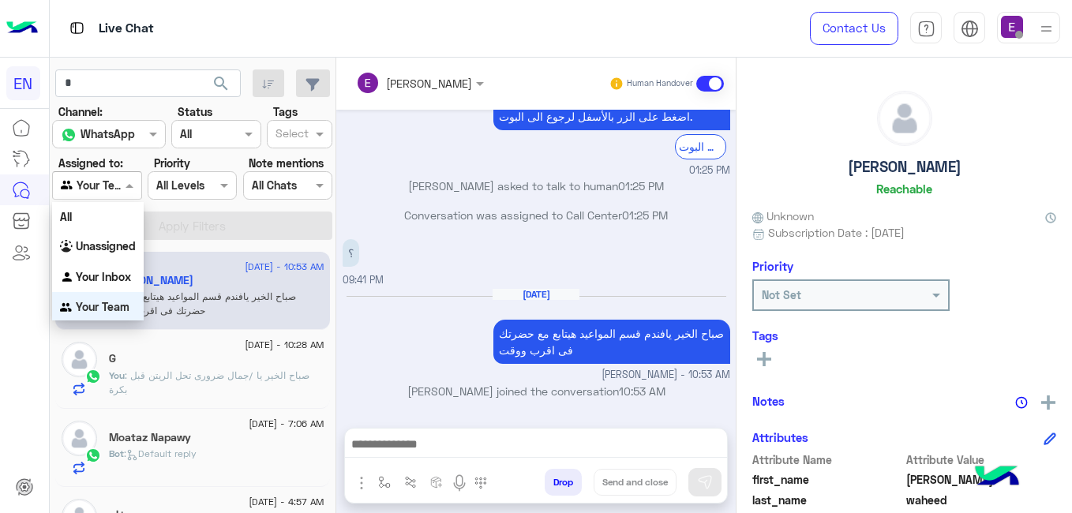
click at [107, 183] on div at bounding box center [97, 185] width 88 height 18
click at [104, 241] on b "Unassigned" at bounding box center [106, 243] width 60 height 13
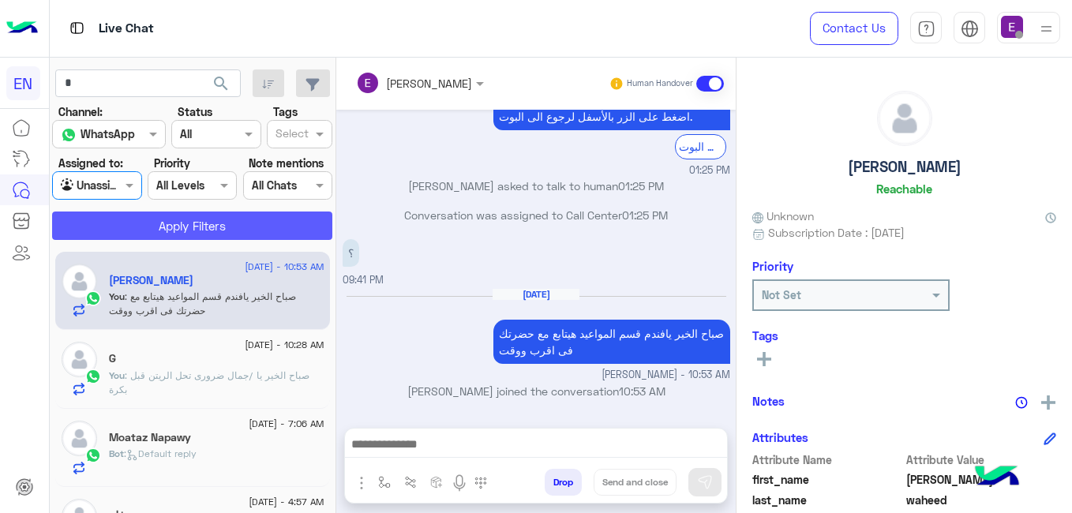
click at [126, 227] on button "Apply Filters" at bounding box center [192, 226] width 280 height 28
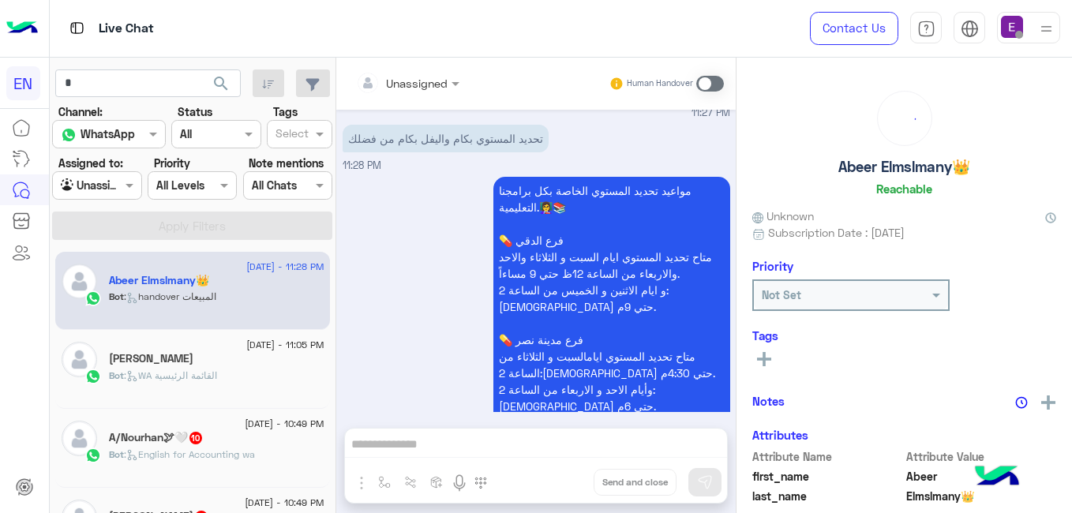
scroll to position [955, 0]
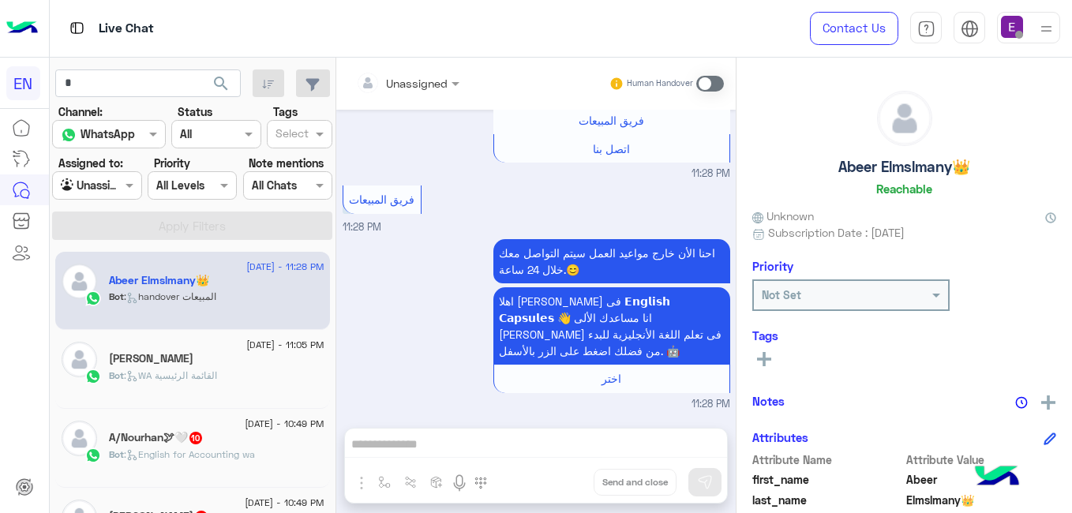
click at [290, 444] on div "A/Nourhan🕊🤍 10" at bounding box center [216, 439] width 215 height 17
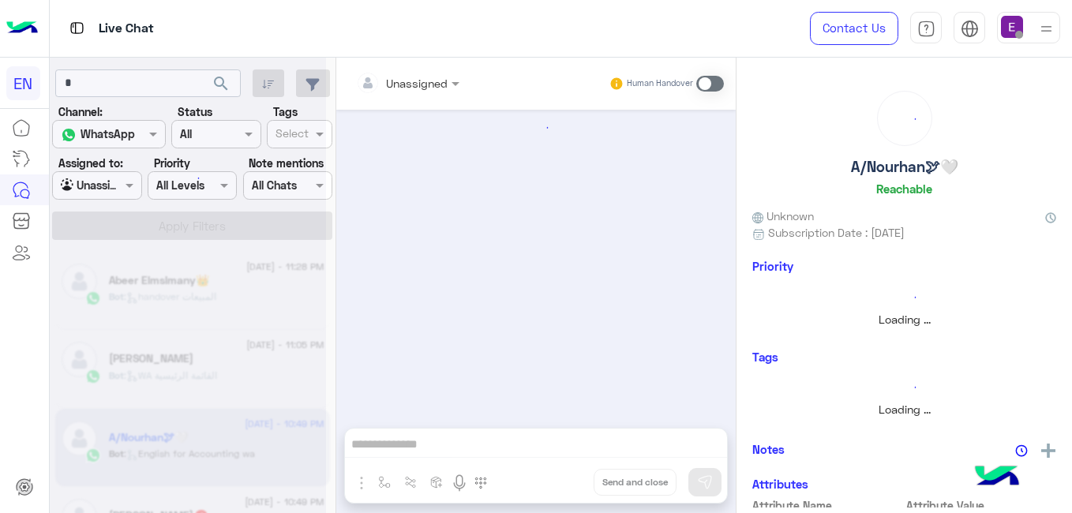
click at [290, 444] on div at bounding box center [188, 262] width 276 height 513
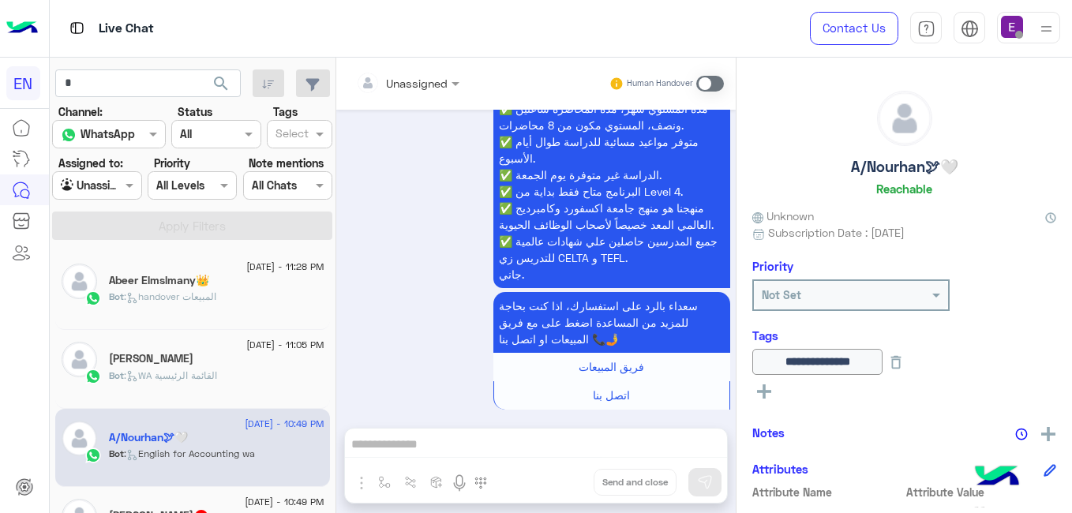
scroll to position [933, 0]
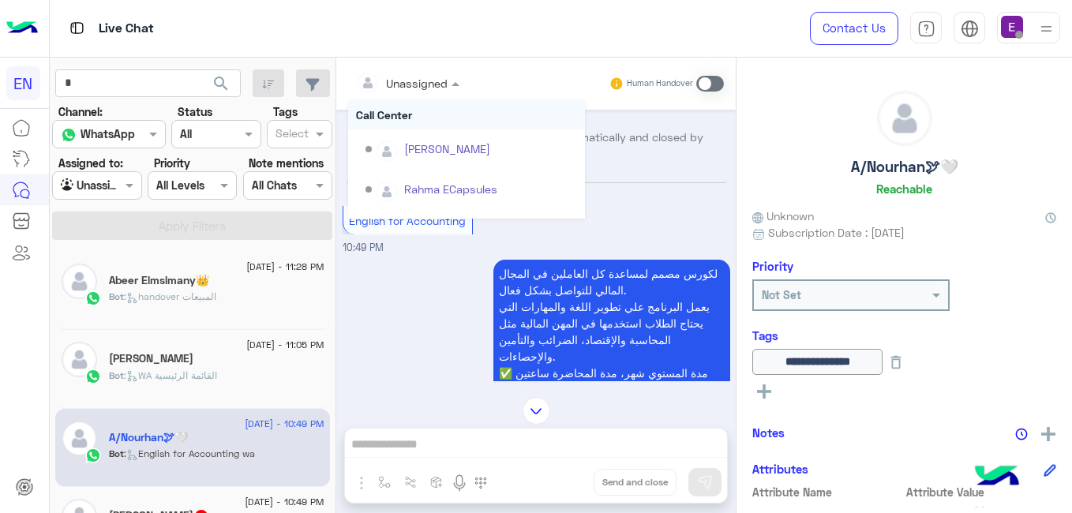
click at [446, 81] on div at bounding box center [407, 82] width 119 height 18
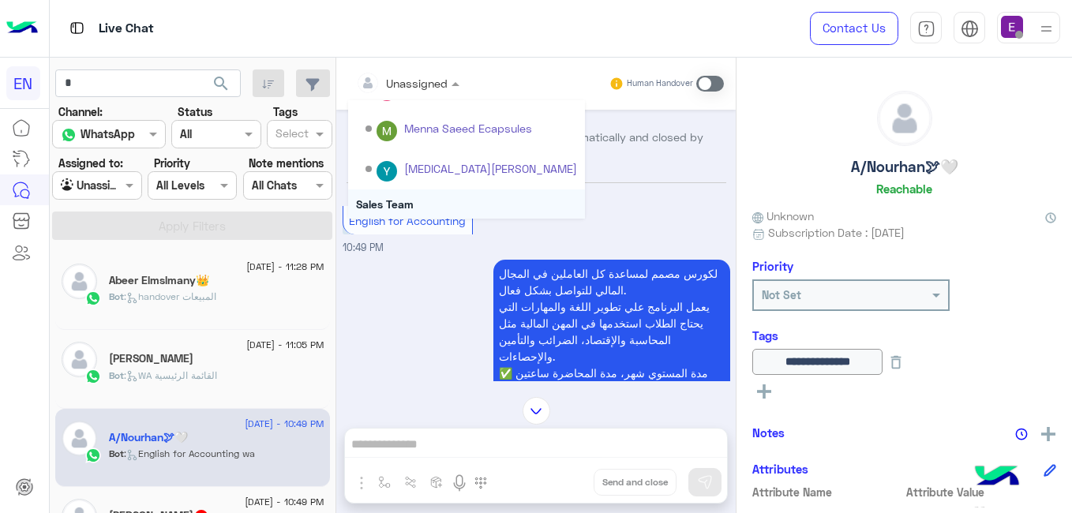
scroll to position [262, 0]
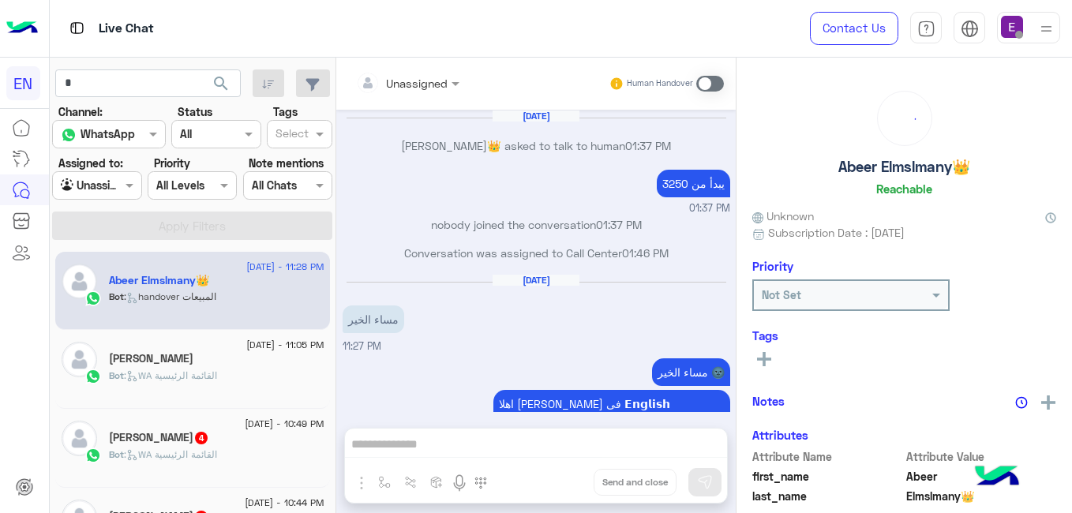
scroll to position [955, 0]
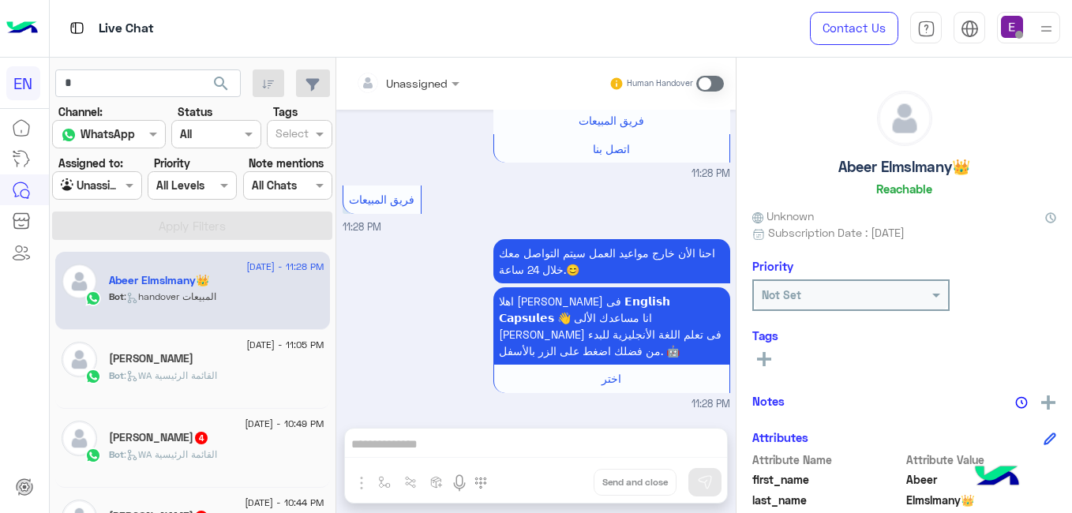
click at [196, 466] on div "Bot : WA القائمة الرئيسية" at bounding box center [216, 462] width 215 height 28
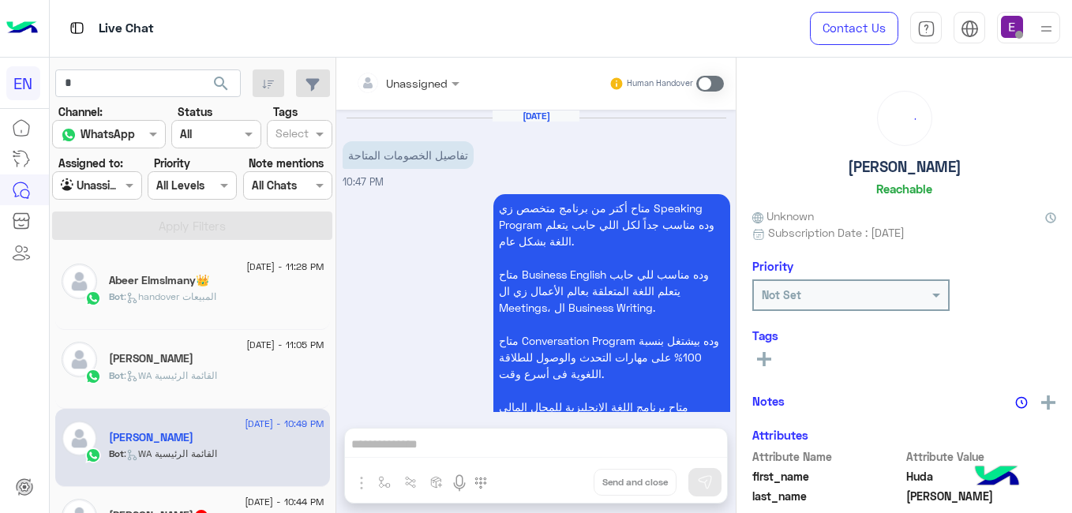
scroll to position [1206, 0]
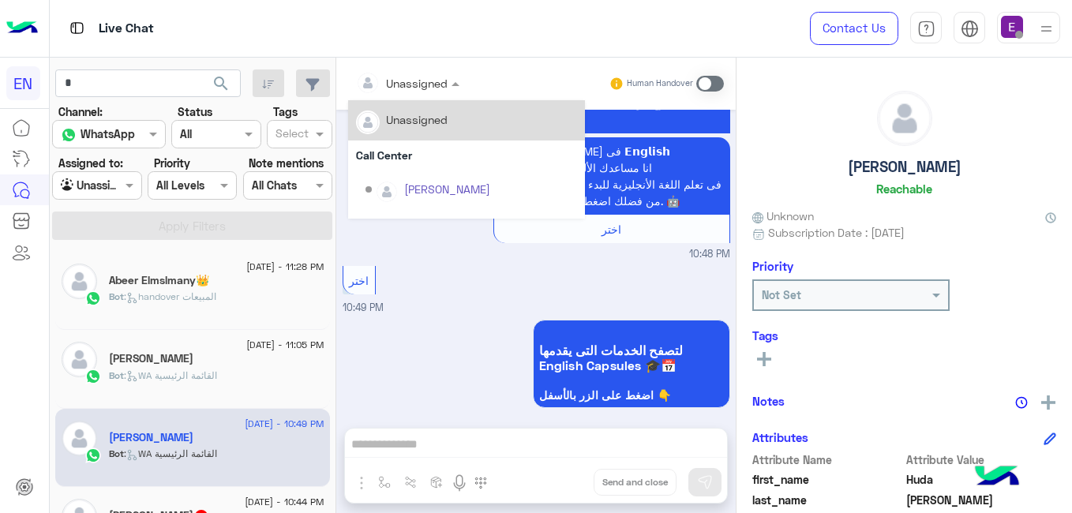
click at [450, 85] on span at bounding box center [458, 83] width 20 height 17
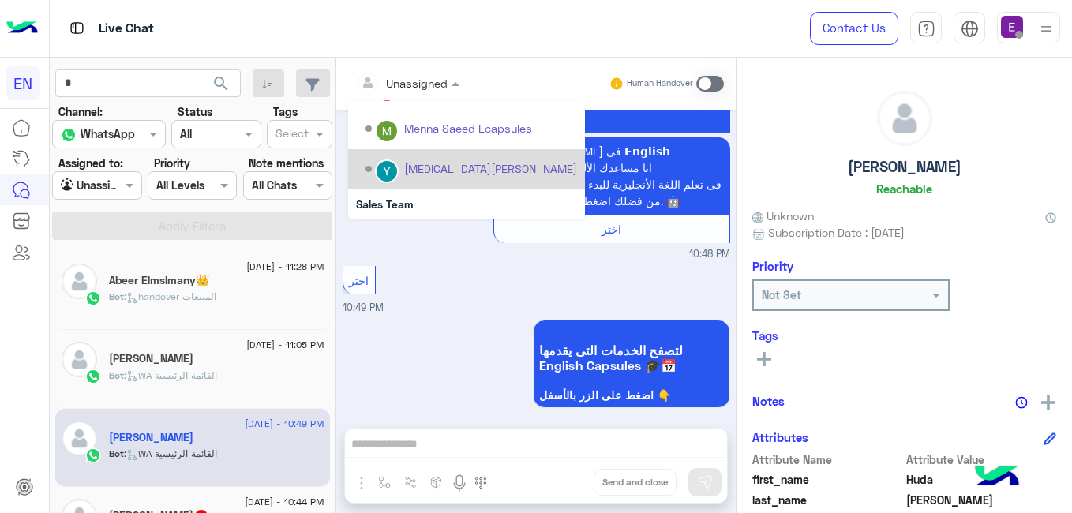
scroll to position [262, 0]
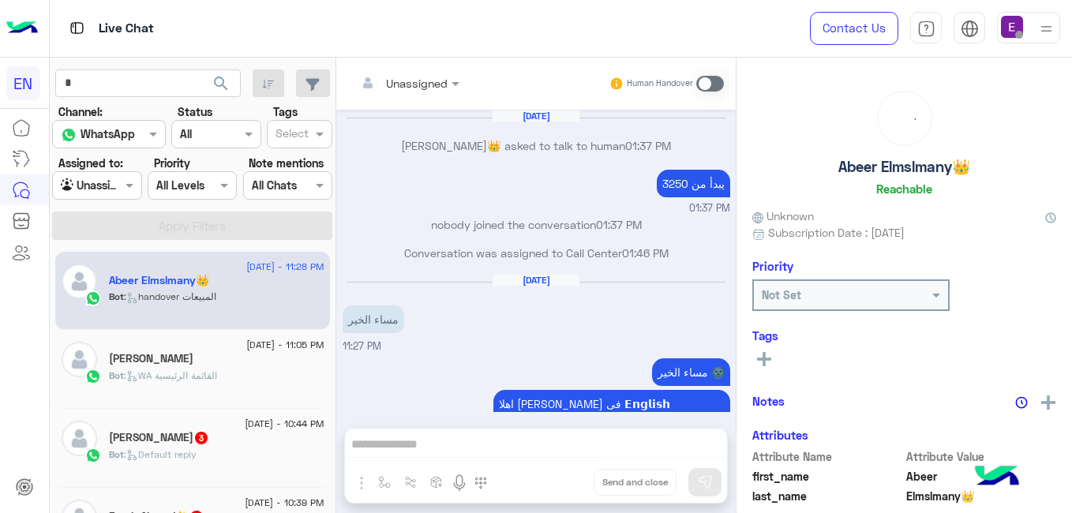
scroll to position [955, 0]
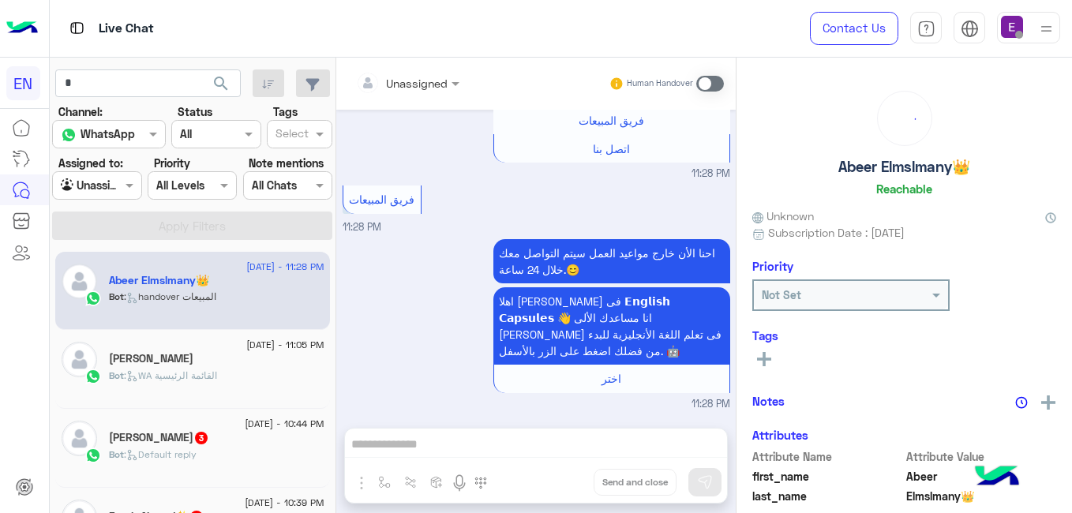
click at [157, 445] on div "Abdelrahman Ashraf 3" at bounding box center [216, 439] width 215 height 17
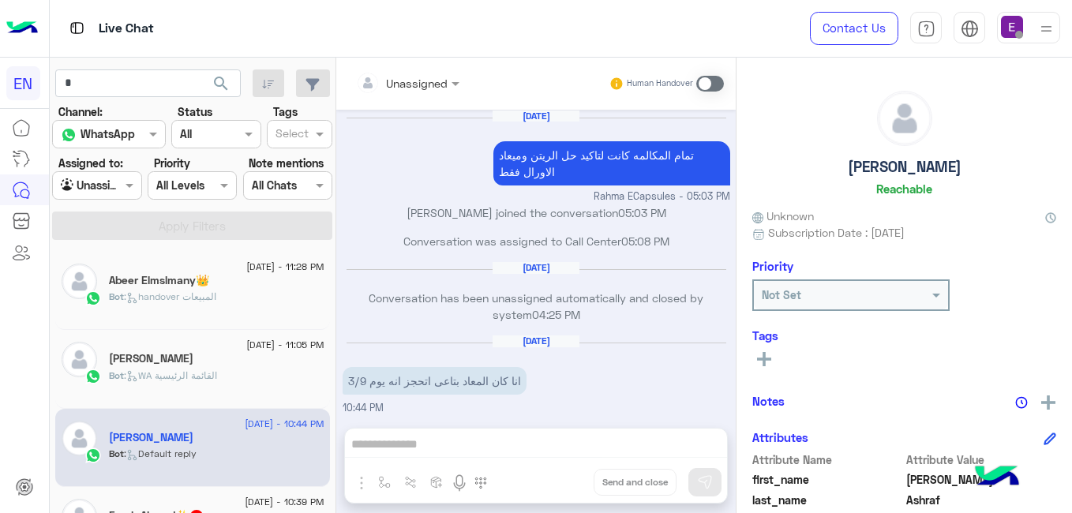
scroll to position [847, 0]
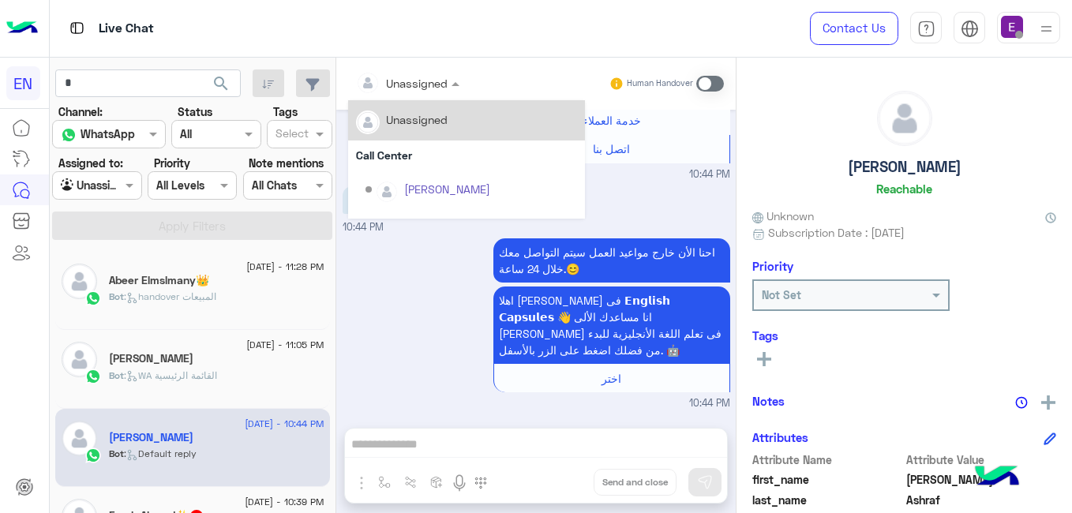
click at [418, 76] on input "text" at bounding box center [388, 83] width 64 height 17
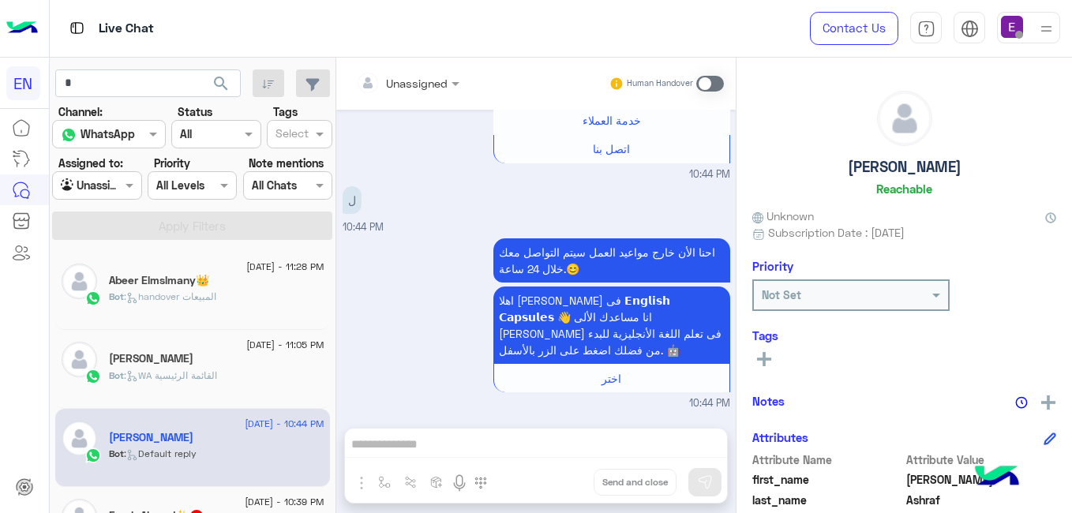
click at [729, 215] on div "Aug 13, 2025 تمام المكالمه كانت لتاكيد حل الريتن وميعاد الاورال فقط Rahma ECaps…" at bounding box center [535, 261] width 399 height 302
click at [729, 214] on div "Aug 13, 2025 تمام المكالمه كانت لتاكيد حل الريتن وميعاد الاورال فقط Rahma ECaps…" at bounding box center [535, 261] width 399 height 302
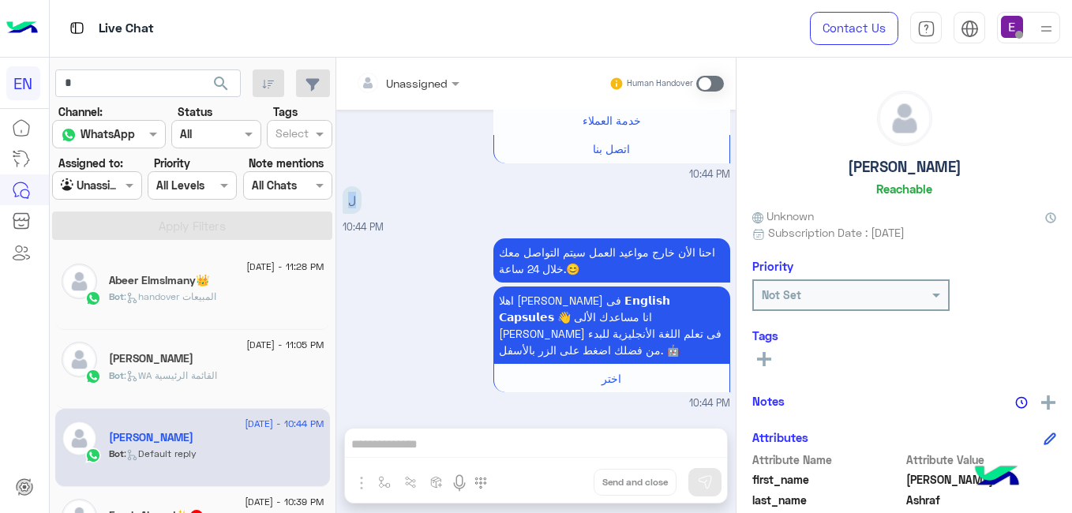
drag, startPoint x: 729, startPoint y: 214, endPoint x: 680, endPoint y: 212, distance: 49.7
click at [680, 212] on div "ل 10:44 PM" at bounding box center [537, 208] width 388 height 53
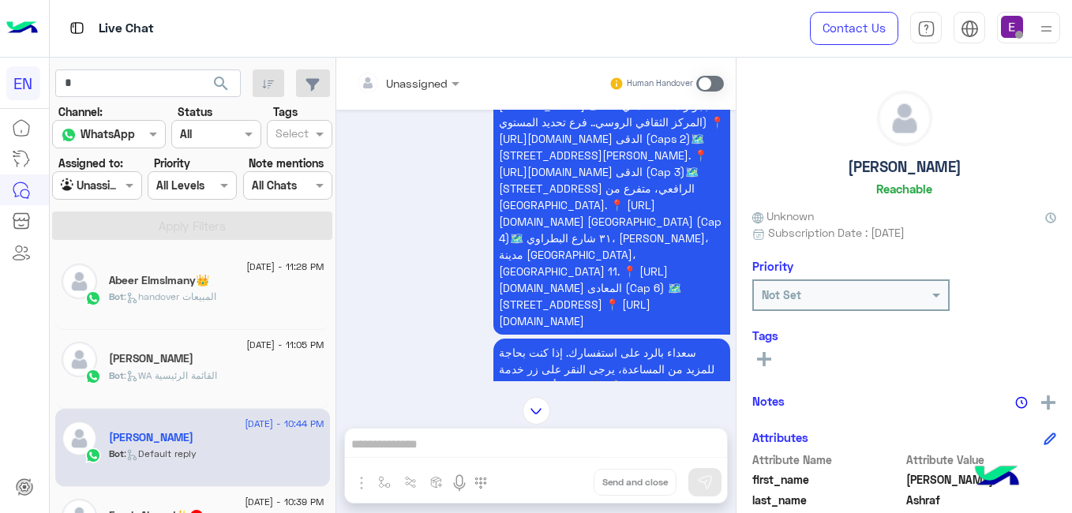
scroll to position [345, 0]
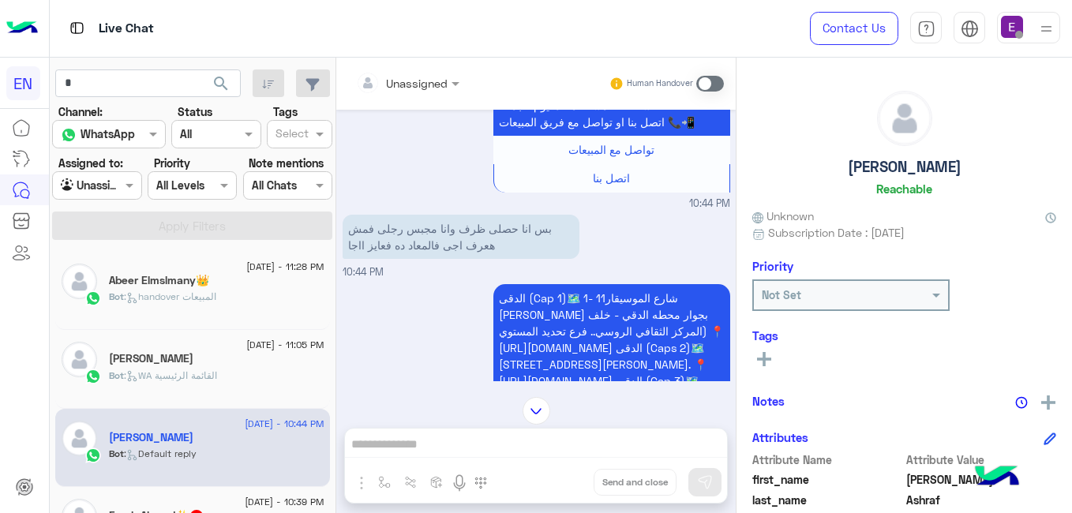
click at [709, 81] on span at bounding box center [710, 84] width 28 height 16
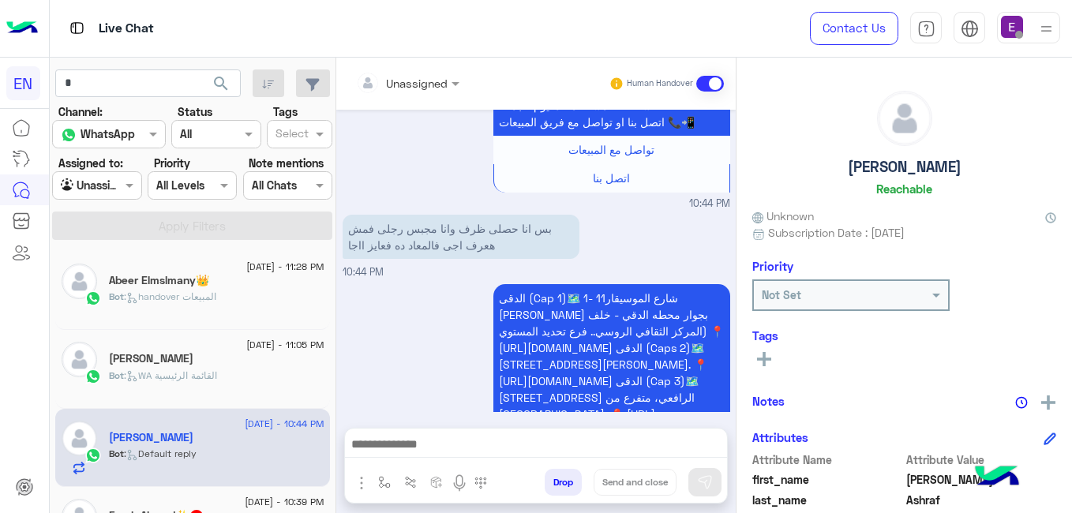
scroll to position [903, 0]
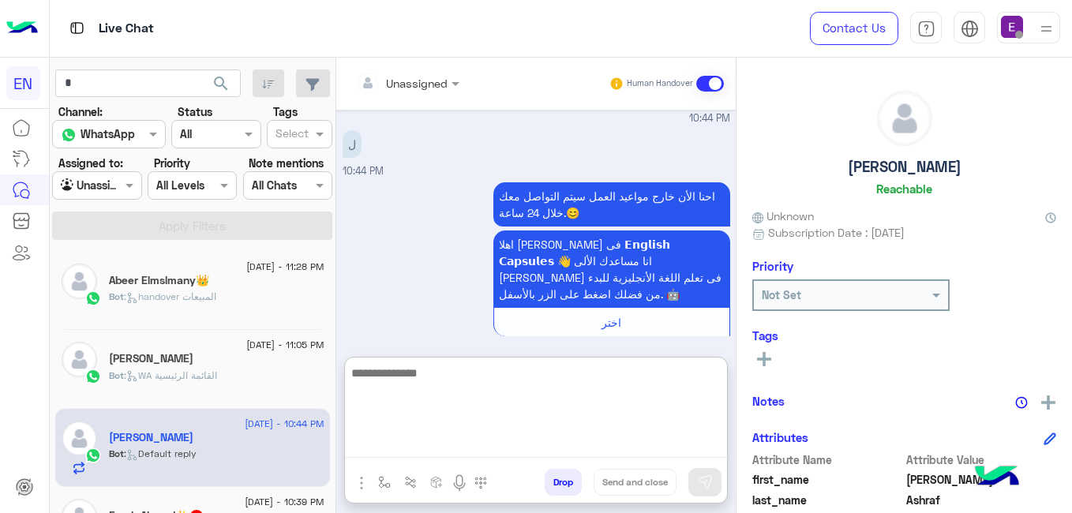
click at [418, 448] on textarea at bounding box center [536, 410] width 382 height 95
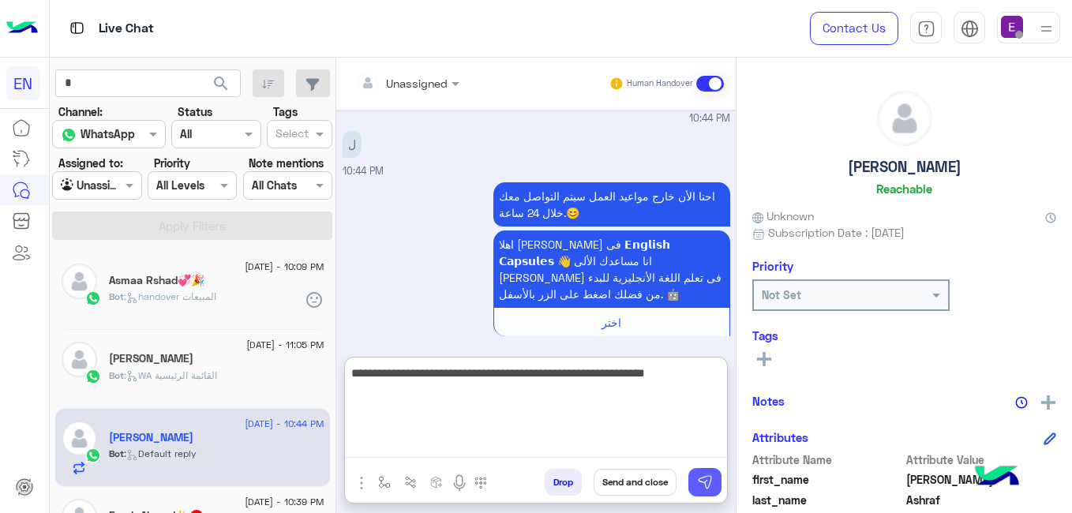
type textarea "**********"
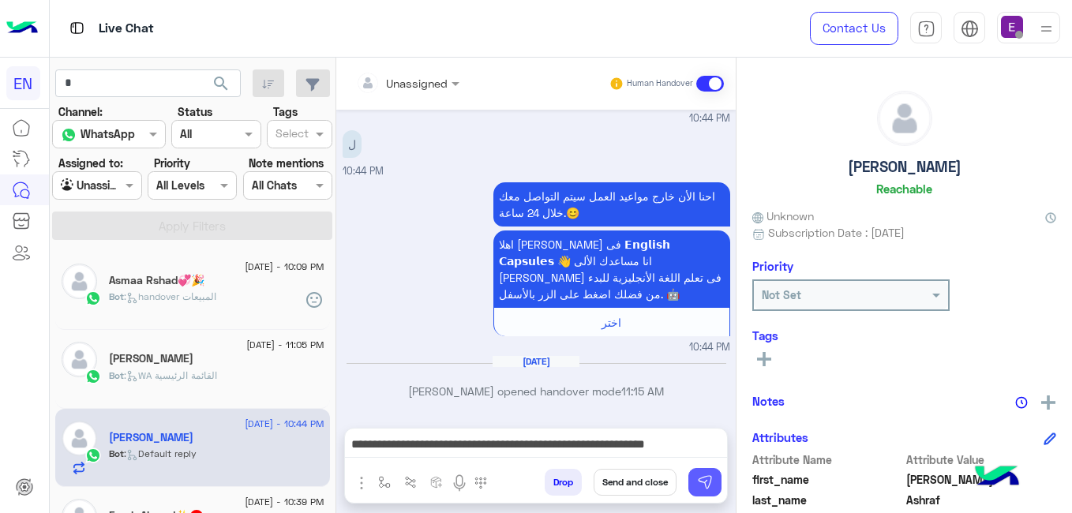
click at [698, 479] on img at bounding box center [705, 482] width 16 height 16
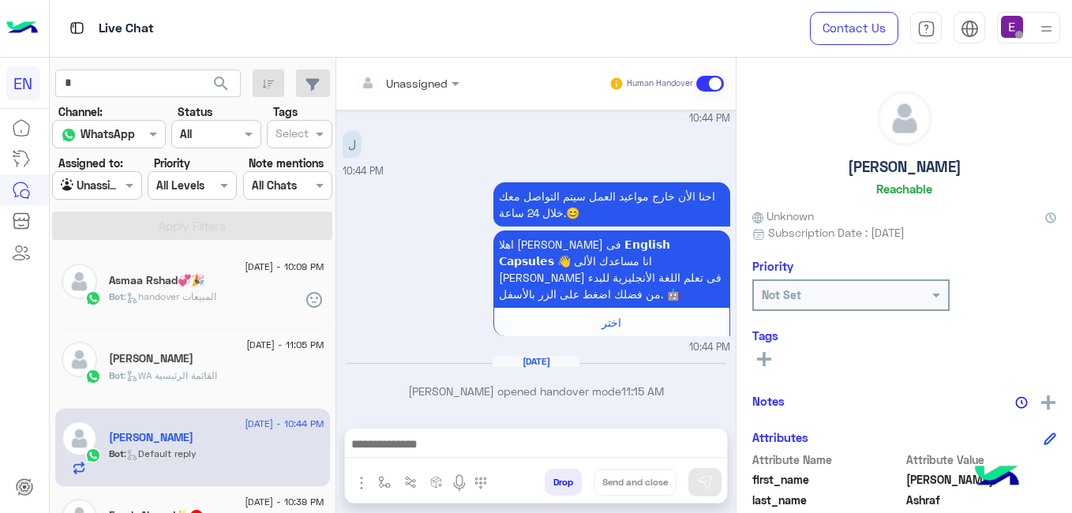
scroll to position [970, 0]
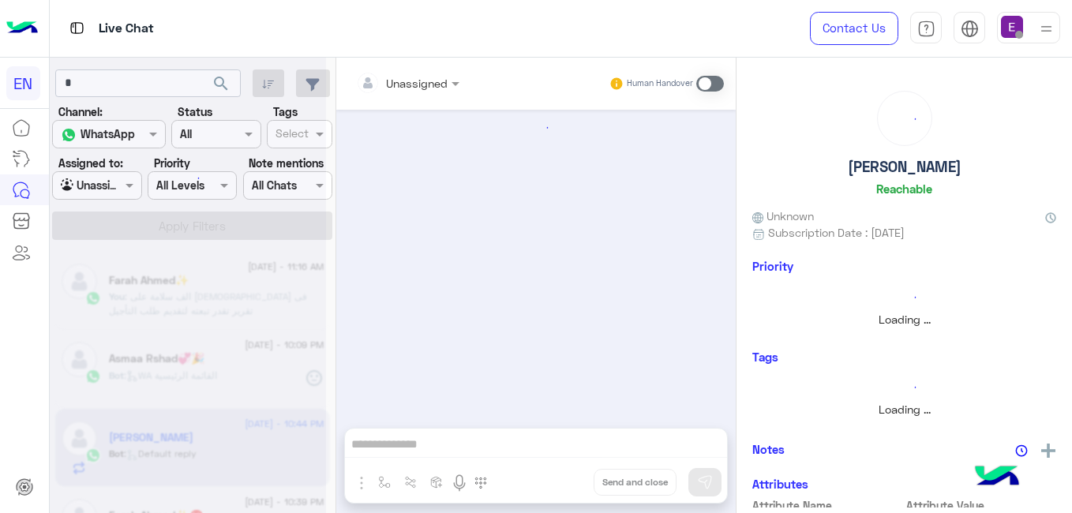
click at [187, 498] on div at bounding box center [188, 262] width 276 height 513
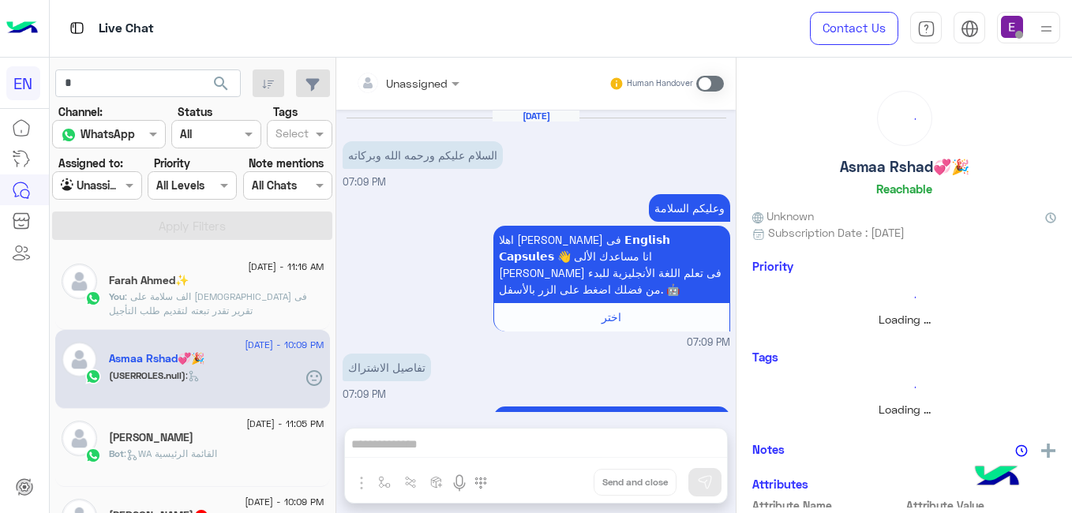
scroll to position [1959, 0]
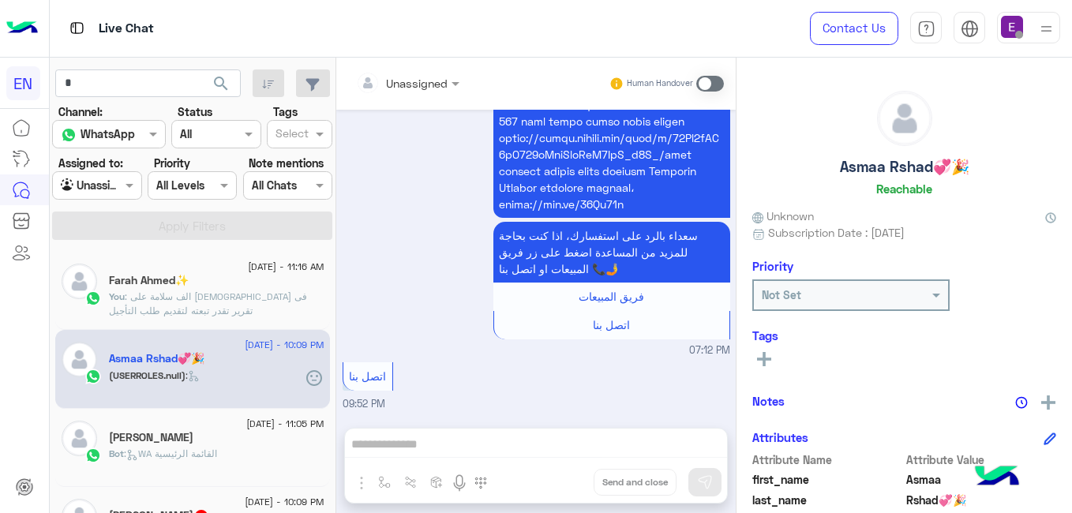
click at [227, 466] on div "Bot : WA القائمة الرئيسية" at bounding box center [216, 461] width 215 height 28
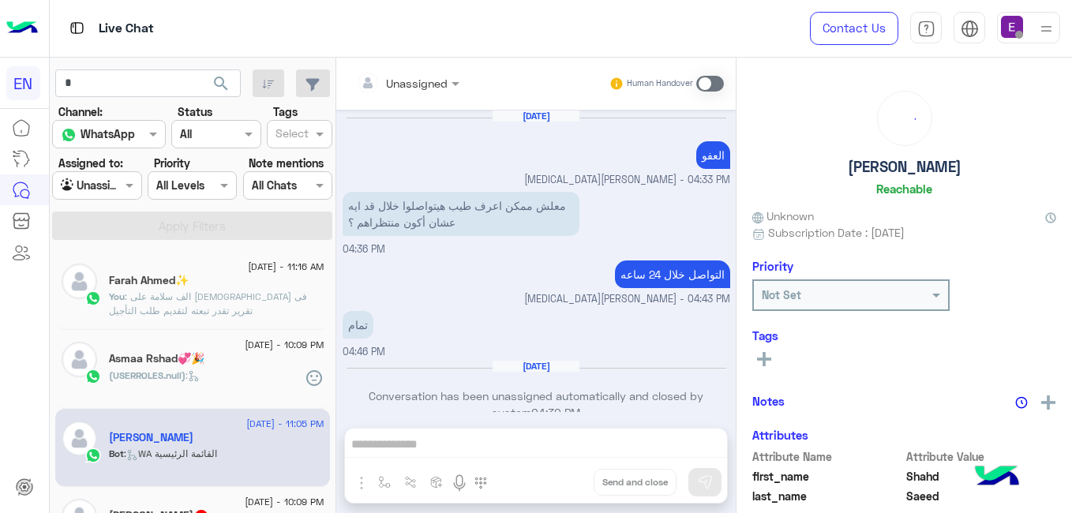
scroll to position [747, 0]
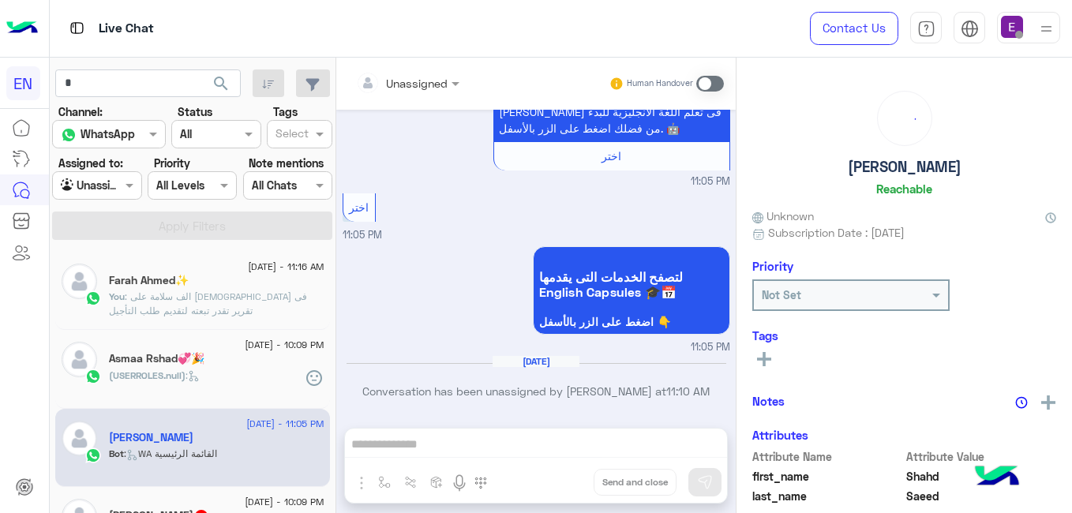
click at [272, 501] on span "24 August - 10:09 PM" at bounding box center [284, 502] width 79 height 14
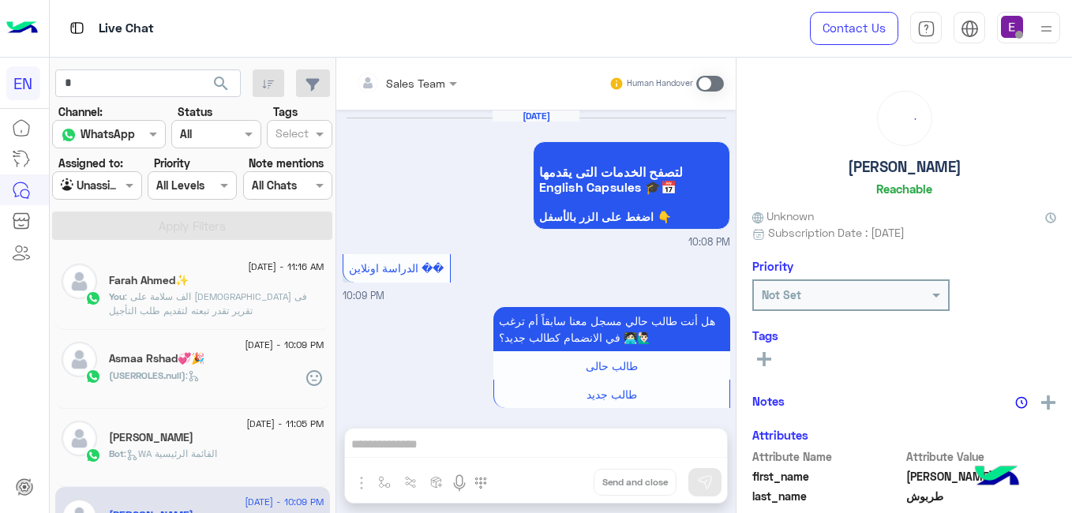
scroll to position [1297, 0]
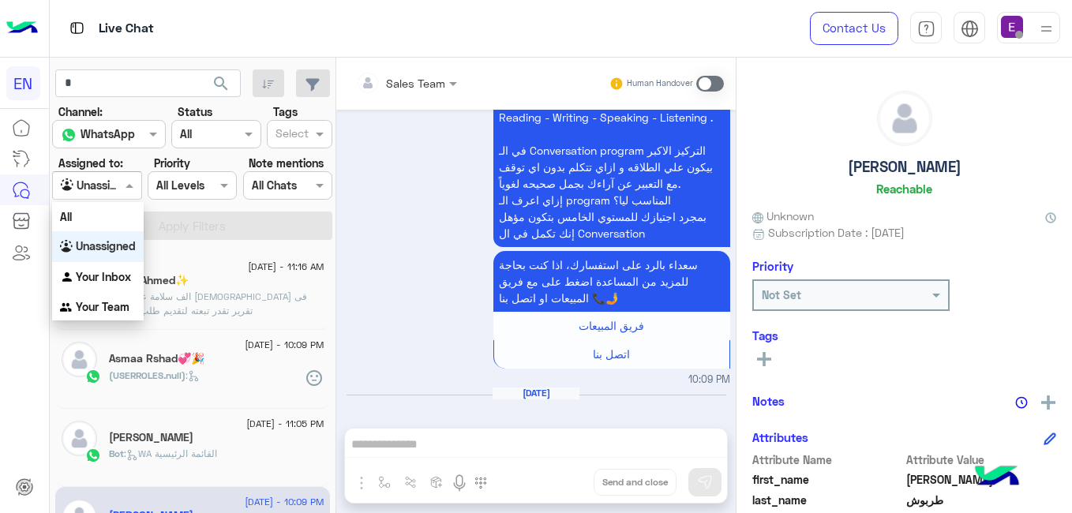
click at [116, 182] on div at bounding box center [97, 185] width 88 height 18
click at [129, 249] on b "Unassigned" at bounding box center [106, 245] width 60 height 13
click at [116, 179] on div at bounding box center [97, 185] width 88 height 18
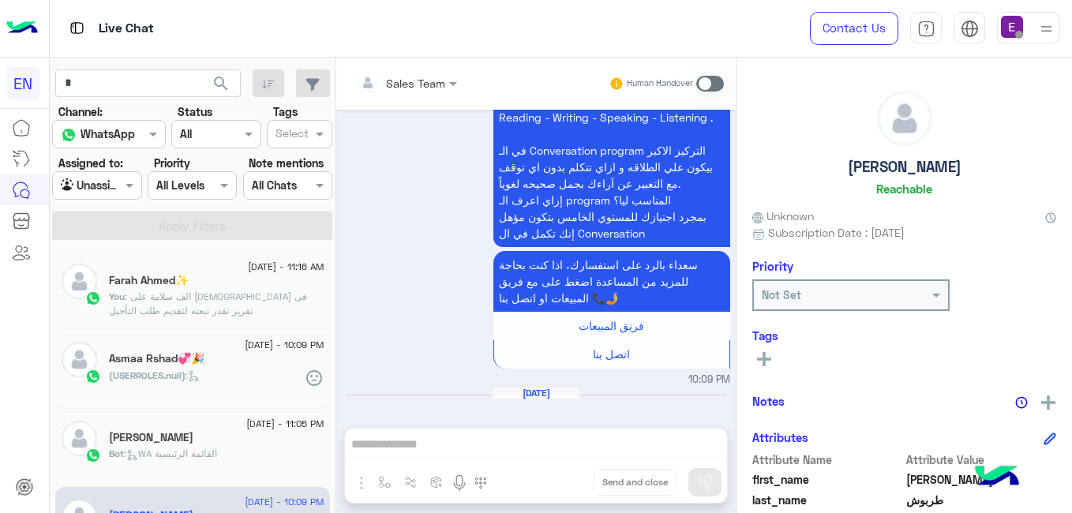
click at [339, 360] on div "Aug 24, 2025 لتصفح الخدمات التى يقدمها English Capsules 🎓📅 اضغط على الزر بالأسف…" at bounding box center [535, 261] width 399 height 302
click at [324, 364] on div "25 August - 11:16 AM Farah Ahmed✨ You : الف سلامة على حضرتك لو فى تقرير تقدر تب…" at bounding box center [193, 381] width 286 height 273
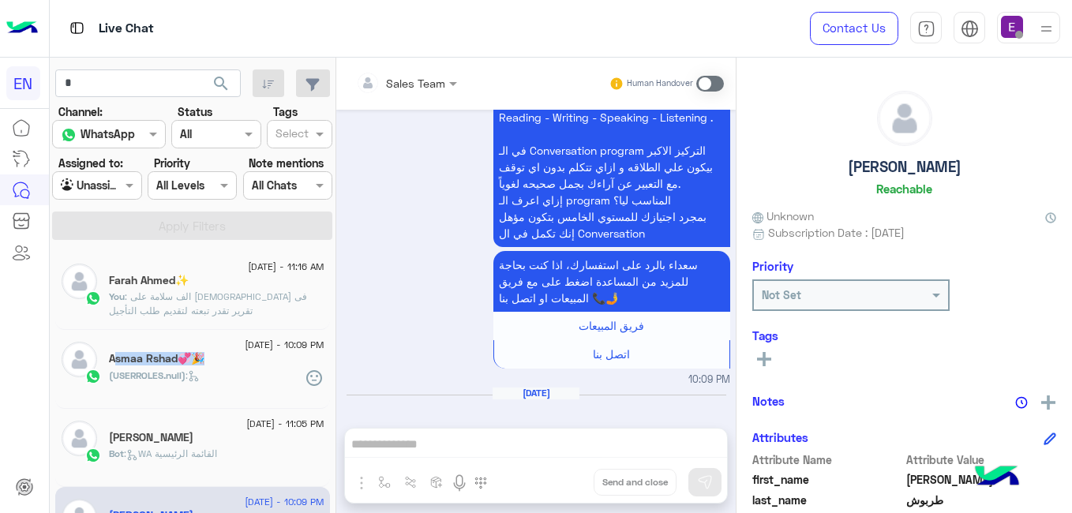
click at [324, 364] on div "25 August - 11:16 AM Farah Ahmed✨ You : الف سلامة على حضرتك لو فى تقرير تقدر تب…" at bounding box center [193, 381] width 286 height 273
drag, startPoint x: 324, startPoint y: 364, endPoint x: 328, endPoint y: 465, distance: 101.1
click at [328, 465] on div "25 August - 11:16 AM Farah Ahmed✨ You : الف سلامة على حضرتك لو فى تقرير تقدر تب…" at bounding box center [193, 381] width 286 height 273
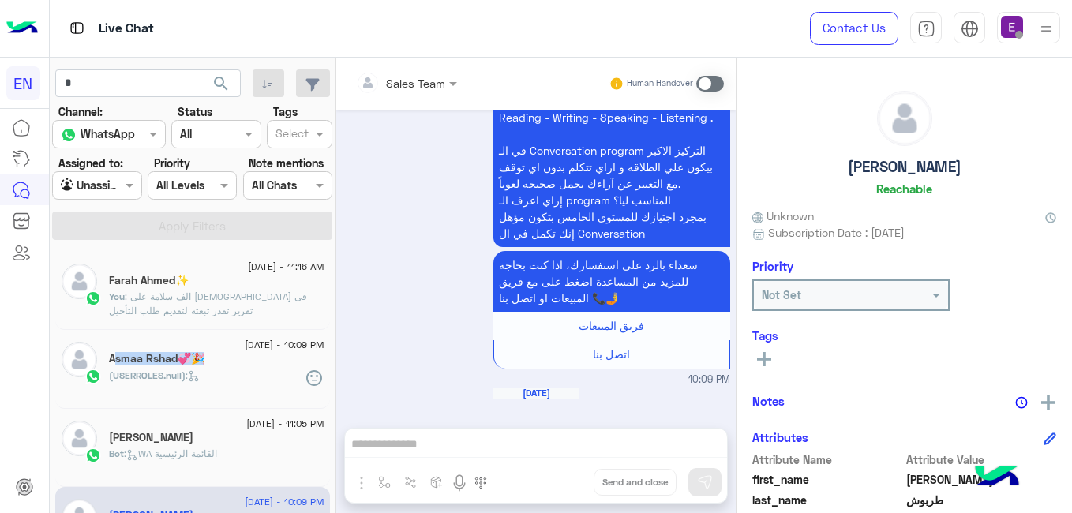
click at [327, 465] on div "25 August - 11:16 AM Farah Ahmed✨ You : الف سلامة على حضرتك لو فى تقرير تقدر تب…" at bounding box center [193, 381] width 286 height 273
click at [327, 464] on div "25 August - 11:16 AM Farah Ahmed✨ You : الف سلامة على حضرتك لو فى تقرير تقدر تب…" at bounding box center [193, 381] width 286 height 273
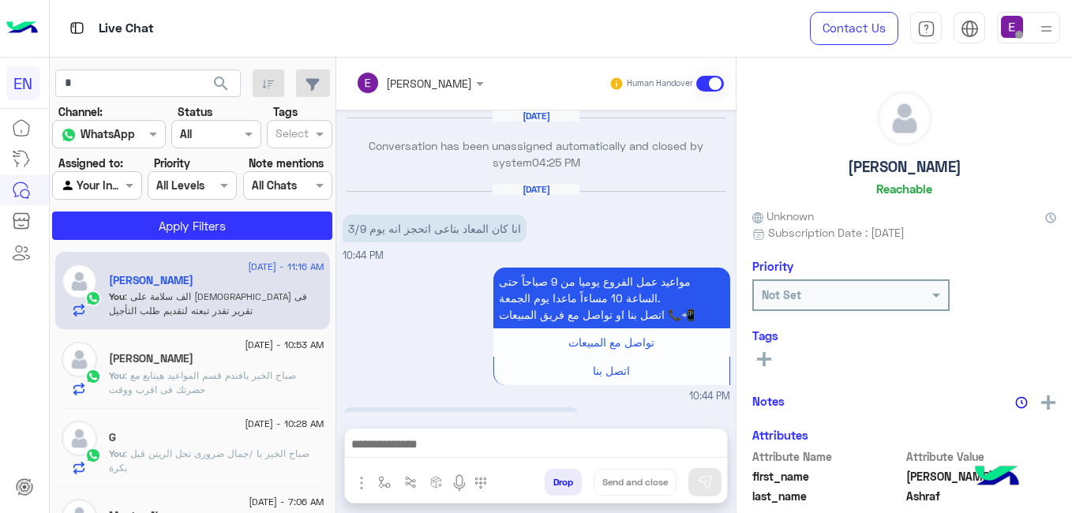
scroll to position [847, 0]
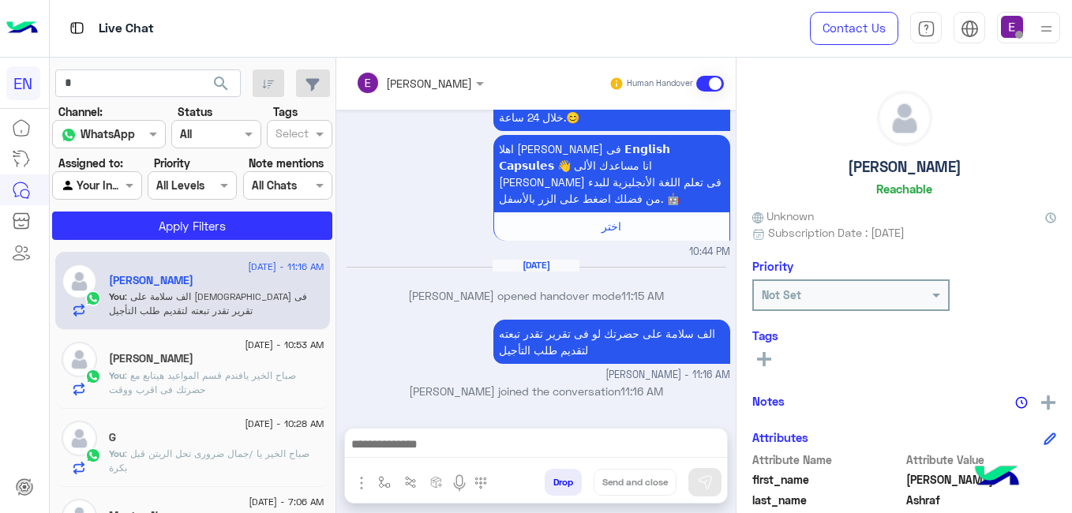
click at [403, 295] on p "[PERSON_NAME] opened handover mode 11:15 AM" at bounding box center [537, 295] width 388 height 17
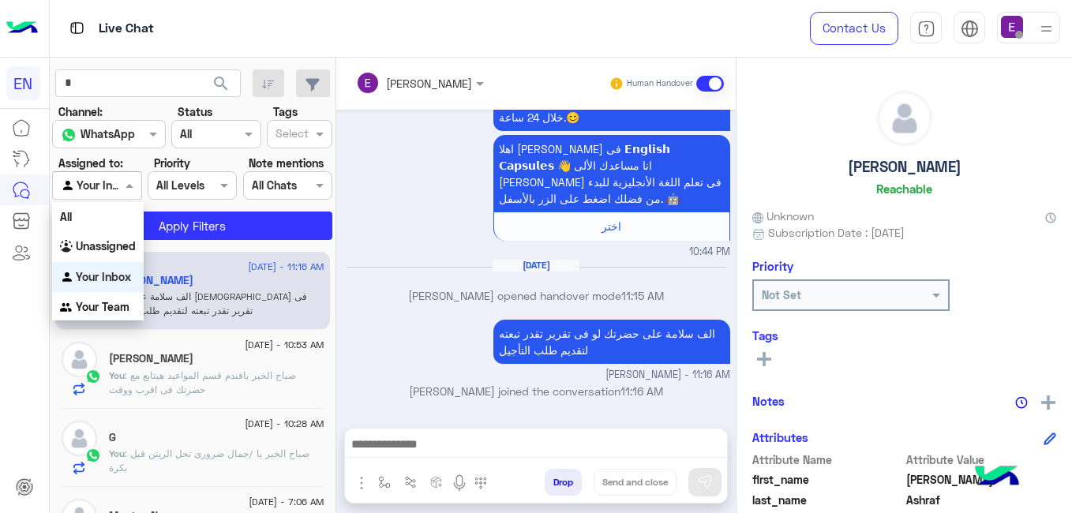
click at [94, 184] on input "text" at bounding box center [79, 186] width 36 height 17
click at [67, 316] on img "Options list" at bounding box center [68, 309] width 16 height 16
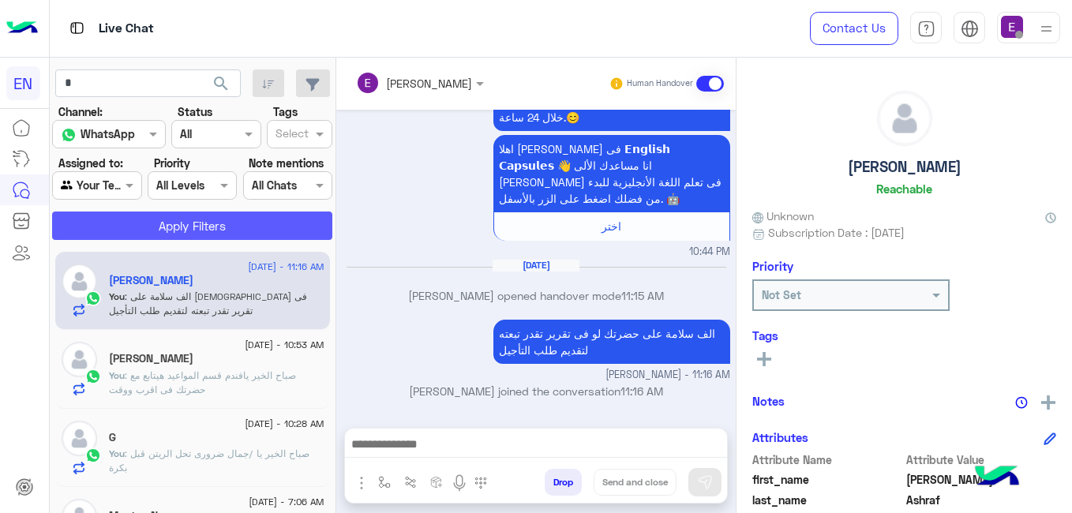
click at [251, 232] on button "Apply Filters" at bounding box center [192, 226] width 280 height 28
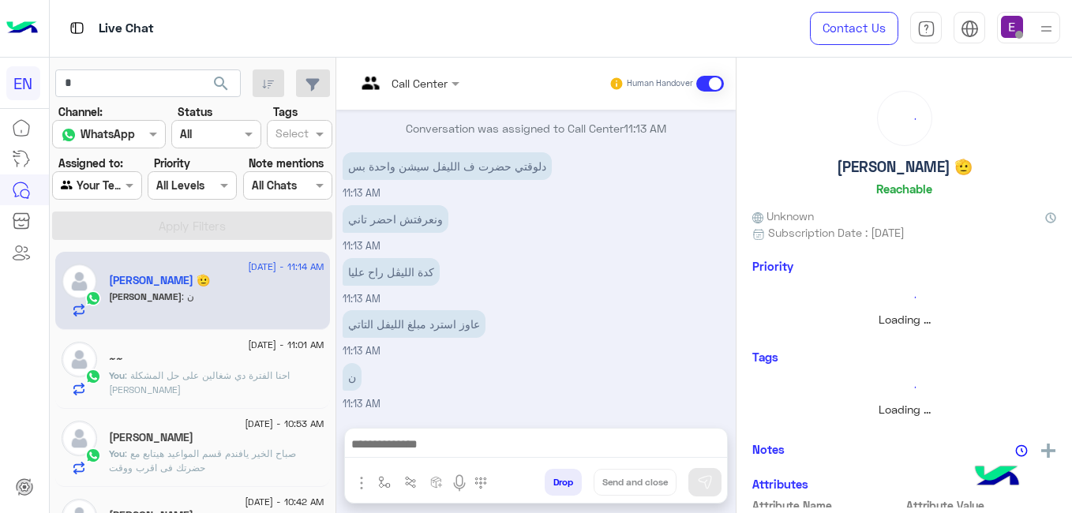
scroll to position [354, 0]
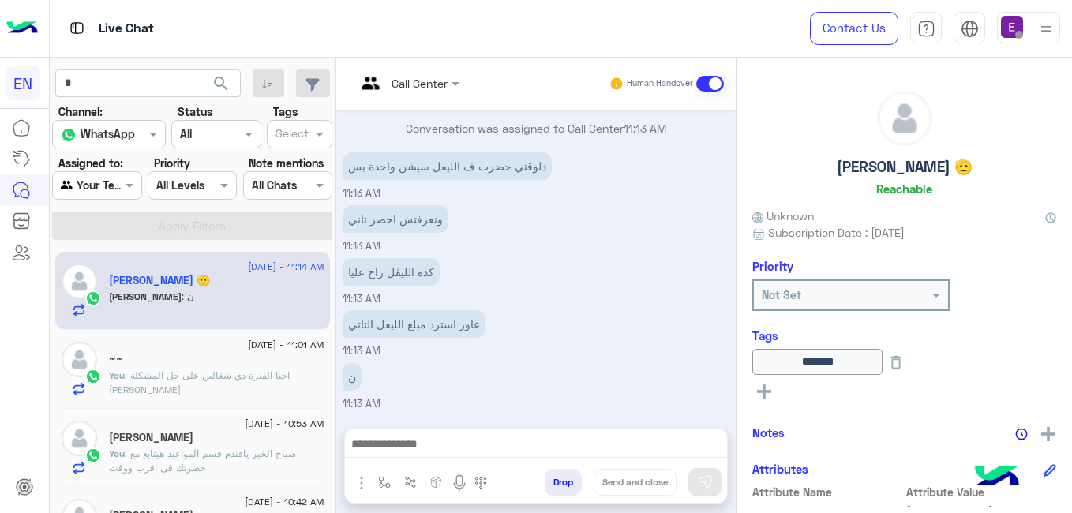
click at [736, 244] on div "[DATE] صباح الخير 🌞 اهلا [PERSON_NAME] فى 𝗘𝗻𝗴𝗹𝗶𝘀𝗵 𝗖𝗮𝗽𝘀𝘂𝗹𝗲𝘀 👋 انا مساعدك الألى […" at bounding box center [535, 261] width 399 height 302
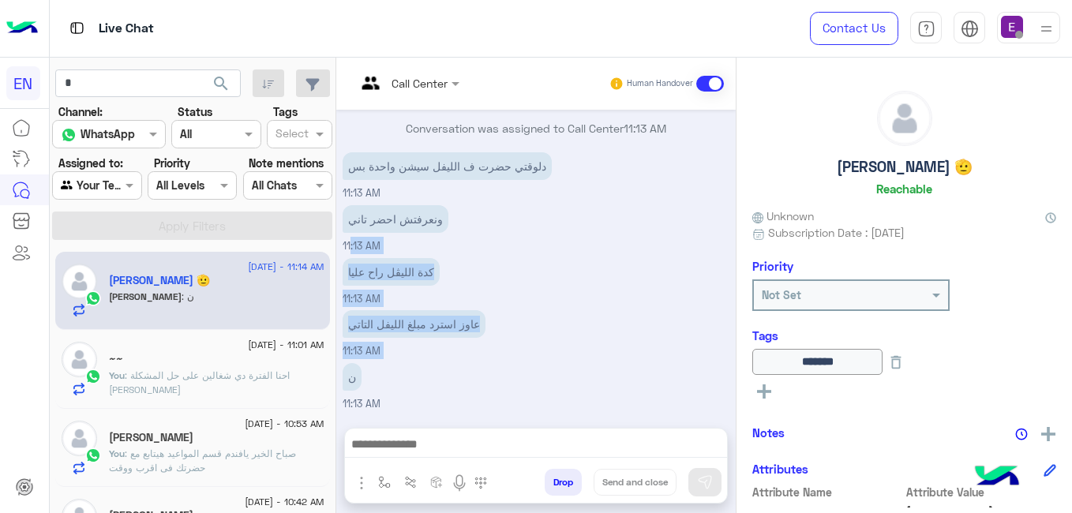
drag, startPoint x: 776, startPoint y: 245, endPoint x: 512, endPoint y: 350, distance: 283.7
click at [512, 350] on div "[DATE] صباح الخير 🌞 اهلا [PERSON_NAME] فى 𝗘𝗻𝗴𝗹𝗶𝘀𝗵 𝗖𝗮𝗽𝘀𝘂𝗹𝗲𝘀 👋 انا مساعدك الألى […" at bounding box center [535, 261] width 399 height 302
click at [512, 350] on div "عاوز استرد مبلغ الليفل التاتي 11:13 AM" at bounding box center [537, 332] width 388 height 53
click at [391, 387] on div "[DATE] صباح الخير 🌞 اهلا [PERSON_NAME] فى 𝗘𝗻𝗴𝗹𝗶𝘀𝗵 𝗖𝗮𝗽𝘀𝘂𝗹𝗲𝘀 👋 انا مساعدك الألى […" at bounding box center [535, 261] width 399 height 302
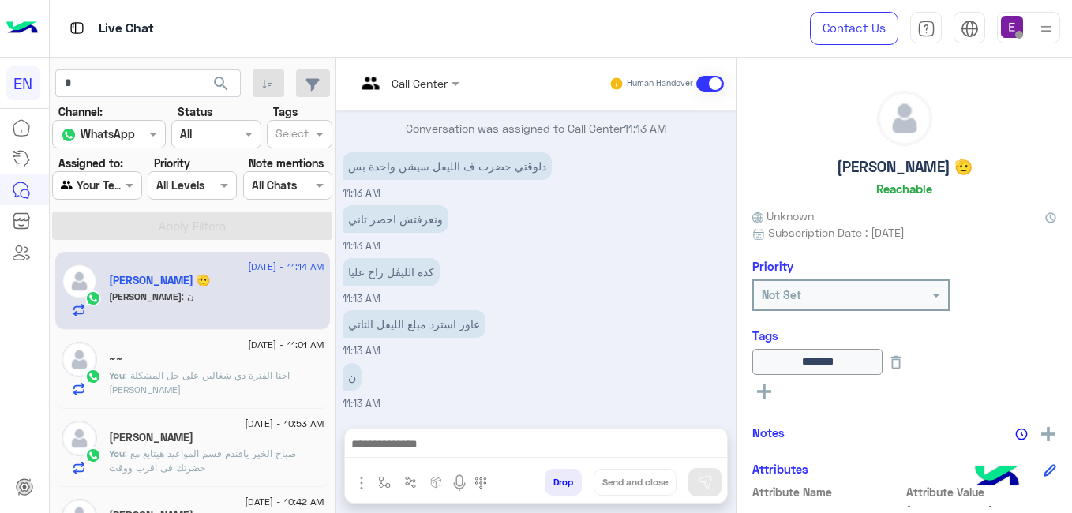
drag, startPoint x: 391, startPoint y: 387, endPoint x: 345, endPoint y: 381, distance: 46.1
click at [324, 381] on p "You : [PERSON_NAME] دي شغالين على حل المشكلة دي ان [PERSON_NAME]" at bounding box center [216, 383] width 215 height 28
click at [336, 381] on div "search Channel: Channel WhatsApp Status Channel All Tags Select Assigned to: Ag…" at bounding box center [193, 289] width 286 height 462
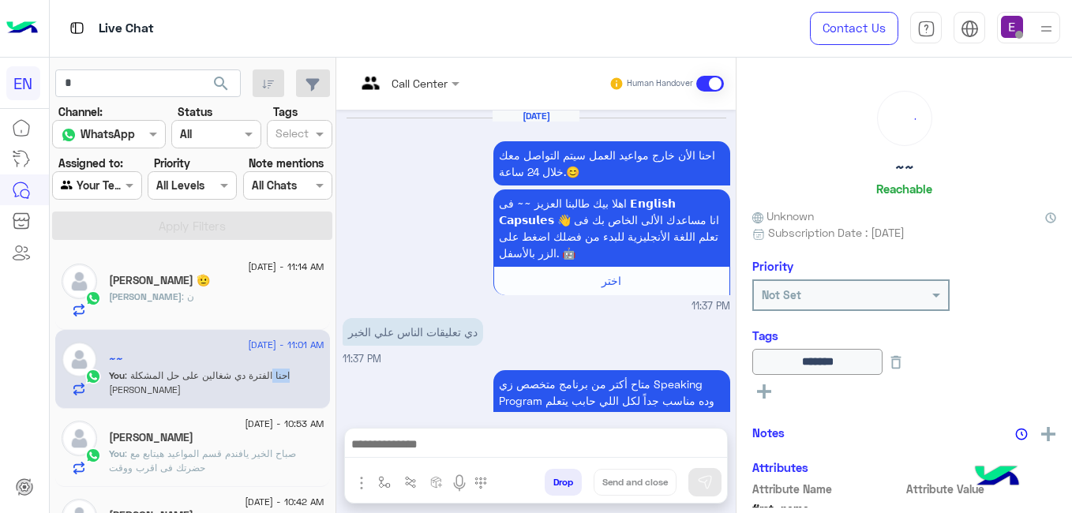
scroll to position [630, 0]
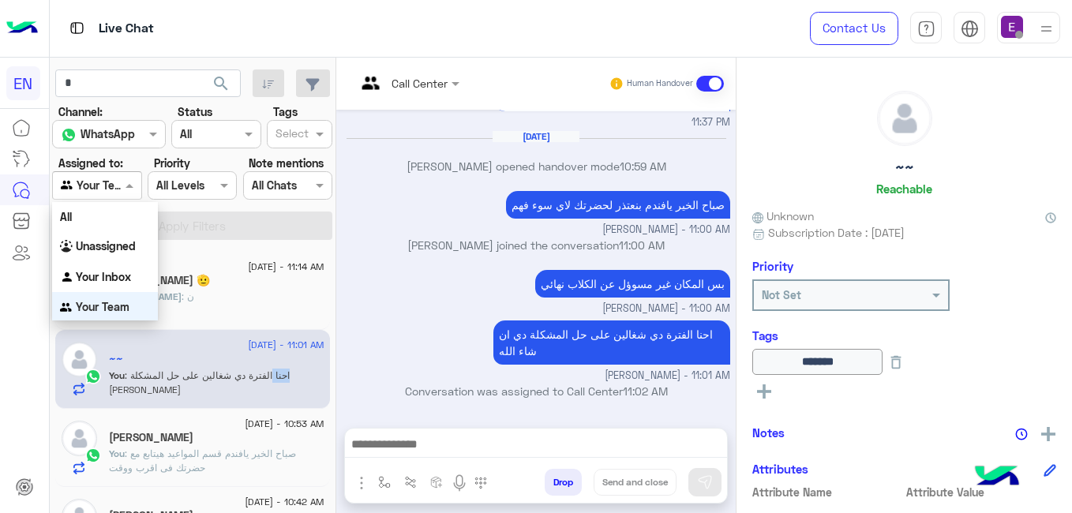
click at [126, 181] on div at bounding box center [97, 185] width 88 height 18
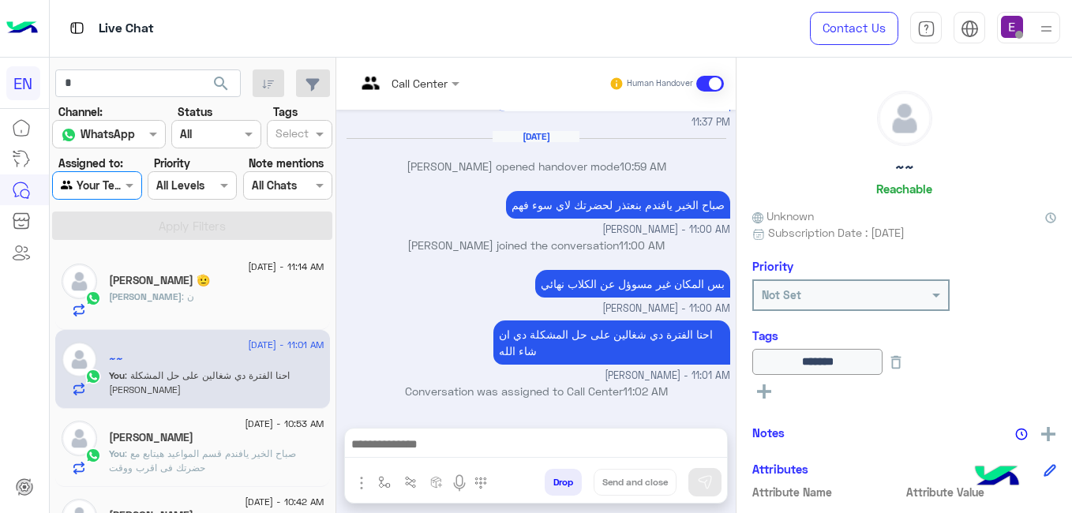
click at [126, 181] on div at bounding box center [97, 185] width 88 height 18
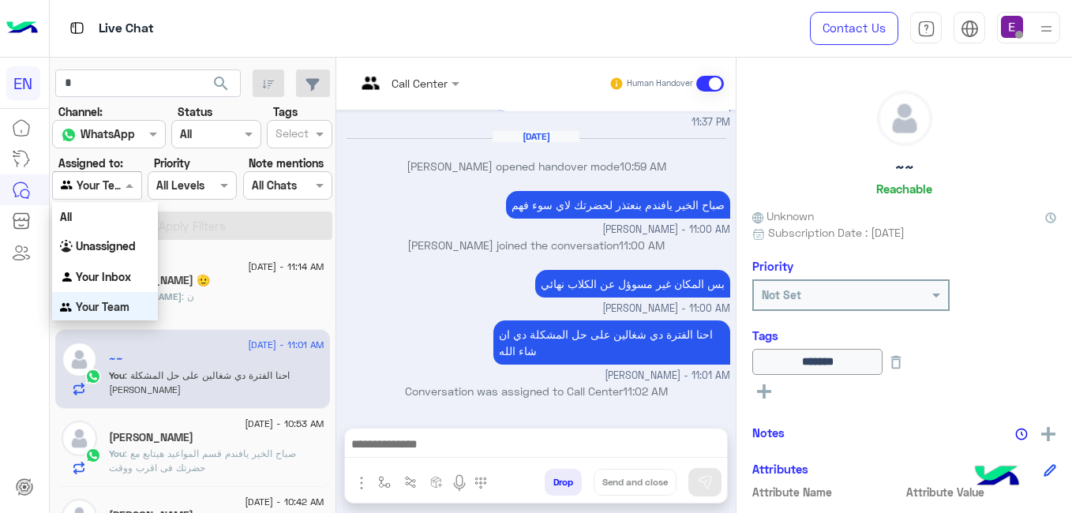
scroll to position [2, 0]
click at [114, 230] on div "Unassigned" at bounding box center [105, 244] width 106 height 31
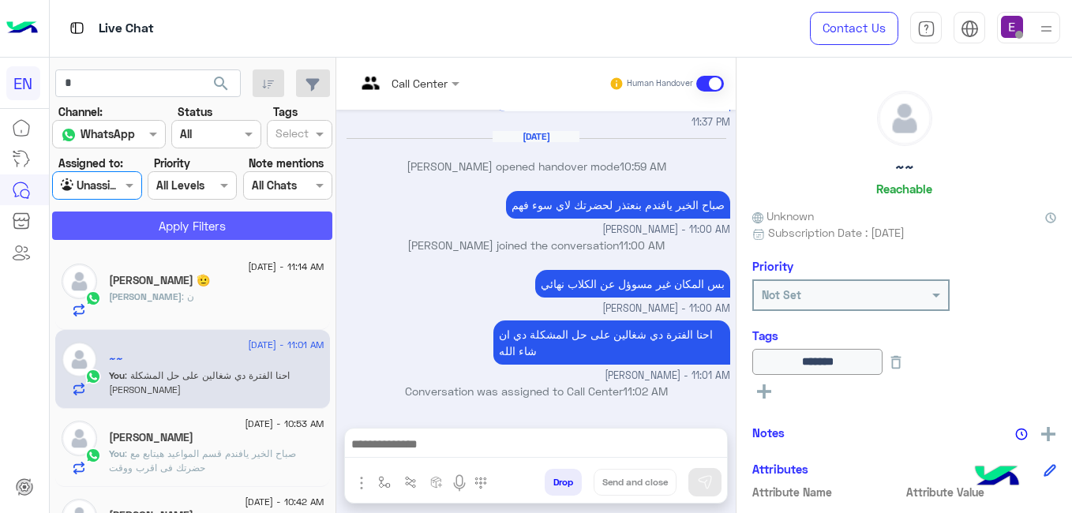
click at [129, 222] on button "Apply Filters" at bounding box center [192, 226] width 280 height 28
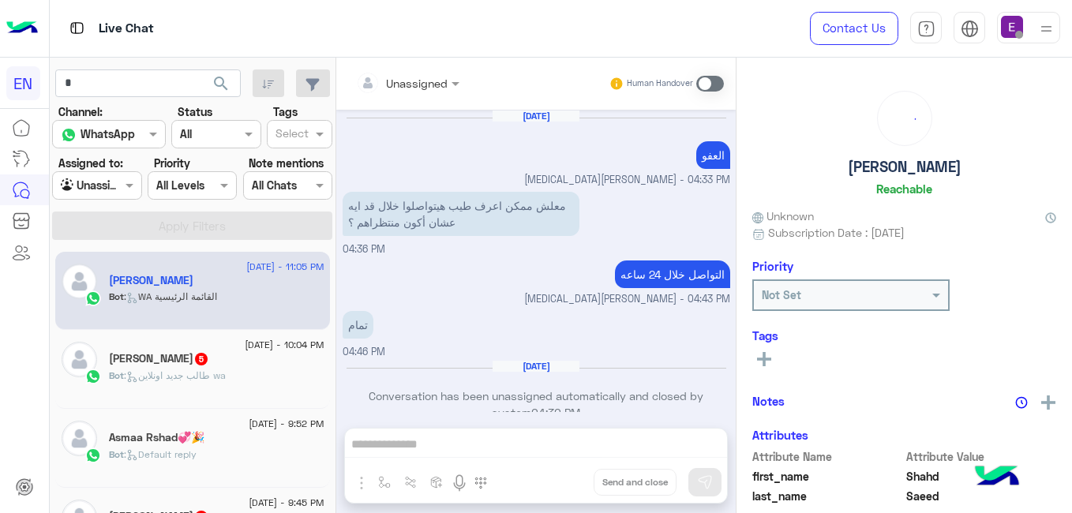
scroll to position [747, 0]
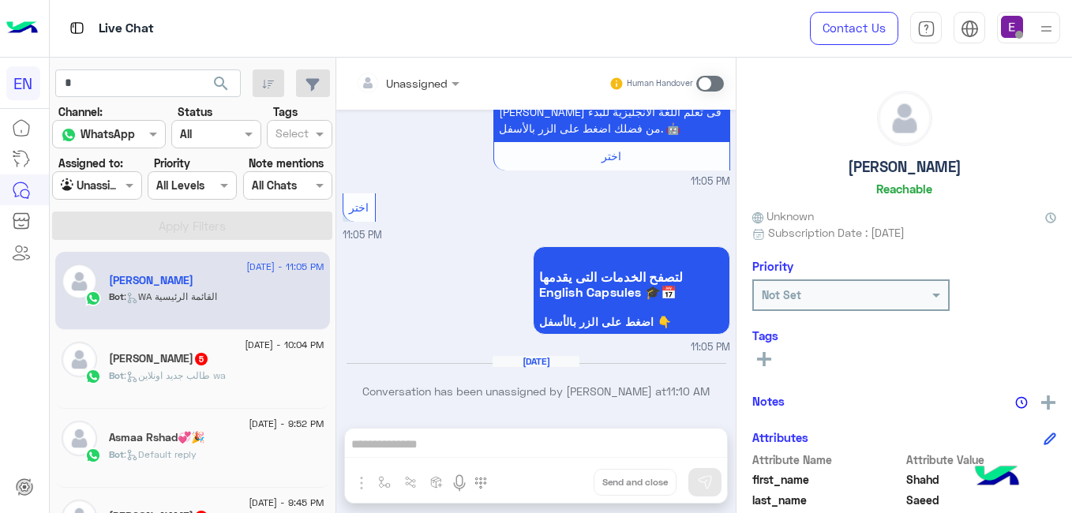
click at [183, 378] on span ": طالب جديد اونلاين wa" at bounding box center [175, 375] width 102 height 12
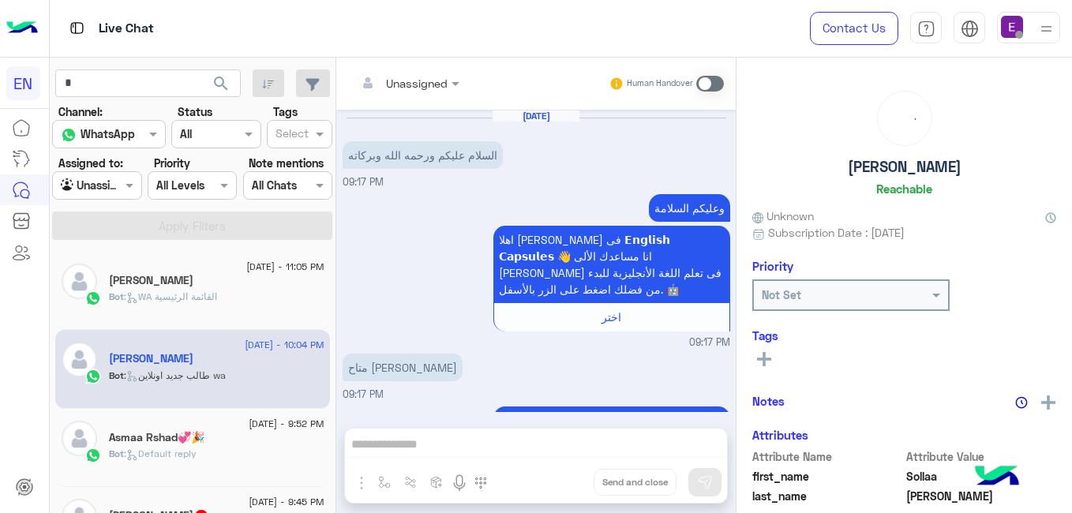
scroll to position [881, 0]
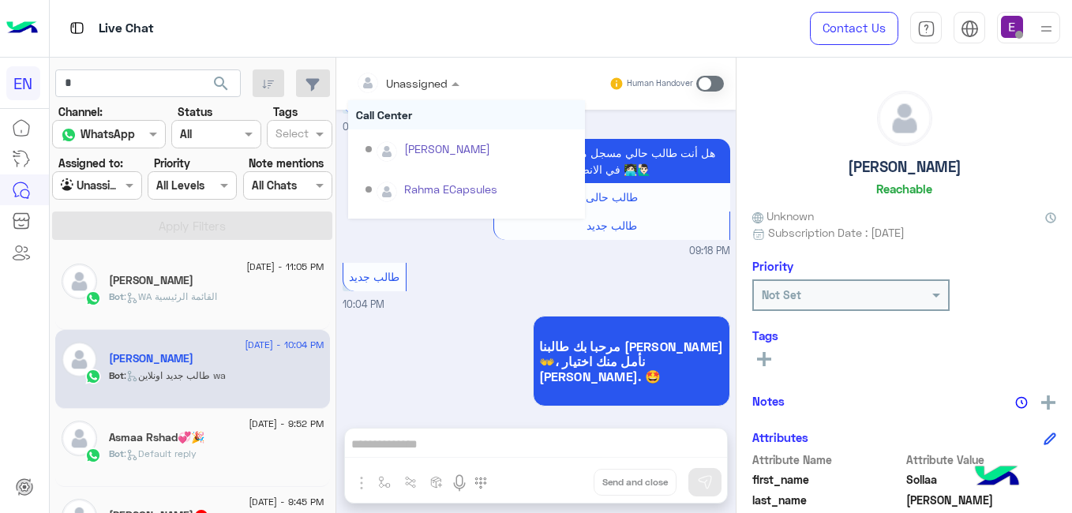
click at [431, 93] on div "Unassigned" at bounding box center [402, 83] width 92 height 32
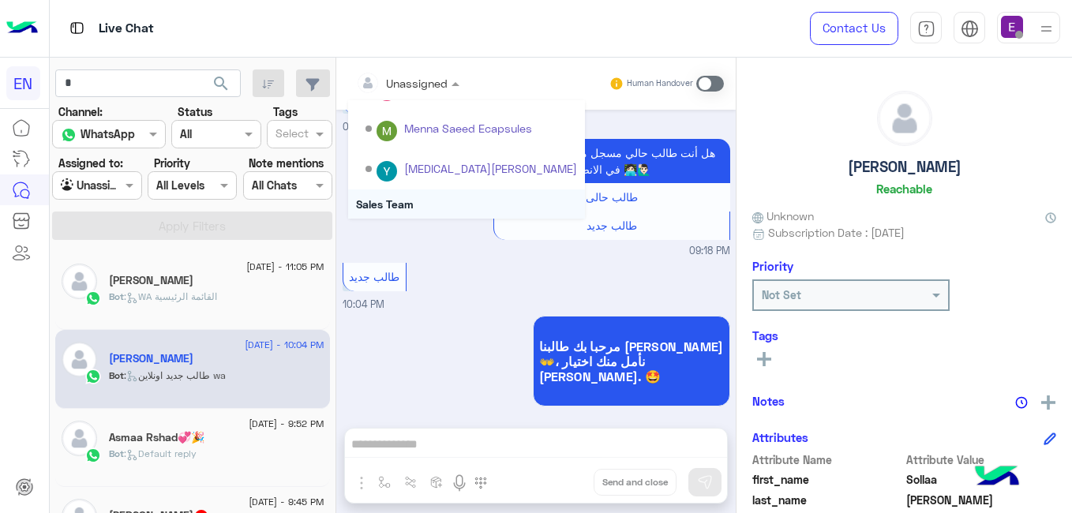
scroll to position [262, 0]
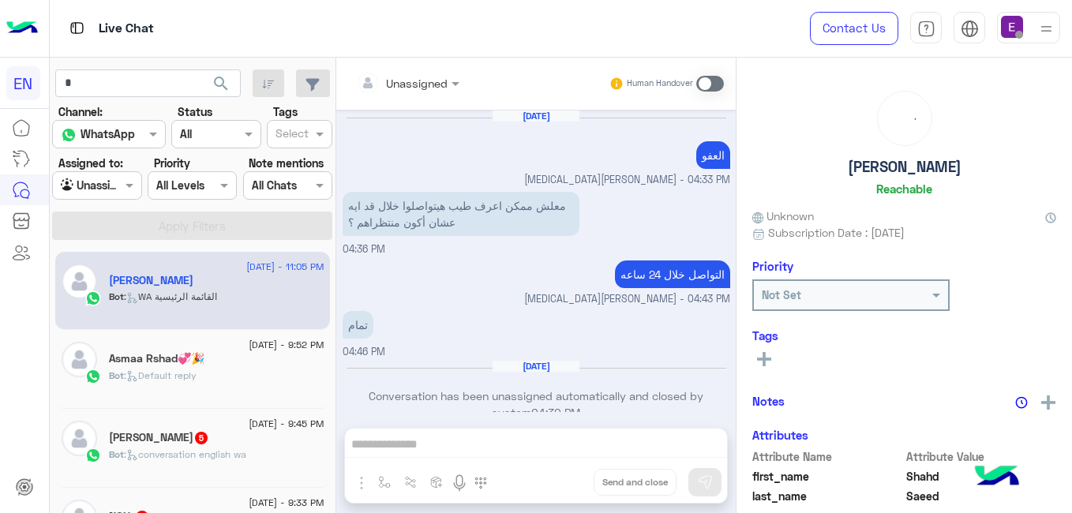
scroll to position [747, 0]
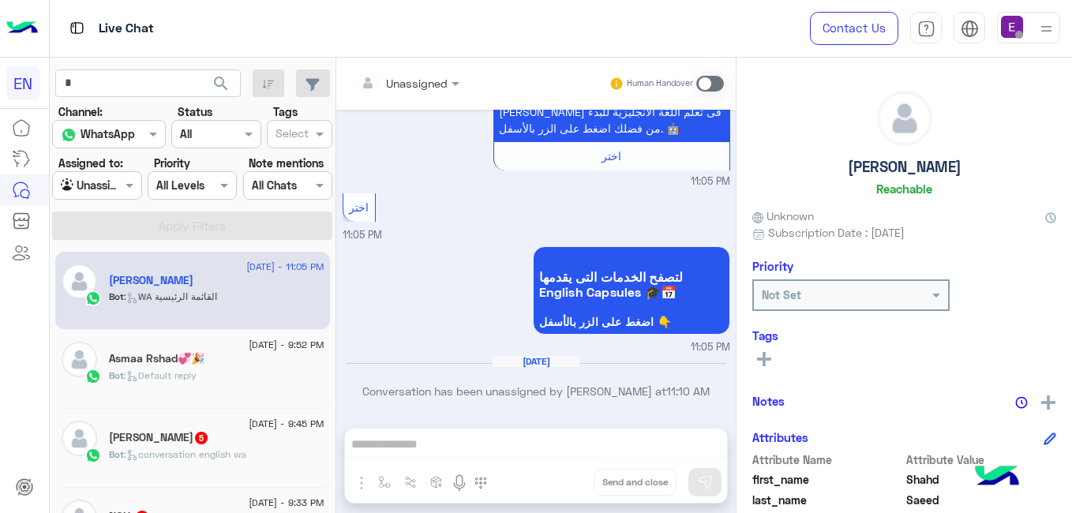
click at [305, 438] on div "[PERSON_NAME] 5" at bounding box center [216, 439] width 215 height 17
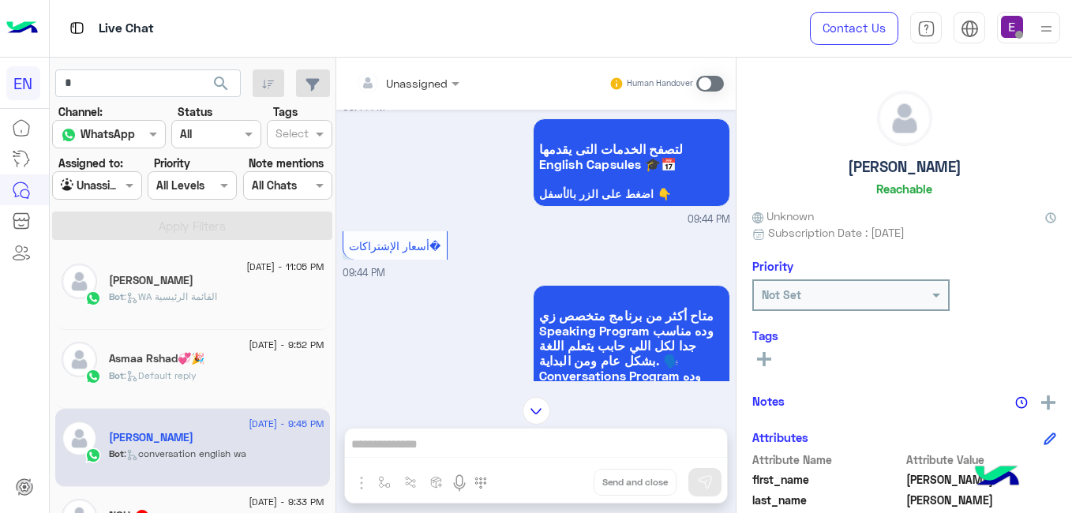
scroll to position [706, 0]
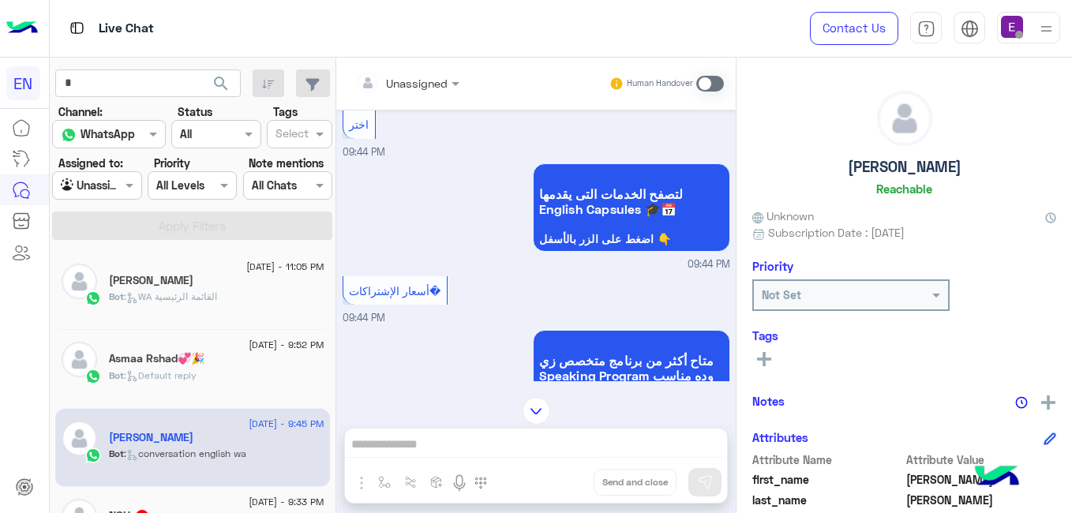
click at [725, 157] on div "[DATE] TEFL Details 09:43 PM متاح أكتر من برنامج متخصص زي Speaking Program وده …" at bounding box center [535, 246] width 399 height 272
click at [725, 156] on div "[DATE] TEFL Details 09:43 PM متاح أكتر من برنامج متخصص زي Speaking Program وده …" at bounding box center [535, 246] width 399 height 272
click at [724, 160] on div "لتصفح الخدمات التى يقدمها English Capsules 🎓📅 اضغط على الزر بالأسفل 👇" at bounding box center [631, 208] width 197 height 98
click at [727, 148] on div "[DATE] TEFL Details 09:43 PM متاح أكتر من برنامج متخصص زي Speaking Program وده …" at bounding box center [535, 246] width 399 height 272
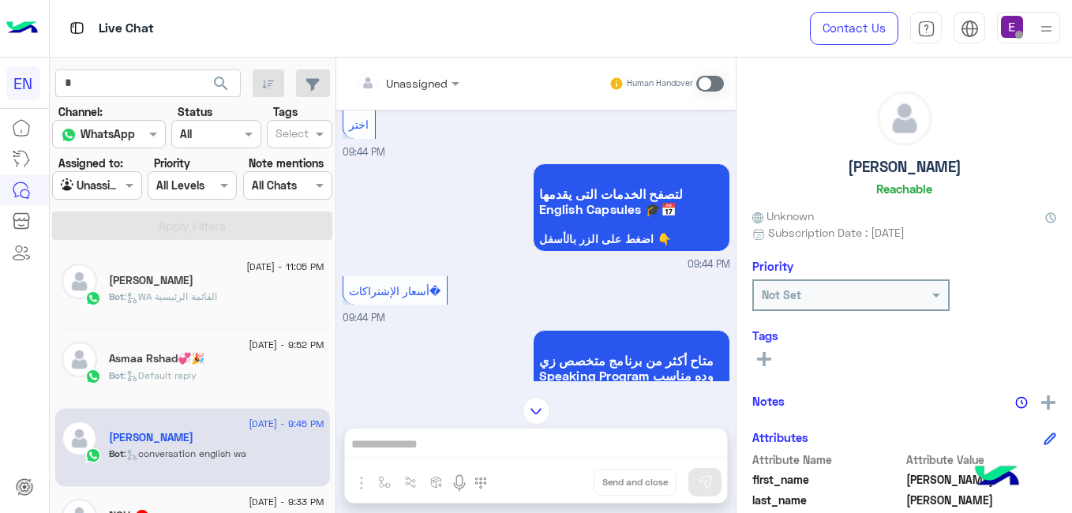
click at [728, 144] on div "[DATE] TEFL Details 09:43 PM متاح أكتر من برنامج متخصص زي Speaking Program وده …" at bounding box center [535, 246] width 399 height 272
drag, startPoint x: 728, startPoint y: 144, endPoint x: 717, endPoint y: 129, distance: 19.1
click at [717, 129] on div "[DATE] TEFL Details 09:43 PM متاح أكتر من برنامج متخصص زي Speaking Program وده …" at bounding box center [535, 246] width 399 height 272
click at [716, 129] on div "اختر 09:44 PM" at bounding box center [537, 134] width 388 height 54
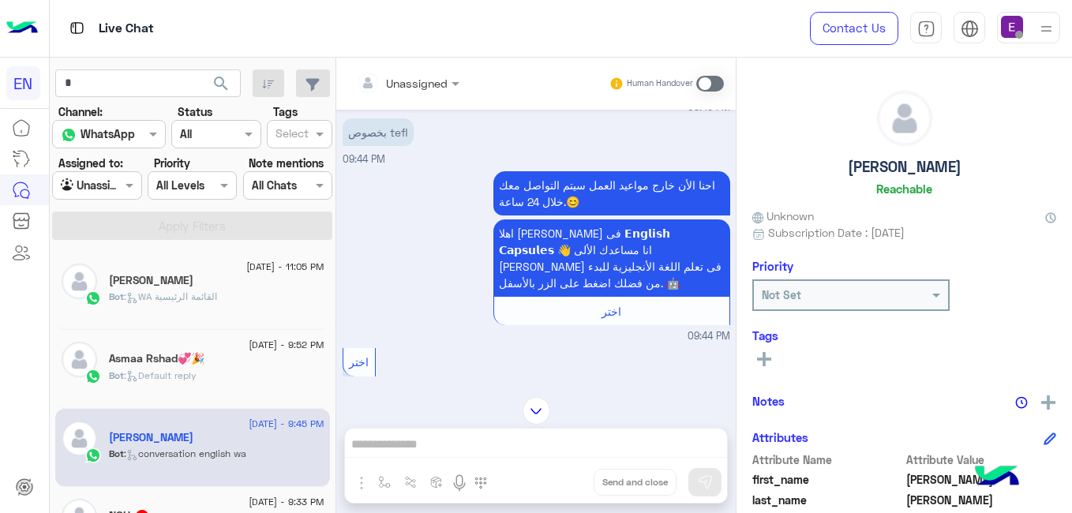
scroll to position [231, 0]
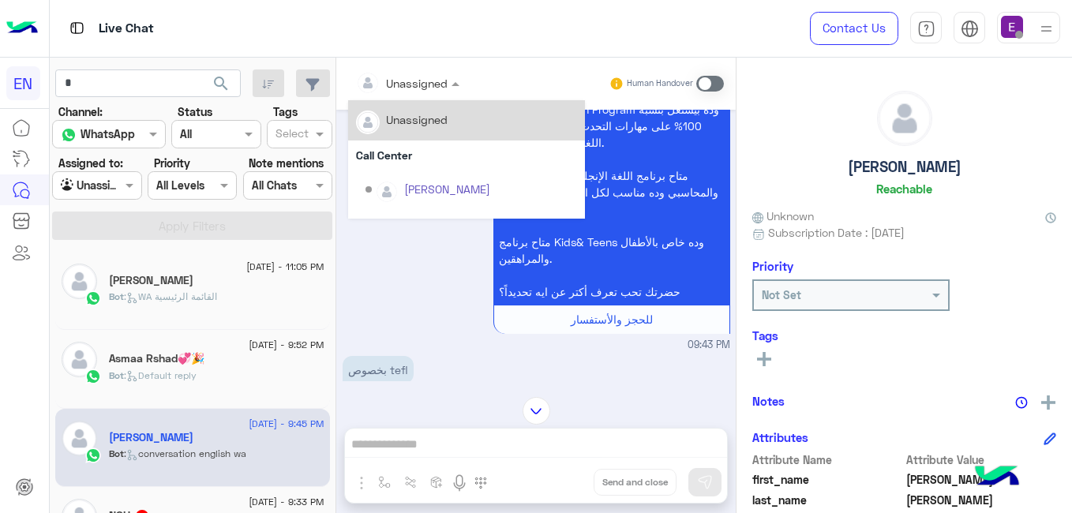
click at [436, 87] on div at bounding box center [407, 82] width 119 height 18
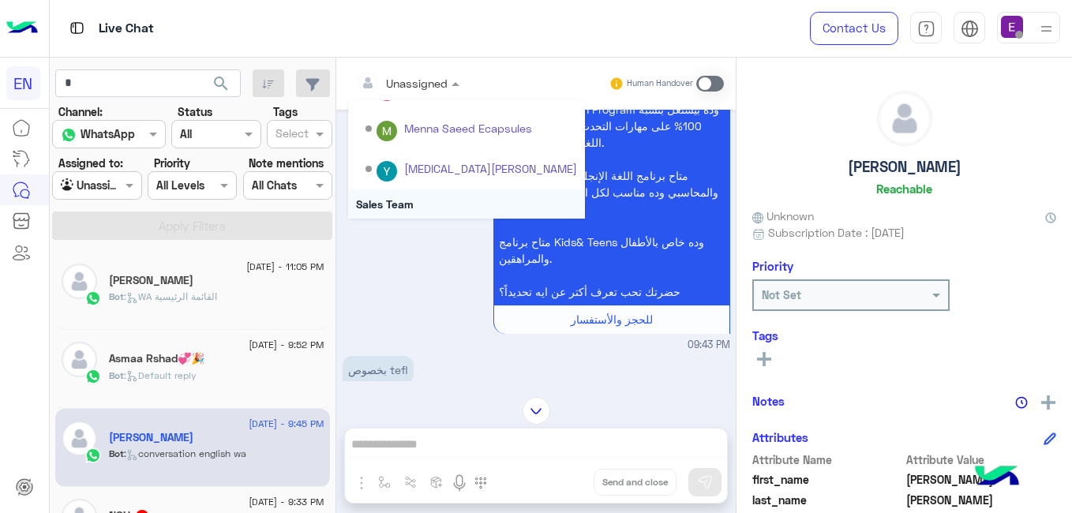
scroll to position [262, 0]
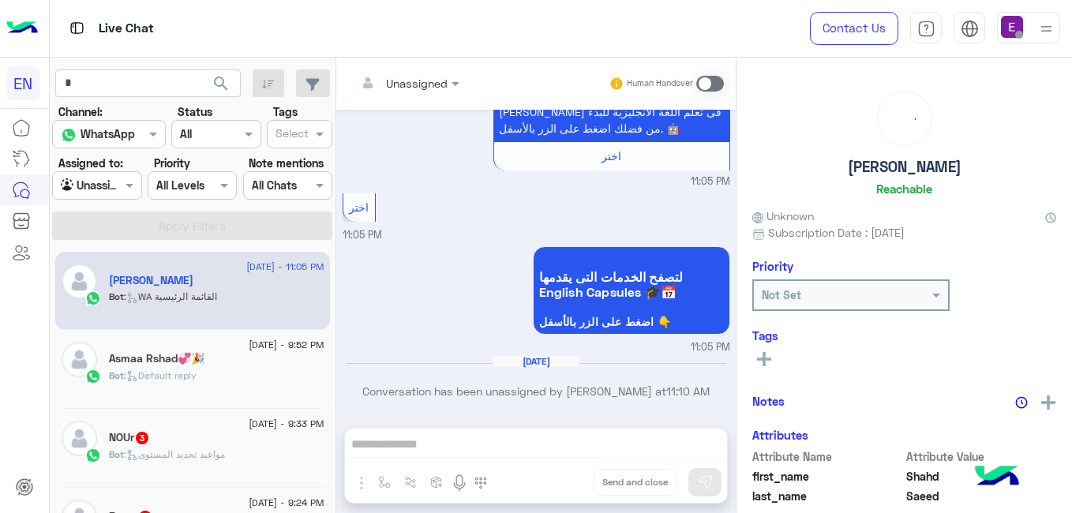
scroll to position [776, 0]
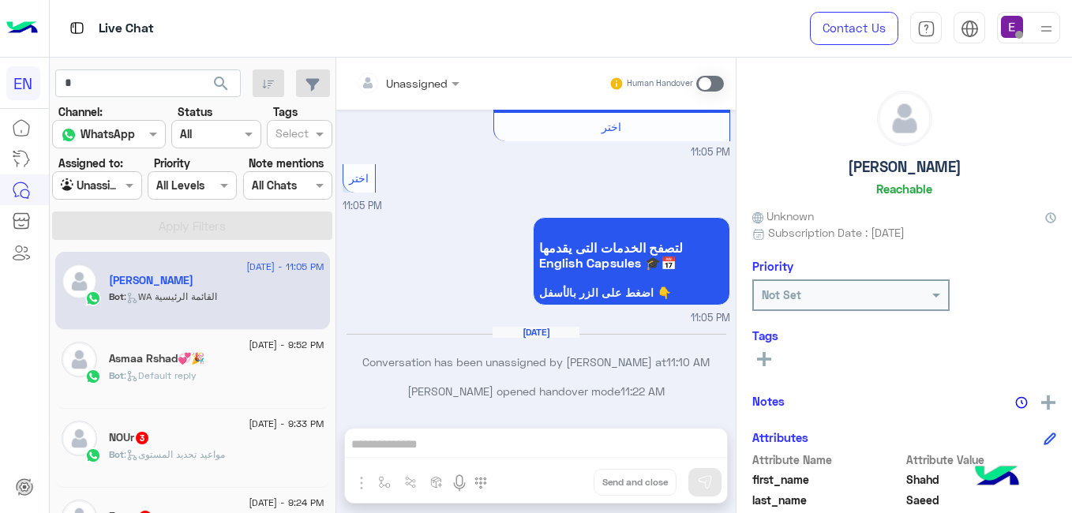
click at [279, 467] on div "Bot : مواعيد تحديد المستوى" at bounding box center [216, 462] width 215 height 28
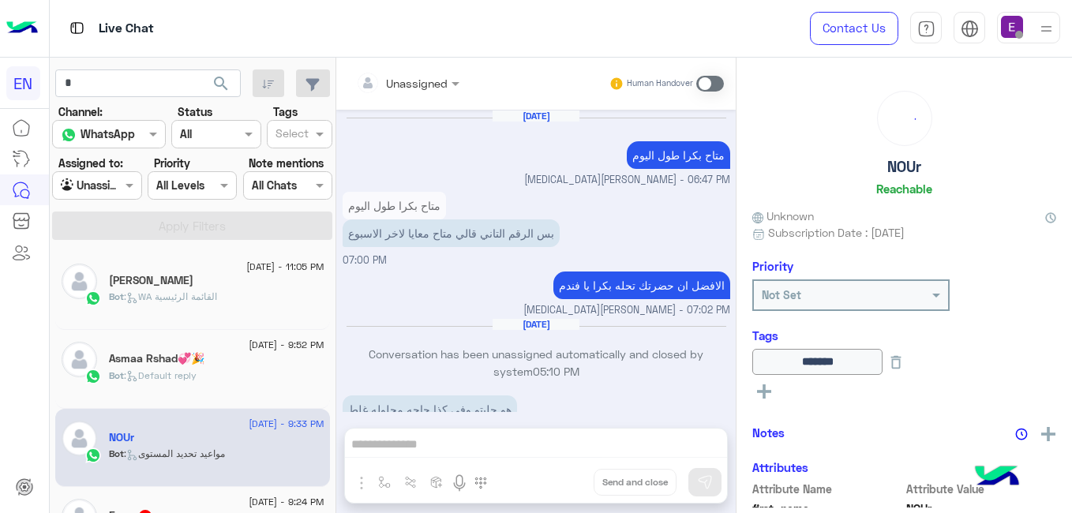
scroll to position [1585, 0]
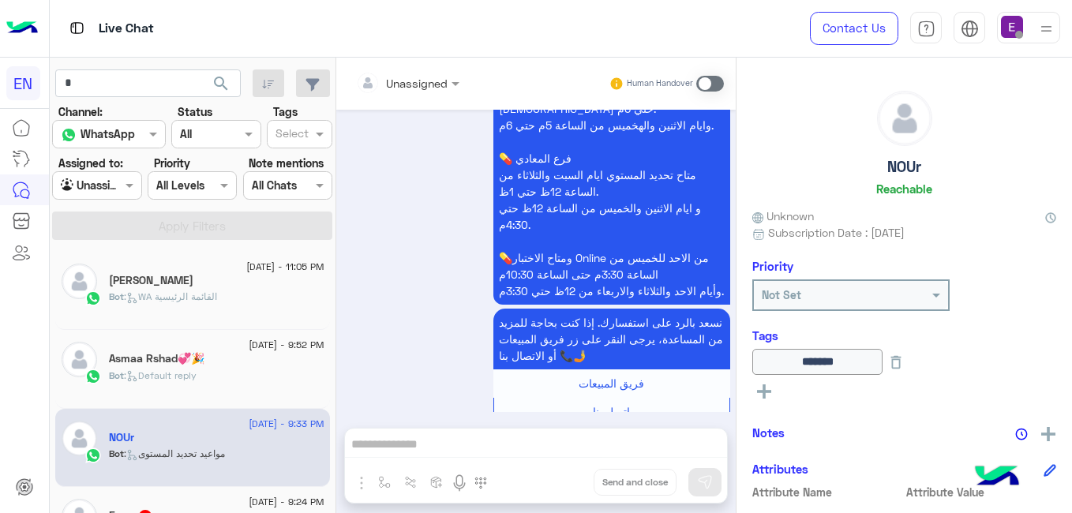
click at [403, 71] on div "Unassigned" at bounding box center [402, 83] width 92 height 32
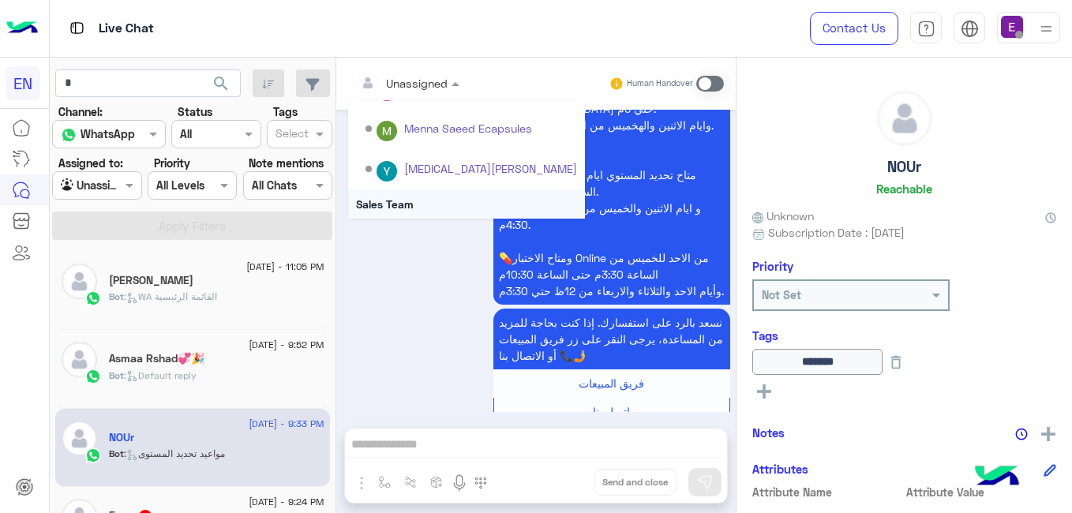
scroll to position [262, 0]
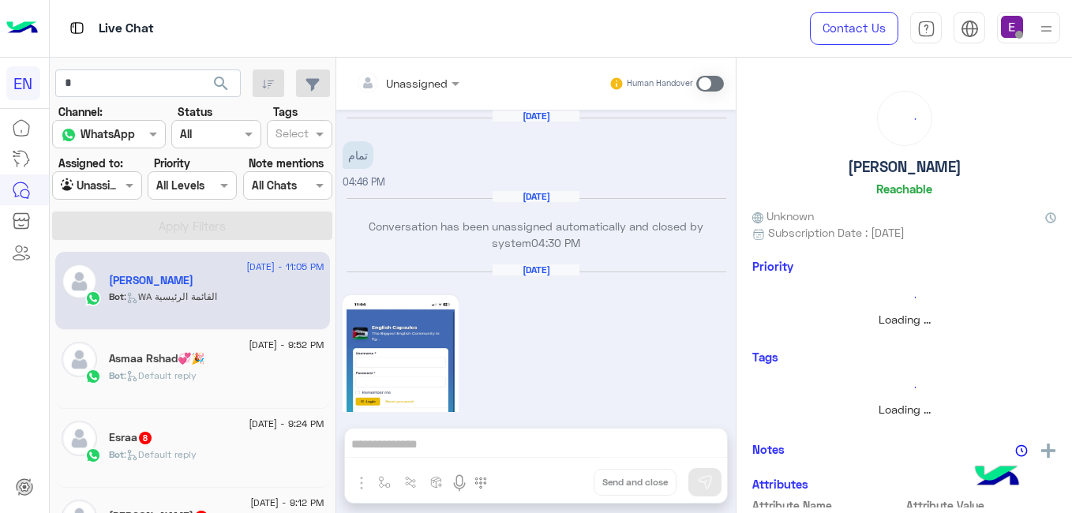
scroll to position [663, 0]
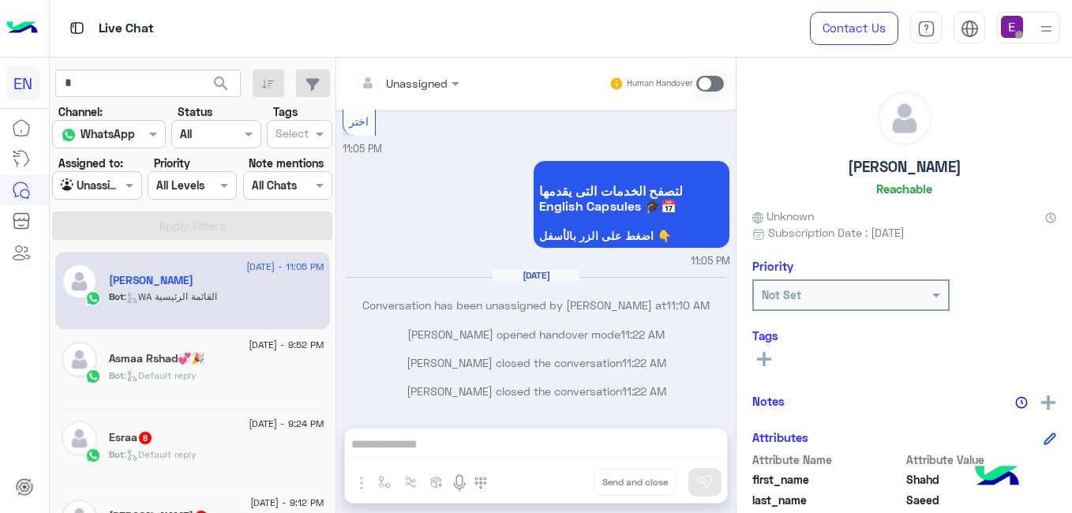
click at [179, 421] on div "[DATE] - 9:24 PM" at bounding box center [216, 426] width 215 height 10
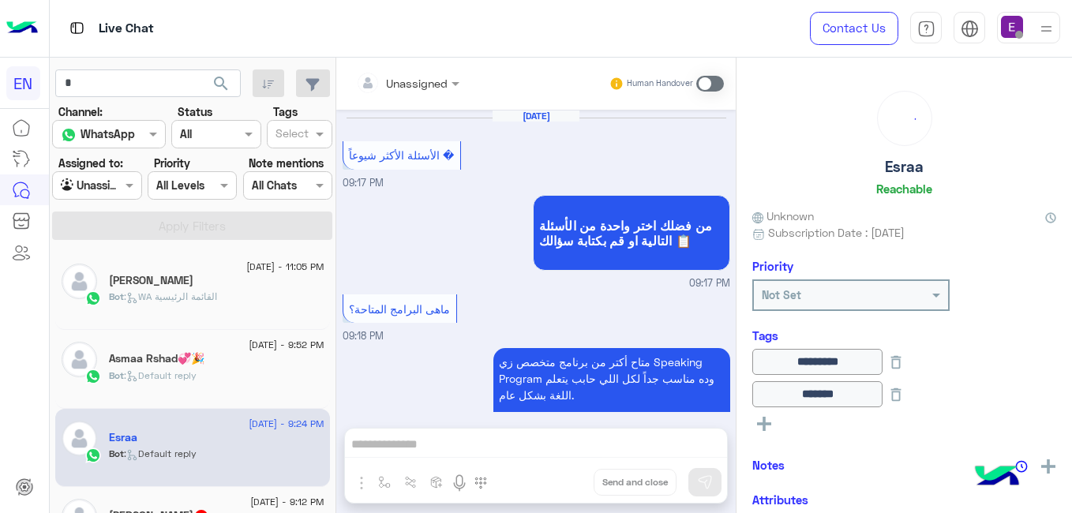
scroll to position [1501, 0]
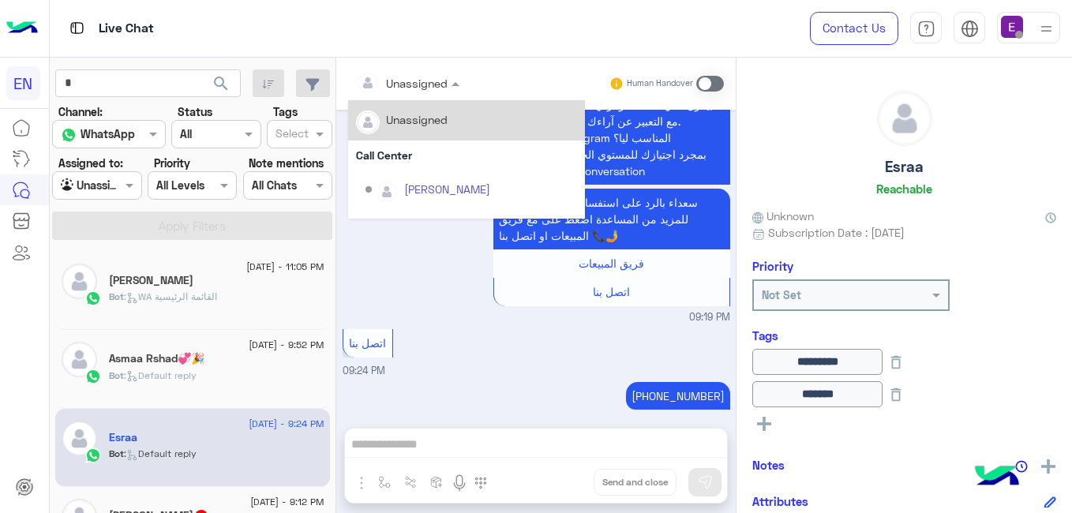
click at [400, 88] on input "text" at bounding box center [388, 83] width 64 height 17
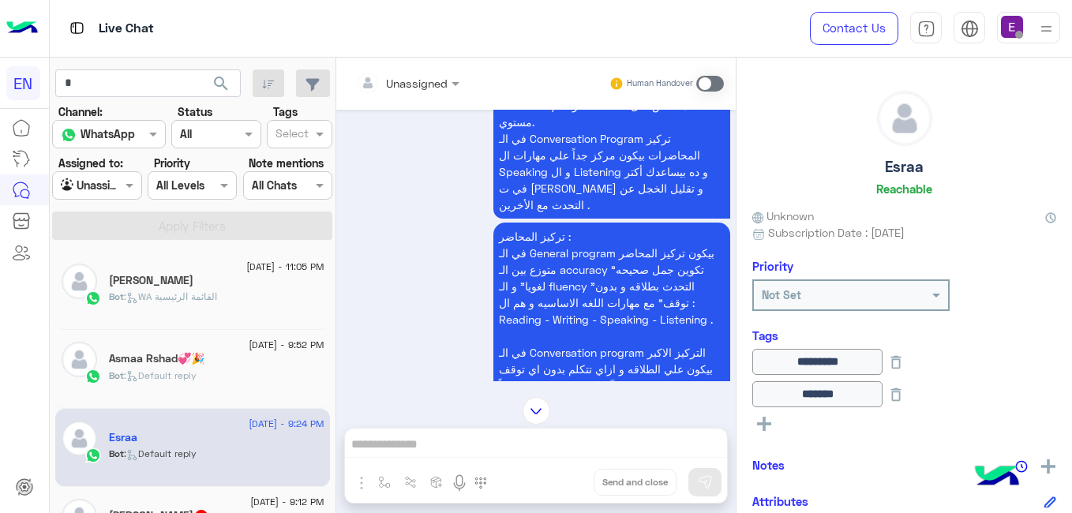
click at [736, 177] on mat-drawer "Esraa Reachable Unknown Subscription Date : [DATE] Priority Not Set Tags ******…" at bounding box center [904, 289] width 336 height 462
click at [735, 178] on mat-drawer-container "Unassigned Human Handover [DATE] الأسئلة الأكثر شيوعاً � 09:17 PM من فضلك اختر …" at bounding box center [704, 289] width 736 height 462
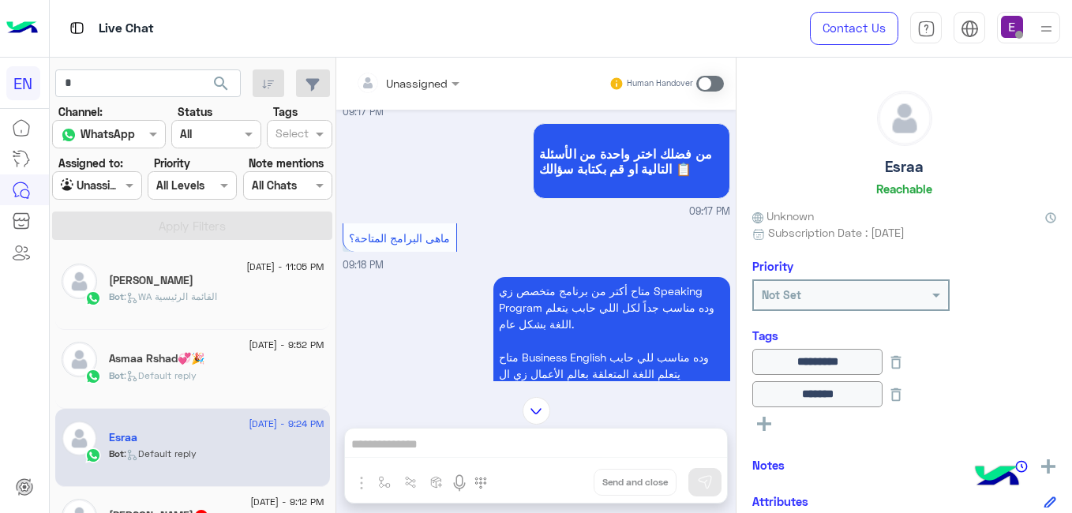
scroll to position [337, 0]
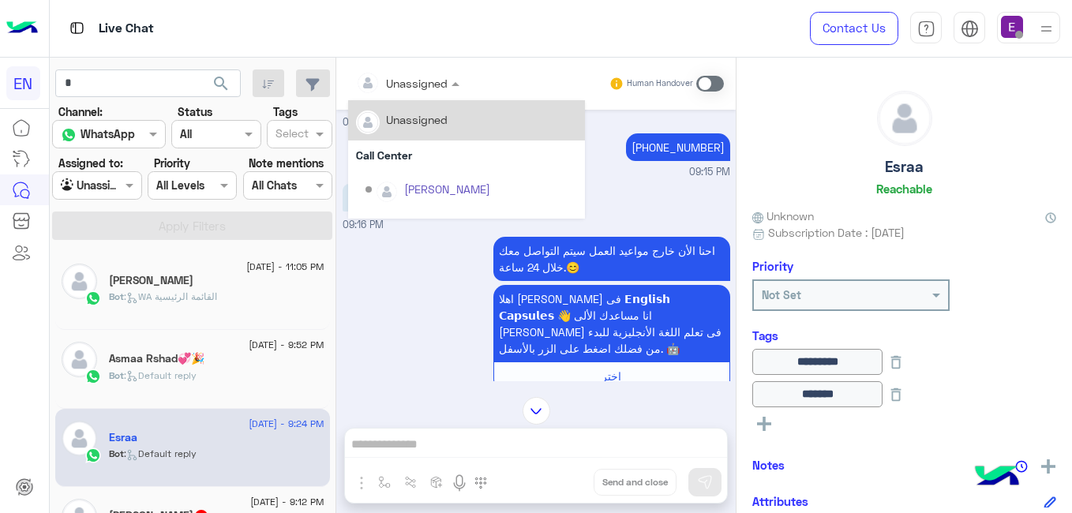
click at [446, 83] on div at bounding box center [407, 82] width 119 height 18
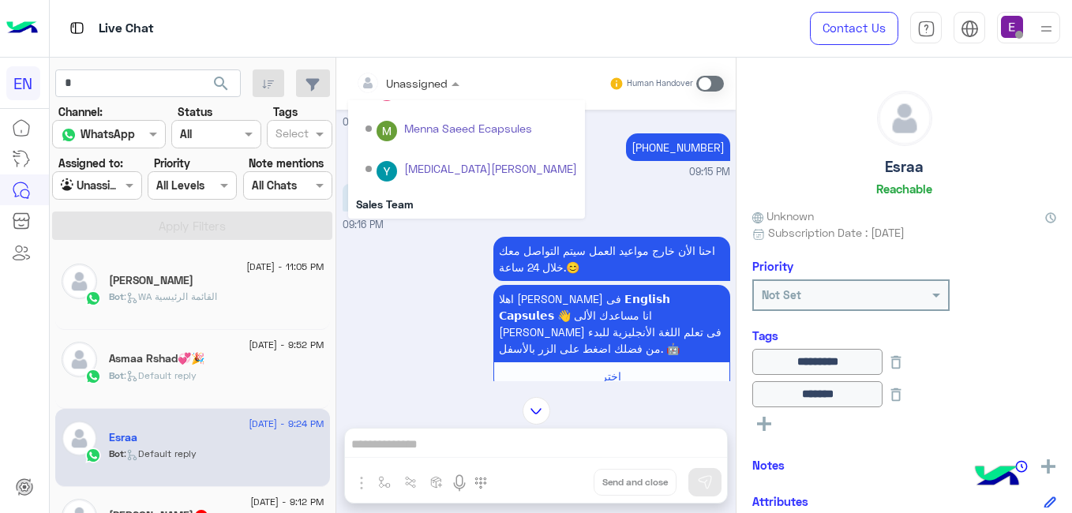
scroll to position [262, 0]
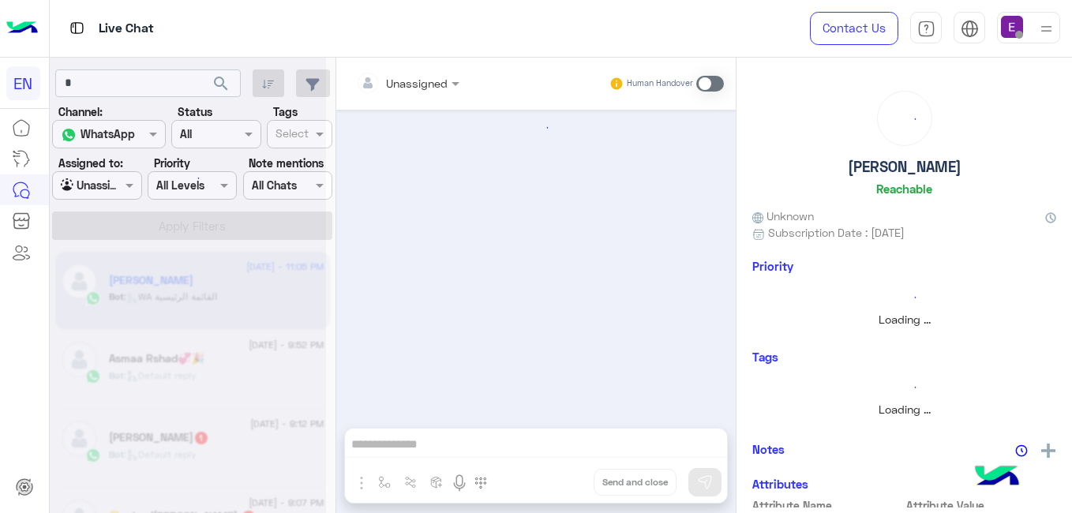
scroll to position [13, 0]
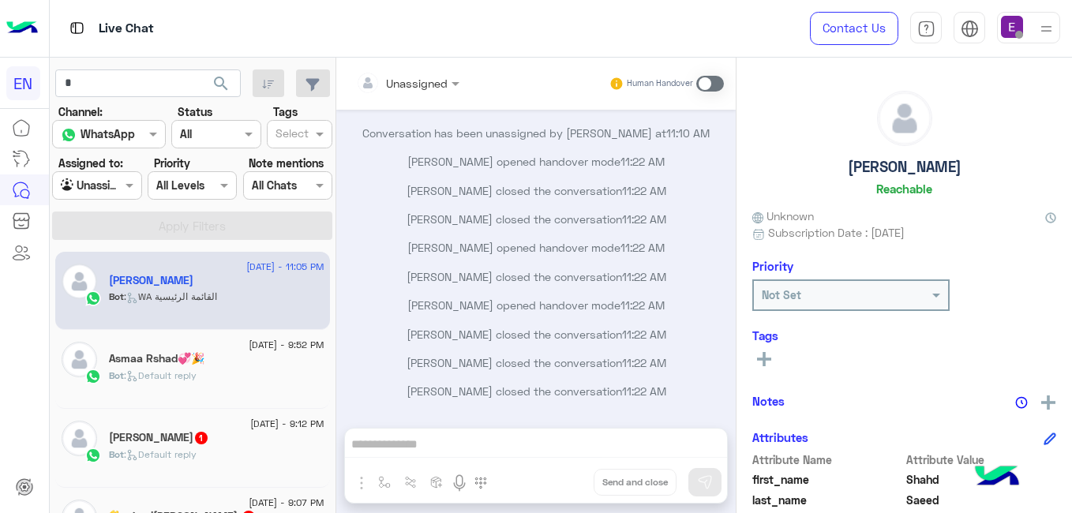
click at [206, 439] on span "1" at bounding box center [201, 438] width 13 height 13
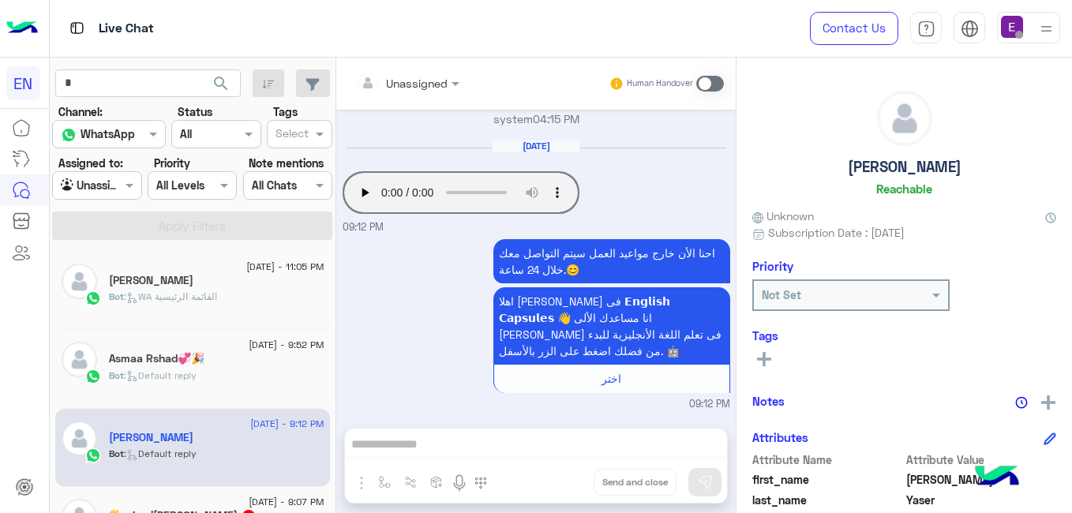
scroll to position [337, 0]
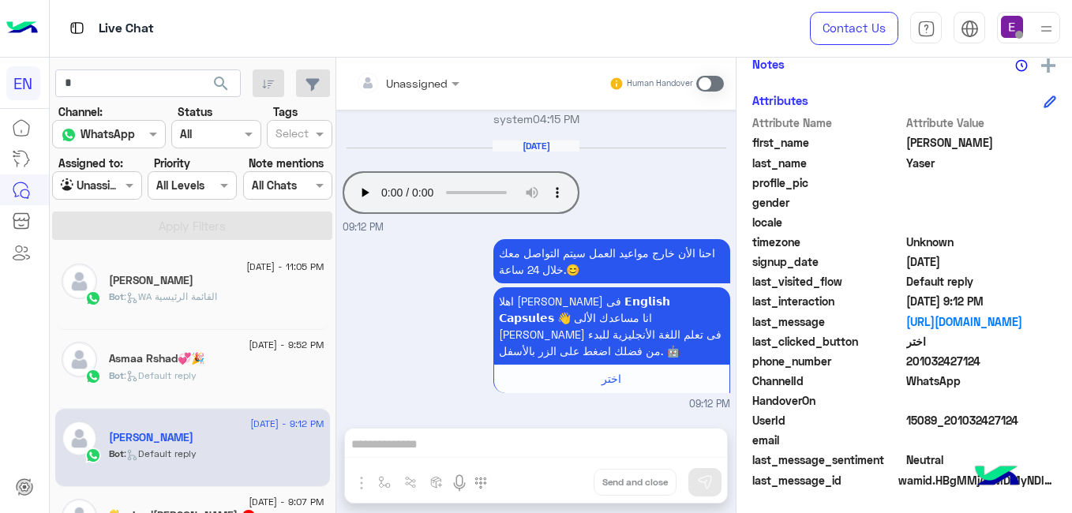
click at [957, 363] on span "201032427124" at bounding box center [981, 361] width 151 height 17
copy span "201032427124"
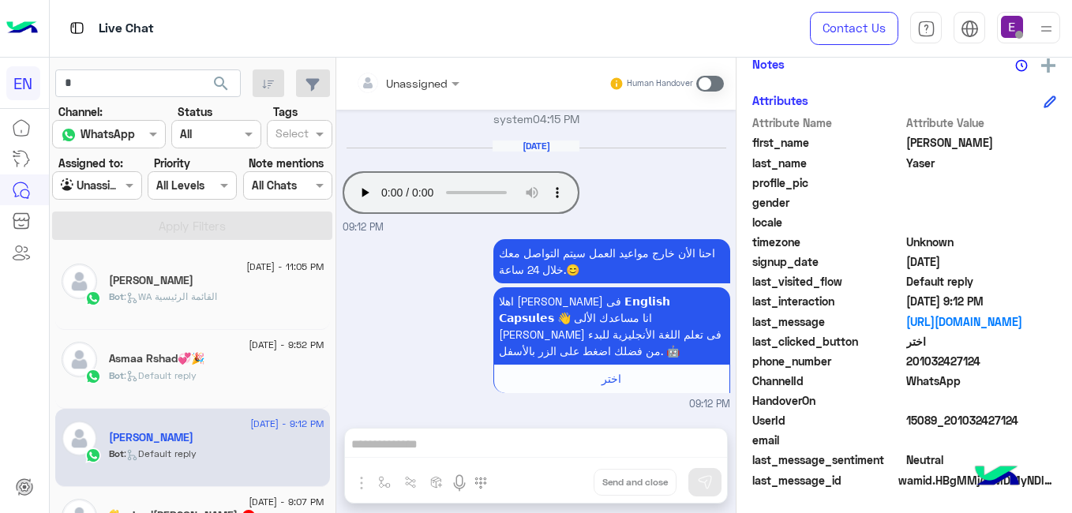
click at [949, 358] on span "201032427124" at bounding box center [981, 361] width 151 height 17
copy span "201032427124"
